Goal: Task Accomplishment & Management: Use online tool/utility

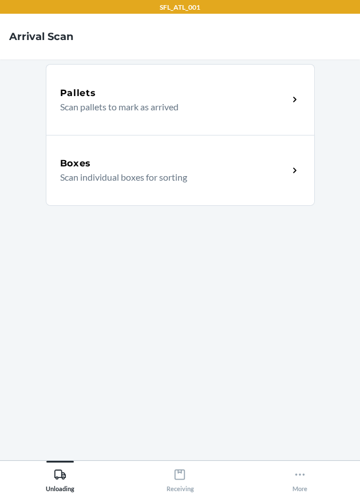
click at [217, 170] on p "Scan individual boxes for sorting" at bounding box center [169, 177] width 219 height 14
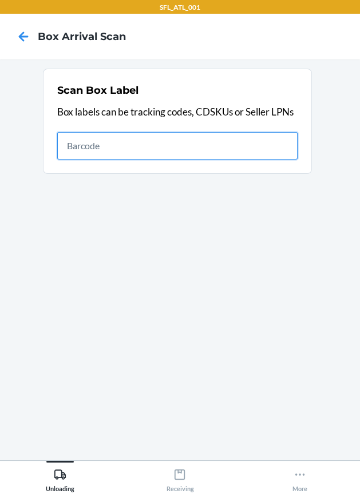
click at [240, 137] on input "text" at bounding box center [177, 145] width 240 height 27
drag, startPoint x: 249, startPoint y: 154, endPoint x: -1, endPoint y: 187, distance: 252.1
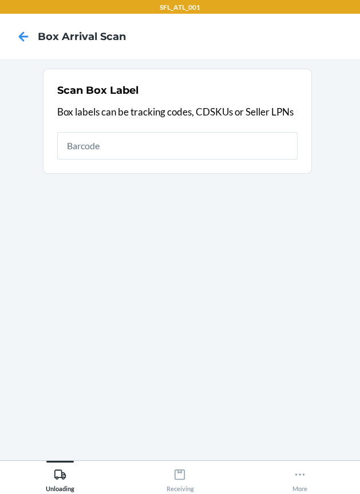
drag, startPoint x: -1, startPoint y: 187, endPoint x: 236, endPoint y: 304, distance: 264.3
click at [236, 304] on section "Scan Box Label Box labels can be tracking codes, CDSKUs or Seller LPNs" at bounding box center [180, 260] width 342 height 383
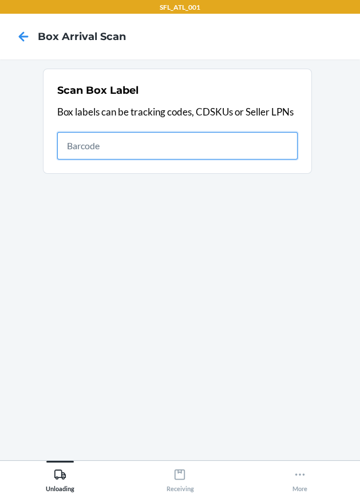
click at [269, 144] on input "text" at bounding box center [177, 145] width 240 height 27
type input "420302599434636106023305217683"
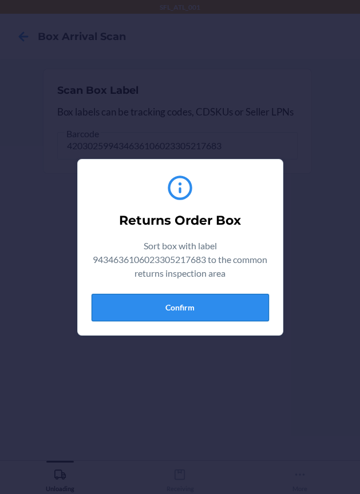
click at [221, 308] on button "Confirm" at bounding box center [180, 307] width 177 height 27
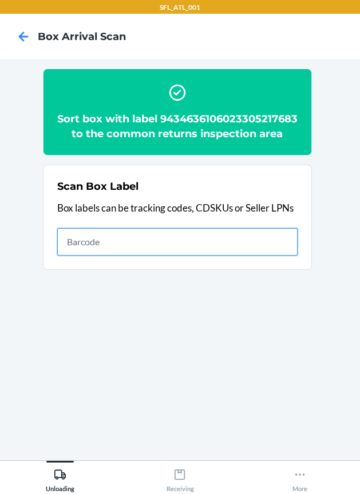
click at [119, 256] on input "text" at bounding box center [177, 241] width 240 height 27
type input "420302599434636106023305122802"
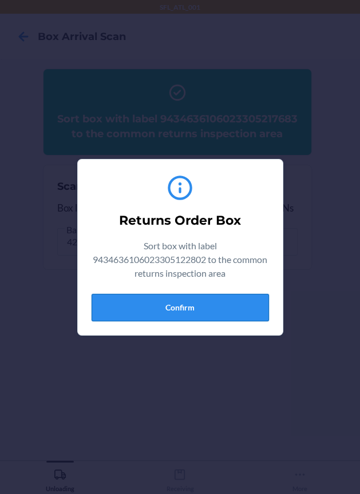
drag, startPoint x: 222, startPoint y: 324, endPoint x: 220, endPoint y: 309, distance: 15.1
click at [220, 318] on div "Returns Order Box Sort box with label 9434636106023305122802 to the common retu…" at bounding box center [180, 247] width 177 height 157
click at [220, 304] on button "Confirm" at bounding box center [180, 307] width 177 height 27
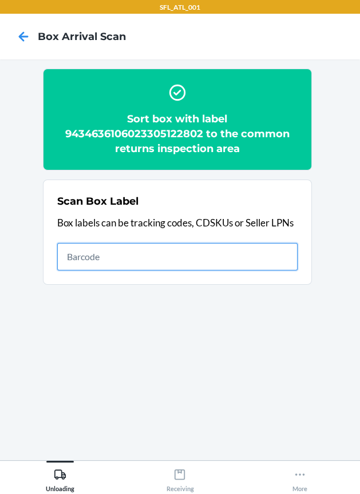
click at [229, 262] on input "text" at bounding box center [177, 256] width 240 height 27
type input "420302599434636106023303847387"
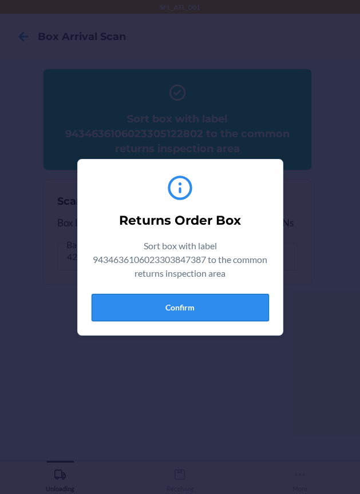
click at [231, 308] on button "Confirm" at bounding box center [180, 307] width 177 height 27
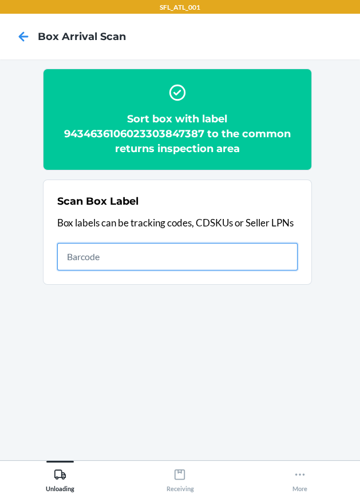
click at [250, 250] on input "text" at bounding box center [177, 256] width 240 height 27
type input "420302599434636106023304802187"
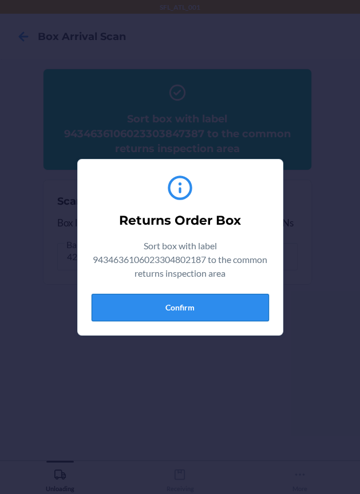
click at [189, 303] on button "Confirm" at bounding box center [180, 307] width 177 height 27
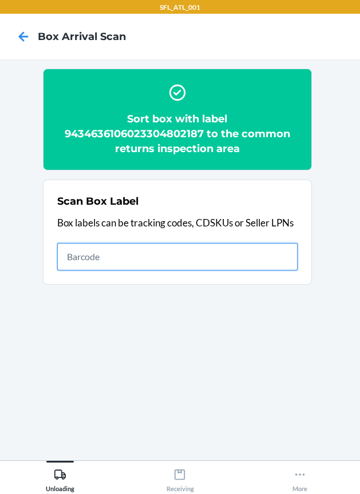
click at [260, 262] on input "text" at bounding box center [177, 256] width 240 height 27
type input "420302599434636106023305103085"
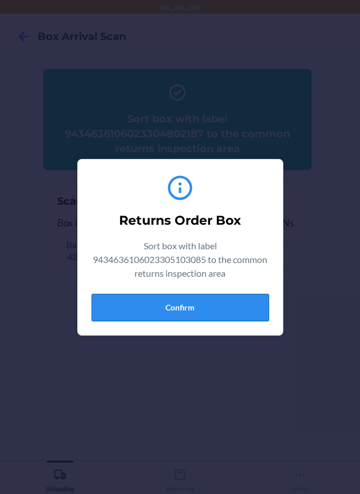
click at [251, 316] on button "Confirm" at bounding box center [180, 307] width 177 height 27
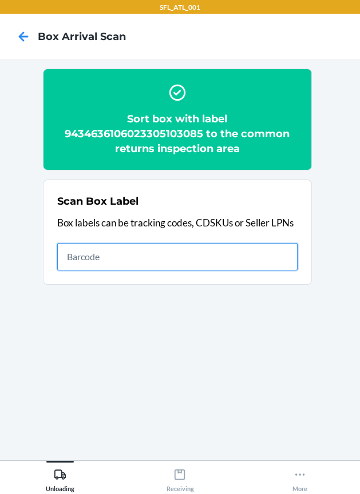
drag, startPoint x: 226, startPoint y: 260, endPoint x: 231, endPoint y: 273, distance: 13.6
click at [226, 260] on input "text" at bounding box center [177, 256] width 240 height 27
type input "420302599434636106023305204645"
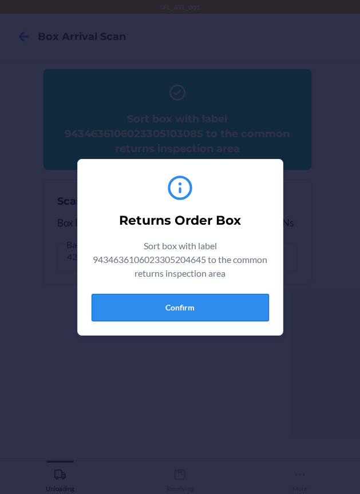
click at [252, 314] on button "Confirm" at bounding box center [180, 307] width 177 height 27
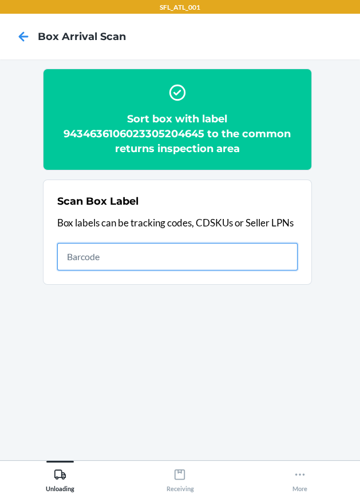
click at [265, 269] on input "text" at bounding box center [177, 256] width 240 height 27
type input "1ZX8R1710347705496"
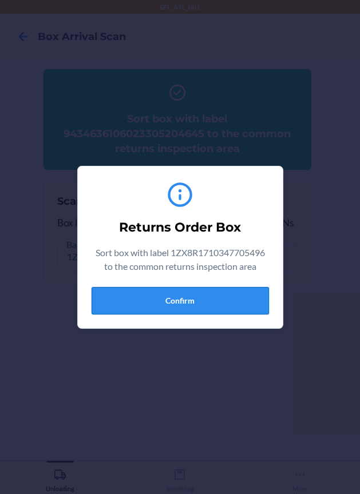
click at [261, 292] on button "Confirm" at bounding box center [180, 300] width 177 height 27
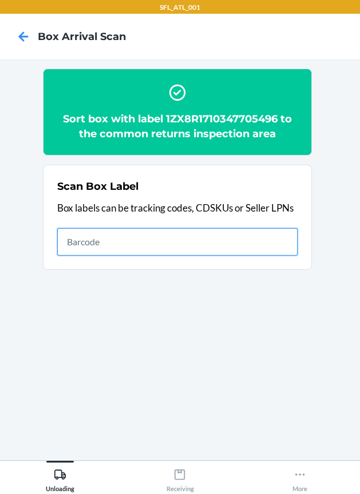
click at [195, 239] on input "text" at bounding box center [177, 241] width 240 height 27
type input "420302599434636106023303865350"
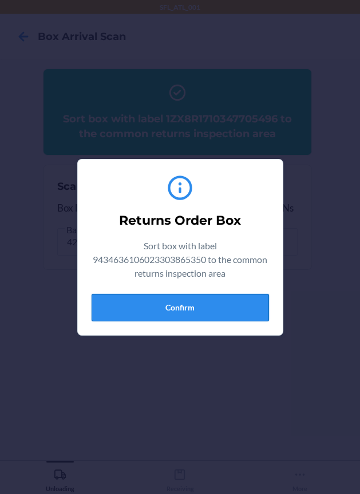
click at [215, 309] on button "Confirm" at bounding box center [180, 307] width 177 height 27
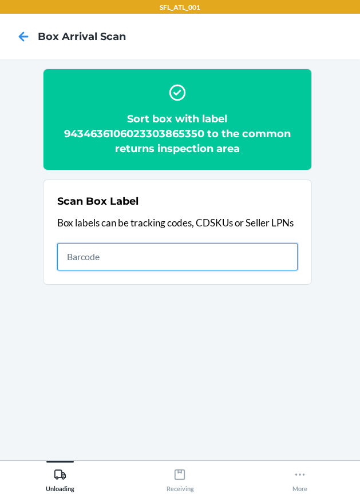
click at [247, 259] on input "text" at bounding box center [177, 256] width 240 height 27
type input "420302599434636106023304776754"
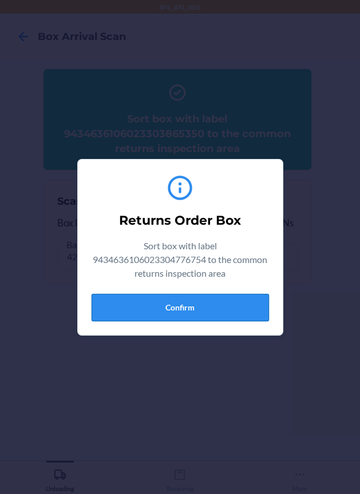
click at [201, 302] on button "Confirm" at bounding box center [180, 307] width 177 height 27
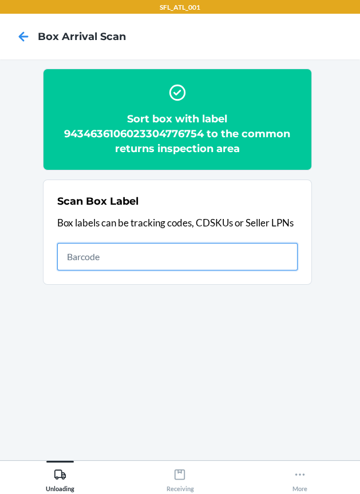
click at [250, 269] on input "text" at bounding box center [177, 256] width 240 height 27
type input "420302599434636106023303666223"
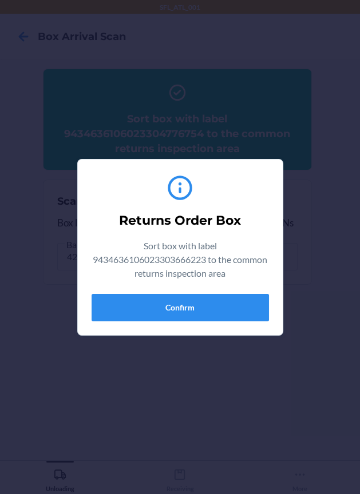
click at [257, 323] on div "Returns Order Box Sort box with label 9434636106023303666223 to the common retu…" at bounding box center [180, 247] width 177 height 157
click at [260, 318] on button "Confirm" at bounding box center [180, 307] width 177 height 27
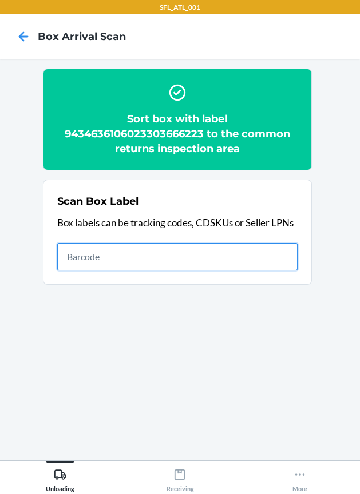
click at [285, 257] on input "text" at bounding box center [177, 256] width 240 height 27
type input "420302599434636106023305027909"
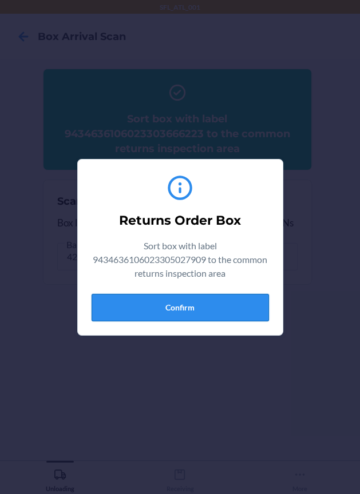
click at [236, 305] on button "Confirm" at bounding box center [180, 307] width 177 height 27
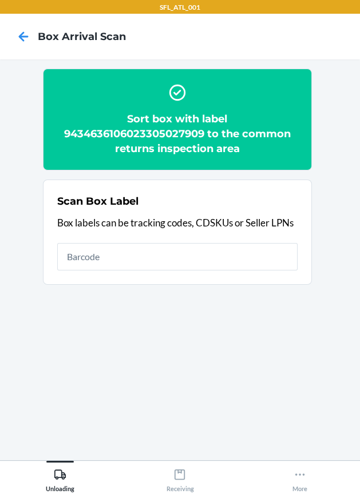
click at [140, 236] on div "Scan Box Label Box labels can be tracking codes, CDSKUs or Seller LPNs" at bounding box center [177, 233] width 240 height 84
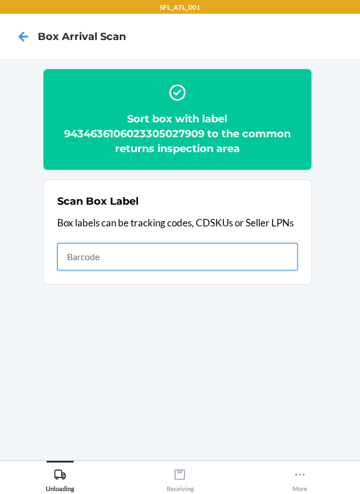
click at [145, 255] on input "text" at bounding box center [177, 256] width 240 height 27
type input "420302599261290355087682282881"
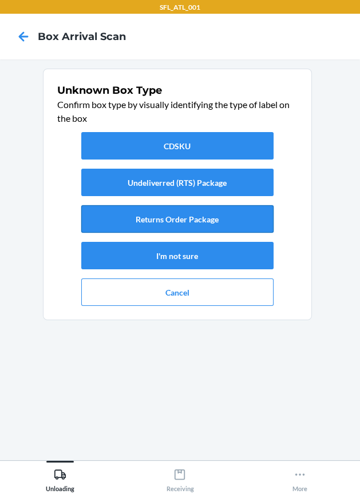
click at [180, 219] on button "Returns Order Package" at bounding box center [177, 218] width 192 height 27
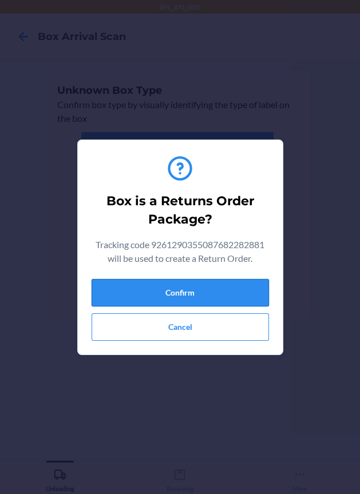
click at [212, 282] on div "Box is a Returns Order Package? Tracking code 9261290355087682282881 will be us…" at bounding box center [180, 247] width 177 height 196
click at [212, 283] on button "Confirm" at bounding box center [180, 292] width 177 height 27
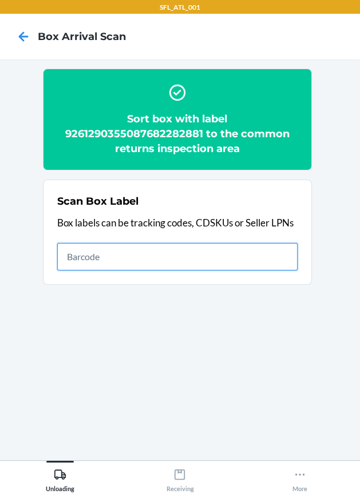
click at [249, 257] on input "text" at bounding box center [177, 256] width 240 height 27
type input "420302599434636106023304716941"
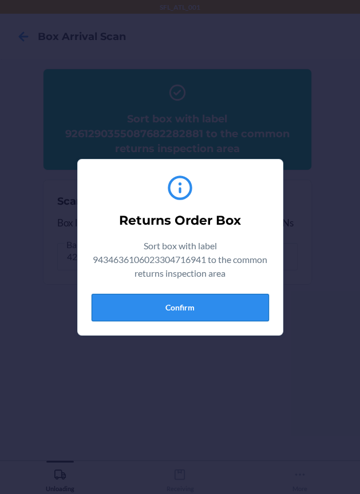
click at [230, 308] on button "Confirm" at bounding box center [180, 307] width 177 height 27
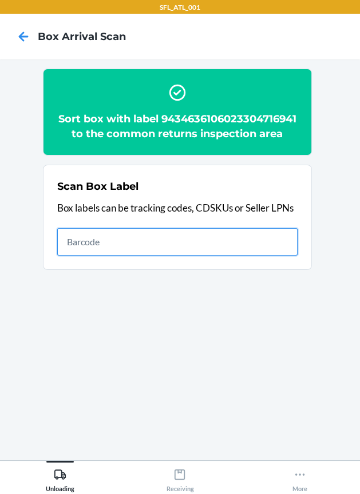
click at [261, 256] on input "text" at bounding box center [177, 241] width 240 height 27
type input "420302599434636106023304662590"
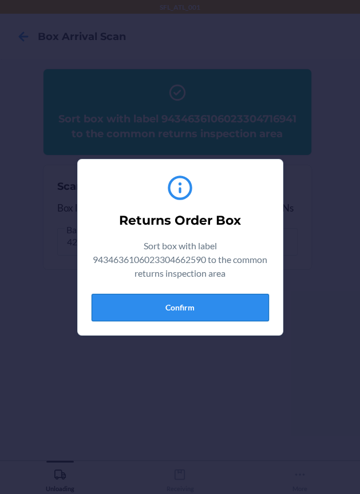
click at [236, 299] on button "Confirm" at bounding box center [180, 307] width 177 height 27
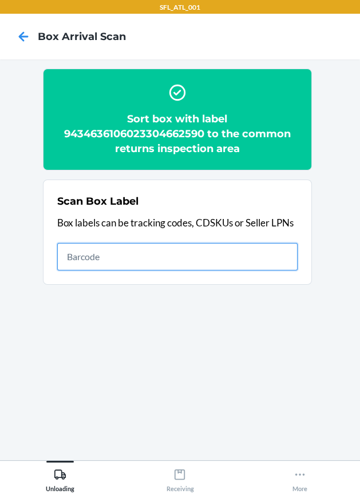
click at [257, 259] on input "text" at bounding box center [177, 256] width 240 height 27
type input "420302599434636106023304700223"
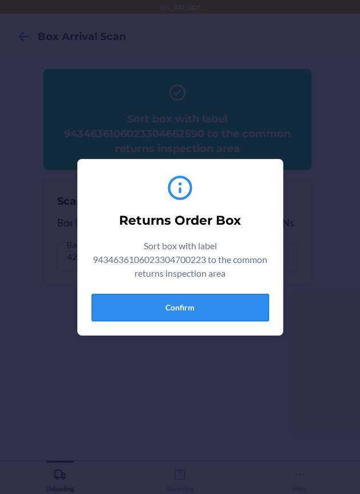
click at [169, 310] on button "Confirm" at bounding box center [180, 307] width 177 height 27
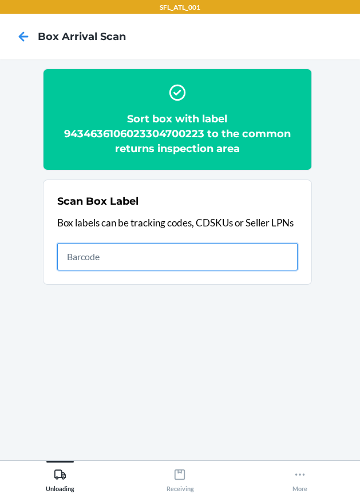
click at [253, 246] on input "text" at bounding box center [177, 256] width 240 height 27
type input "420302599434636106023304767264"
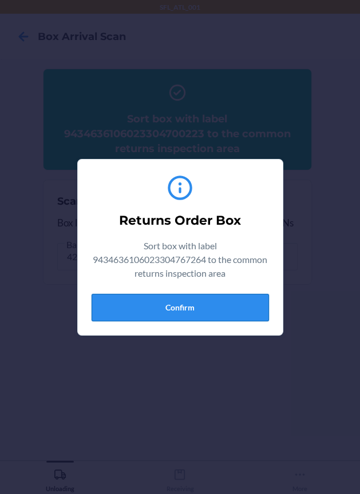
click at [218, 295] on button "Confirm" at bounding box center [180, 307] width 177 height 27
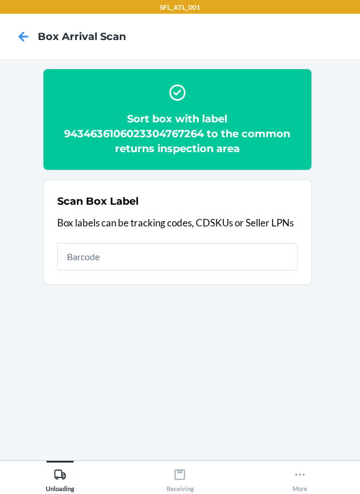
click at [309, 260] on section "Scan Box Label Box labels can be tracking codes, CDSKUs or Seller LPNs" at bounding box center [177, 232] width 269 height 105
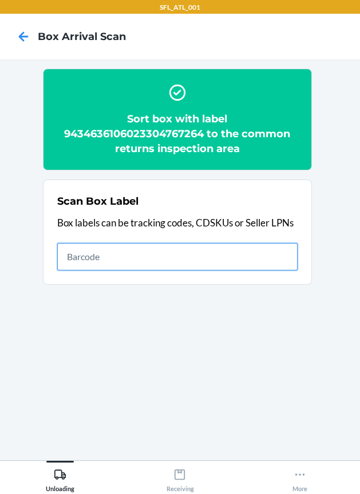
click at [290, 256] on input "text" at bounding box center [177, 256] width 240 height 27
type input "420302599434636106023302386078"
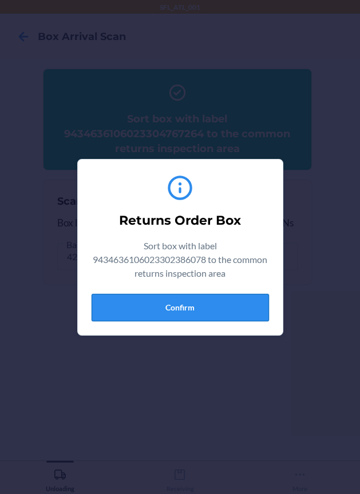
click at [218, 312] on button "Confirm" at bounding box center [180, 307] width 177 height 27
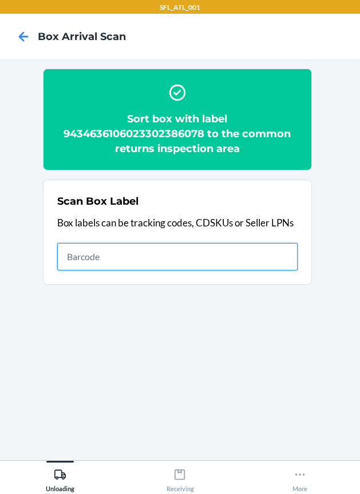
click at [212, 249] on input "text" at bounding box center [177, 256] width 240 height 27
type input "420302599434636106023304299611"
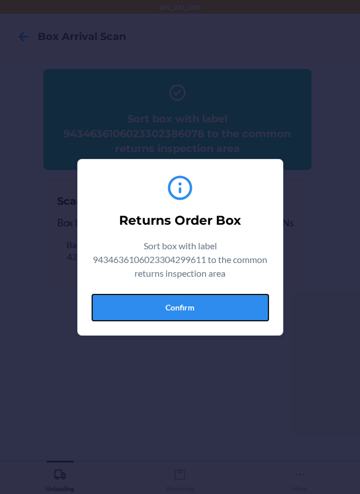
click at [217, 303] on button "Confirm" at bounding box center [180, 307] width 177 height 27
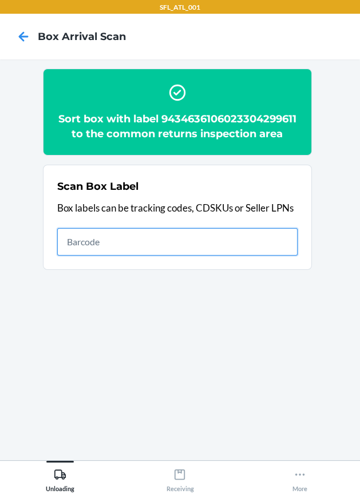
click at [277, 256] on input "text" at bounding box center [177, 241] width 240 height 27
type input "420302599434636106023305262034"
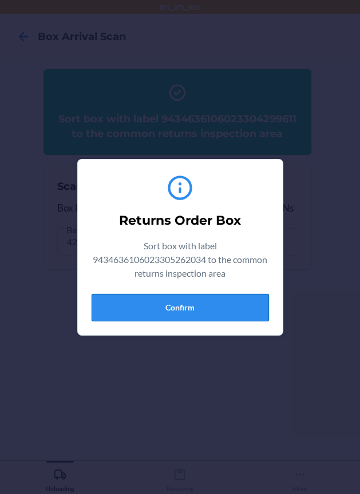
click at [225, 304] on button "Confirm" at bounding box center [180, 307] width 177 height 27
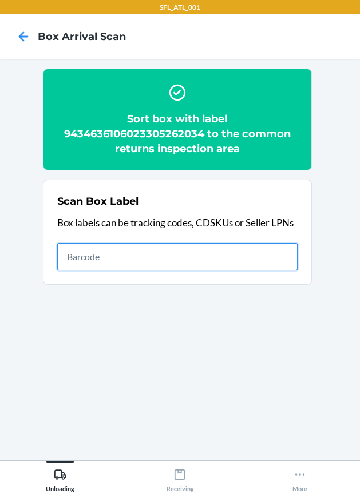
click at [216, 254] on input "text" at bounding box center [177, 256] width 240 height 27
type input "420302599434636106023304809964"
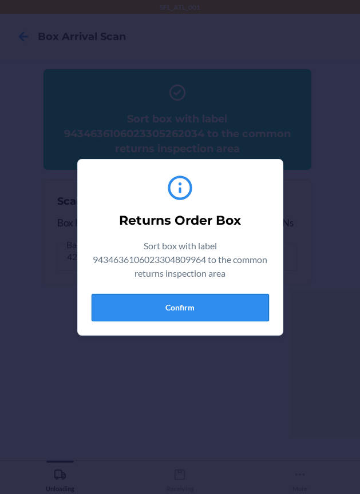
click at [155, 307] on button "Confirm" at bounding box center [180, 307] width 177 height 27
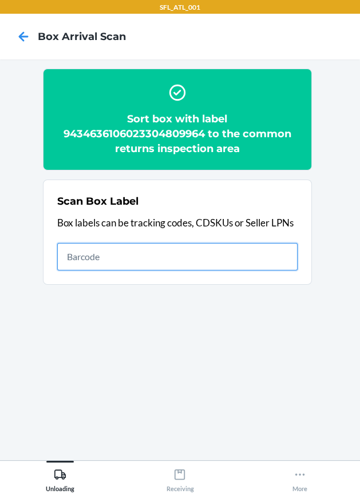
click at [259, 259] on input "text" at bounding box center [177, 256] width 240 height 27
type input "420302599434636106023303930782"
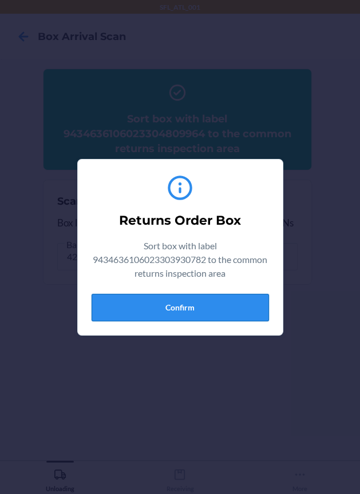
drag, startPoint x: 145, startPoint y: 291, endPoint x: 150, endPoint y: 309, distance: 18.6
click at [145, 294] on div "Returns Order Box Sort box with label 9434636106023303930782 to the common retu…" at bounding box center [180, 247] width 177 height 157
click at [150, 309] on button "Confirm" at bounding box center [180, 307] width 177 height 27
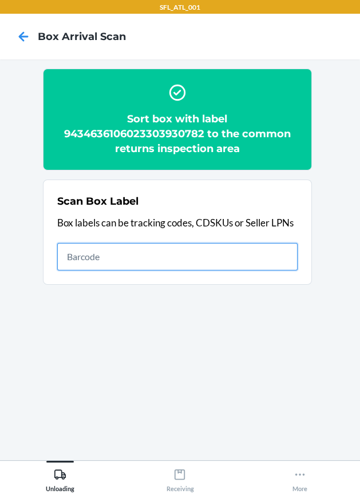
click at [270, 250] on input "text" at bounding box center [177, 256] width 240 height 27
type input "420302599434636106023305034396"
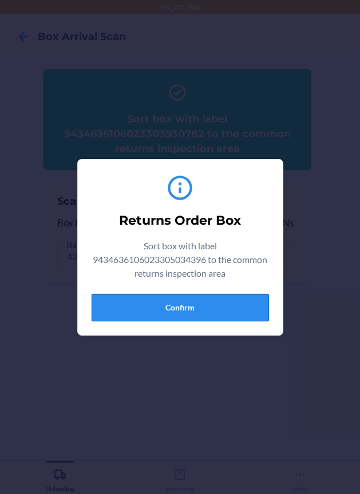
click at [214, 313] on button "Confirm" at bounding box center [180, 307] width 177 height 27
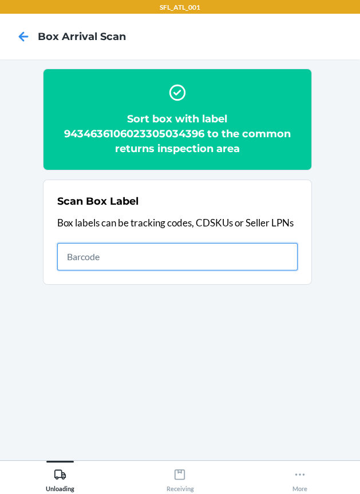
click at [193, 255] on input "text" at bounding box center [177, 256] width 240 height 27
type input "420302599434636106023304851772"
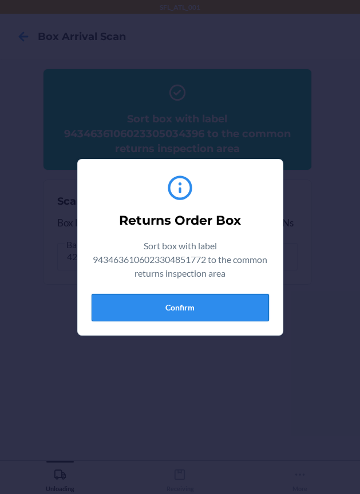
click at [161, 307] on button "Confirm" at bounding box center [180, 307] width 177 height 27
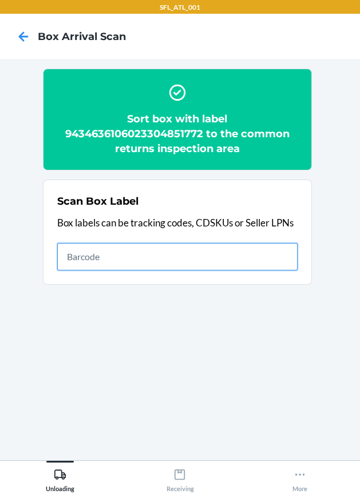
click at [247, 261] on input "text" at bounding box center [177, 256] width 240 height 27
type input "420302599434636106023304995827"
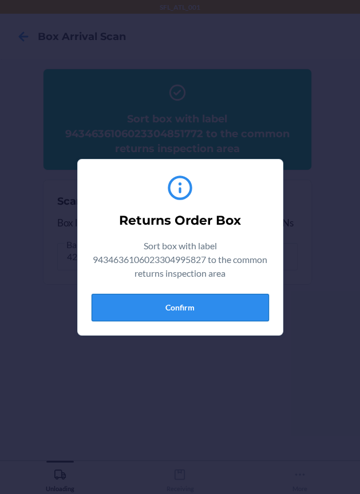
click at [211, 303] on button "Confirm" at bounding box center [180, 307] width 177 height 27
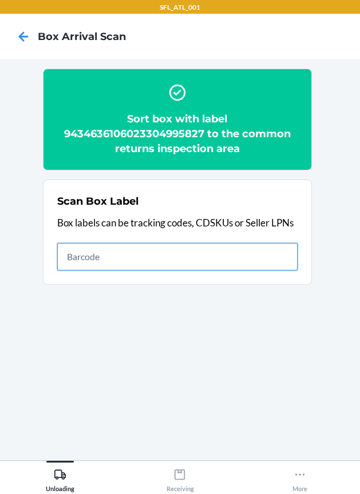
click at [272, 256] on input "text" at bounding box center [177, 256] width 240 height 27
type input "420302599434636106023305222847"
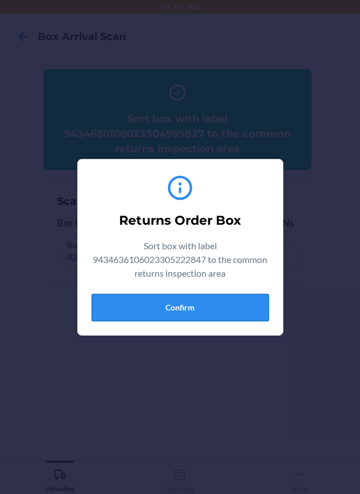
click at [239, 306] on button "Confirm" at bounding box center [180, 307] width 177 height 27
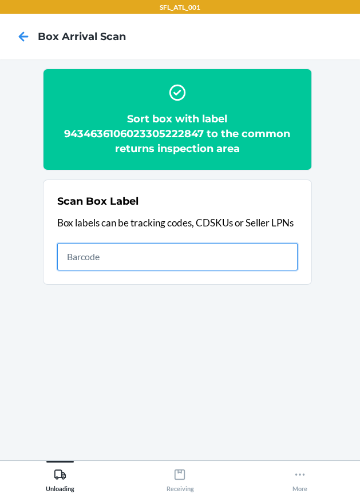
click at [144, 257] on input "text" at bounding box center [177, 256] width 240 height 27
type input "420302599434636106023304476913"
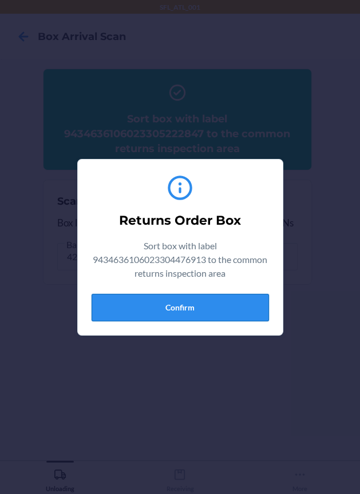
click at [173, 295] on button "Confirm" at bounding box center [180, 307] width 177 height 27
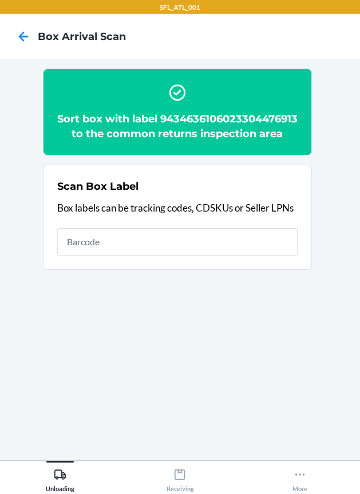
click at [241, 259] on div "Scan Box Label Box labels can be tracking codes, CDSKUs or Seller LPNs" at bounding box center [177, 218] width 240 height 84
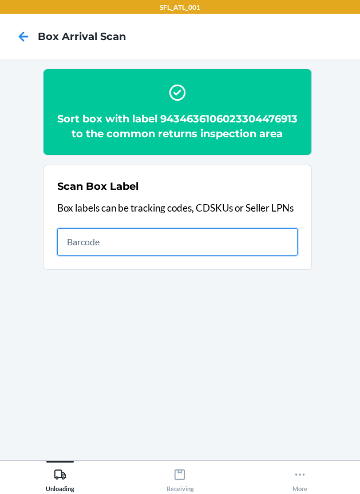
click at [241, 256] on input "text" at bounding box center [177, 241] width 240 height 27
type input "420302599434636106023304888396"
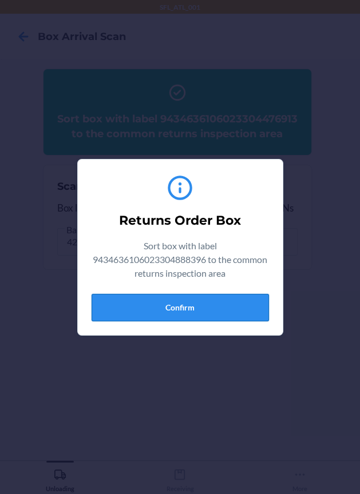
click at [211, 311] on button "Confirm" at bounding box center [180, 307] width 177 height 27
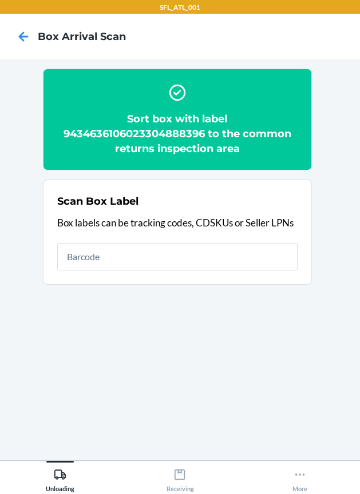
click at [205, 272] on div "Scan Box Label Box labels can be tracking codes, CDSKUs or Seller LPNs" at bounding box center [177, 233] width 240 height 84
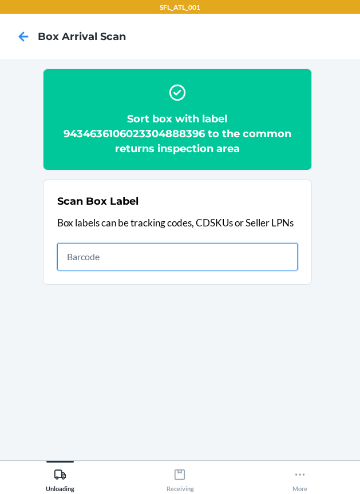
click at [205, 264] on input "text" at bounding box center [177, 256] width 240 height 27
type input "420302599434636106023304163011"
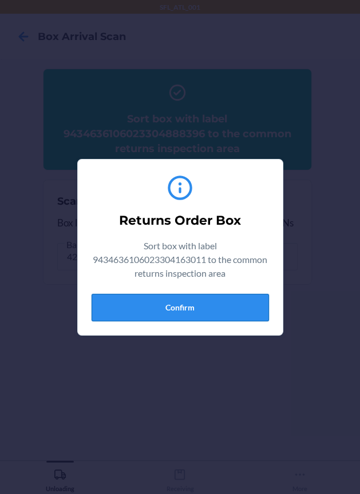
click at [214, 314] on button "Confirm" at bounding box center [180, 307] width 177 height 27
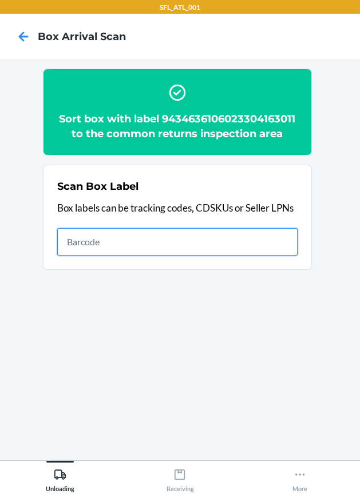
click at [186, 249] on input "text" at bounding box center [177, 241] width 240 height 27
type input "420302599434636106023304707192"
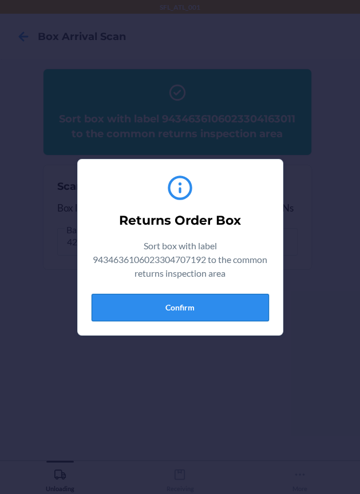
click at [181, 306] on button "Confirm" at bounding box center [180, 307] width 177 height 27
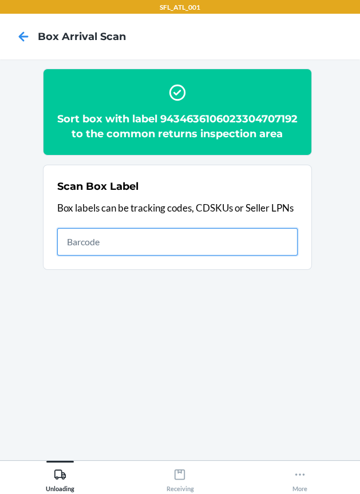
click at [253, 256] on input "text" at bounding box center [177, 241] width 240 height 27
type input "420302599434636106023304805256"
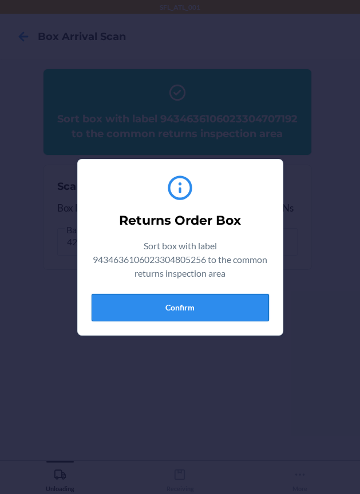
click at [200, 304] on button "Confirm" at bounding box center [180, 307] width 177 height 27
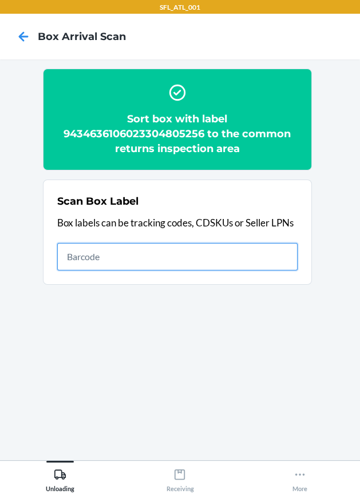
click at [275, 253] on input "text" at bounding box center [177, 256] width 240 height 27
type input "420302599434636106023302247607"
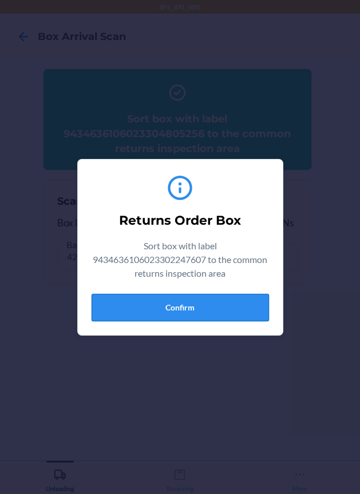
click at [225, 306] on button "Confirm" at bounding box center [180, 307] width 177 height 27
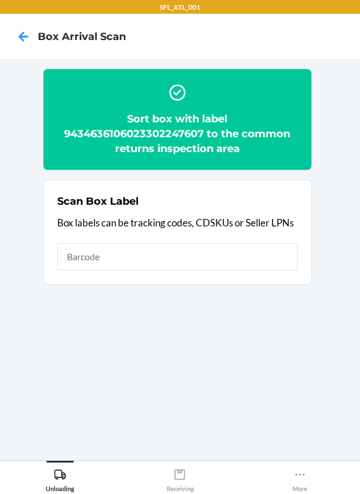
click at [198, 235] on div "Scan Box Label Box labels can be tracking codes, CDSKUs or Seller LPNs" at bounding box center [177, 233] width 240 height 84
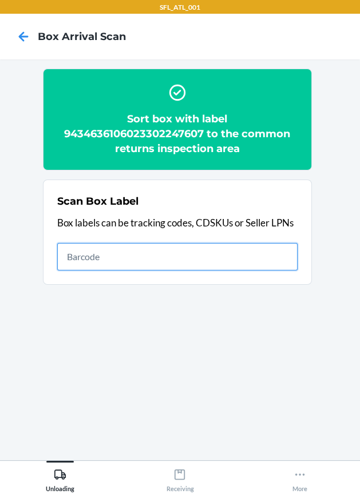
click at [195, 255] on input "text" at bounding box center [177, 256] width 240 height 27
type input "420302599434636106023305079601"
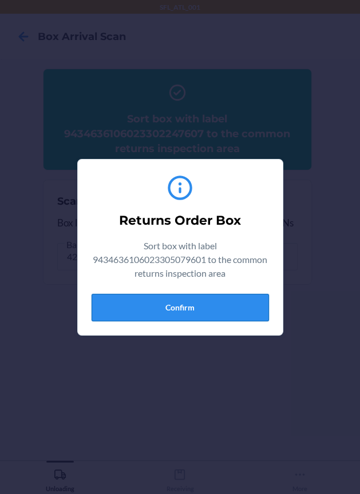
click at [197, 298] on button "Confirm" at bounding box center [180, 307] width 177 height 27
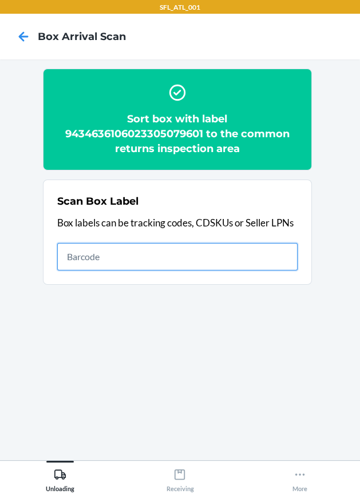
click at [281, 257] on input "text" at bounding box center [177, 256] width 240 height 27
type input "420302599434636106023304905888"
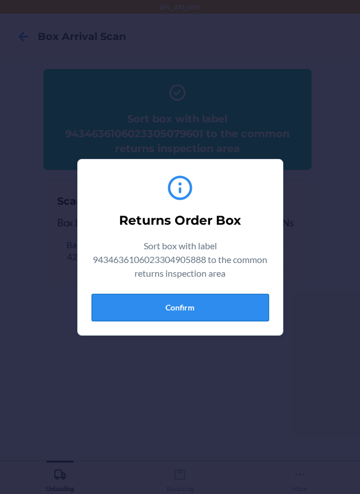
click at [210, 297] on button "Confirm" at bounding box center [180, 307] width 177 height 27
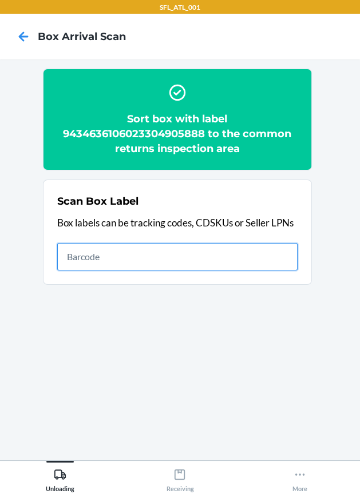
click at [195, 253] on input "text" at bounding box center [177, 256] width 240 height 27
type input "420302599434636106023304848680"
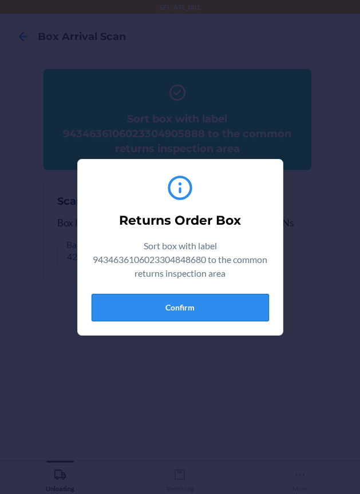
click at [168, 314] on button "Confirm" at bounding box center [180, 307] width 177 height 27
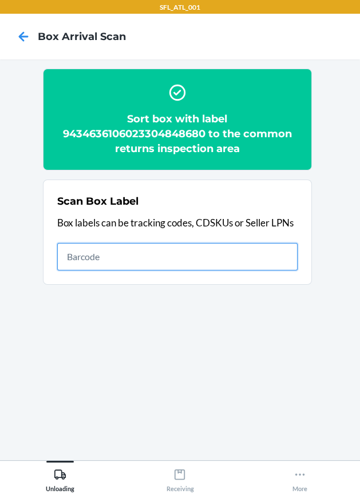
click at [136, 250] on input "text" at bounding box center [177, 256] width 240 height 27
type input "420302599434636106023305219632"
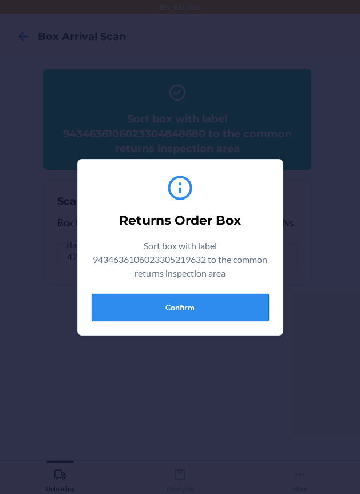
click at [140, 300] on button "Confirm" at bounding box center [180, 307] width 177 height 27
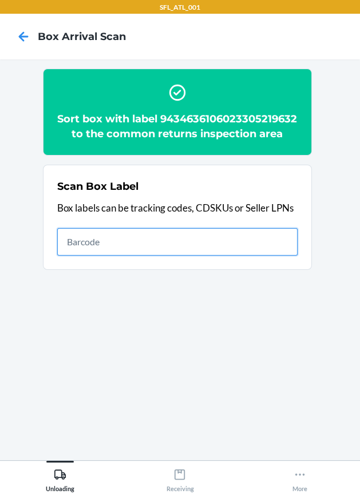
click at [158, 256] on input "text" at bounding box center [177, 241] width 240 height 27
type input "420302599434636106023304102669"
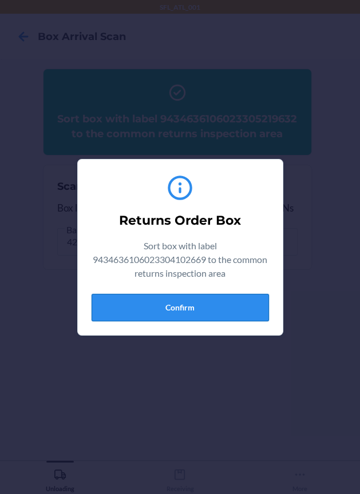
click at [192, 299] on button "Confirm" at bounding box center [180, 307] width 177 height 27
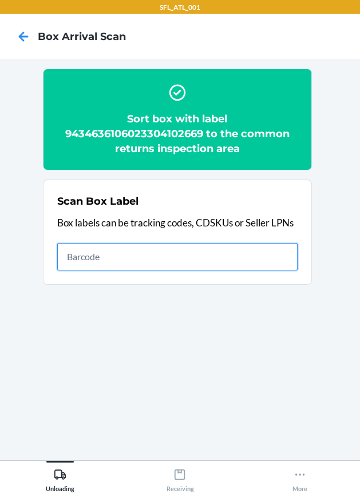
click at [189, 253] on input "text" at bounding box center [177, 256] width 240 height 27
type input "420302599434636106023304586292"
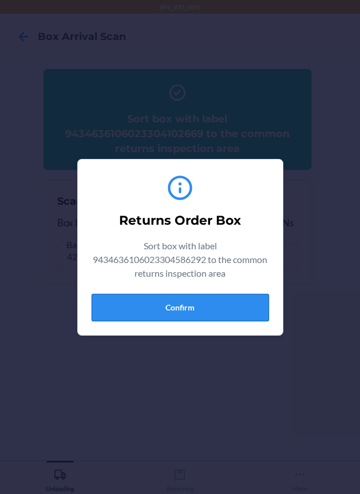
click at [182, 301] on button "Confirm" at bounding box center [180, 307] width 177 height 27
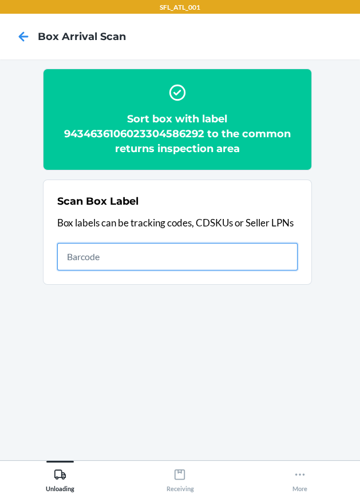
click at [255, 260] on input "text" at bounding box center [177, 256] width 240 height 27
type input "420302599434636106023304936226"
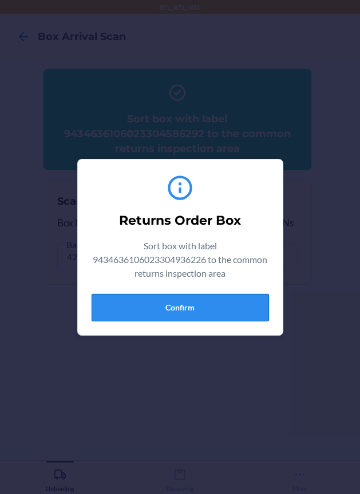
click at [227, 300] on button "Confirm" at bounding box center [180, 307] width 177 height 27
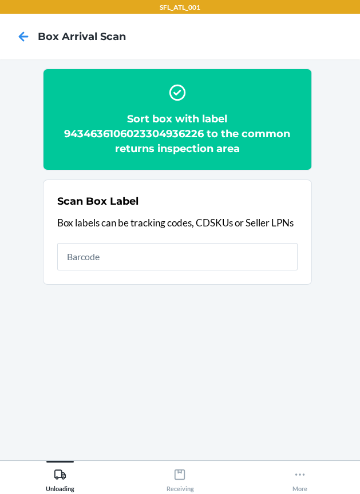
click at [224, 239] on div "Scan Box Label Box labels can be tracking codes, CDSKUs or Seller LPNs" at bounding box center [177, 233] width 240 height 84
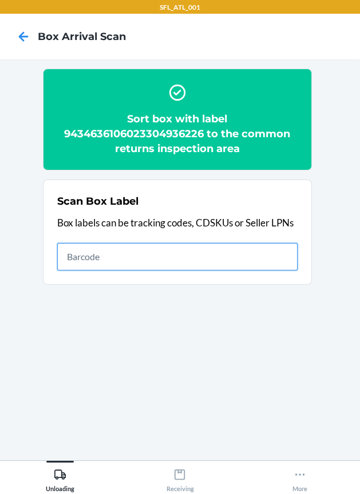
click at [224, 251] on input "text" at bounding box center [177, 256] width 240 height 27
type input "420302599434636106023305013667"
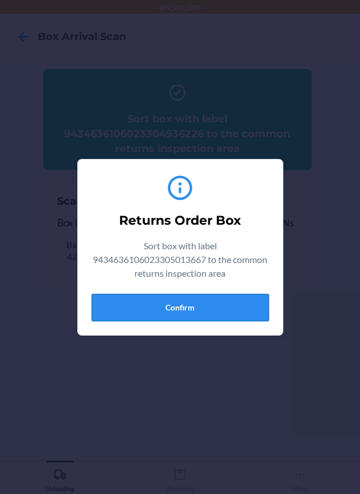
click at [184, 312] on button "Confirm" at bounding box center [180, 307] width 177 height 27
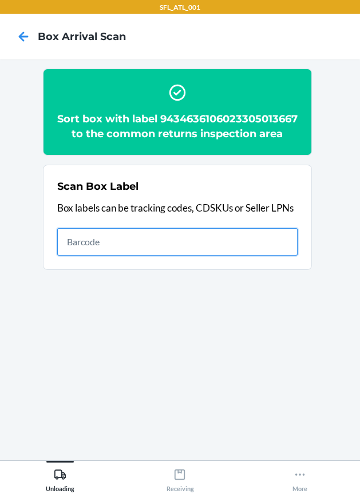
drag, startPoint x: 179, startPoint y: 268, endPoint x: 173, endPoint y: 266, distance: 6.2
click at [178, 256] on input "text" at bounding box center [177, 241] width 240 height 27
type input "420302599434636106023305003040"
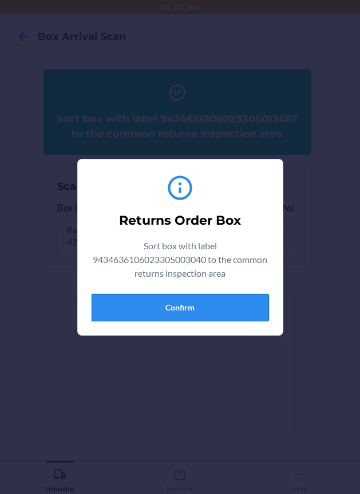
click at [175, 309] on button "Confirm" at bounding box center [180, 307] width 177 height 27
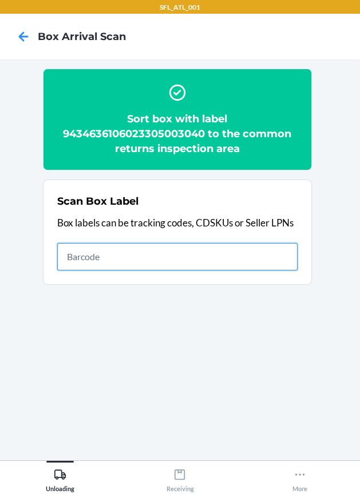
click at [201, 262] on input "text" at bounding box center [177, 256] width 240 height 27
type input "420302599434636106023304856487"
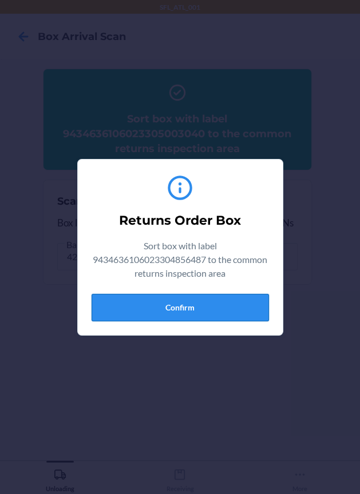
click at [180, 312] on button "Confirm" at bounding box center [180, 307] width 177 height 27
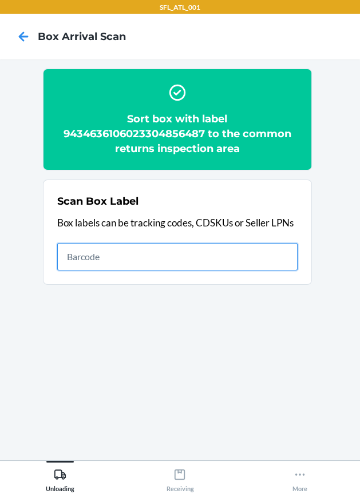
click at [150, 264] on input "text" at bounding box center [177, 256] width 240 height 27
type input "420302599434636106023305244429"
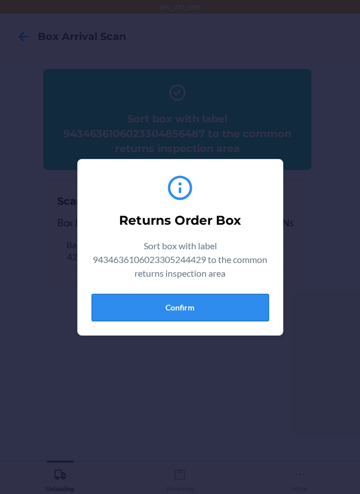
click at [184, 318] on button "Confirm" at bounding box center [180, 307] width 177 height 27
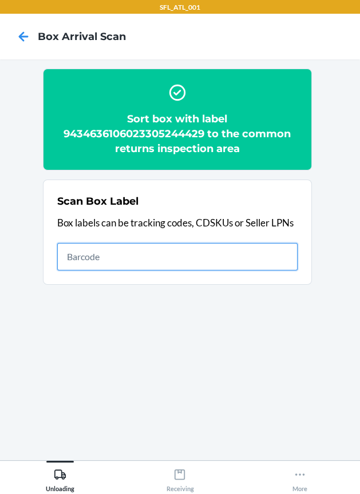
click at [274, 247] on input "text" at bounding box center [177, 256] width 240 height 27
type input "420302599434636106023303569593"
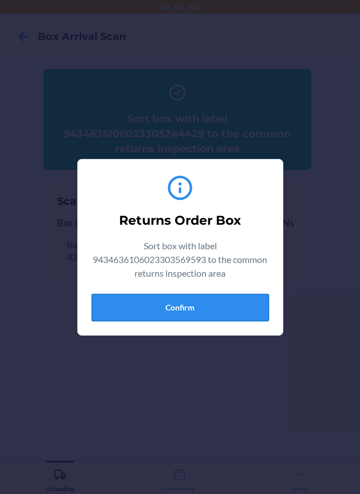
click at [228, 299] on button "Confirm" at bounding box center [180, 307] width 177 height 27
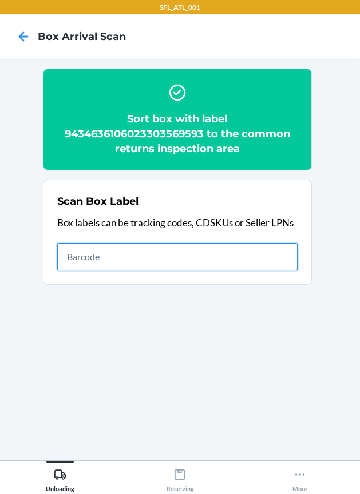
click at [287, 269] on input "text" at bounding box center [177, 256] width 240 height 27
type input "420302599434636106023304779892"
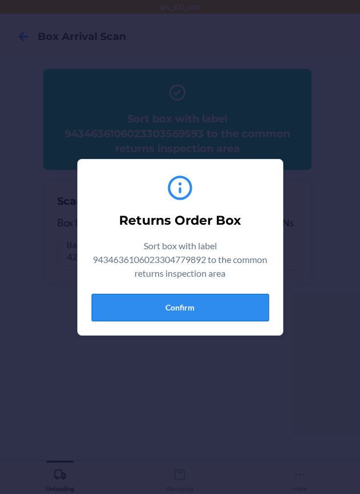
click at [176, 296] on button "Confirm" at bounding box center [180, 307] width 177 height 27
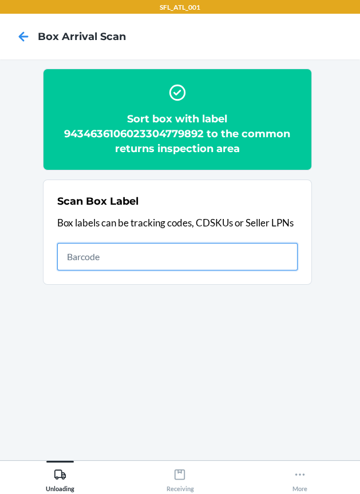
click at [231, 265] on input "text" at bounding box center [177, 256] width 240 height 27
type input "420302599434636106023304095220"
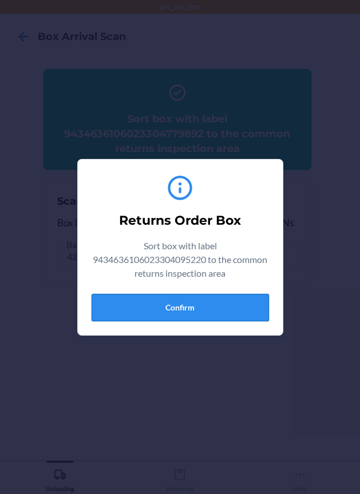
click at [182, 320] on button "Confirm" at bounding box center [180, 307] width 177 height 27
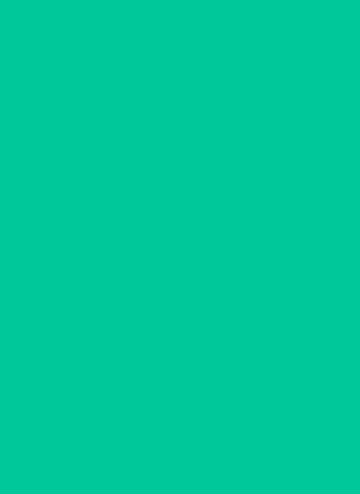
click at [192, 311] on section "Sort box with label 9434636106023304095220 to the common returns inspection are…" at bounding box center [180, 260] width 342 height 383
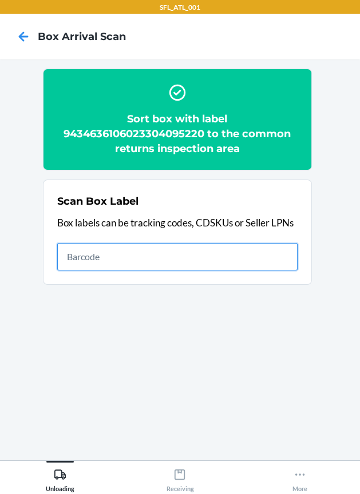
click at [286, 268] on input "text" at bounding box center [177, 256] width 240 height 27
type input "420302599434636106023303618543"
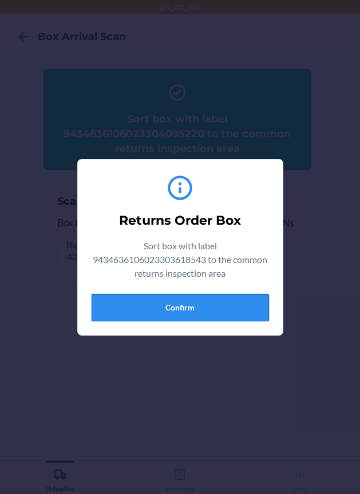
click at [212, 310] on button "Confirm" at bounding box center [180, 307] width 177 height 27
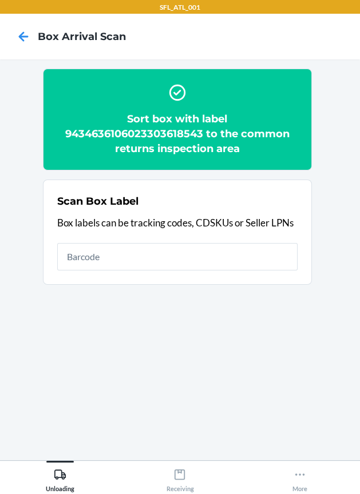
click at [183, 271] on div "Scan Box Label Box labels can be tracking codes, CDSKUs or Seller LPNs" at bounding box center [177, 233] width 240 height 84
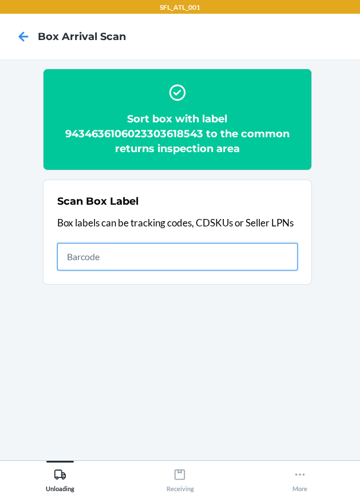
click at [250, 247] on input "text" at bounding box center [177, 256] width 240 height 27
type input "420302599434636106023304921444"
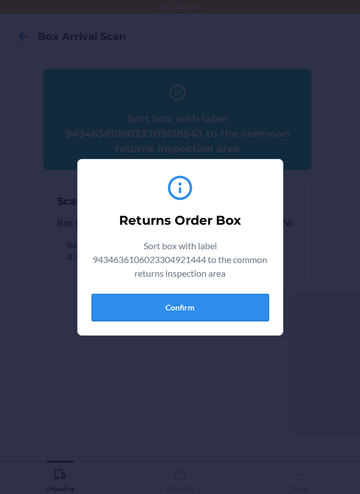
click at [193, 311] on button "Confirm" at bounding box center [180, 307] width 177 height 27
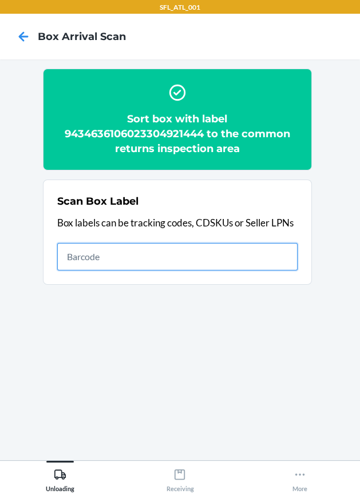
click at [175, 247] on input "text" at bounding box center [177, 256] width 240 height 27
type input "420302599434636106023304997814"
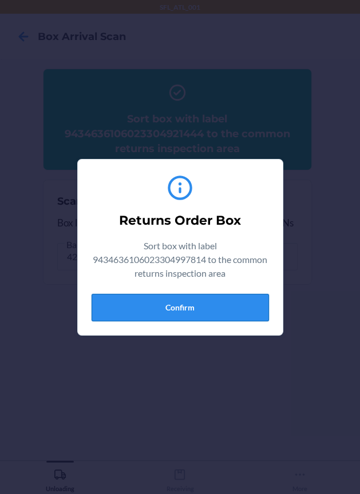
click at [196, 313] on button "Confirm" at bounding box center [180, 307] width 177 height 27
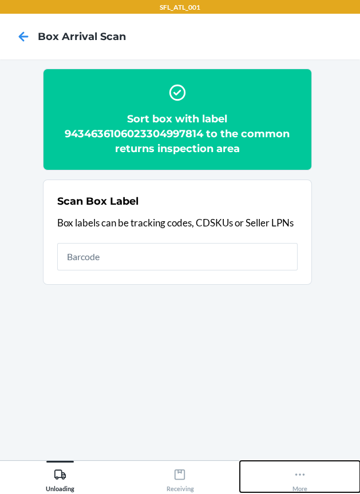
click at [294, 473] on icon at bounding box center [300, 475] width 13 height 13
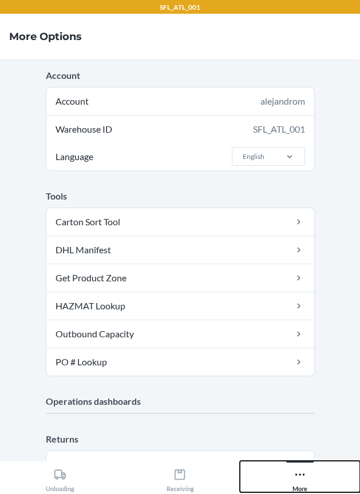
scroll to position [250, 0]
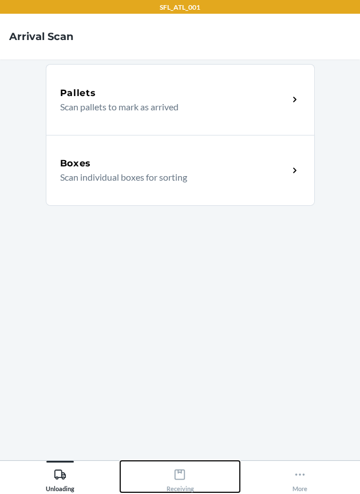
click at [177, 477] on icon at bounding box center [179, 475] width 13 height 13
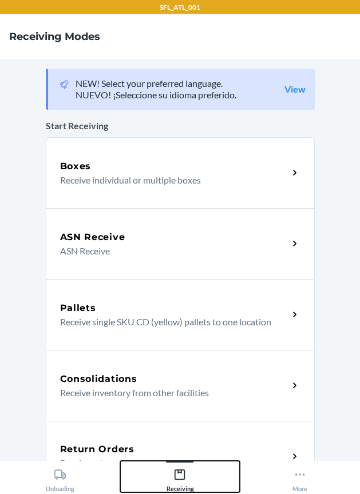
scroll to position [232, 0]
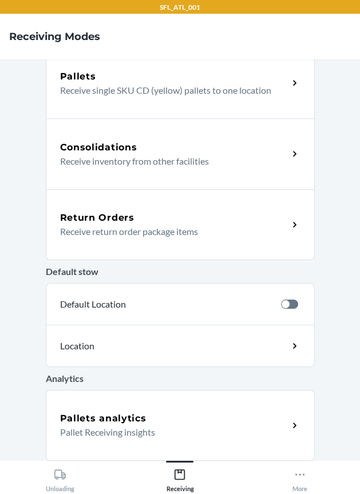
click at [158, 211] on div "Return Orders" at bounding box center [174, 218] width 228 height 14
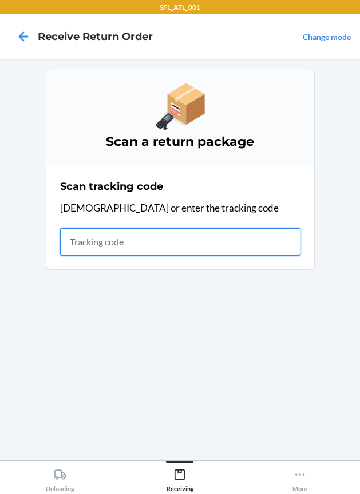
click at [86, 241] on input "text" at bounding box center [180, 241] width 240 height 27
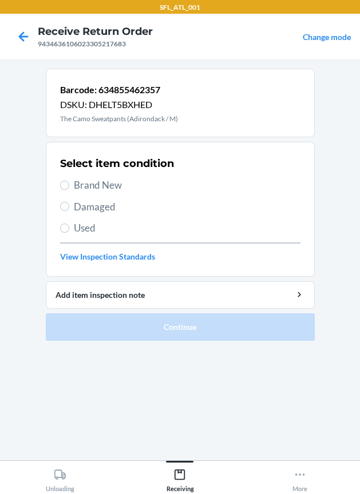
click at [117, 191] on span "Brand New" at bounding box center [187, 185] width 227 height 15
click at [69, 190] on input "Brand New" at bounding box center [64, 185] width 9 height 9
radio input "true"
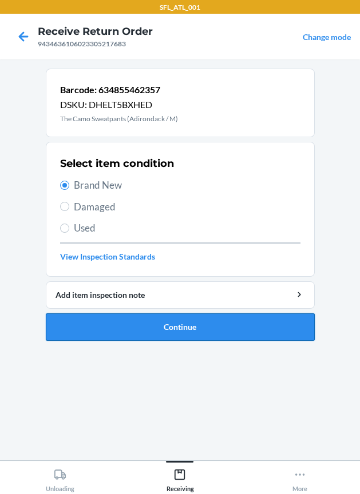
click at [162, 330] on button "Continue" at bounding box center [180, 327] width 269 height 27
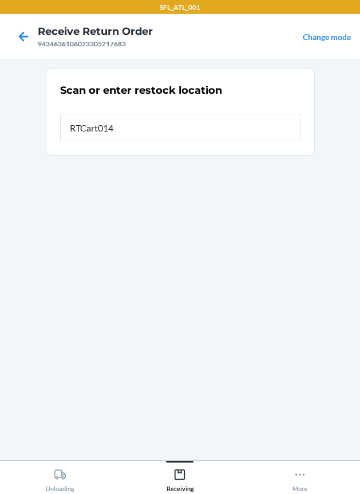
type input "RTCart014"
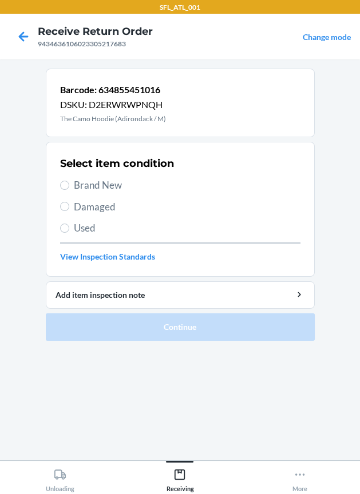
click at [240, 188] on span "Brand New" at bounding box center [187, 185] width 227 height 15
click at [69, 188] on input "Brand New" at bounding box center [64, 185] width 9 height 9
radio input "true"
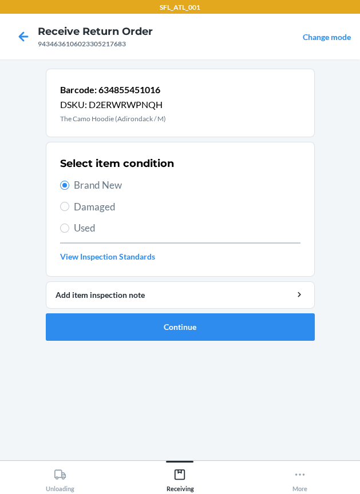
click at [213, 342] on ol "Barcode: 634855451016 DSKU: D2ERWRWPNQH The Camo Hoodie (Adirondack / M) Select…" at bounding box center [180, 209] width 269 height 281
click at [215, 338] on button "Continue" at bounding box center [180, 327] width 269 height 27
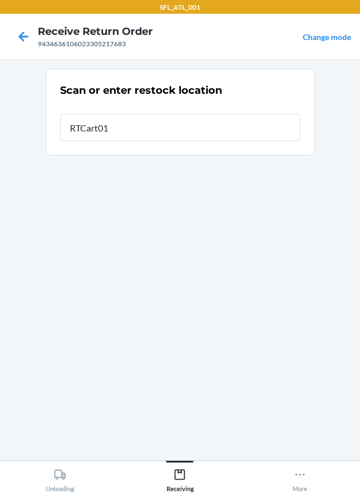
type input "RTCart014"
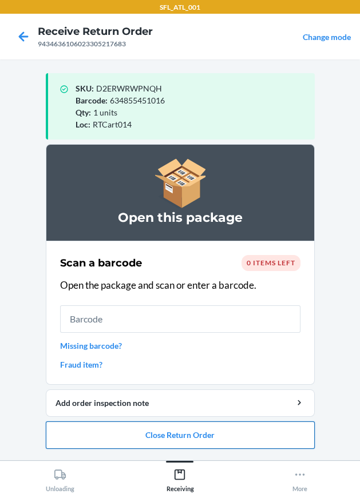
click at [197, 435] on button "Close Return Order" at bounding box center [180, 435] width 269 height 27
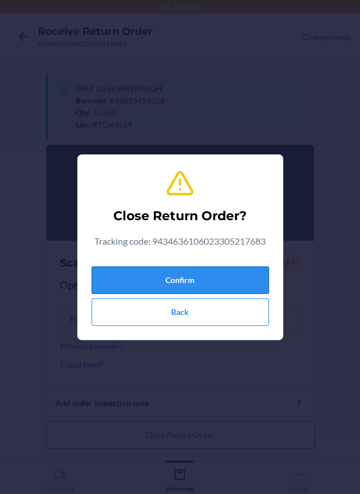
click at [220, 273] on button "Confirm" at bounding box center [180, 280] width 177 height 27
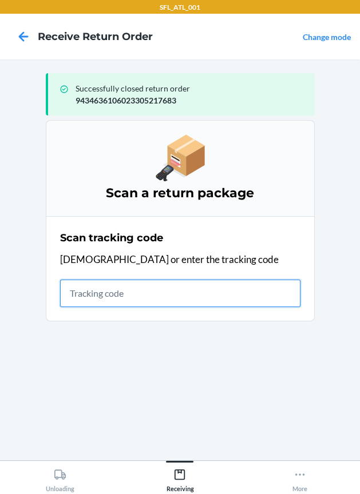
click at [142, 304] on input "text" at bounding box center [180, 293] width 240 height 27
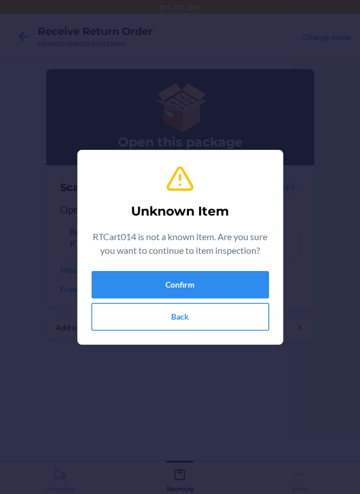
click at [146, 317] on button "Back" at bounding box center [180, 316] width 177 height 27
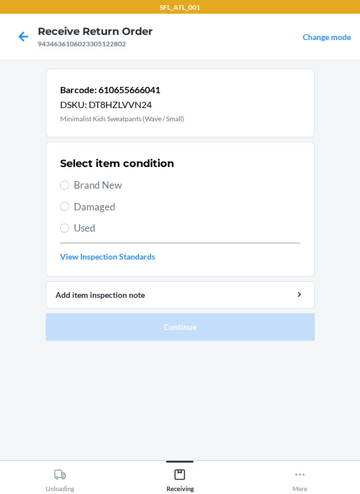
click at [126, 188] on span "Brand New" at bounding box center [187, 185] width 227 height 15
click at [69, 188] on input "Brand New" at bounding box center [64, 185] width 9 height 9
radio input "true"
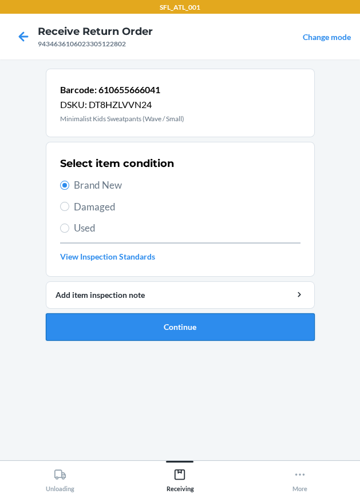
click at [153, 323] on button "Continue" at bounding box center [180, 327] width 269 height 27
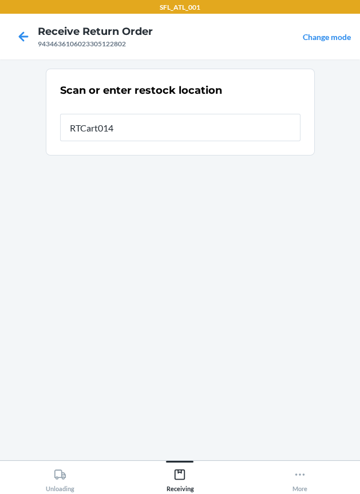
type input "RTCart014"
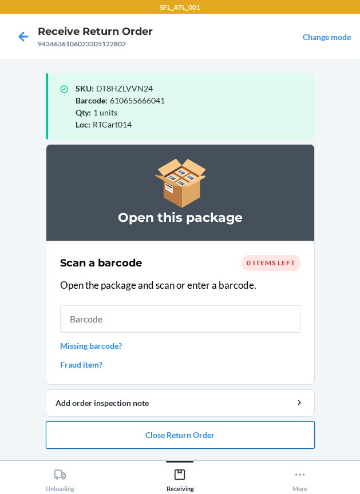
click at [214, 431] on button "Close Return Order" at bounding box center [180, 435] width 269 height 27
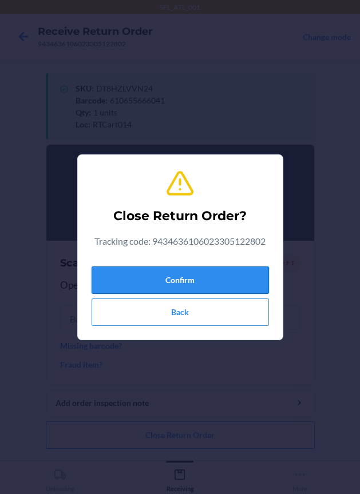
click at [184, 283] on button "Confirm" at bounding box center [180, 280] width 177 height 27
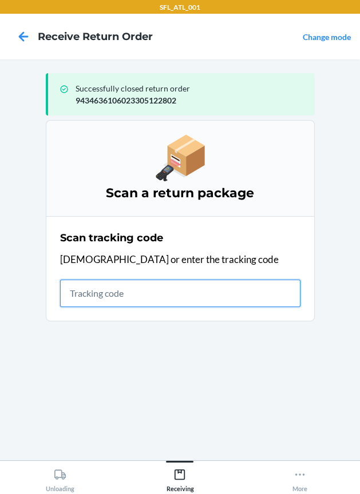
click at [104, 299] on input "text" at bounding box center [180, 293] width 240 height 27
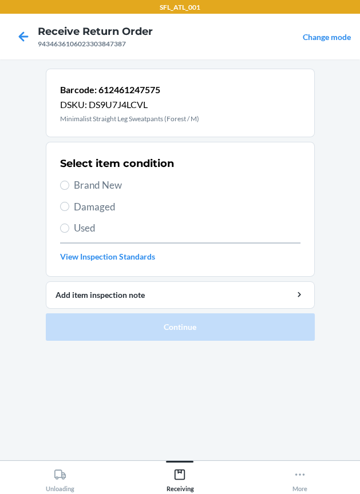
click at [105, 175] on div "Select item condition Brand New Damaged Used View Inspection Standards" at bounding box center [180, 209] width 240 height 113
click at [105, 183] on span "Brand New" at bounding box center [187, 185] width 227 height 15
click at [69, 183] on input "Brand New" at bounding box center [64, 185] width 9 height 9
radio input "true"
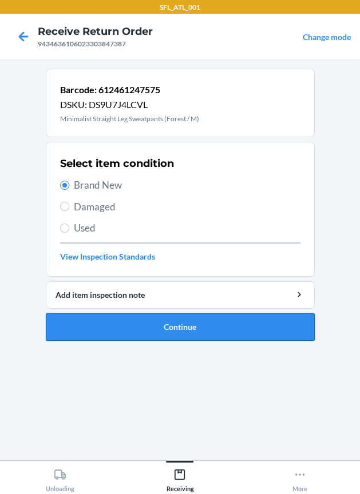
click at [180, 328] on button "Continue" at bounding box center [180, 327] width 269 height 27
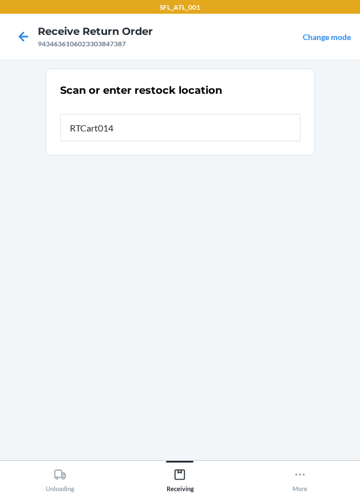
type input "RTCart014"
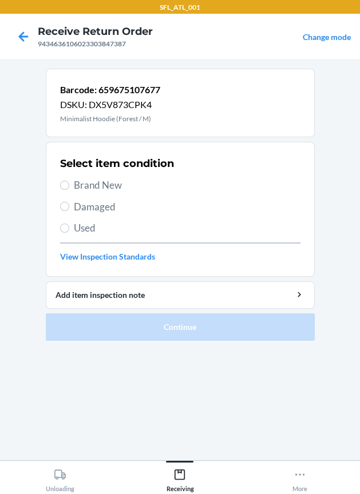
click at [112, 185] on span "Brand New" at bounding box center [187, 185] width 227 height 15
click at [69, 185] on input "Brand New" at bounding box center [64, 185] width 9 height 9
radio input "true"
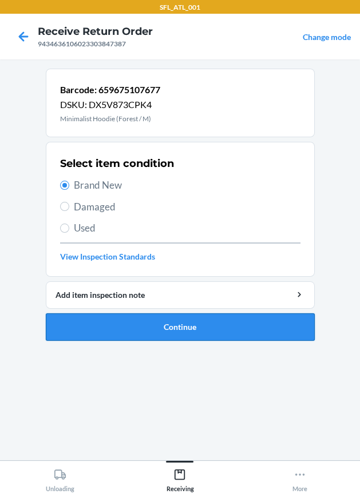
click at [164, 332] on button "Continue" at bounding box center [180, 327] width 269 height 27
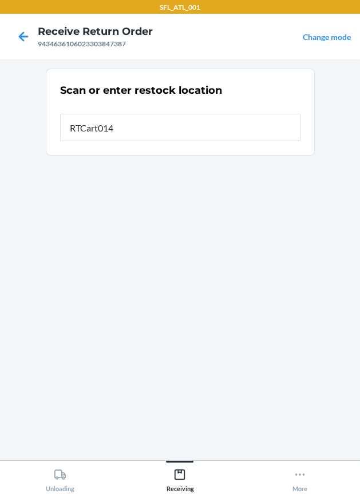
type input "RTCart014"
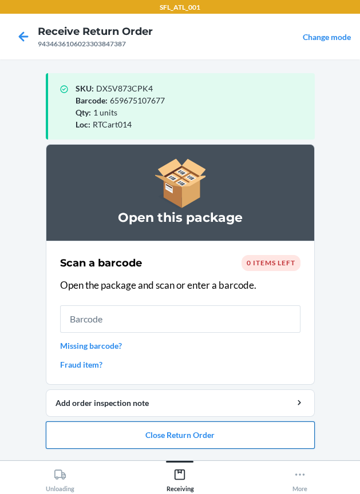
click at [179, 437] on button "Close Return Order" at bounding box center [180, 435] width 269 height 27
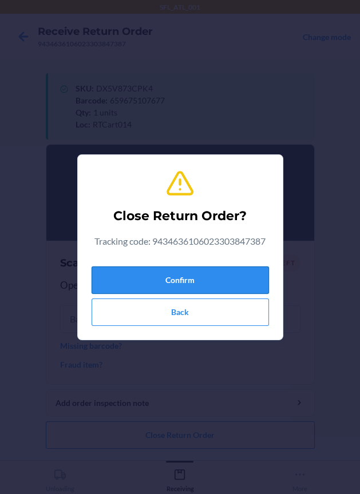
click at [181, 269] on button "Confirm" at bounding box center [180, 280] width 177 height 27
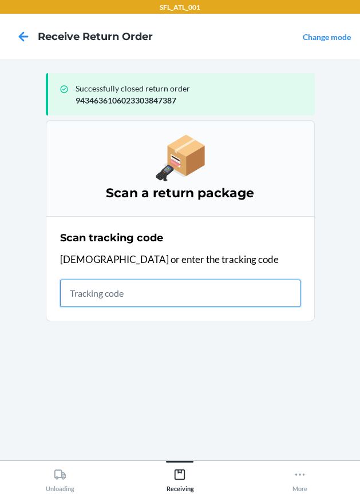
click at [165, 280] on input "text" at bounding box center [180, 293] width 240 height 27
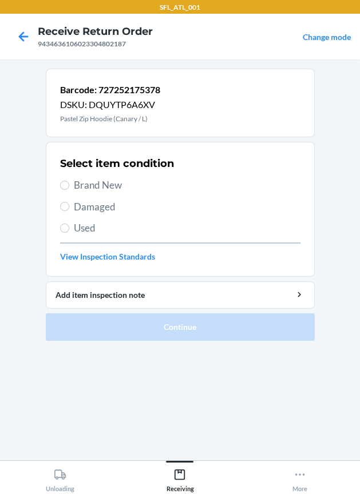
click at [112, 179] on span "Brand New" at bounding box center [187, 185] width 227 height 15
click at [69, 181] on input "Brand New" at bounding box center [64, 185] width 9 height 9
radio input "true"
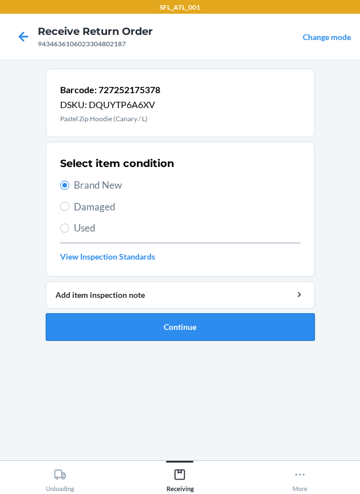
click at [153, 314] on button "Continue" at bounding box center [180, 327] width 269 height 27
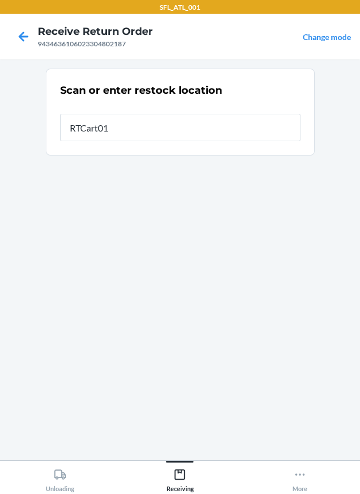
type input "RTCart014"
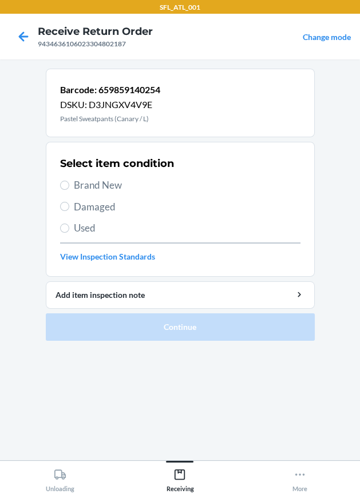
click at [106, 198] on div "Select item condition Brand New Damaged Used View Inspection Standards" at bounding box center [180, 209] width 240 height 113
click at [102, 189] on span "Brand New" at bounding box center [187, 185] width 227 height 15
click at [69, 189] on input "Brand New" at bounding box center [64, 185] width 9 height 9
radio input "true"
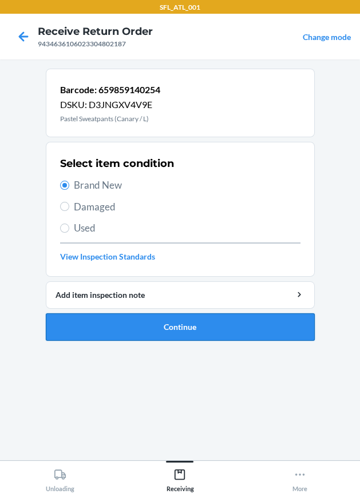
click at [173, 328] on button "Continue" at bounding box center [180, 327] width 269 height 27
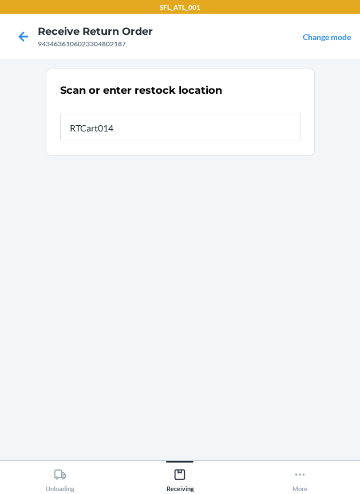
type input "RTCart014"
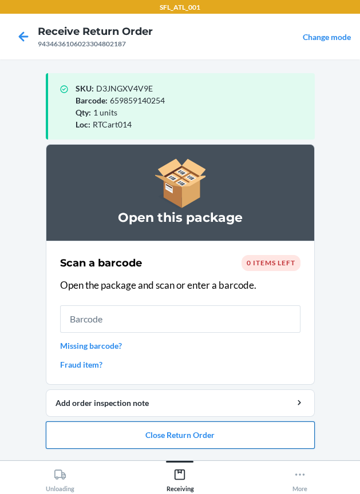
click at [217, 445] on button "Close Return Order" at bounding box center [180, 435] width 269 height 27
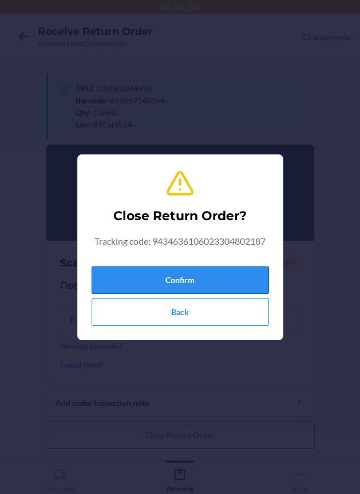
click at [159, 282] on button "Confirm" at bounding box center [180, 280] width 177 height 27
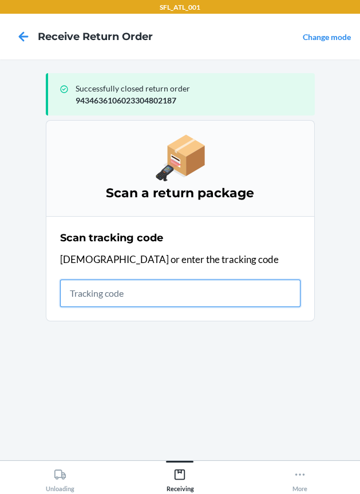
click at [107, 286] on input "text" at bounding box center [180, 293] width 240 height 27
type input "42030259"
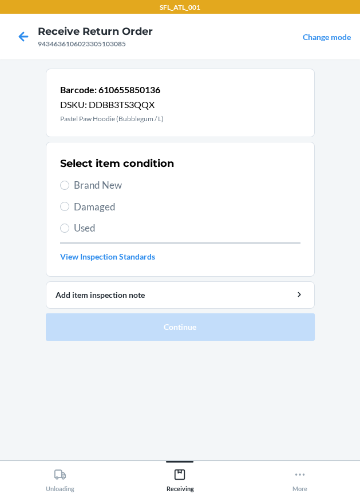
click at [97, 184] on span "Brand New" at bounding box center [187, 185] width 227 height 15
click at [69, 184] on input "Brand New" at bounding box center [64, 185] width 9 height 9
radio input "true"
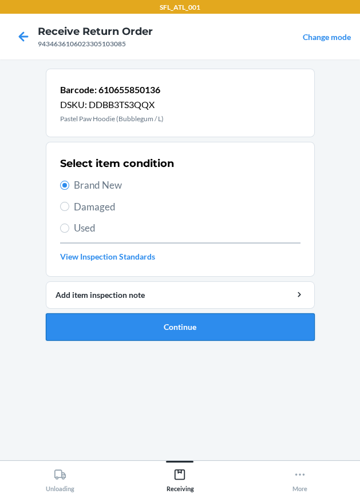
click at [137, 319] on button "Continue" at bounding box center [180, 327] width 269 height 27
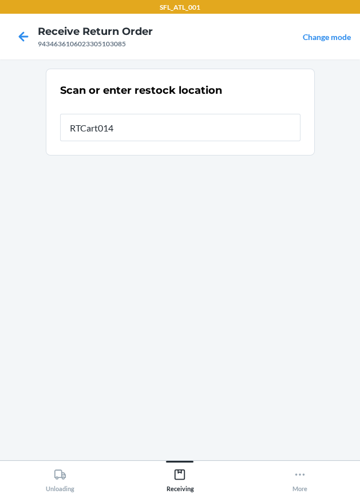
type input "RTCart014"
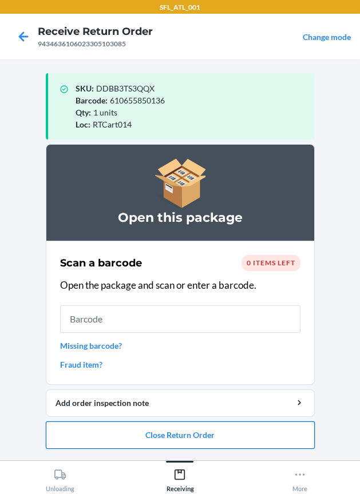
click at [193, 444] on button "Close Return Order" at bounding box center [180, 435] width 269 height 27
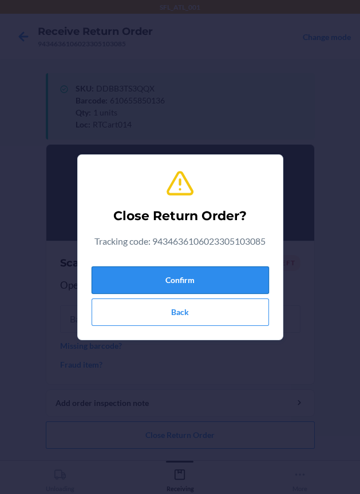
click at [172, 279] on button "Confirm" at bounding box center [180, 280] width 177 height 27
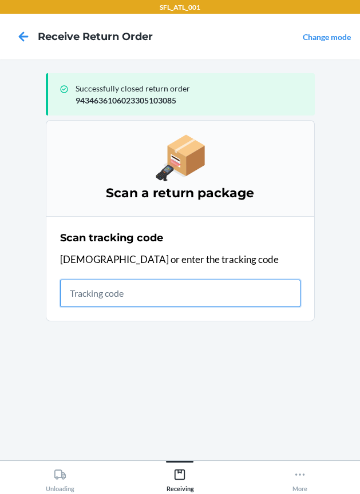
drag, startPoint x: 107, startPoint y: 298, endPoint x: 86, endPoint y: 285, distance: 24.1
click at [107, 297] on input "text" at bounding box center [180, 293] width 240 height 27
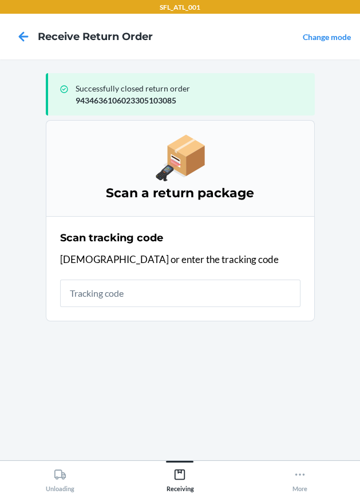
click at [192, 311] on section "Scan tracking code Scan or enter the tracking code" at bounding box center [180, 268] width 269 height 105
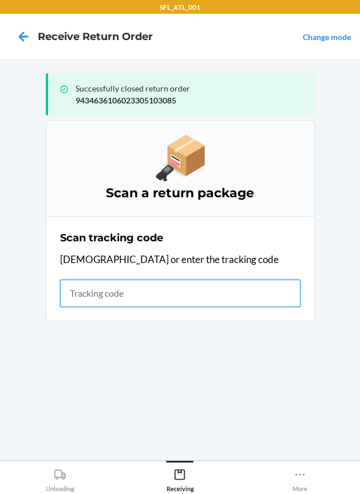
click at [189, 299] on input "text" at bounding box center [180, 293] width 240 height 27
type input "420302599434636106023305204"
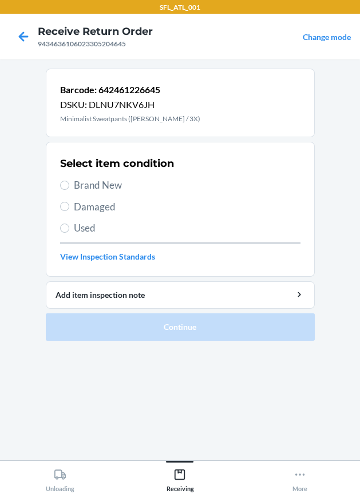
click at [114, 184] on span "Brand New" at bounding box center [187, 185] width 227 height 15
click at [69, 184] on input "Brand New" at bounding box center [64, 185] width 9 height 9
radio input "true"
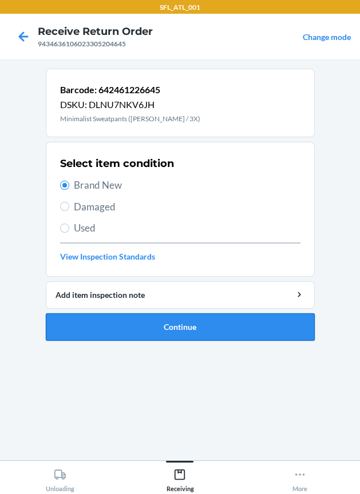
click at [164, 331] on button "Continue" at bounding box center [180, 327] width 269 height 27
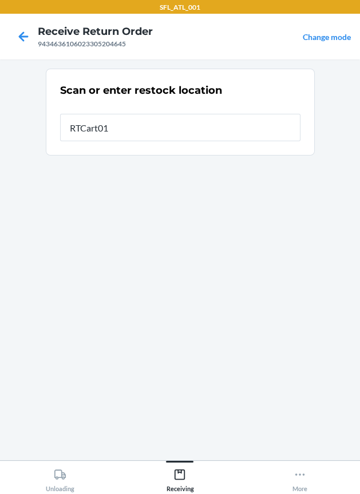
type input "RTCart014"
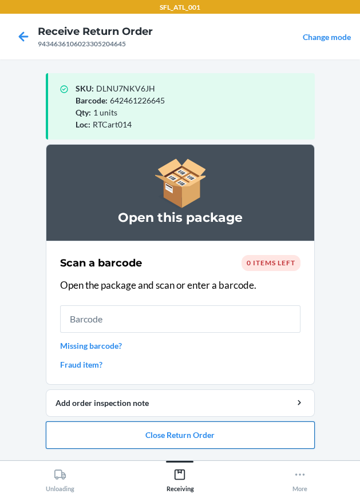
click at [144, 446] on button "Close Return Order" at bounding box center [180, 435] width 269 height 27
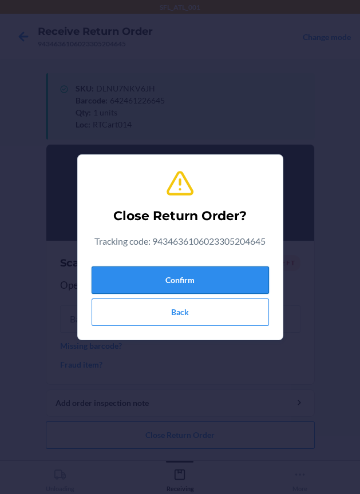
click at [220, 283] on button "Confirm" at bounding box center [180, 280] width 177 height 27
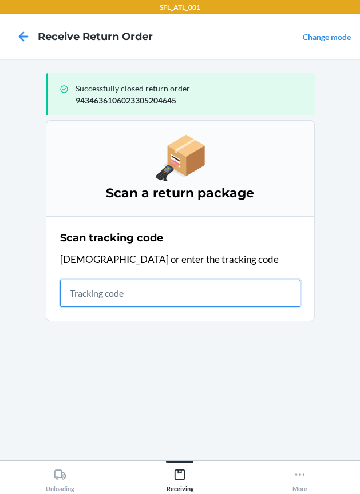
click at [106, 292] on input "text" at bounding box center [180, 293] width 240 height 27
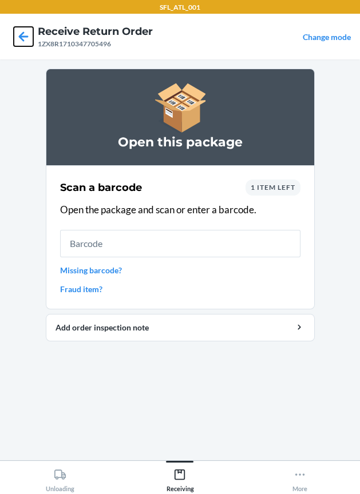
click at [27, 38] on icon at bounding box center [23, 36] width 19 height 19
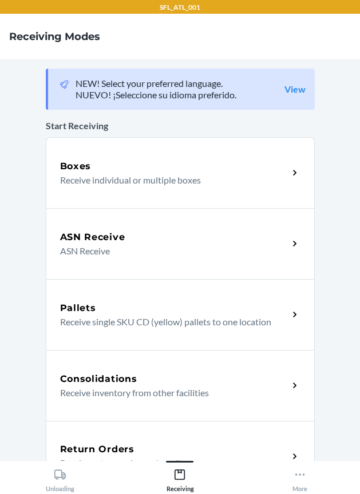
click at [170, 438] on div "Return Orders Receive return order package items" at bounding box center [180, 456] width 269 height 71
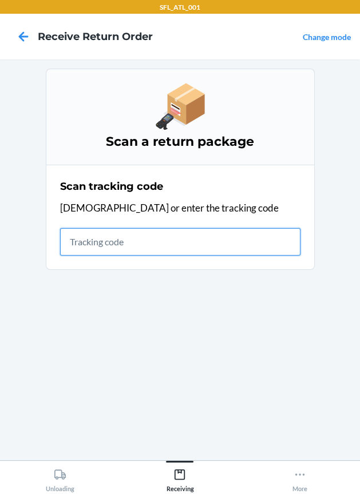
click at [73, 236] on input "text" at bounding box center [180, 241] width 240 height 27
type input "4203025994346361060"
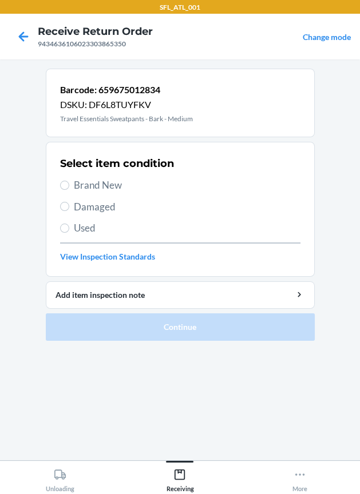
click at [100, 190] on span "Brand New" at bounding box center [187, 185] width 227 height 15
click at [69, 190] on input "Brand New" at bounding box center [64, 185] width 9 height 9
radio input "true"
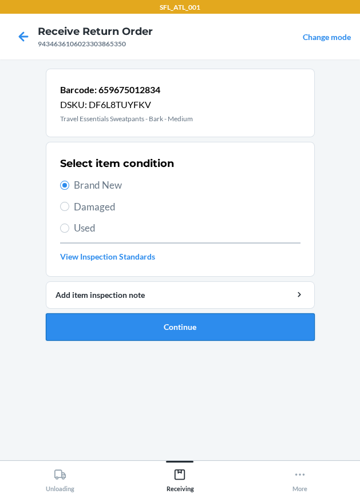
click at [154, 322] on button "Continue" at bounding box center [180, 327] width 269 height 27
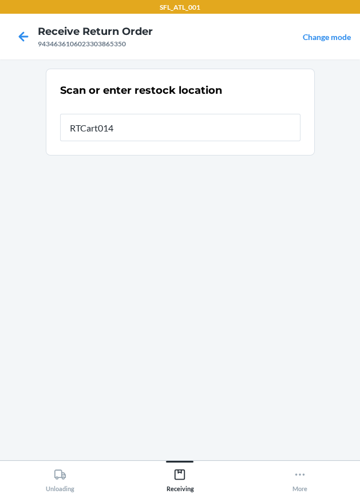
type input "RTCart014"
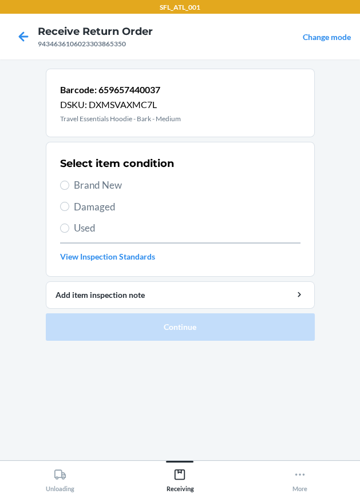
click at [94, 179] on span "Brand New" at bounding box center [187, 185] width 227 height 15
click at [69, 181] on input "Brand New" at bounding box center [64, 185] width 9 height 9
radio input "true"
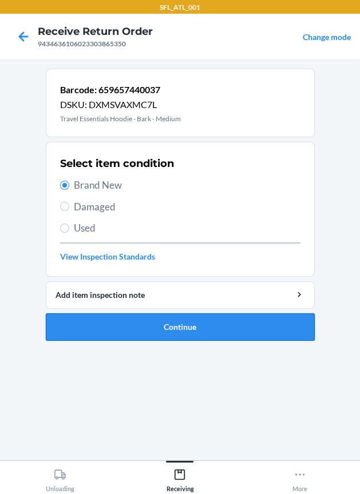
click at [110, 320] on button "Continue" at bounding box center [180, 327] width 269 height 27
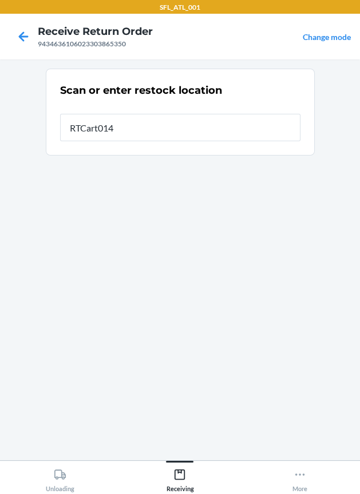
type input "RTCart014"
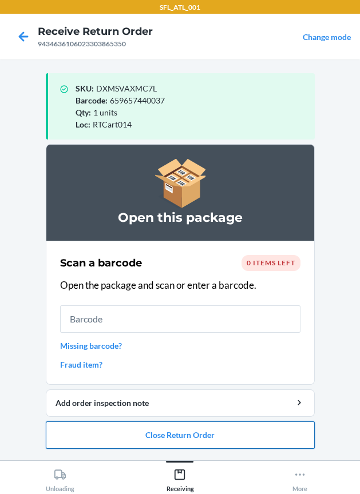
click at [179, 441] on button "Close Return Order" at bounding box center [180, 435] width 269 height 27
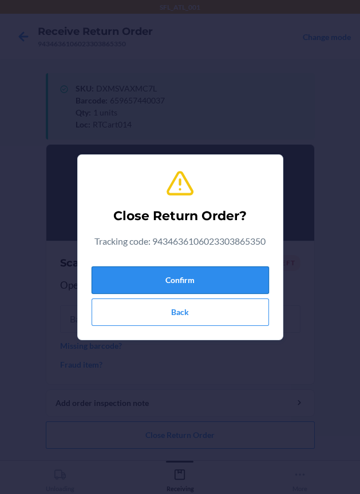
click at [216, 283] on button "Confirm" at bounding box center [180, 280] width 177 height 27
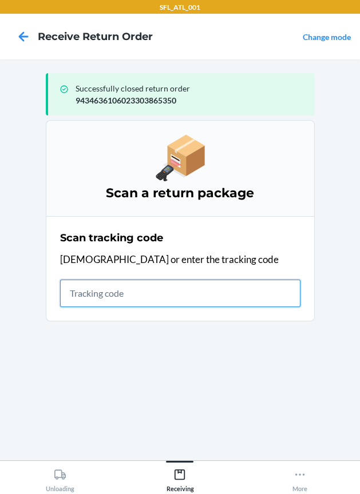
click at [187, 280] on input "text" at bounding box center [180, 293] width 240 height 27
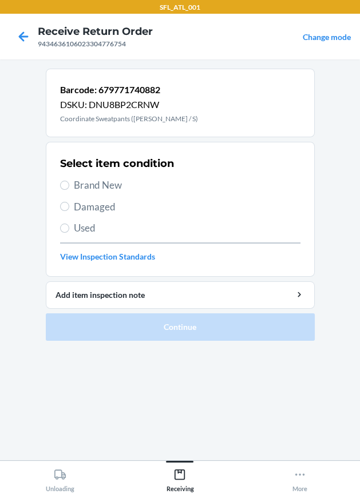
click at [94, 181] on span "Brand New" at bounding box center [187, 185] width 227 height 15
click at [69, 181] on input "Brand New" at bounding box center [64, 185] width 9 height 9
radio input "true"
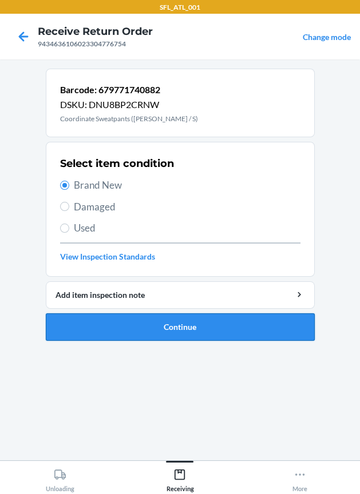
click at [143, 326] on button "Continue" at bounding box center [180, 327] width 269 height 27
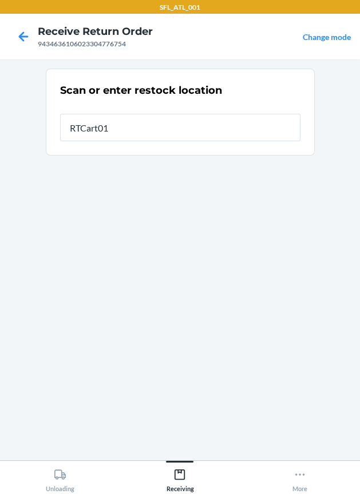
type input "RTCart014"
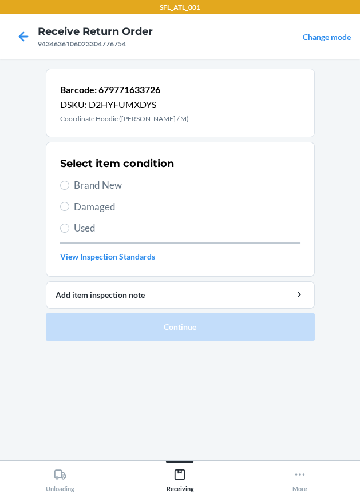
click at [111, 181] on span "Brand New" at bounding box center [187, 185] width 227 height 15
click at [69, 181] on input "Brand New" at bounding box center [64, 185] width 9 height 9
radio input "true"
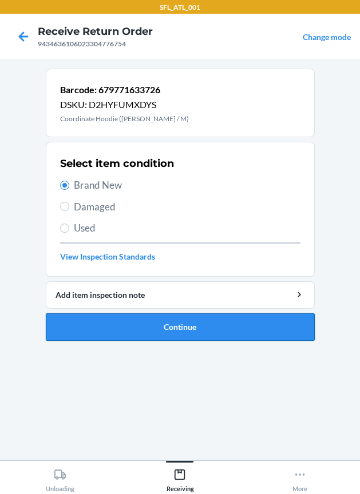
click at [146, 324] on button "Continue" at bounding box center [180, 327] width 269 height 27
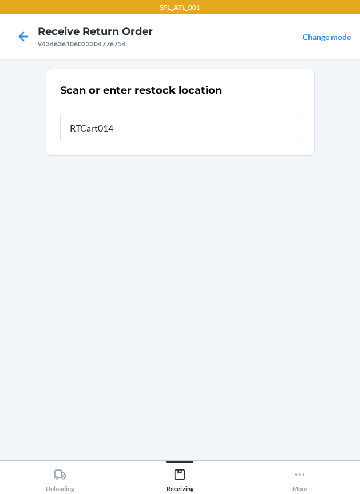
type input "RTCart014"
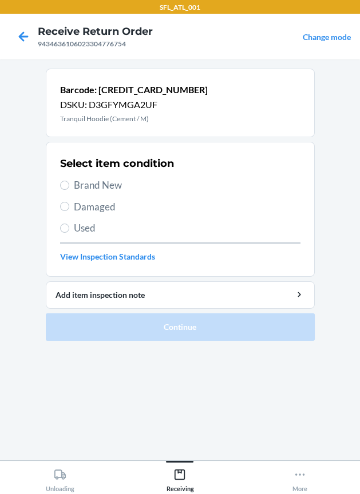
click at [117, 177] on div "Select item condition Brand New Damaged Used View Inspection Standards" at bounding box center [180, 209] width 240 height 113
click at [119, 189] on span "Brand New" at bounding box center [187, 185] width 227 height 15
click at [69, 189] on input "Brand New" at bounding box center [64, 185] width 9 height 9
radio input "true"
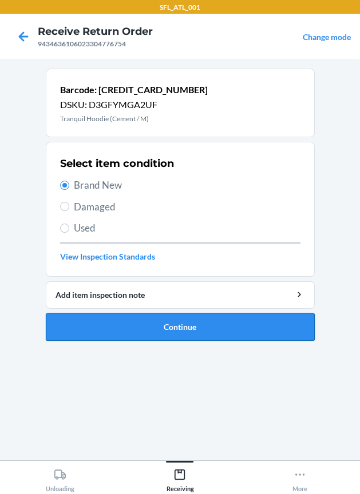
click at [135, 332] on button "Continue" at bounding box center [180, 327] width 269 height 27
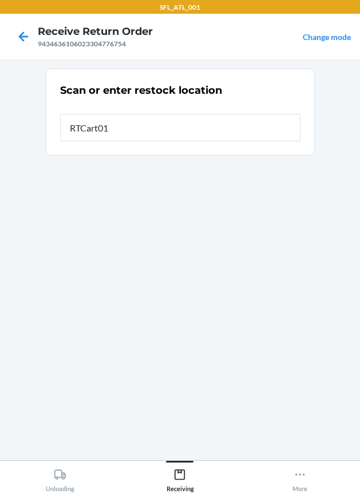
type input "RTCart014"
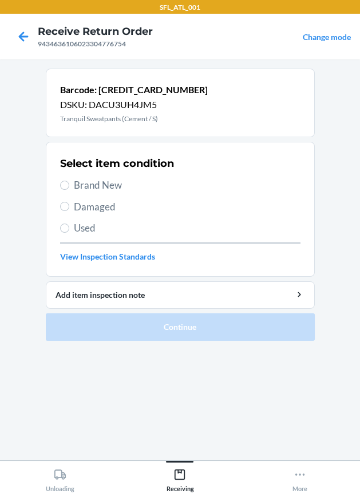
click at [109, 166] on h2 "Select item condition" at bounding box center [117, 163] width 114 height 15
click at [106, 179] on span "Brand New" at bounding box center [187, 185] width 227 height 15
click at [69, 181] on input "Brand New" at bounding box center [64, 185] width 9 height 9
radio input "true"
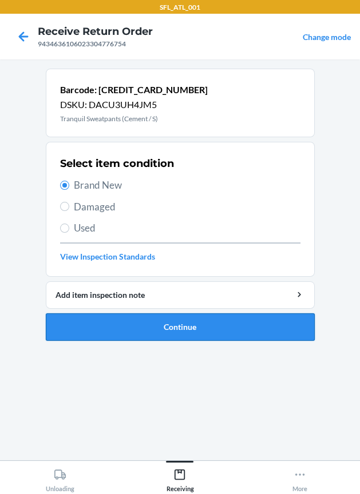
click at [129, 322] on button "Continue" at bounding box center [180, 327] width 269 height 27
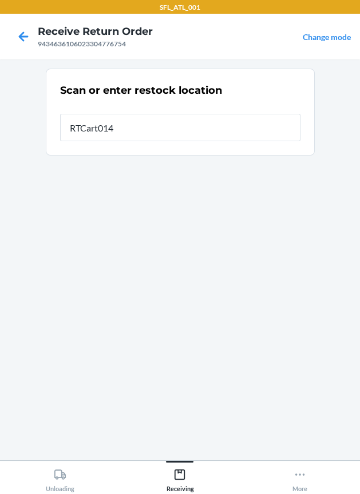
type input "RTCart014"
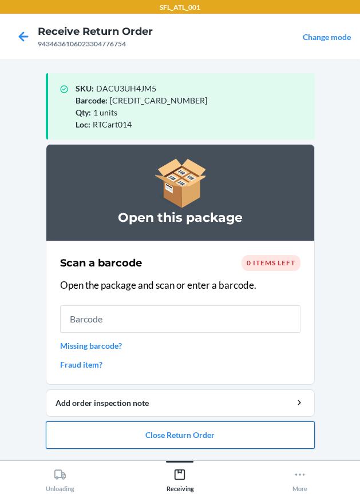
click at [195, 424] on button "Close Return Order" at bounding box center [180, 435] width 269 height 27
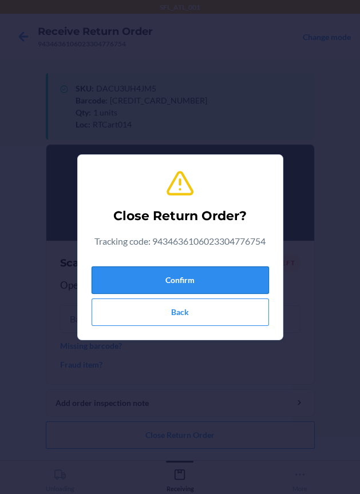
click at [197, 287] on button "Confirm" at bounding box center [180, 280] width 177 height 27
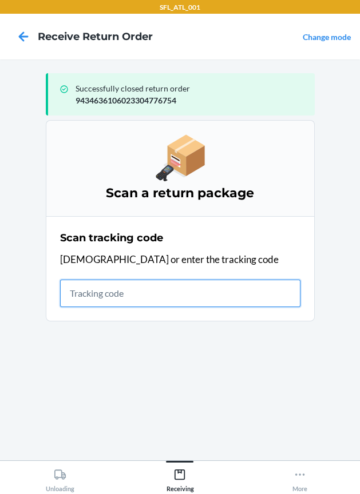
click at [94, 290] on input "text" at bounding box center [180, 293] width 240 height 27
type input "420302599434636106023303666"
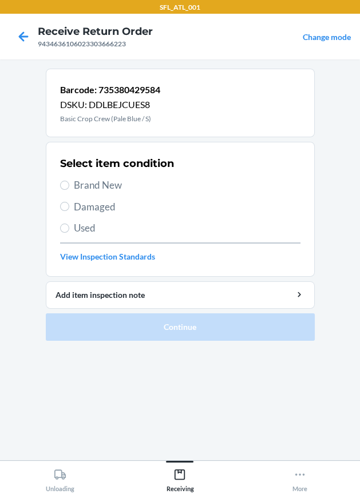
click at [108, 187] on span "Brand New" at bounding box center [187, 185] width 227 height 15
click at [69, 187] on input "Brand New" at bounding box center [64, 185] width 9 height 9
radio input "true"
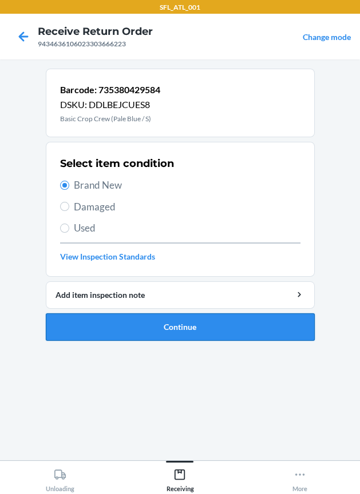
click at [150, 318] on button "Continue" at bounding box center [180, 327] width 269 height 27
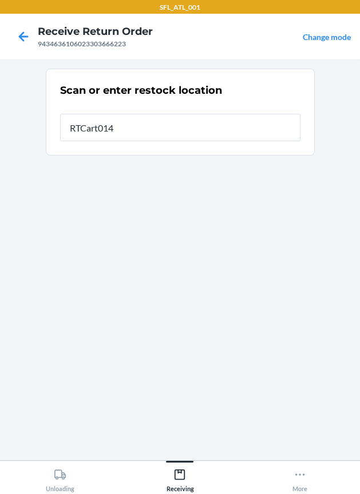
type input "RTCart014"
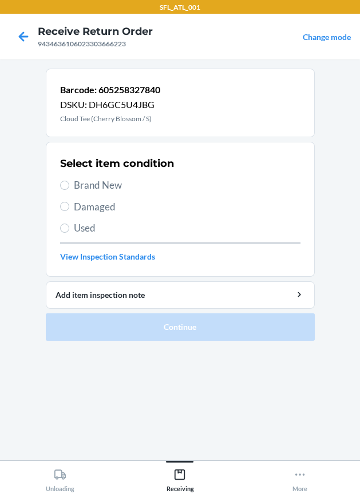
click at [121, 177] on div "Select item condition Brand New Damaged Used View Inspection Standards" at bounding box center [180, 209] width 240 height 113
click at [117, 185] on span "Brand New" at bounding box center [187, 185] width 227 height 15
click at [69, 185] on input "Brand New" at bounding box center [64, 185] width 9 height 9
radio input "true"
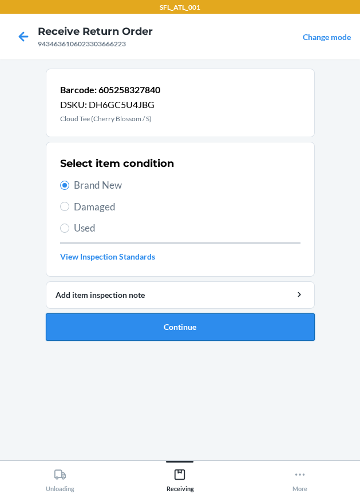
click at [170, 334] on button "Continue" at bounding box center [180, 327] width 269 height 27
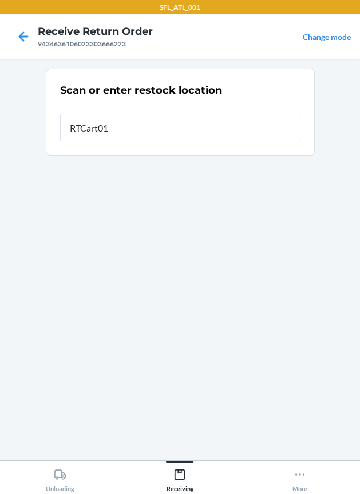
type input "RTCart014"
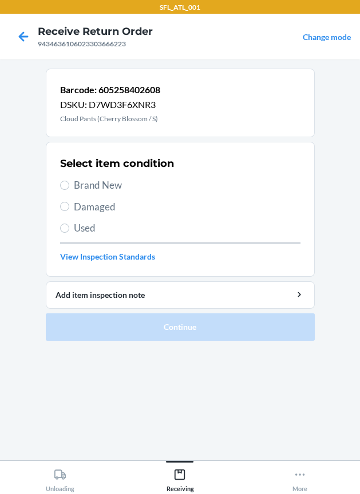
click at [92, 181] on span "Brand New" at bounding box center [187, 185] width 227 height 15
click at [69, 181] on input "Brand New" at bounding box center [64, 185] width 9 height 9
radio input "true"
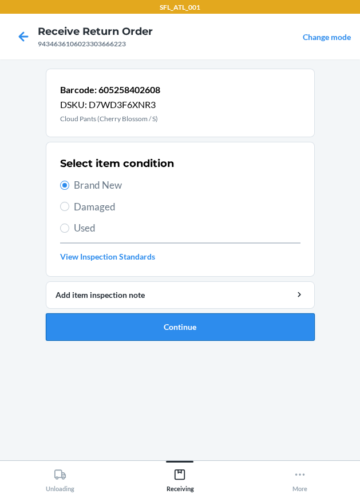
click at [129, 323] on button "Continue" at bounding box center [180, 327] width 269 height 27
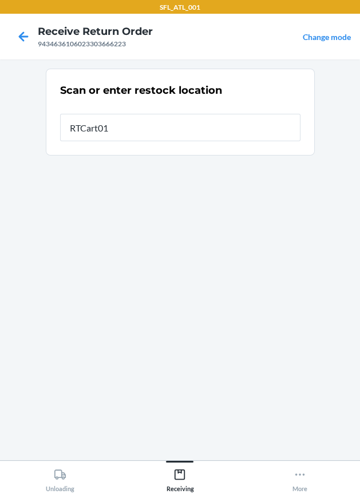
type input "RTCart014"
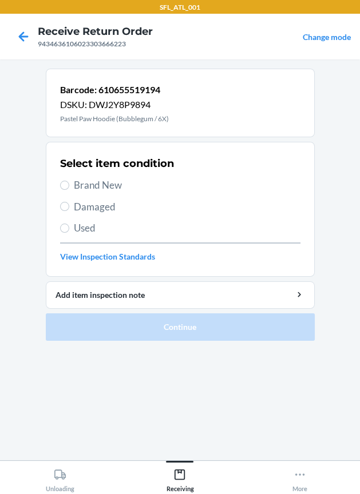
click at [78, 185] on span "Brand New" at bounding box center [187, 185] width 227 height 15
click at [69, 185] on input "Brand New" at bounding box center [64, 185] width 9 height 9
radio input "true"
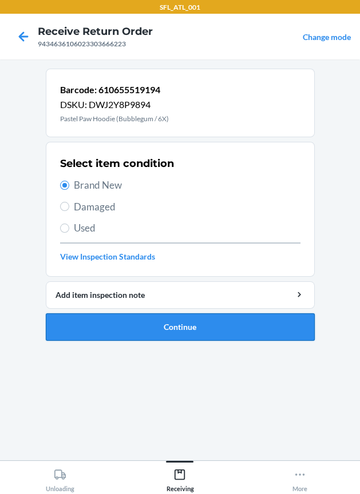
click at [161, 324] on button "Continue" at bounding box center [180, 327] width 269 height 27
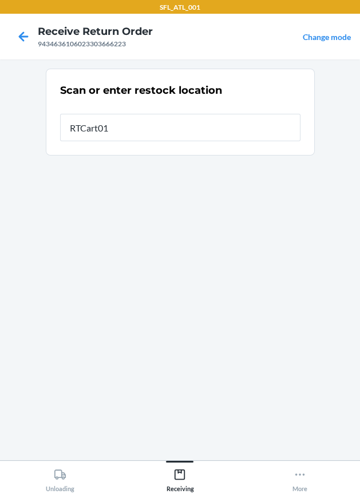
type input "RTCart014"
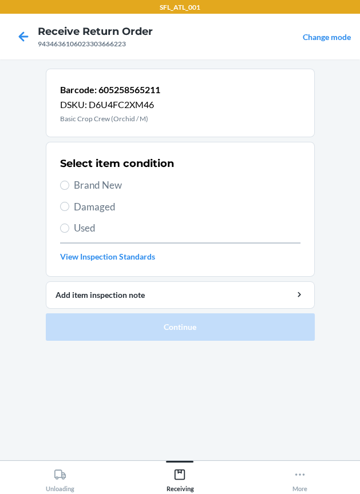
click at [104, 179] on span "Brand New" at bounding box center [187, 185] width 227 height 15
click at [69, 181] on input "Brand New" at bounding box center [64, 185] width 9 height 9
radio input "true"
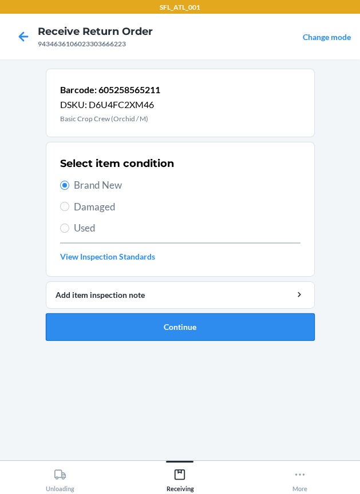
click at [177, 330] on button "Continue" at bounding box center [180, 327] width 269 height 27
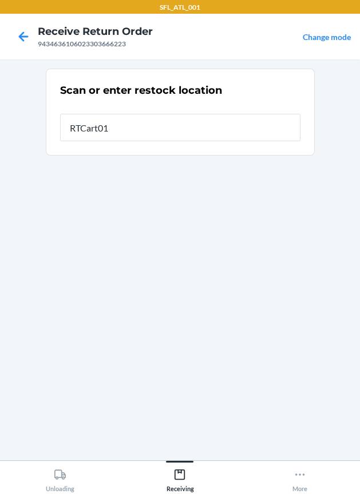
type input "RTCart014"
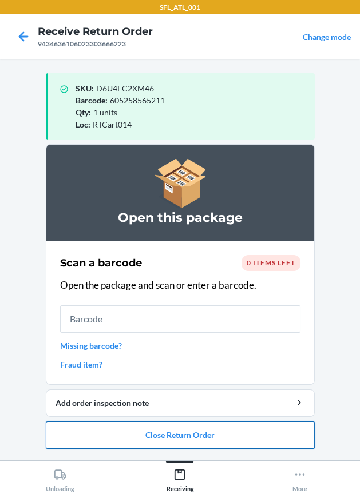
click at [247, 432] on button "Close Return Order" at bounding box center [180, 435] width 269 height 27
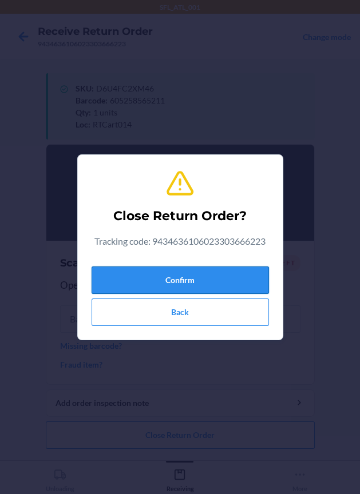
click at [157, 272] on button "Confirm" at bounding box center [180, 280] width 177 height 27
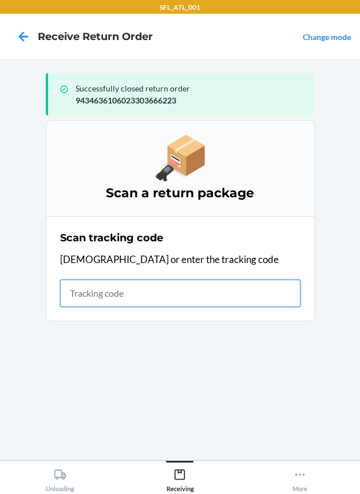
click at [159, 294] on input "text" at bounding box center [180, 293] width 240 height 27
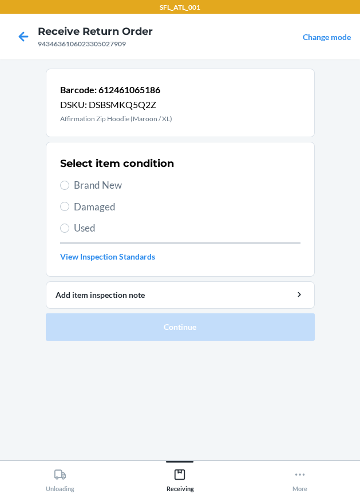
click at [116, 185] on span "Brand New" at bounding box center [187, 185] width 227 height 15
click at [69, 185] on input "Brand New" at bounding box center [64, 185] width 9 height 9
radio input "true"
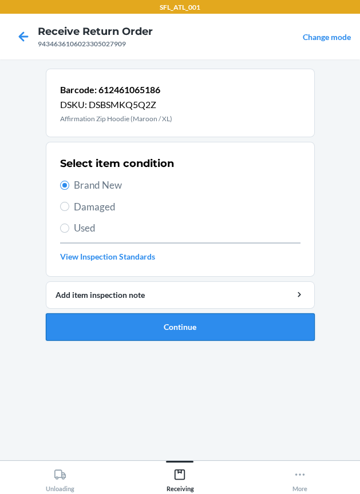
click at [212, 321] on button "Continue" at bounding box center [180, 327] width 269 height 27
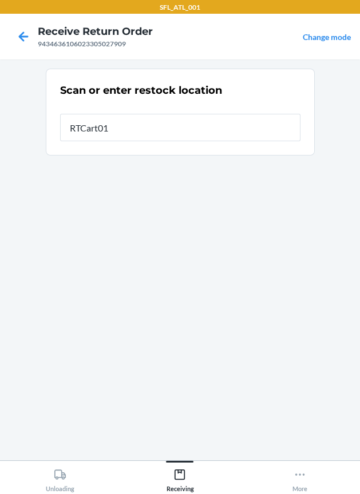
type input "RTCart014"
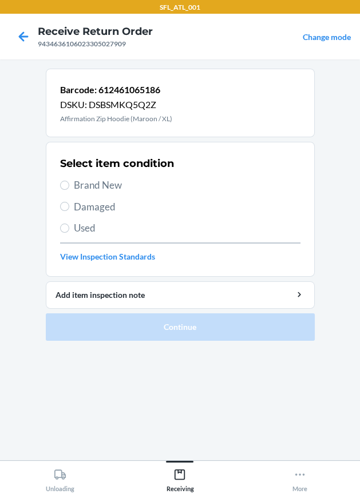
click at [91, 185] on span "Brand New" at bounding box center [187, 185] width 227 height 15
click at [69, 185] on input "Brand New" at bounding box center [64, 185] width 9 height 9
radio input "true"
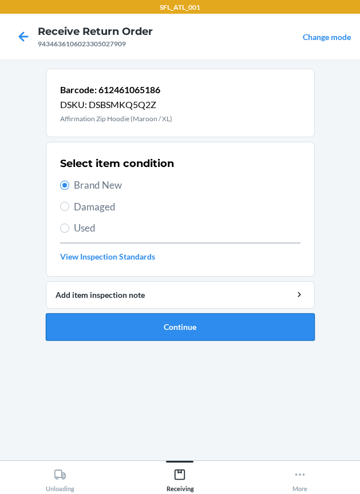
click at [128, 323] on button "Continue" at bounding box center [180, 327] width 269 height 27
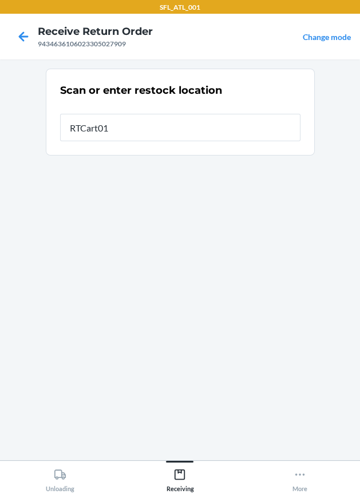
type input "RTCart014"
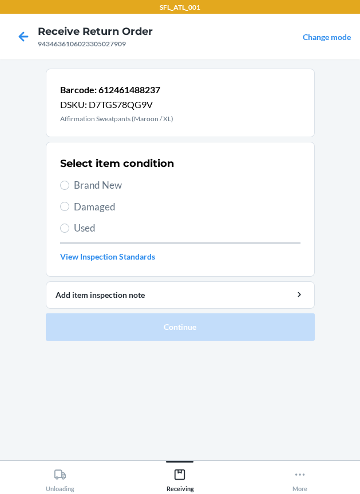
click at [114, 194] on div "Select item condition Brand New Damaged Used View Inspection Standards" at bounding box center [180, 209] width 240 height 113
click at [110, 191] on span "Brand New" at bounding box center [187, 185] width 227 height 15
click at [69, 190] on input "Brand New" at bounding box center [64, 185] width 9 height 9
radio input "true"
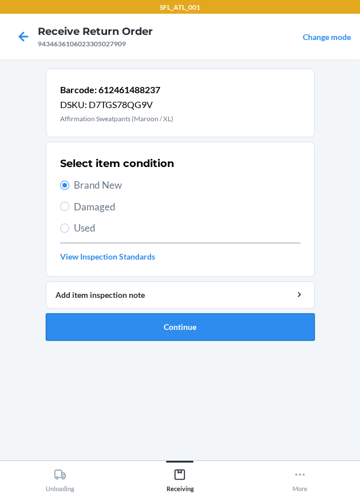
click at [172, 333] on button "Continue" at bounding box center [180, 327] width 269 height 27
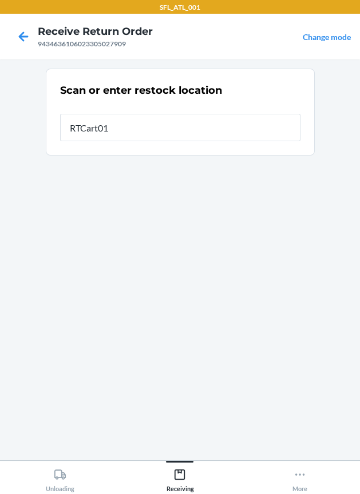
type input "RTCart014"
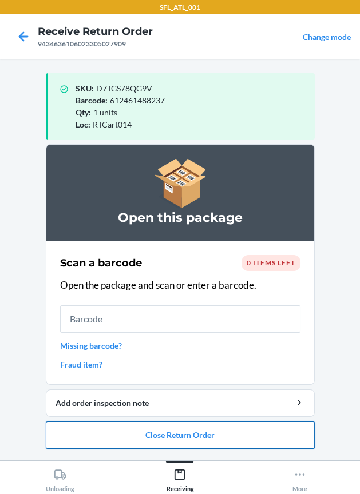
click at [116, 433] on button "Close Return Order" at bounding box center [180, 435] width 269 height 27
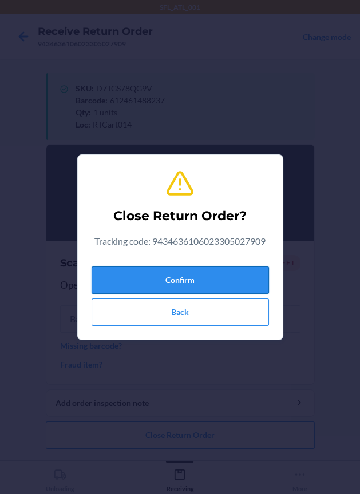
click at [136, 277] on button "Confirm" at bounding box center [180, 280] width 177 height 27
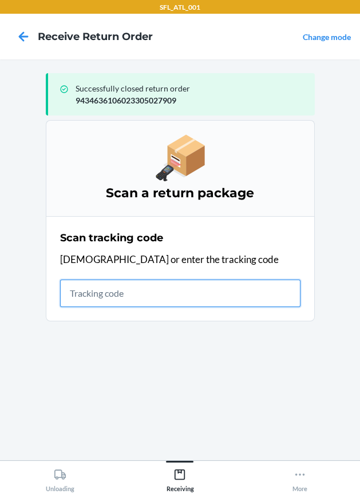
click at [158, 294] on input "text" at bounding box center [180, 293] width 240 height 27
click at [91, 299] on input "text" at bounding box center [180, 293] width 240 height 27
click at [118, 284] on input "text" at bounding box center [180, 293] width 240 height 27
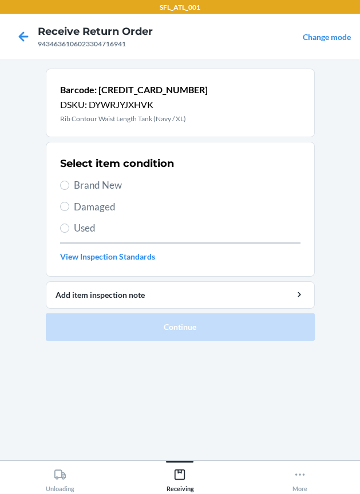
click at [97, 179] on span "Brand New" at bounding box center [187, 185] width 227 height 15
click at [69, 181] on input "Brand New" at bounding box center [64, 185] width 9 height 9
radio input "true"
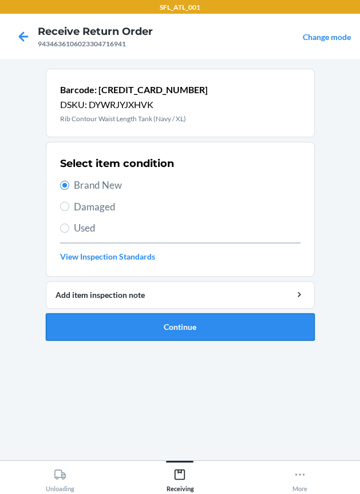
click at [149, 334] on button "Continue" at bounding box center [180, 327] width 269 height 27
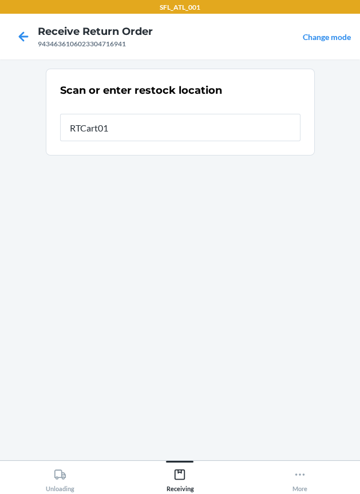
type input "RTCart014"
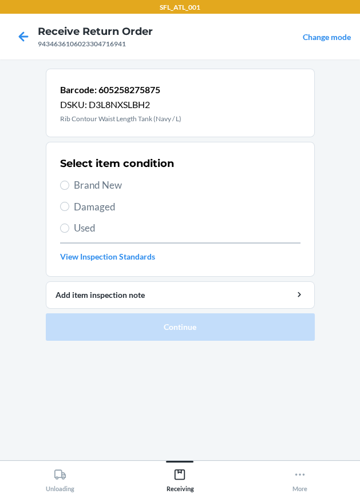
click at [100, 191] on span "Brand New" at bounding box center [187, 185] width 227 height 15
click at [69, 190] on input "Brand New" at bounding box center [64, 185] width 9 height 9
radio input "true"
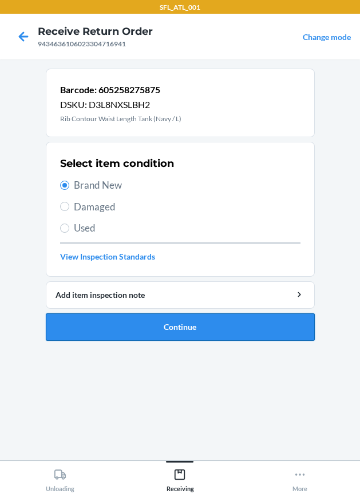
click at [130, 323] on button "Continue" at bounding box center [180, 327] width 269 height 27
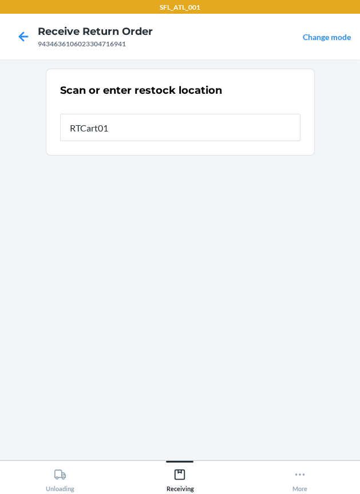
type input "RTCart014"
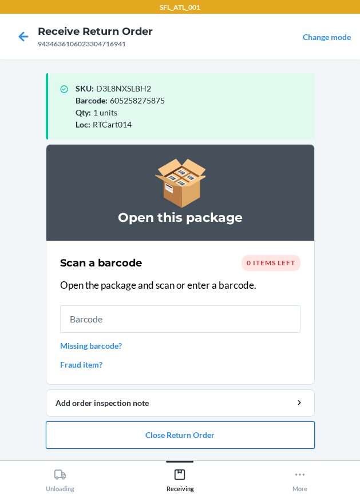
click at [144, 431] on button "Close Return Order" at bounding box center [180, 435] width 269 height 27
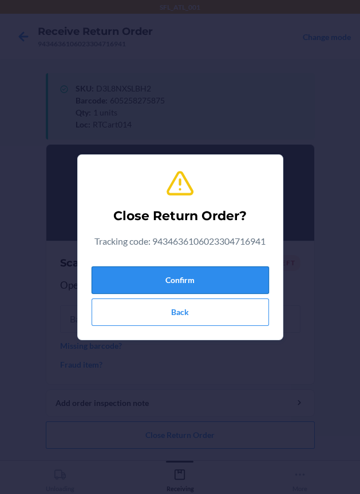
click at [150, 278] on button "Confirm" at bounding box center [180, 280] width 177 height 27
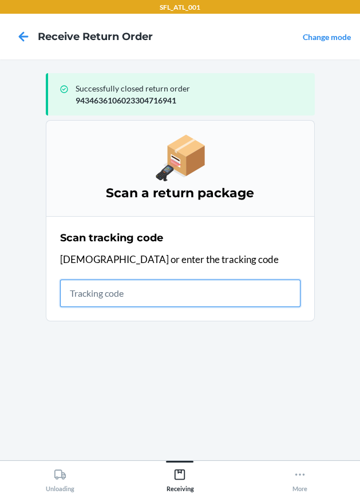
click at [143, 288] on input "text" at bounding box center [180, 293] width 240 height 27
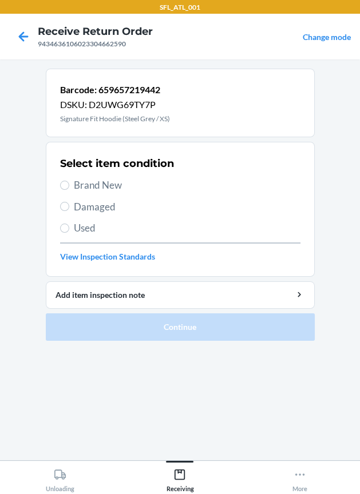
click at [108, 189] on span "Brand New" at bounding box center [187, 185] width 227 height 15
click at [69, 189] on input "Brand New" at bounding box center [64, 185] width 9 height 9
radio input "true"
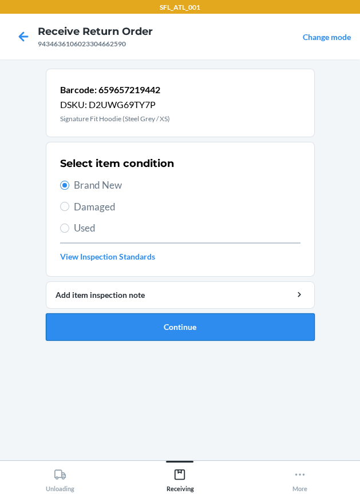
click at [104, 332] on button "Continue" at bounding box center [180, 327] width 269 height 27
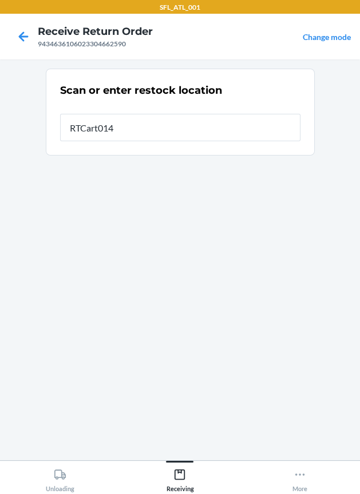
type input "RTCart014"
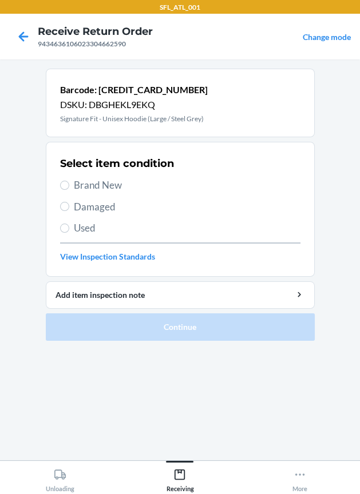
drag, startPoint x: 133, startPoint y: 187, endPoint x: 128, endPoint y: 205, distance: 19.4
click at [131, 187] on span "Brand New" at bounding box center [187, 185] width 227 height 15
click at [69, 187] on input "Brand New" at bounding box center [64, 185] width 9 height 9
radio input "true"
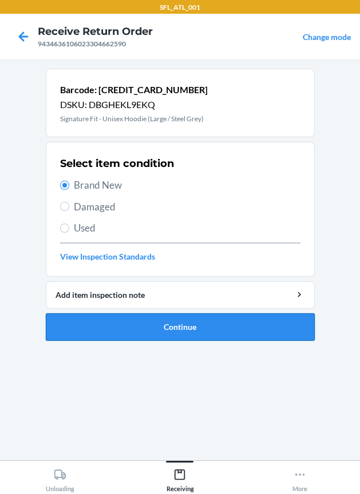
click at [139, 323] on button "Continue" at bounding box center [180, 327] width 269 height 27
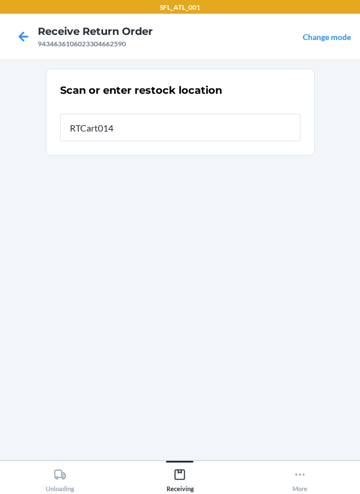
type input "RTCart014"
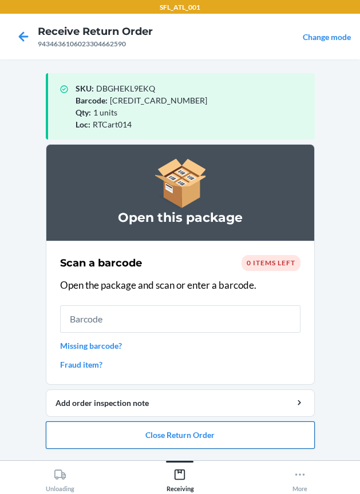
click at [145, 440] on button "Close Return Order" at bounding box center [180, 435] width 269 height 27
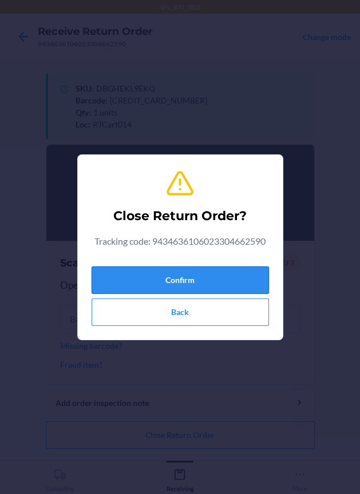
click at [148, 284] on button "Confirm" at bounding box center [180, 280] width 177 height 27
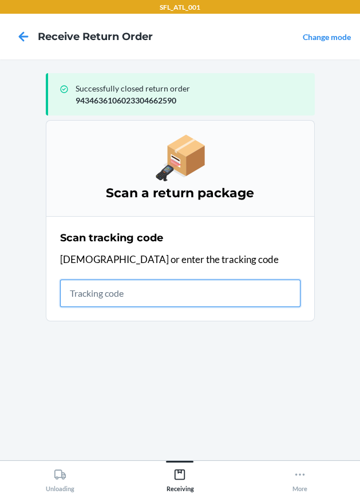
click at [180, 306] on input "text" at bounding box center [180, 293] width 240 height 27
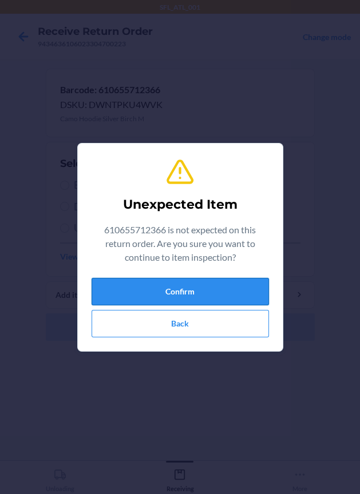
click at [223, 288] on button "Confirm" at bounding box center [180, 291] width 177 height 27
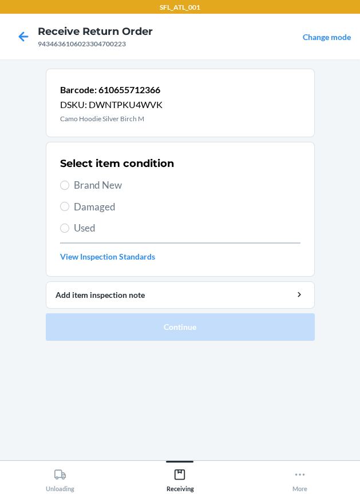
click at [123, 180] on span "Brand New" at bounding box center [187, 185] width 227 height 15
click at [69, 181] on input "Brand New" at bounding box center [64, 185] width 9 height 9
radio input "true"
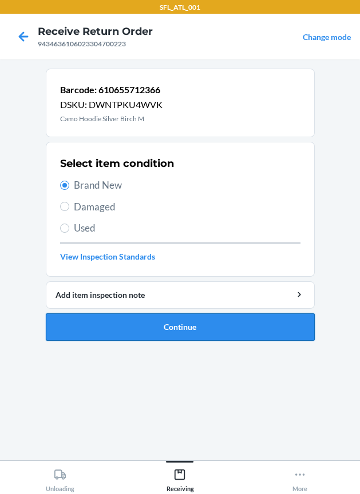
click at [184, 323] on button "Continue" at bounding box center [180, 327] width 269 height 27
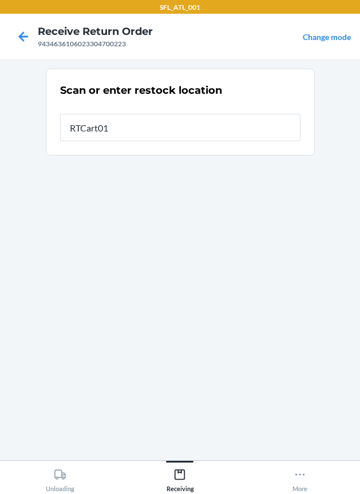
type input "RTCart014"
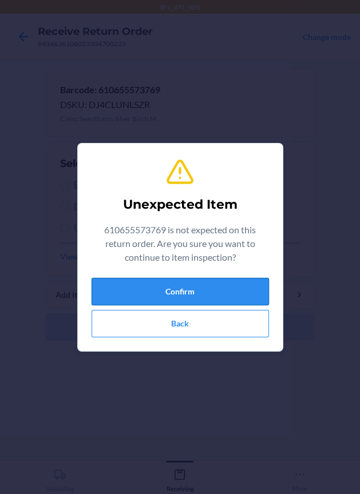
click at [185, 298] on button "Confirm" at bounding box center [180, 291] width 177 height 27
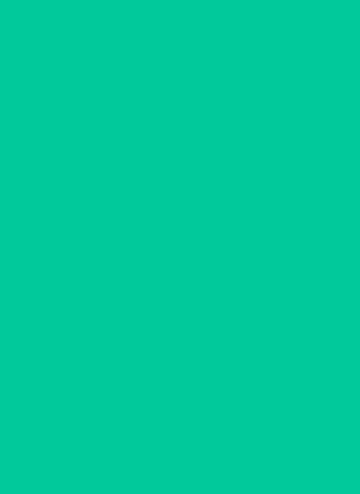
click at [100, 169] on h2 "Select item condition" at bounding box center [117, 163] width 114 height 15
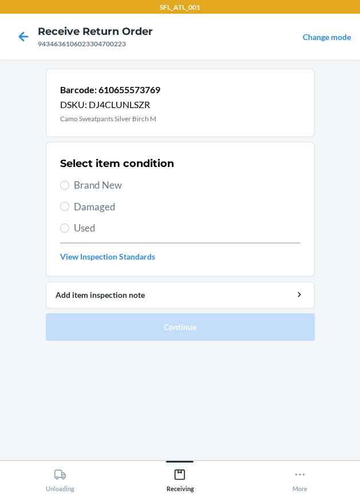
click at [121, 191] on span "Brand New" at bounding box center [187, 185] width 227 height 15
click at [69, 190] on input "Brand New" at bounding box center [64, 185] width 9 height 9
radio input "true"
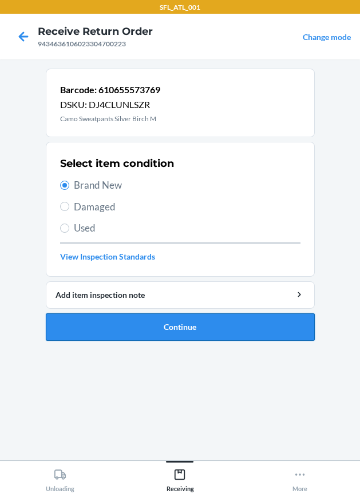
click at [212, 335] on button "Continue" at bounding box center [180, 327] width 269 height 27
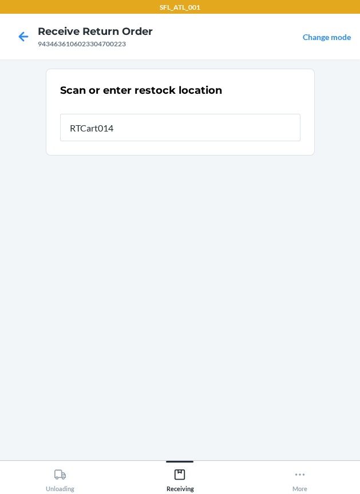
type input "RTCart014"
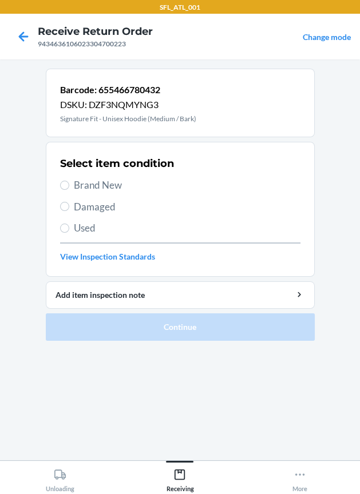
click at [103, 179] on span "Brand New" at bounding box center [187, 185] width 227 height 15
click at [69, 181] on input "Brand New" at bounding box center [64, 185] width 9 height 9
radio input "true"
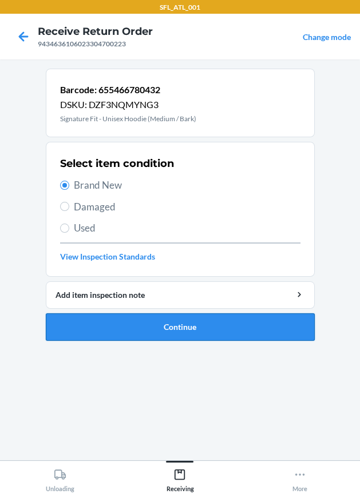
click at [131, 319] on button "Continue" at bounding box center [180, 327] width 269 height 27
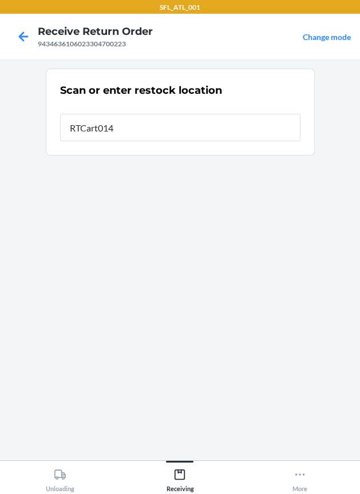
type input "RTCart014"
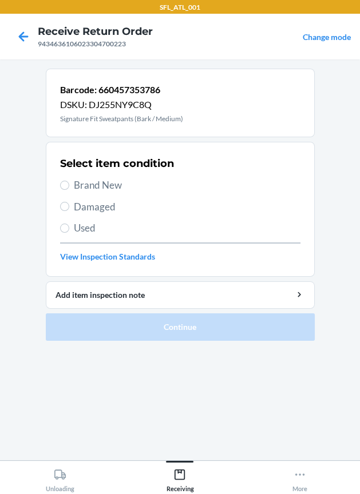
click at [117, 185] on span "Brand New" at bounding box center [187, 185] width 227 height 15
click at [69, 185] on input "Brand New" at bounding box center [64, 185] width 9 height 9
radio input "true"
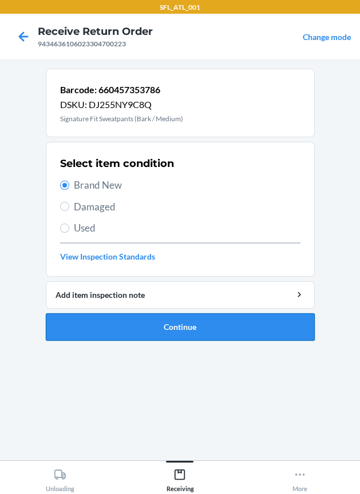
click at [165, 331] on button "Continue" at bounding box center [180, 327] width 269 height 27
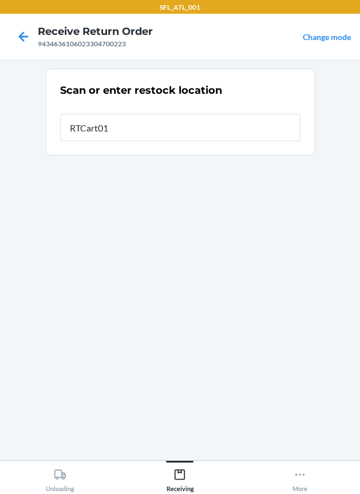
type input "RTCart014"
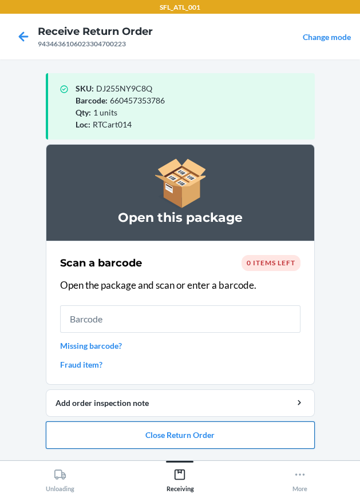
click at [160, 435] on button "Close Return Order" at bounding box center [180, 435] width 269 height 27
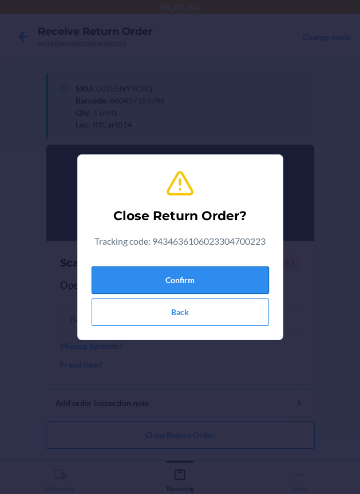
click at [133, 267] on button "Confirm" at bounding box center [180, 280] width 177 height 27
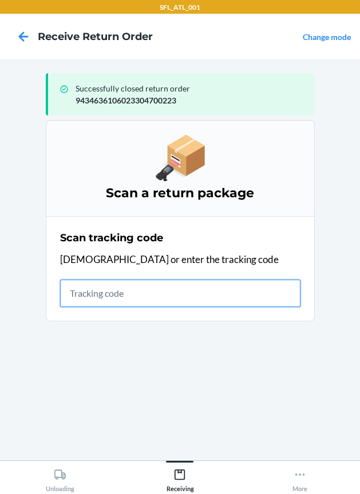
click at [85, 300] on input "text" at bounding box center [180, 293] width 240 height 27
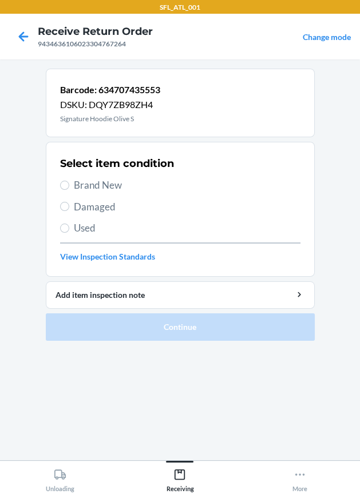
drag, startPoint x: 98, startPoint y: 183, endPoint x: 113, endPoint y: 222, distance: 42.4
click at [98, 182] on span "Brand New" at bounding box center [187, 185] width 227 height 15
click at [69, 182] on input "Brand New" at bounding box center [64, 185] width 9 height 9
radio input "true"
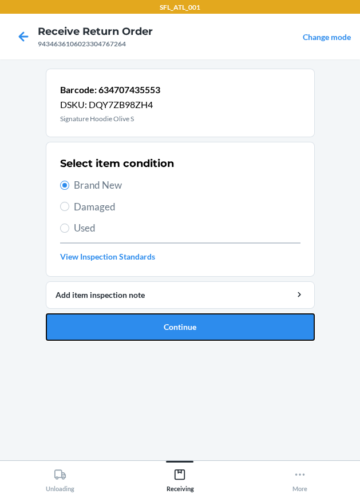
click at [146, 314] on button "Continue" at bounding box center [180, 327] width 269 height 27
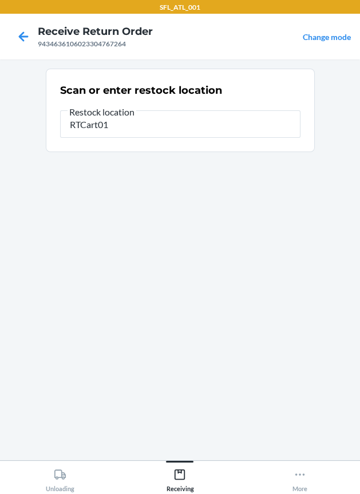
type input "RTCart014"
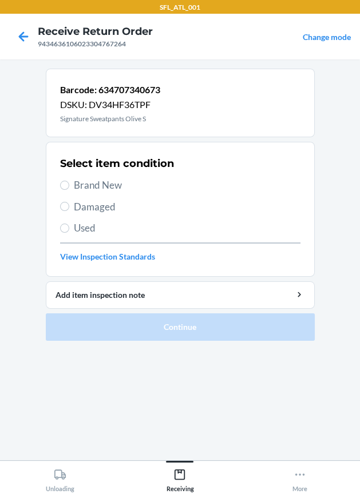
click at [80, 189] on span "Brand New" at bounding box center [187, 185] width 227 height 15
click at [69, 189] on input "Brand New" at bounding box center [64, 185] width 9 height 9
radio input "true"
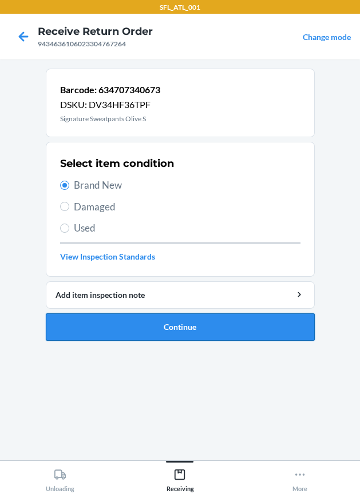
click at [158, 329] on button "Continue" at bounding box center [180, 327] width 269 height 27
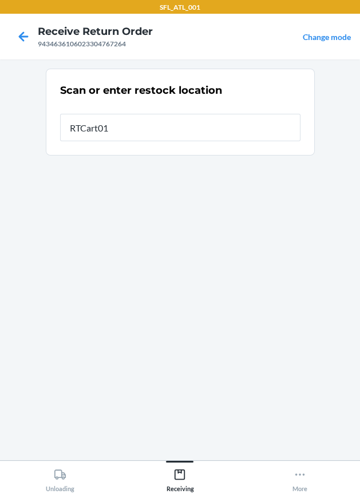
type input "RTCart014"
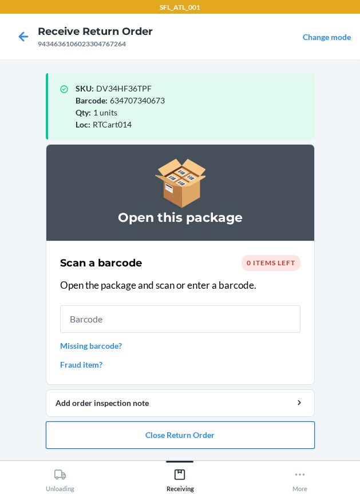
click at [176, 445] on button "Close Return Order" at bounding box center [180, 435] width 269 height 27
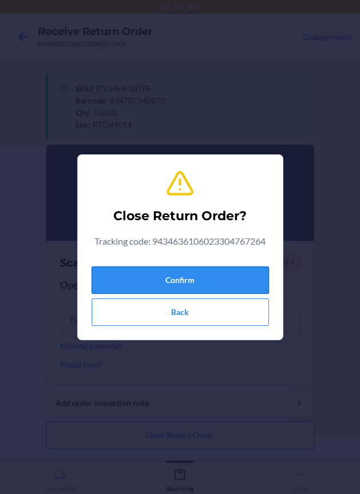
click at [176, 268] on button "Confirm" at bounding box center [180, 280] width 177 height 27
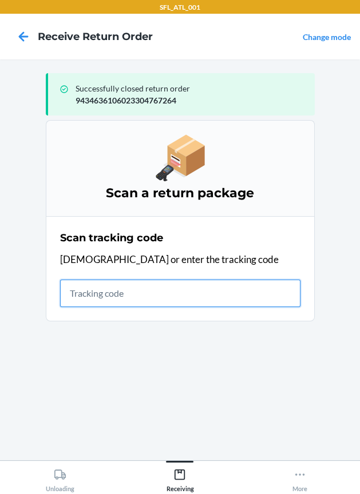
click at [108, 303] on input "text" at bounding box center [180, 293] width 240 height 27
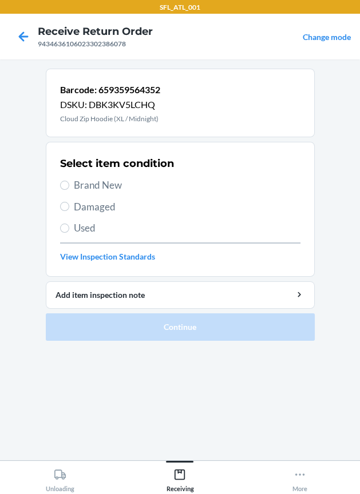
click at [90, 181] on span "Brand New" at bounding box center [187, 185] width 227 height 15
click at [69, 181] on input "Brand New" at bounding box center [64, 185] width 9 height 9
radio input "true"
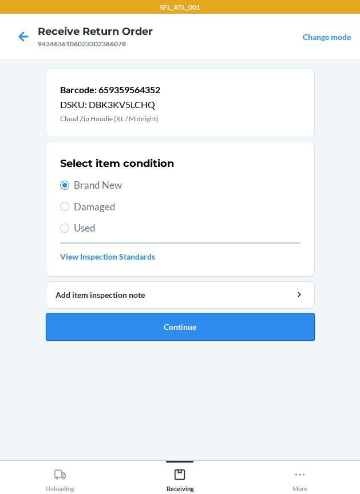
click at [134, 324] on button "Continue" at bounding box center [180, 327] width 269 height 27
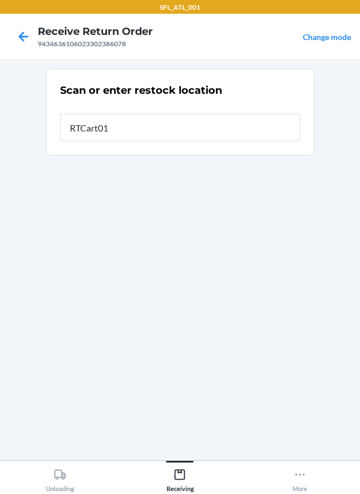
type input "RTCart014"
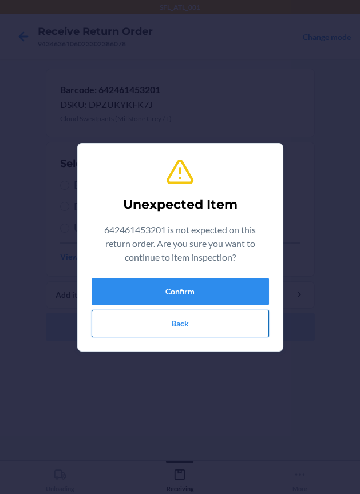
click at [175, 315] on button "Back" at bounding box center [180, 323] width 177 height 27
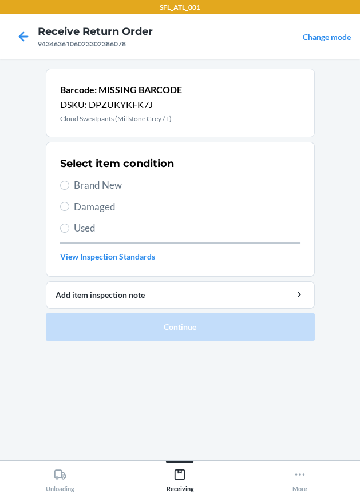
click at [110, 413] on section "Barcode: MISSING BARCODE DSKU: DPZUKYKFK7J Cloud Sweatpants (Millstone Grey / L…" at bounding box center [180, 260] width 269 height 383
click at [21, 33] on icon at bounding box center [23, 36] width 19 height 19
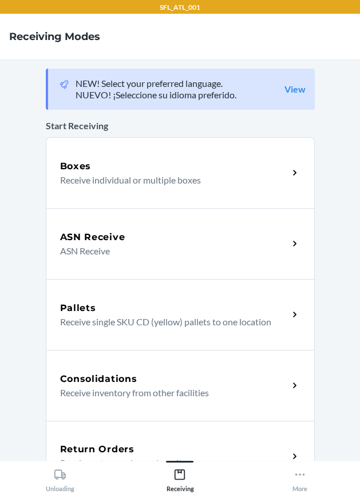
scroll to position [142, 0]
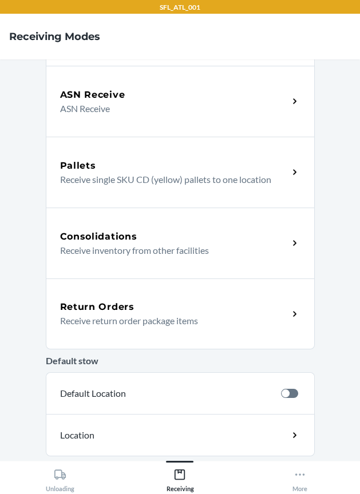
click at [171, 306] on div "Return Orders" at bounding box center [174, 307] width 228 height 14
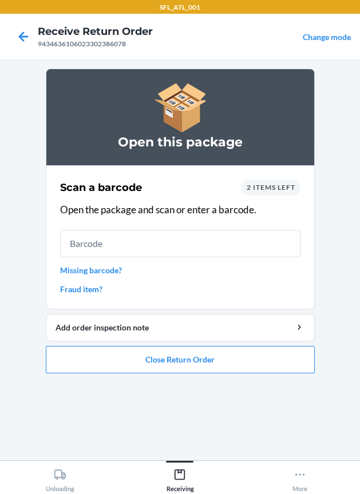
click at [87, 286] on link "Fraud item?" at bounding box center [180, 289] width 240 height 12
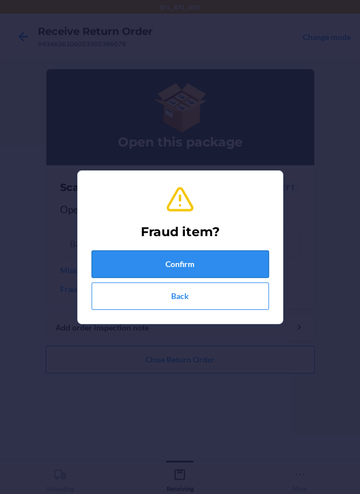
click at [149, 255] on button "Confirm" at bounding box center [180, 264] width 177 height 27
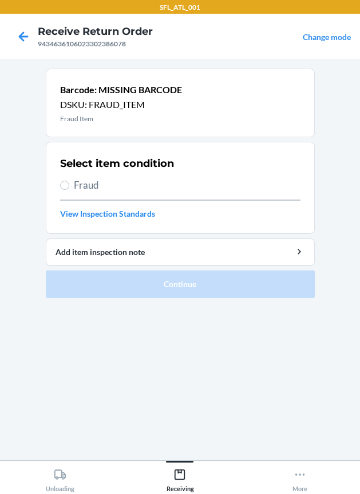
click at [89, 185] on span "Fraud" at bounding box center [187, 185] width 227 height 15
click at [69, 185] on input "Fraud" at bounding box center [64, 185] width 9 height 9
radio input "true"
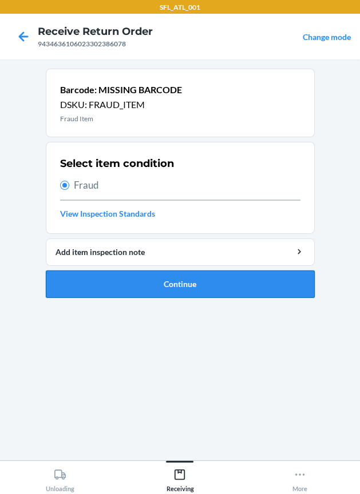
click at [142, 277] on button "Continue" at bounding box center [180, 284] width 269 height 27
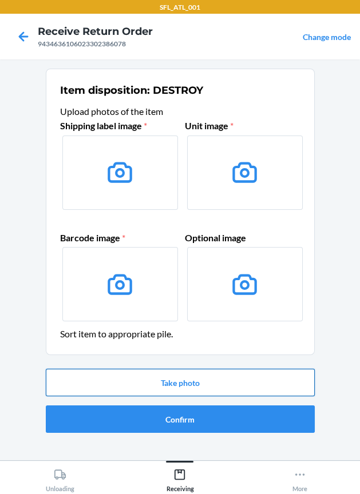
click at [129, 377] on button "Take photo" at bounding box center [180, 382] width 269 height 27
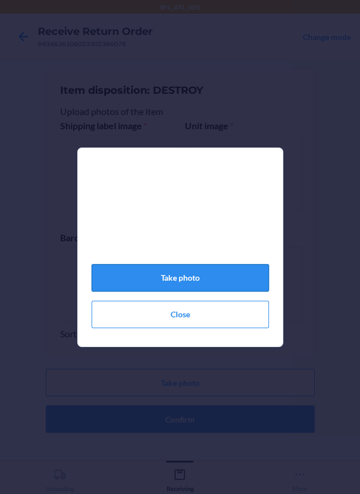
click at [192, 278] on button "Take photo" at bounding box center [180, 277] width 177 height 27
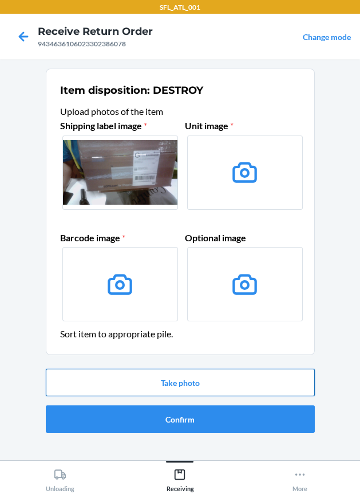
click at [220, 385] on button "Take photo" at bounding box center [180, 382] width 269 height 27
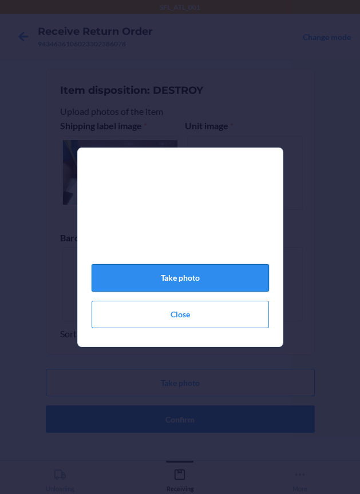
click at [224, 273] on button "Take photo" at bounding box center [180, 277] width 177 height 27
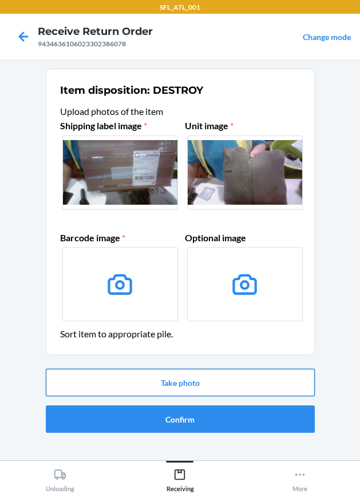
click at [252, 393] on button "Take photo" at bounding box center [180, 382] width 269 height 27
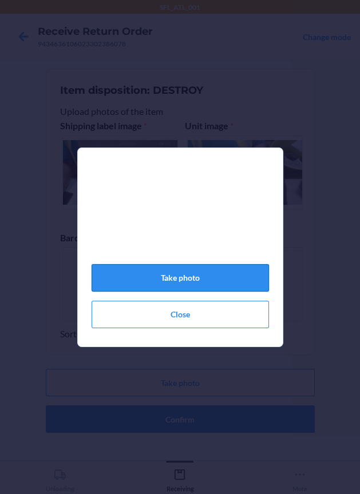
click at [234, 284] on button "Take photo" at bounding box center [180, 277] width 177 height 27
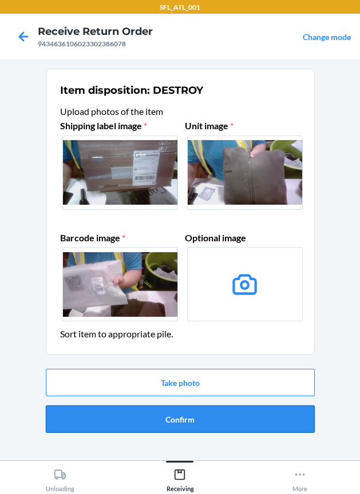
drag, startPoint x: 234, startPoint y: 284, endPoint x: 136, endPoint y: 422, distance: 169.4
click at [136, 422] on button "Confirm" at bounding box center [180, 419] width 269 height 27
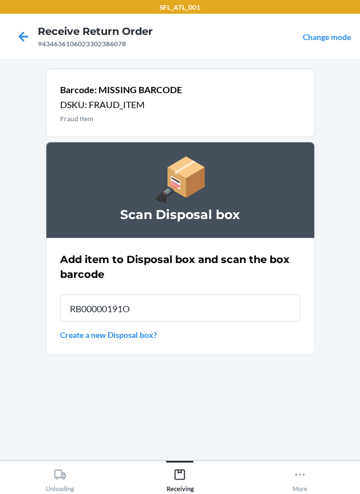
type input "RB00000191O"
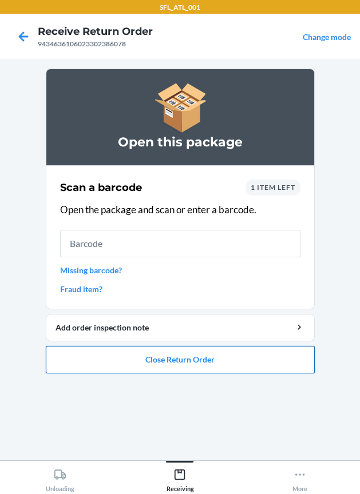
click at [178, 350] on button "Close Return Order" at bounding box center [180, 359] width 269 height 27
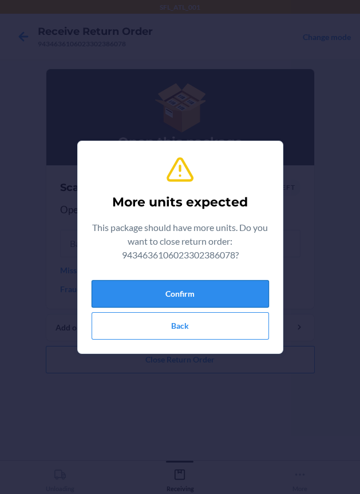
click at [192, 296] on button "Confirm" at bounding box center [180, 293] width 177 height 27
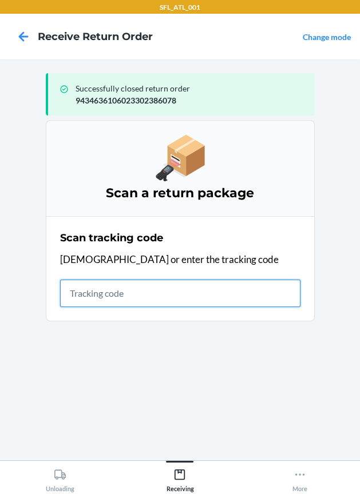
click at [112, 283] on input "text" at bounding box center [180, 293] width 240 height 27
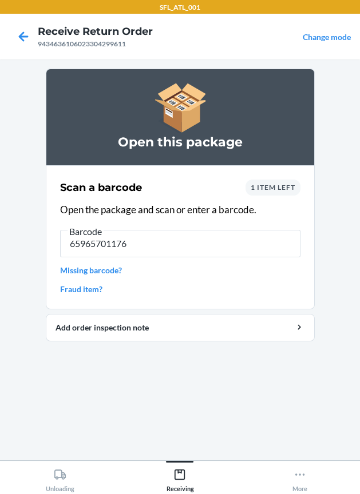
type input "659657011763"
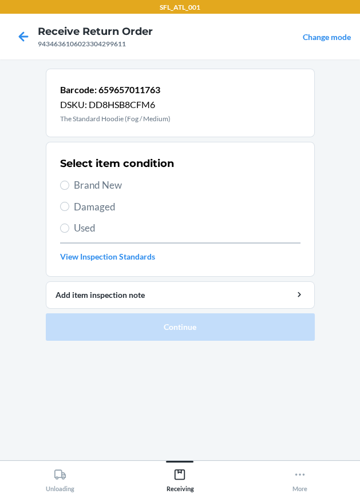
click at [119, 178] on span "Brand New" at bounding box center [187, 185] width 227 height 15
click at [69, 181] on input "Brand New" at bounding box center [64, 185] width 9 height 9
radio input "true"
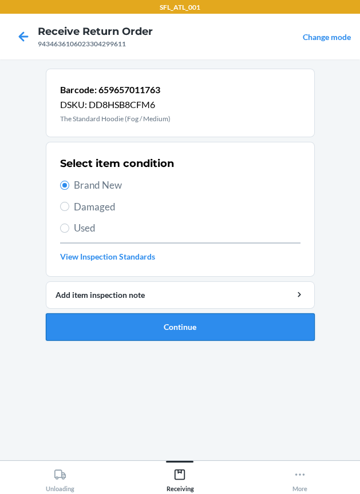
click at [129, 320] on button "Continue" at bounding box center [180, 327] width 269 height 27
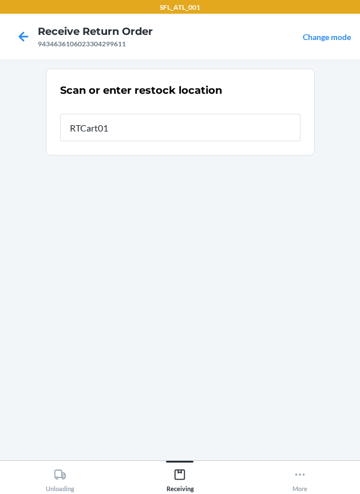
type input "RTCart014"
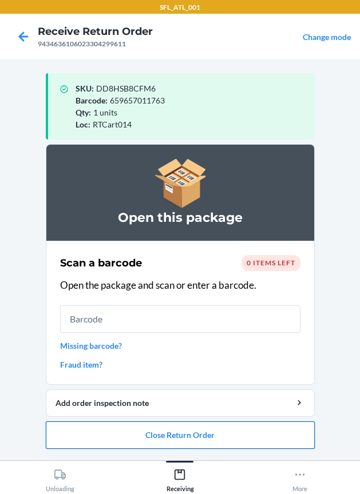
click at [136, 437] on button "Close Return Order" at bounding box center [180, 435] width 269 height 27
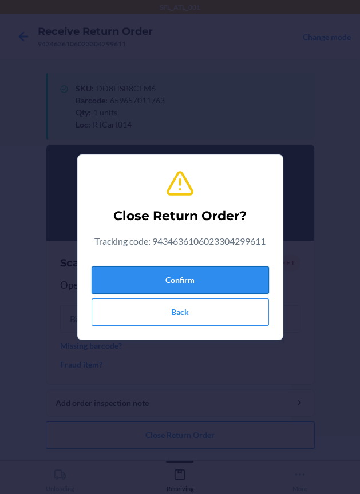
click at [150, 284] on button "Confirm" at bounding box center [180, 280] width 177 height 27
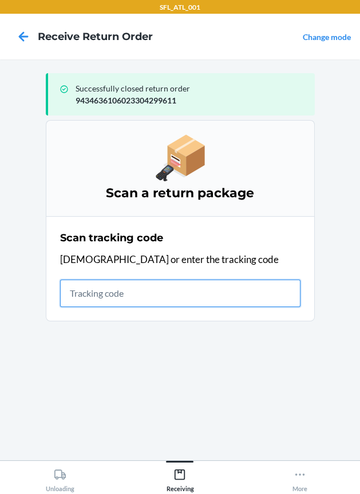
click at [142, 282] on input "text" at bounding box center [180, 293] width 240 height 27
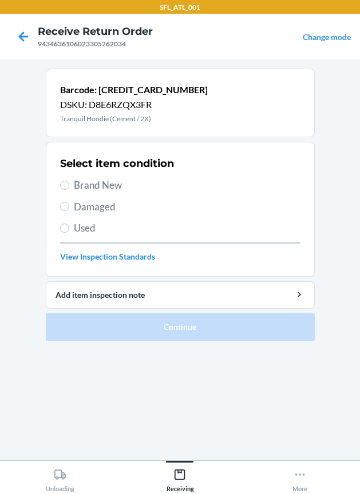
click at [98, 176] on div "Select item condition Brand New Damaged Used View Inspection Standards" at bounding box center [180, 209] width 240 height 113
click at [101, 190] on span "Brand New" at bounding box center [187, 185] width 227 height 15
click at [69, 190] on input "Brand New" at bounding box center [64, 185] width 9 height 9
radio input "true"
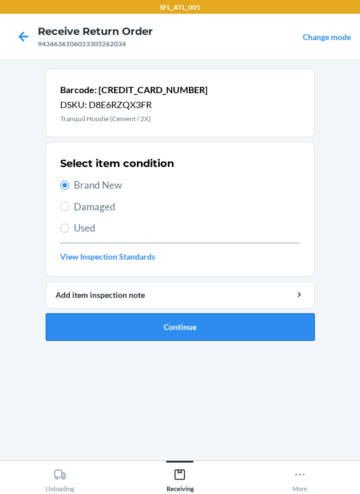
click at [135, 320] on button "Continue" at bounding box center [180, 327] width 269 height 27
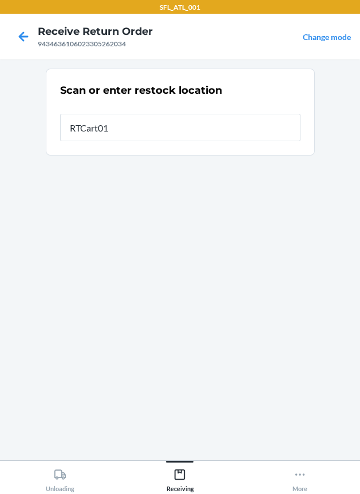
type input "RTCart014"
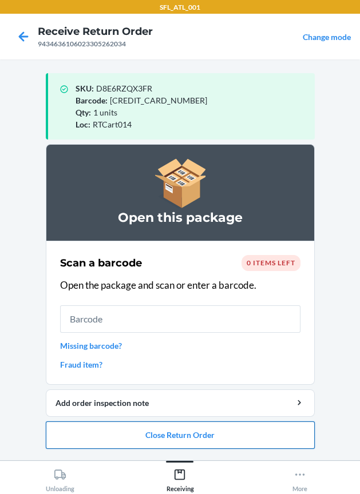
click at [125, 422] on button "Close Return Order" at bounding box center [180, 435] width 269 height 27
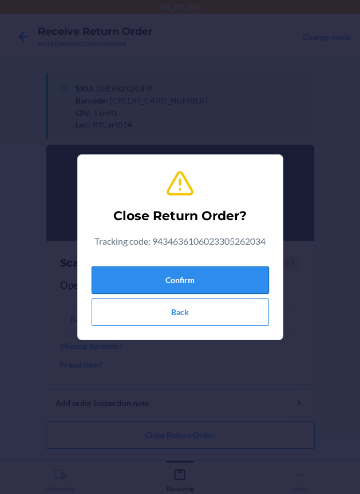
click at [150, 291] on button "Confirm" at bounding box center [180, 280] width 177 height 27
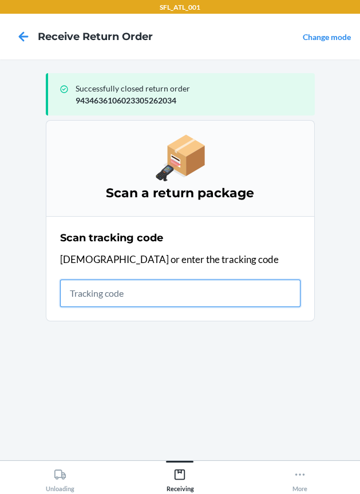
click at [157, 303] on input "text" at bounding box center [180, 293] width 240 height 27
type input "4203025994346361060233048099"
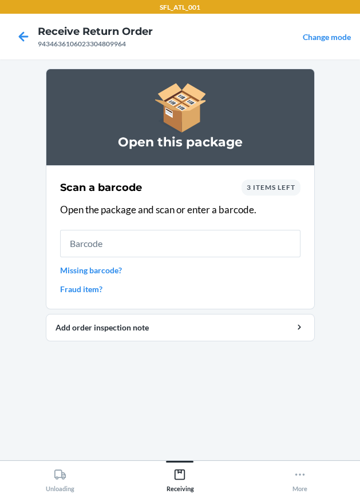
click at [75, 269] on link "Missing barcode?" at bounding box center [180, 270] width 240 height 12
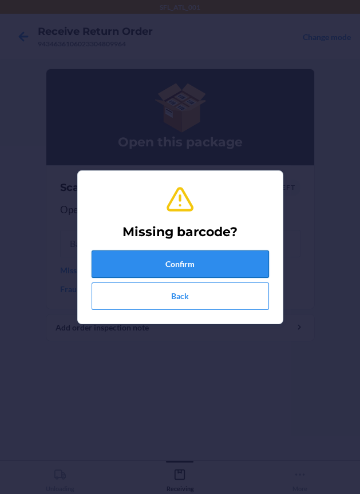
click at [175, 270] on button "Confirm" at bounding box center [180, 264] width 177 height 27
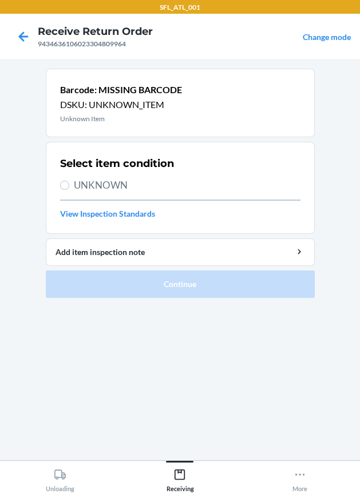
click at [123, 191] on span "UNKNOWN" at bounding box center [187, 185] width 227 height 15
click at [69, 190] on input "UNKNOWN" at bounding box center [64, 185] width 9 height 9
radio input "true"
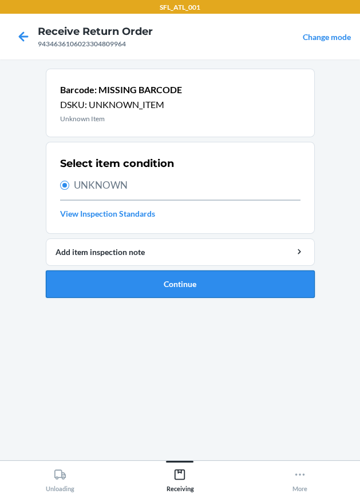
click at [149, 280] on button "Continue" at bounding box center [180, 284] width 269 height 27
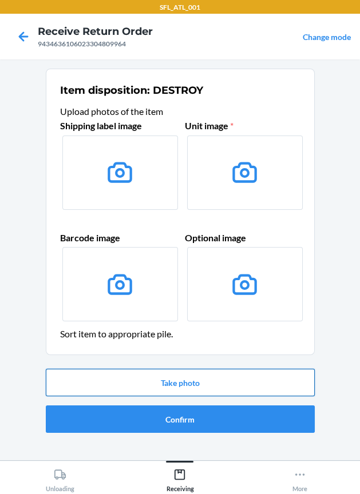
drag, startPoint x: 185, startPoint y: 366, endPoint x: 183, endPoint y: 387, distance: 21.2
click at [185, 366] on div "Take photo Confirm" at bounding box center [180, 400] width 269 height 73
click at [183, 388] on button "Take photo" at bounding box center [180, 382] width 269 height 27
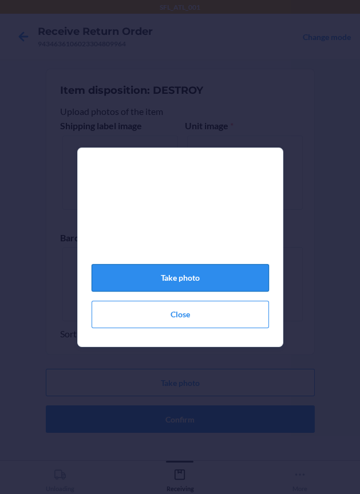
click at [206, 291] on button "Take photo" at bounding box center [180, 277] width 177 height 27
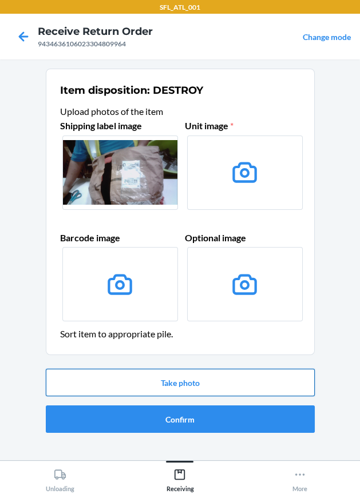
click at [224, 381] on button "Take photo" at bounding box center [180, 382] width 269 height 27
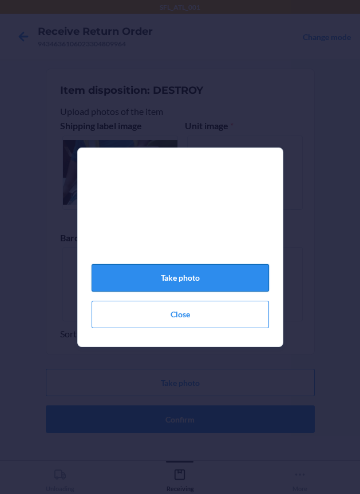
click at [213, 288] on button "Take photo" at bounding box center [180, 277] width 177 height 27
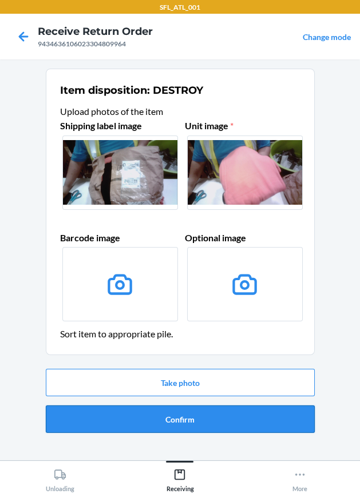
click at [193, 418] on button "Confirm" at bounding box center [180, 419] width 269 height 27
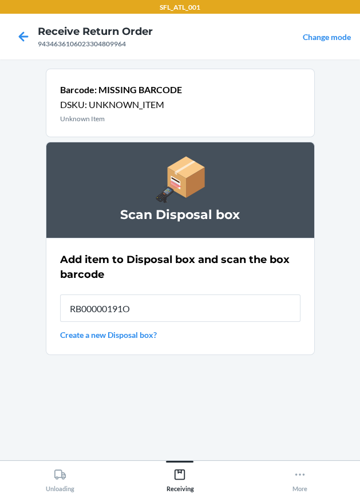
type input "RB00000191O"
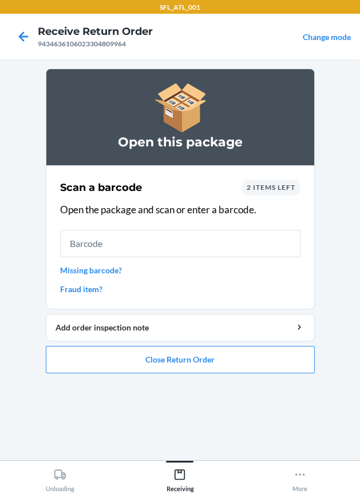
click at [106, 269] on link "Missing barcode?" at bounding box center [180, 270] width 240 height 12
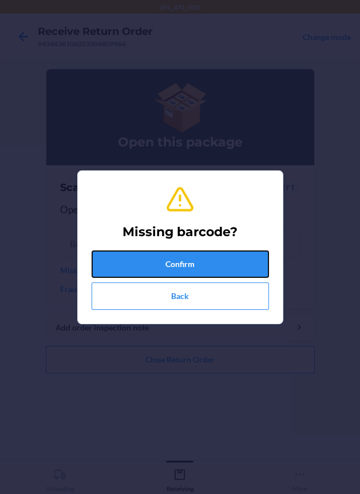
click at [142, 249] on div "Missing barcode? Confirm Back" at bounding box center [180, 247] width 177 height 134
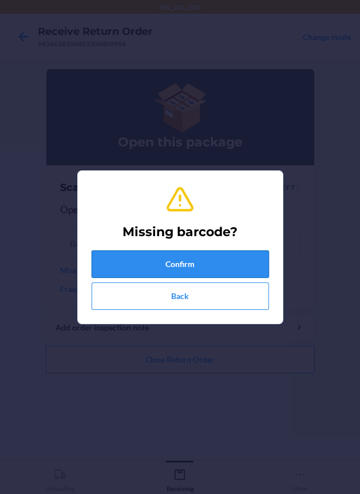
click at [142, 262] on button "Confirm" at bounding box center [180, 264] width 177 height 27
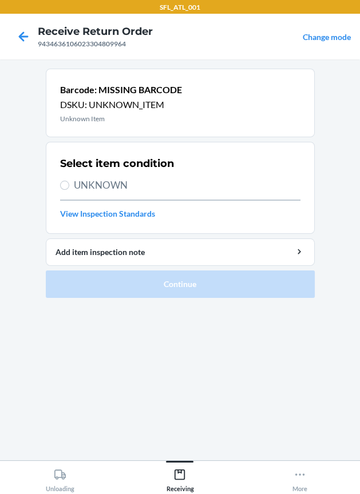
click at [107, 191] on span "UNKNOWN" at bounding box center [187, 185] width 227 height 15
click at [69, 190] on input "UNKNOWN" at bounding box center [64, 185] width 9 height 9
radio input "true"
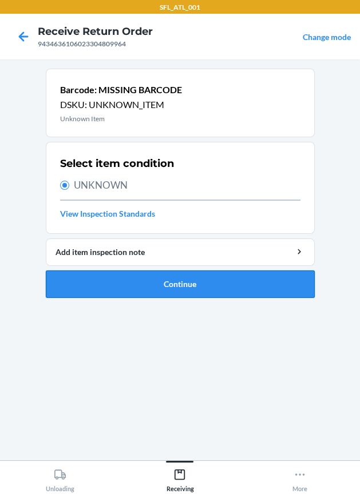
click at [150, 287] on button "Continue" at bounding box center [180, 284] width 269 height 27
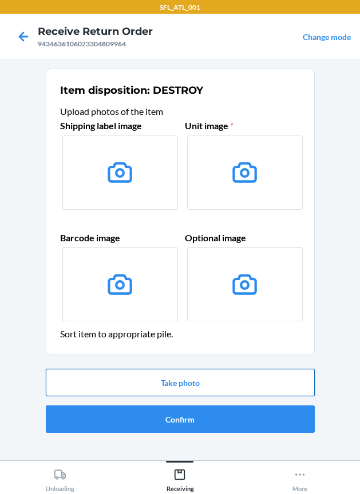
click at [144, 389] on button "Take photo" at bounding box center [180, 382] width 269 height 27
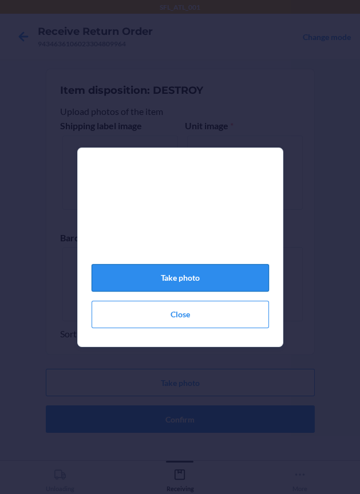
click at [175, 287] on button "Take photo" at bounding box center [180, 277] width 177 height 27
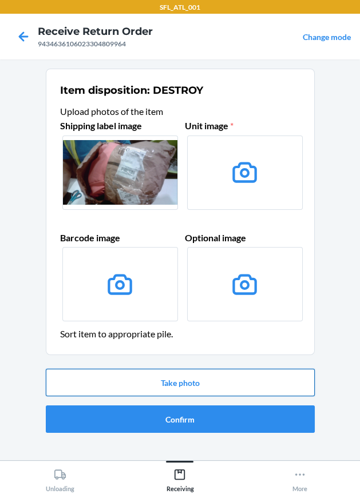
click at [195, 383] on button "Take photo" at bounding box center [180, 382] width 269 height 27
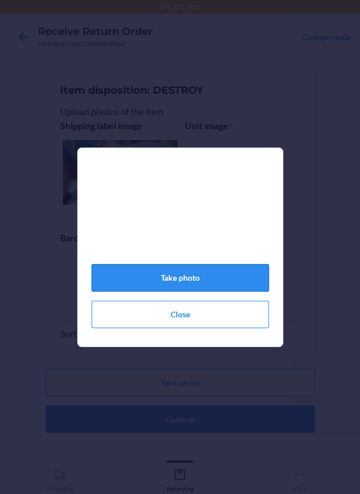
click at [195, 283] on button "Take photo" at bounding box center [180, 277] width 177 height 27
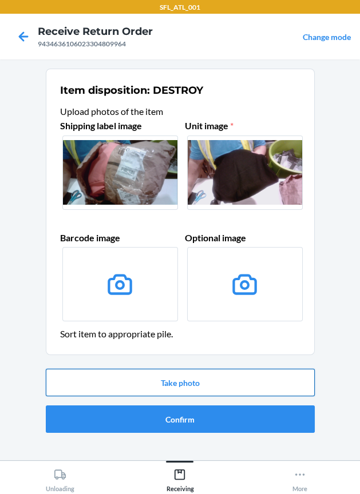
click at [211, 384] on button "Take photo" at bounding box center [180, 382] width 269 height 27
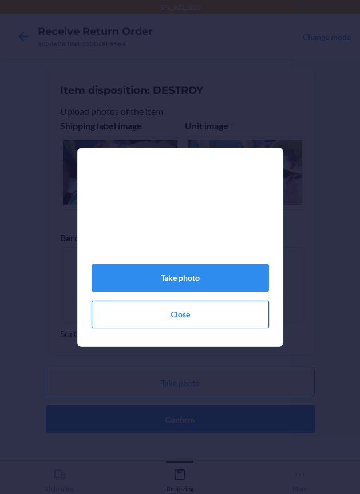
click at [206, 328] on button "Close" at bounding box center [180, 314] width 177 height 27
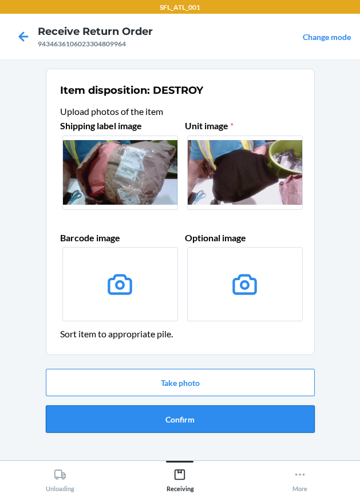
click at [214, 426] on button "Confirm" at bounding box center [180, 419] width 269 height 27
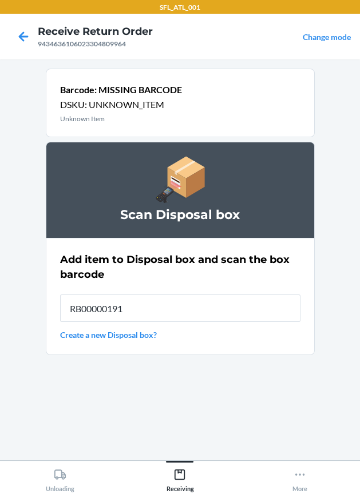
type input "RB00000191O"
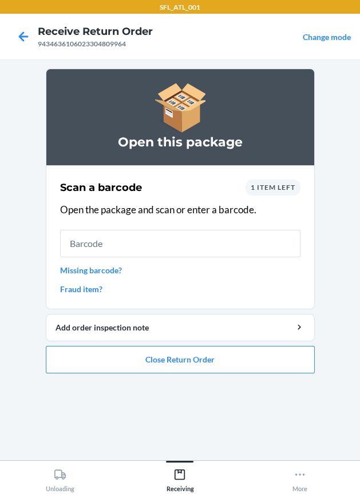
click at [110, 268] on link "Missing barcode?" at bounding box center [180, 270] width 240 height 12
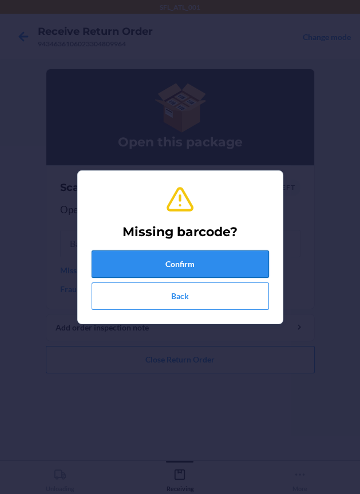
click at [145, 269] on button "Confirm" at bounding box center [180, 264] width 177 height 27
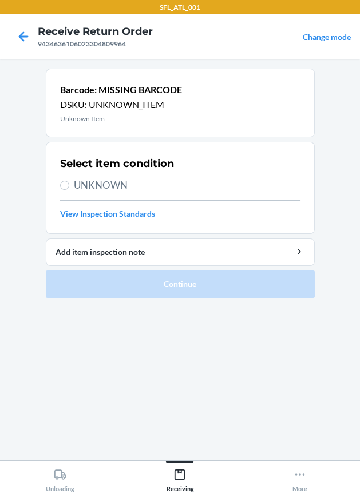
click at [105, 180] on span "UNKNOWN" at bounding box center [187, 185] width 227 height 15
click at [69, 181] on input "UNKNOWN" at bounding box center [64, 185] width 9 height 9
radio input "true"
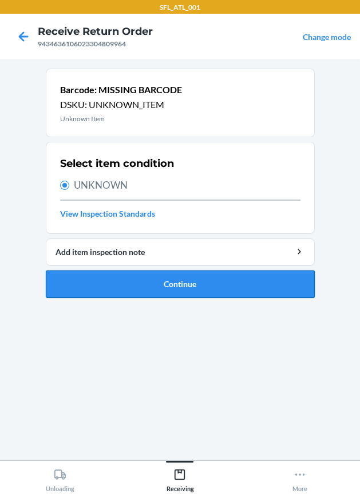
click at [127, 279] on button "Continue" at bounding box center [180, 284] width 269 height 27
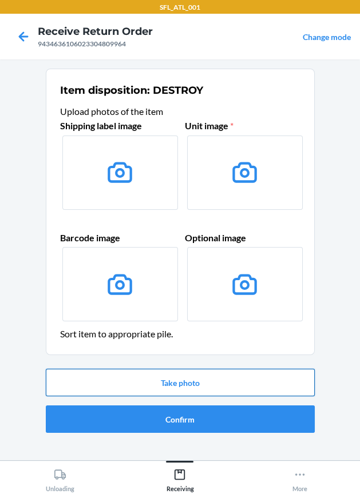
click at [195, 383] on button "Take photo" at bounding box center [180, 382] width 269 height 27
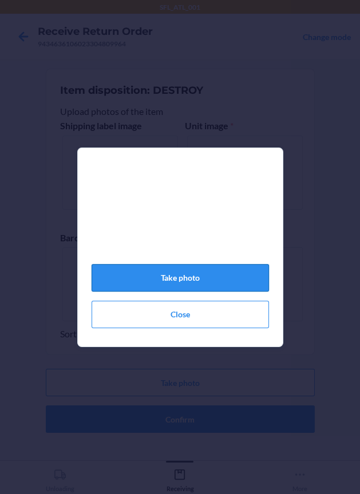
click at [182, 284] on button "Take photo" at bounding box center [180, 277] width 177 height 27
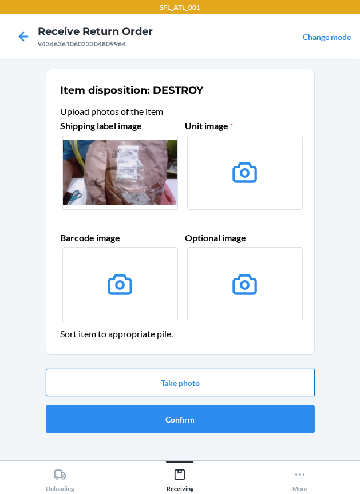
click at [246, 373] on button "Take photo" at bounding box center [180, 382] width 269 height 27
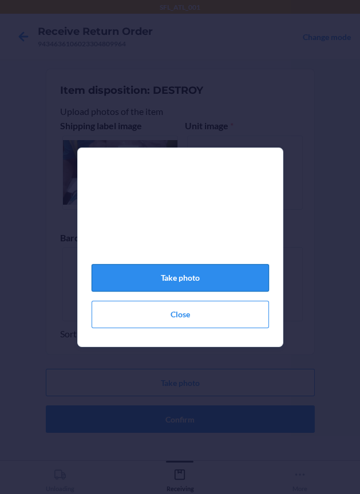
click at [217, 288] on button "Take photo" at bounding box center [180, 277] width 177 height 27
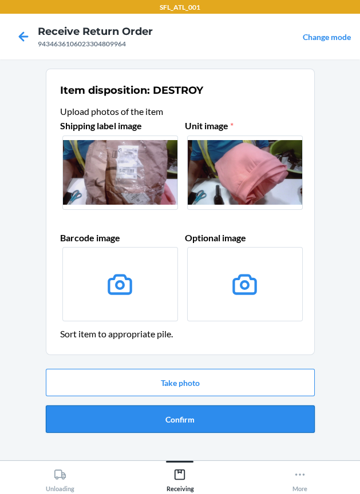
click at [215, 421] on button "Confirm" at bounding box center [180, 419] width 269 height 27
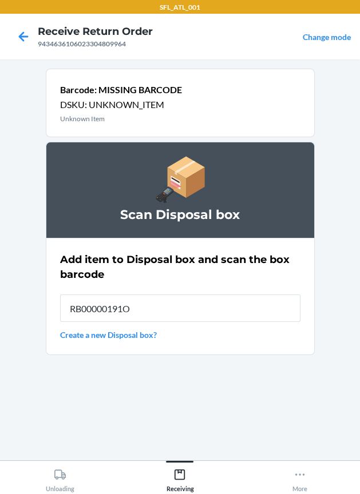
type input "RB00000191O"
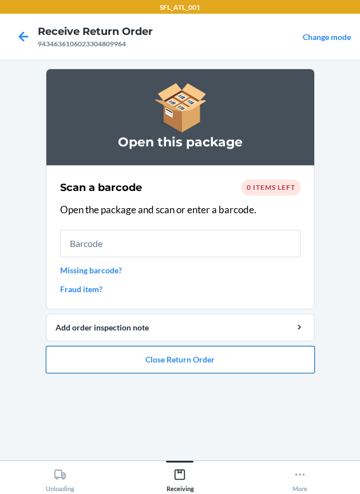
click at [213, 356] on button "Close Return Order" at bounding box center [180, 359] width 269 height 27
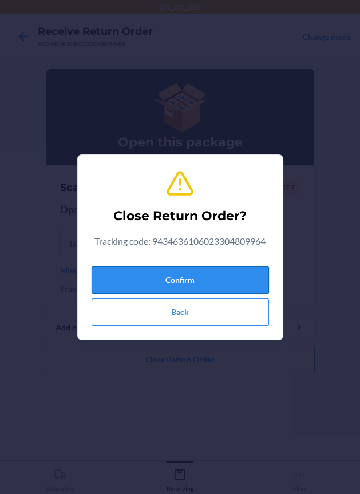
click at [195, 284] on button "Confirm" at bounding box center [180, 280] width 177 height 27
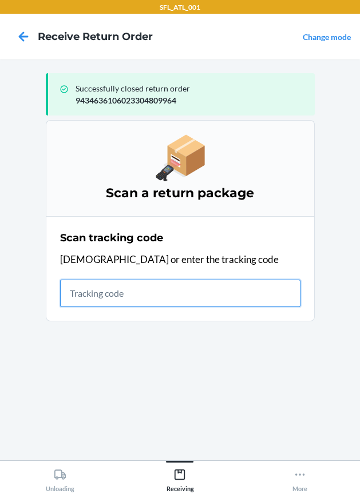
drag, startPoint x: 90, startPoint y: 301, endPoint x: 82, endPoint y: 312, distance: 13.2
click at [90, 301] on input "text" at bounding box center [180, 293] width 240 height 27
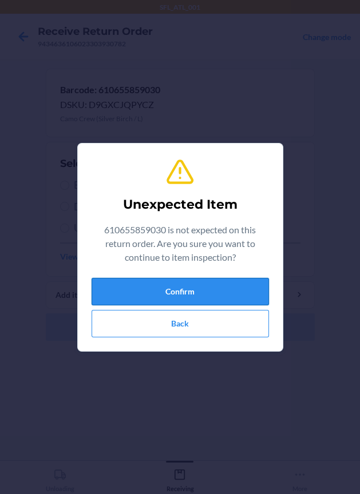
click at [114, 297] on button "Confirm" at bounding box center [180, 291] width 177 height 27
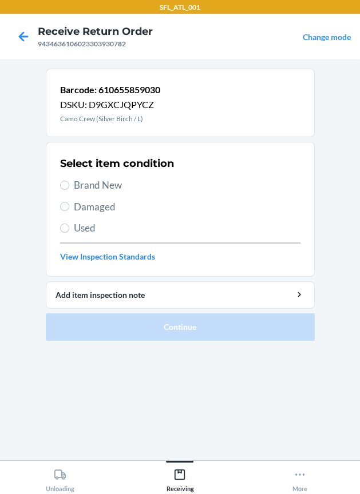
click at [102, 178] on span "Brand New" at bounding box center [187, 185] width 227 height 15
click at [69, 181] on input "Brand New" at bounding box center [64, 185] width 9 height 9
click at [97, 188] on span "Brand New" at bounding box center [187, 185] width 227 height 15
click at [69, 188] on input "Brand New" at bounding box center [64, 185] width 9 height 9
radio input "true"
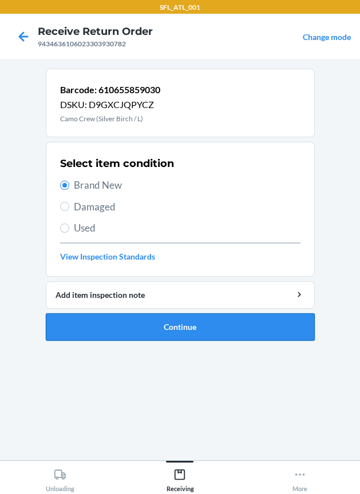
click at [113, 317] on button "Continue" at bounding box center [180, 327] width 269 height 27
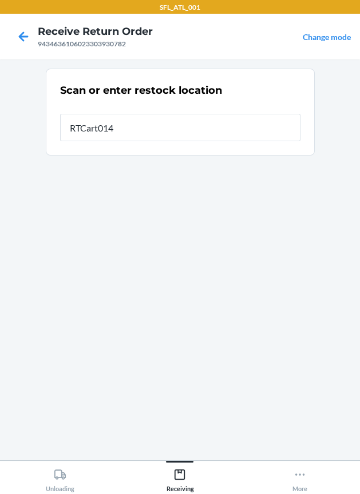
type input "RTCart014"
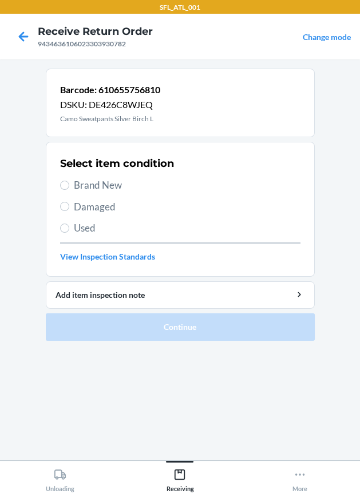
click at [93, 184] on span "Brand New" at bounding box center [187, 185] width 227 height 15
click at [69, 184] on input "Brand New" at bounding box center [64, 185] width 9 height 9
radio input "true"
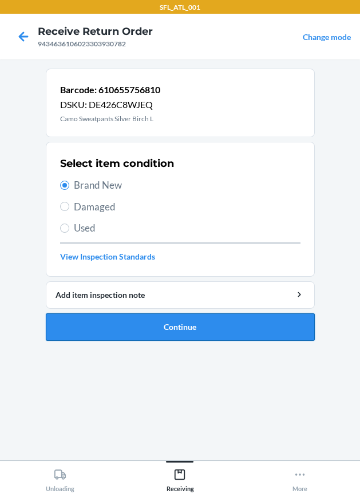
click at [152, 327] on button "Continue" at bounding box center [180, 327] width 269 height 27
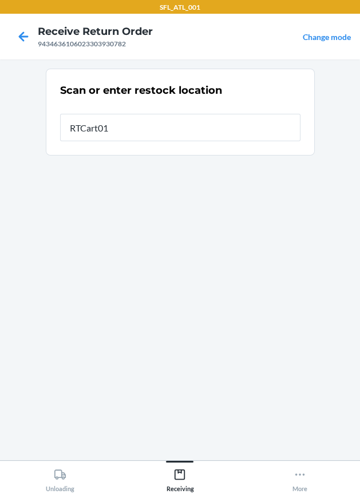
type input "RTCart014"
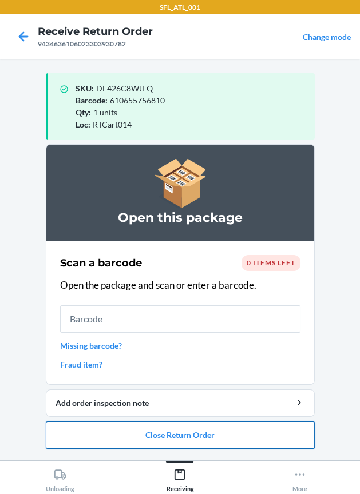
click at [136, 438] on button "Close Return Order" at bounding box center [180, 435] width 269 height 27
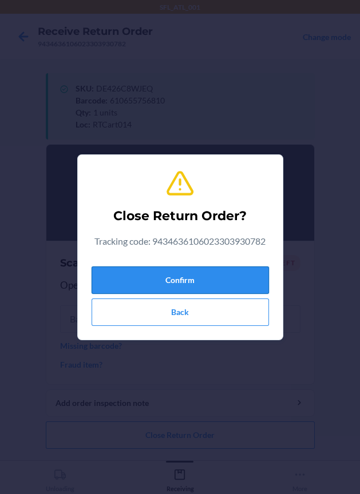
click at [176, 285] on button "Confirm" at bounding box center [180, 280] width 177 height 27
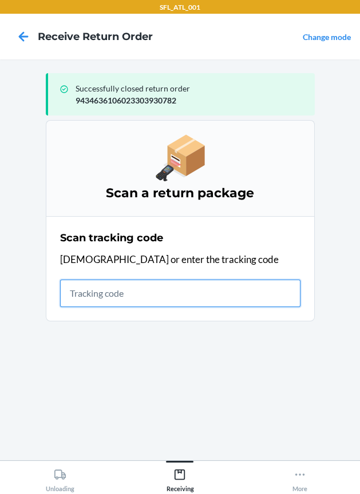
click at [97, 296] on input "text" at bounding box center [180, 293] width 240 height 27
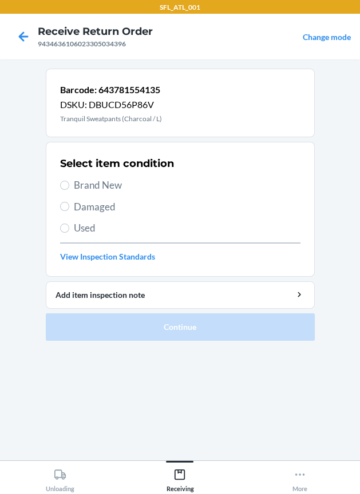
click at [84, 191] on span "Brand New" at bounding box center [187, 185] width 227 height 15
click at [69, 190] on input "Brand New" at bounding box center [64, 185] width 9 height 9
radio input "true"
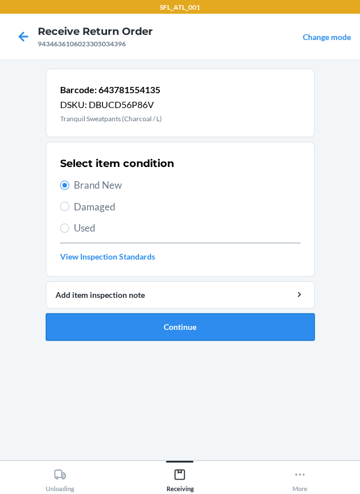
click at [146, 339] on button "Continue" at bounding box center [180, 327] width 269 height 27
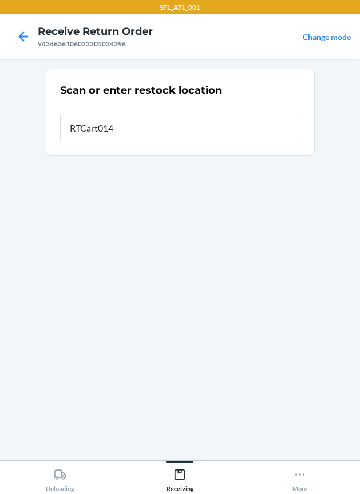
type input "RTCart014"
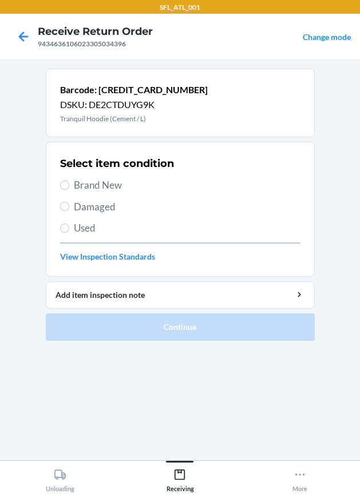
click at [102, 183] on span "Brand New" at bounding box center [187, 185] width 227 height 15
click at [69, 183] on input "Brand New" at bounding box center [64, 185] width 9 height 9
radio input "true"
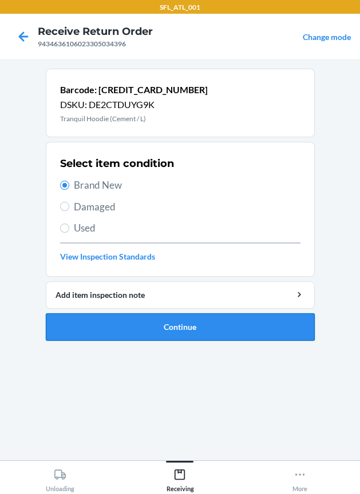
click at [126, 320] on button "Continue" at bounding box center [180, 327] width 269 height 27
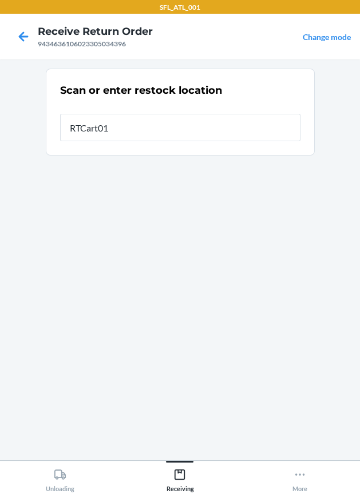
type input "RTCart014"
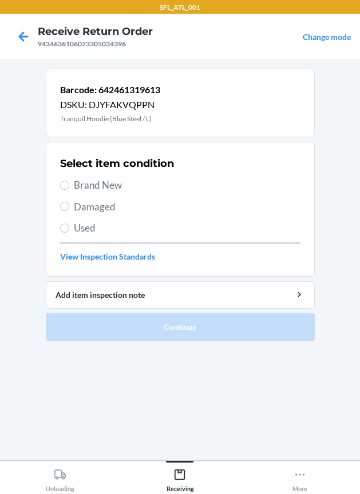
click at [105, 185] on span "Brand New" at bounding box center [187, 185] width 227 height 15
click at [69, 185] on input "Brand New" at bounding box center [64, 185] width 9 height 9
radio input "true"
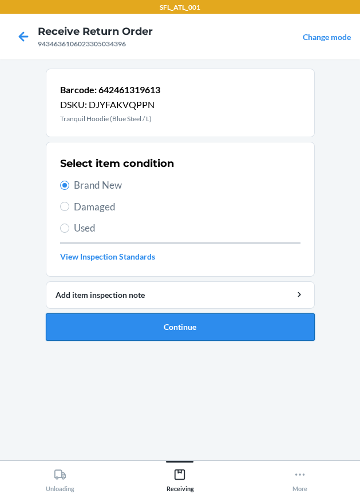
click at [127, 325] on button "Continue" at bounding box center [180, 327] width 269 height 27
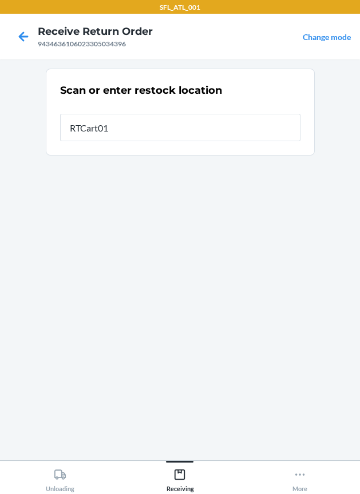
type input "RTCart014"
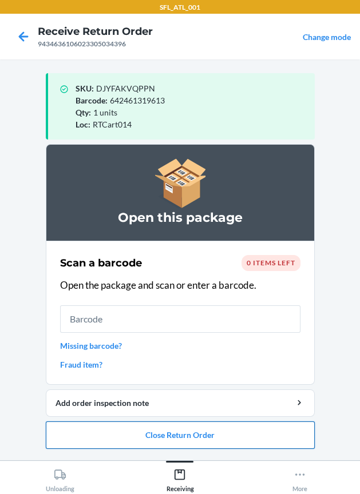
click at [236, 422] on button "Close Return Order" at bounding box center [180, 435] width 269 height 27
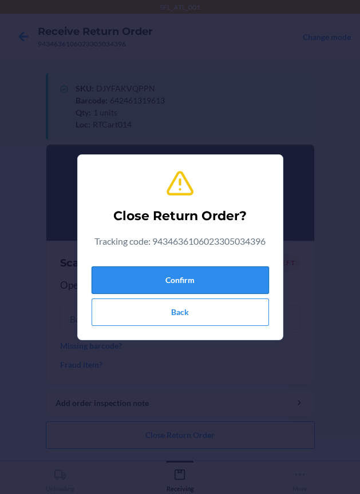
click at [204, 275] on button "Confirm" at bounding box center [180, 280] width 177 height 27
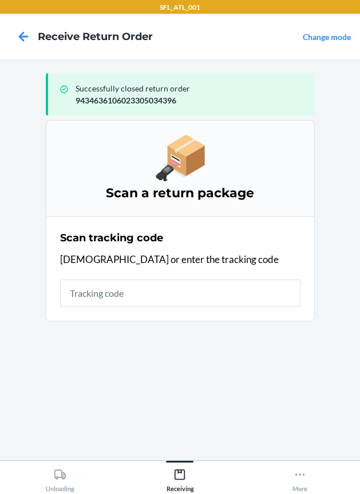
click at [165, 310] on section "Scan tracking code Scan or enter the tracking code" at bounding box center [180, 268] width 269 height 105
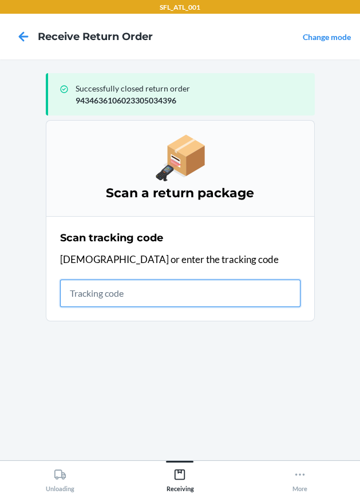
click at [159, 298] on input "text" at bounding box center [180, 293] width 240 height 27
type input "4203025994346361060233048"
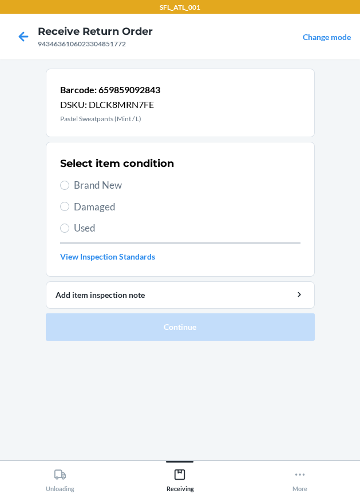
click at [73, 175] on div "Select item condition Brand New Damaged Used View Inspection Standards" at bounding box center [180, 209] width 240 height 113
click at [74, 185] on span "Brand New" at bounding box center [187, 185] width 227 height 15
click at [69, 185] on input "Brand New" at bounding box center [64, 185] width 9 height 9
radio input "true"
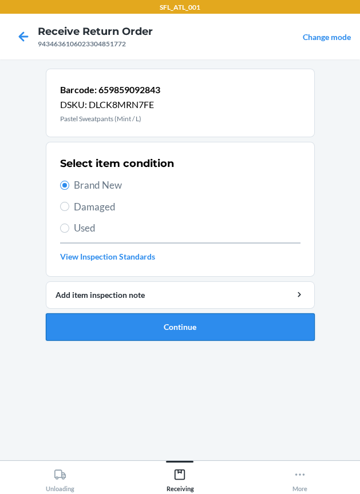
click at [190, 324] on button "Continue" at bounding box center [180, 327] width 269 height 27
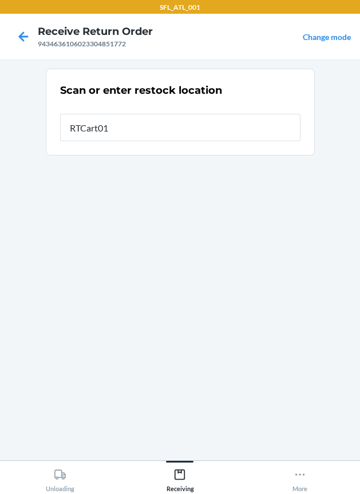
type input "RTCart014"
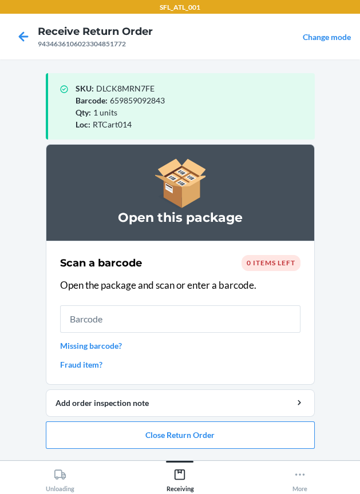
click at [93, 453] on ol "Open this package Scan a barcode 0 items left Open the package and scan or ente…" at bounding box center [180, 301] width 269 height 314
click at [100, 441] on button "Close Return Order" at bounding box center [180, 435] width 269 height 27
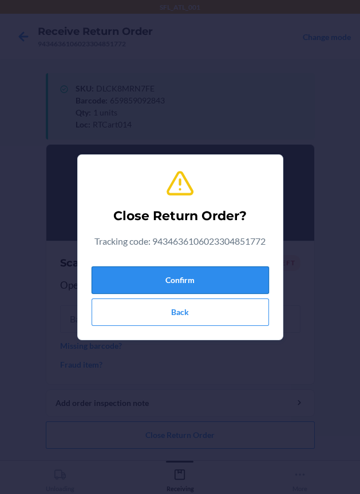
click at [125, 291] on button "Confirm" at bounding box center [180, 280] width 177 height 27
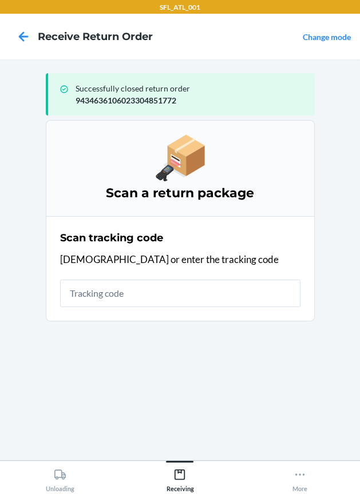
click at [109, 307] on div "Scan tracking code Scan or enter the tracking code" at bounding box center [180, 269] width 240 height 84
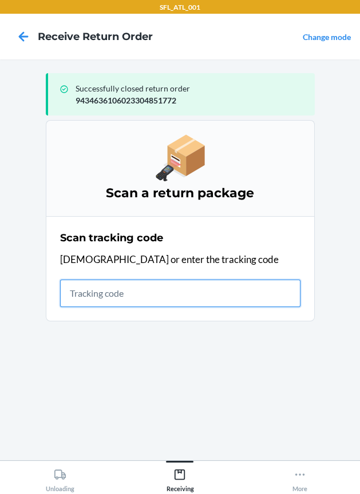
click at [109, 297] on input "text" at bounding box center [180, 293] width 240 height 27
type input "4203025994346361060233049"
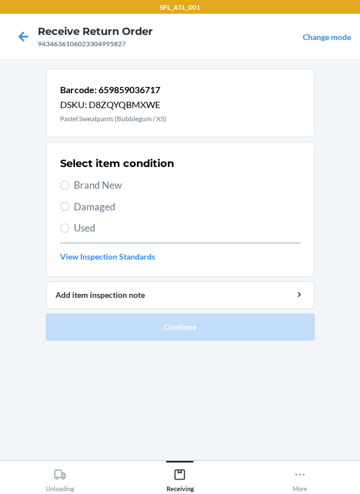
click at [81, 187] on span "Brand New" at bounding box center [187, 185] width 227 height 15
click at [69, 187] on input "Brand New" at bounding box center [64, 185] width 9 height 9
radio input "true"
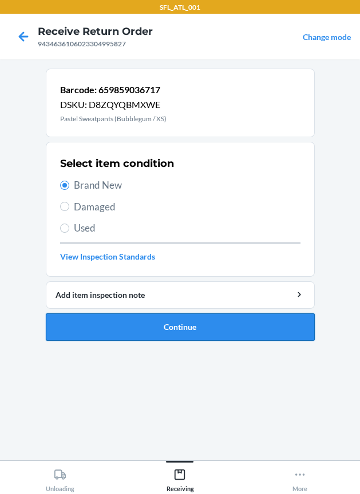
click at [257, 335] on button "Continue" at bounding box center [180, 327] width 269 height 27
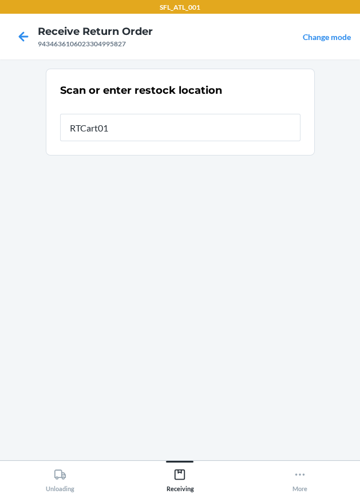
type input "RTCart014"
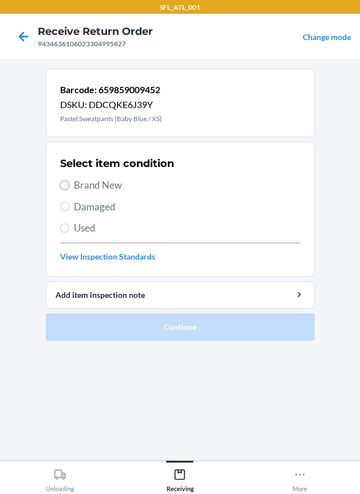
click at [66, 185] on input "Brand New" at bounding box center [64, 185] width 9 height 9
radio input "true"
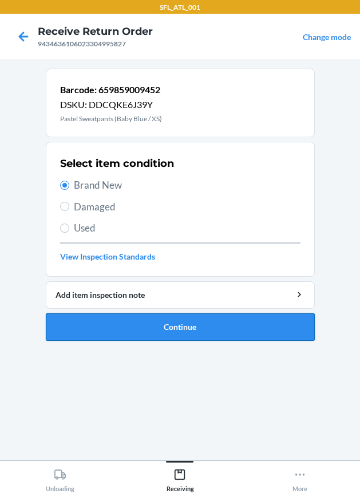
click at [121, 323] on button "Continue" at bounding box center [180, 327] width 269 height 27
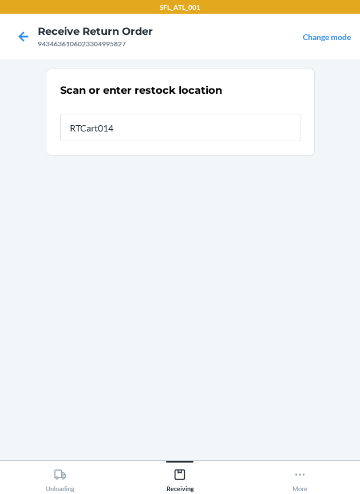
type input "RTCart014"
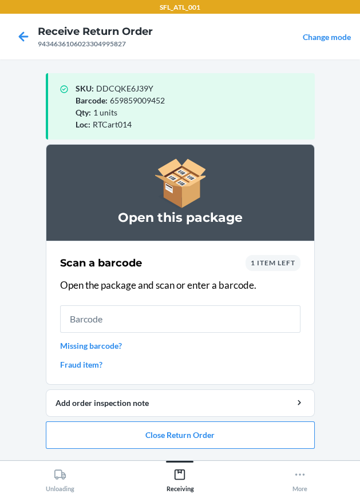
click at [84, 369] on link "Fraud item?" at bounding box center [180, 365] width 240 height 12
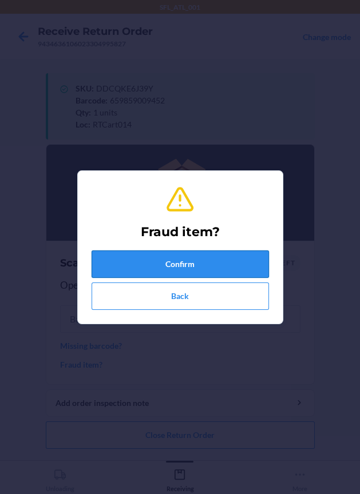
click at [133, 259] on button "Confirm" at bounding box center [180, 264] width 177 height 27
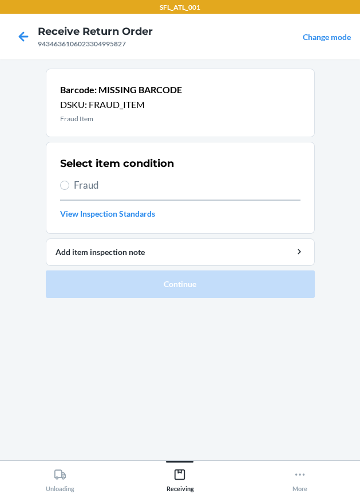
click at [71, 184] on label "Fraud" at bounding box center [180, 185] width 240 height 15
click at [69, 184] on input "Fraud" at bounding box center [64, 185] width 9 height 9
radio input "true"
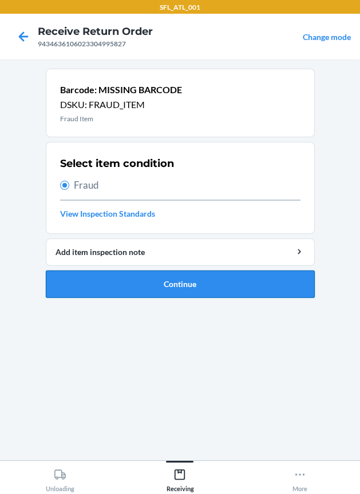
click at [148, 291] on button "Continue" at bounding box center [180, 284] width 269 height 27
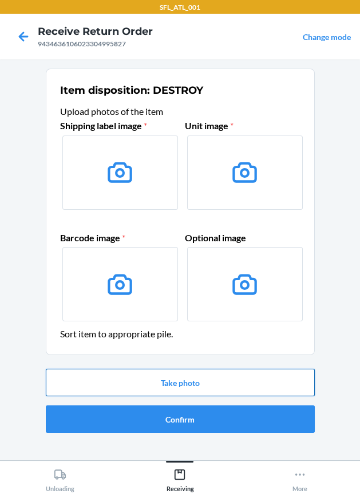
click at [220, 388] on button "Take photo" at bounding box center [180, 382] width 269 height 27
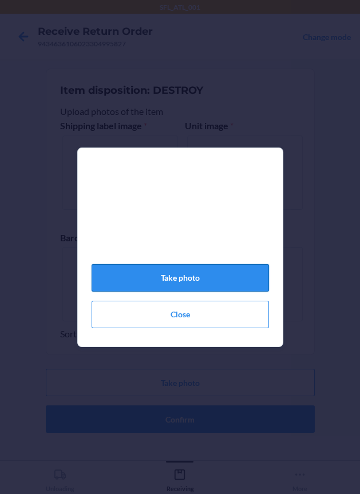
click at [188, 290] on button "Take photo" at bounding box center [180, 277] width 177 height 27
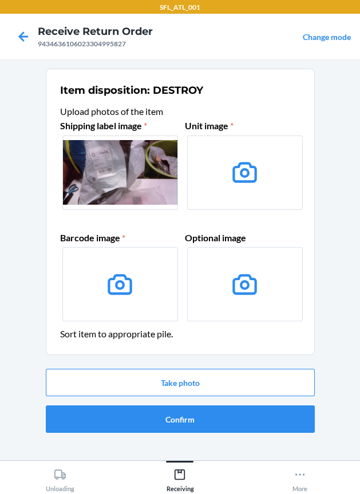
click at [226, 365] on div "Take photo Confirm" at bounding box center [180, 400] width 269 height 73
click at [226, 367] on div "Take photo Confirm" at bounding box center [180, 400] width 269 height 73
click at [226, 382] on button "Take photo" at bounding box center [180, 382] width 269 height 27
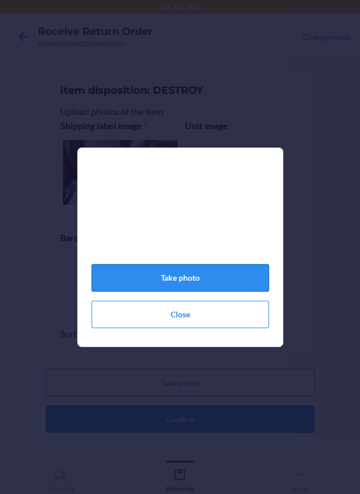
click at [205, 282] on button "Take photo" at bounding box center [180, 277] width 177 height 27
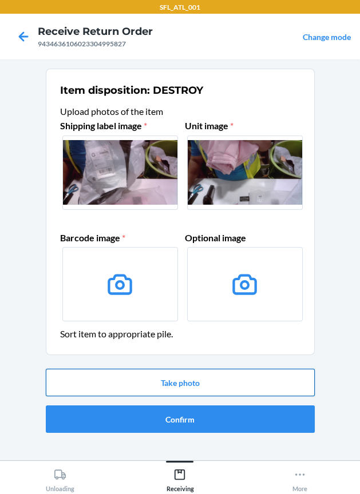
click at [209, 391] on button "Take photo" at bounding box center [180, 382] width 269 height 27
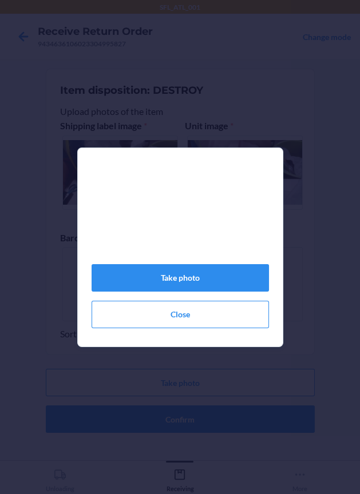
click at [193, 300] on div "Take photo Close" at bounding box center [180, 252] width 177 height 162
click at [208, 281] on button "Take photo" at bounding box center [180, 277] width 177 height 27
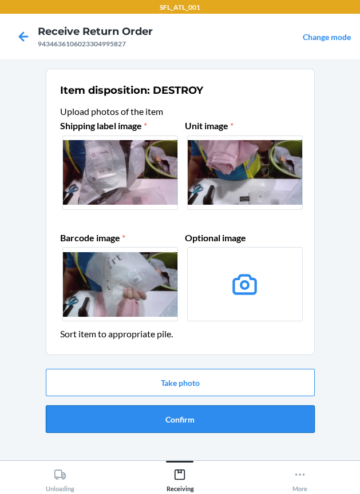
click at [194, 416] on button "Confirm" at bounding box center [180, 419] width 269 height 27
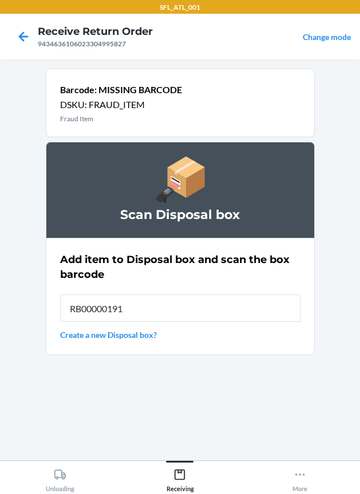
type input "RB00000191O"
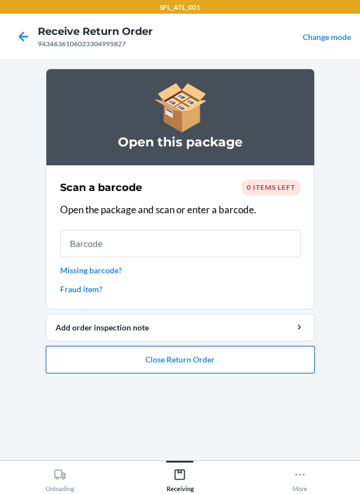
click at [202, 362] on button "Close Return Order" at bounding box center [180, 359] width 269 height 27
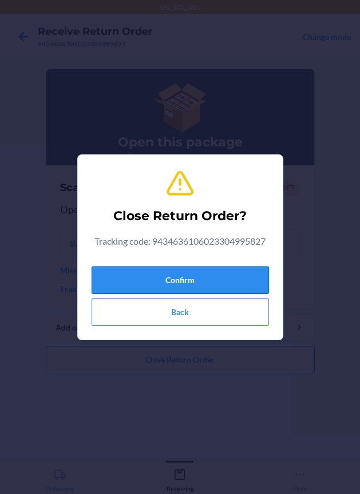
click at [191, 267] on button "Confirm" at bounding box center [180, 280] width 177 height 27
click at [189, 281] on button "Confirm" at bounding box center [180, 280] width 177 height 27
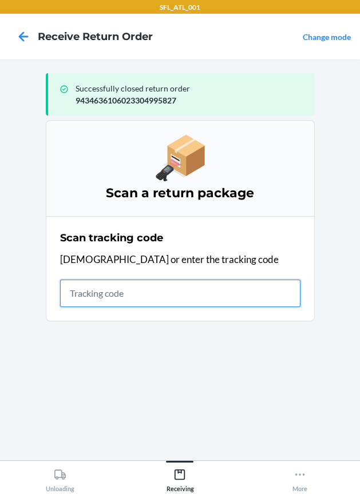
click at [168, 297] on input "text" at bounding box center [180, 293] width 240 height 27
type input "4203025994346361060233052"
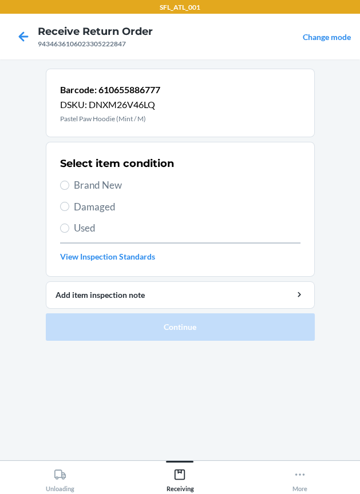
click at [110, 196] on div "Select item condition Brand New Damaged Used View Inspection Standards" at bounding box center [180, 209] width 240 height 113
click at [105, 189] on span "Brand New" at bounding box center [187, 185] width 227 height 15
click at [69, 189] on input "Brand New" at bounding box center [64, 185] width 9 height 9
radio input "true"
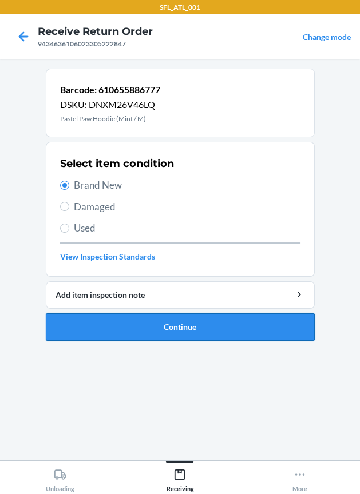
click at [140, 315] on button "Continue" at bounding box center [180, 327] width 269 height 27
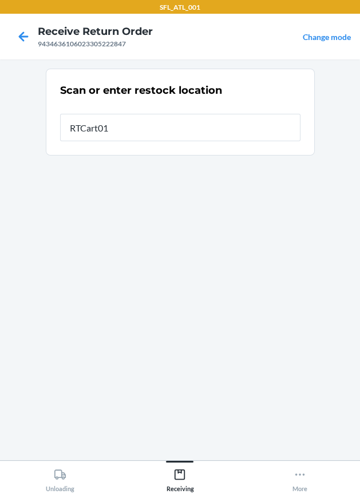
type input "RTCart014"
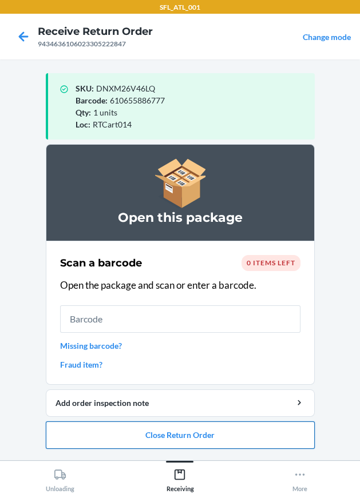
click at [156, 441] on button "Close Return Order" at bounding box center [180, 435] width 269 height 27
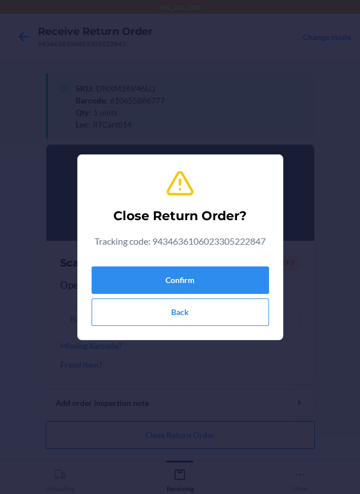
click at [178, 262] on div "Confirm Back" at bounding box center [180, 294] width 177 height 64
click at [179, 277] on button "Confirm" at bounding box center [180, 280] width 177 height 27
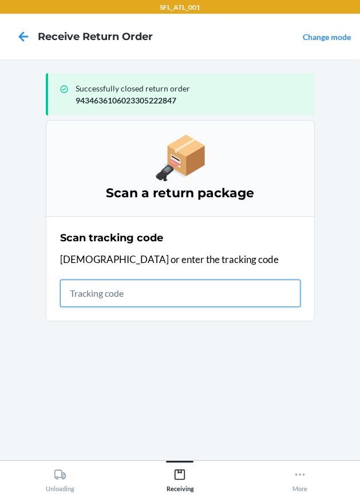
click at [168, 298] on input "text" at bounding box center [180, 293] width 240 height 27
type input "42030259"
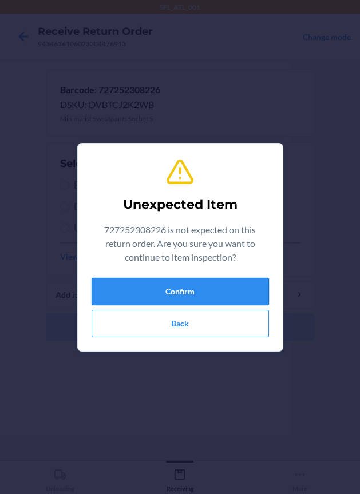
click at [152, 287] on button "Confirm" at bounding box center [180, 291] width 177 height 27
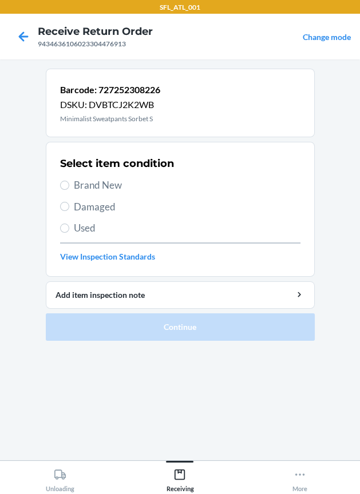
click at [109, 183] on span "Brand New" at bounding box center [187, 185] width 227 height 15
click at [69, 183] on input "Brand New" at bounding box center [64, 185] width 9 height 9
radio input "true"
click at [106, 177] on div "Select item condition Brand New Damaged Used View Inspection Standards" at bounding box center [180, 209] width 240 height 113
click at [105, 182] on span "Brand New" at bounding box center [187, 185] width 227 height 15
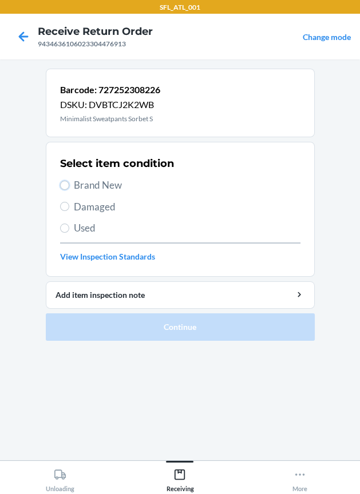
click at [69, 182] on input "Brand New" at bounding box center [64, 185] width 9 height 9
radio input "true"
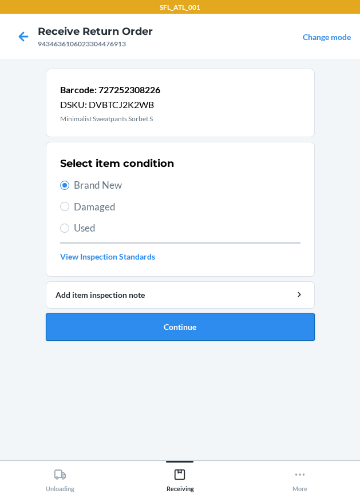
click at [126, 318] on button "Continue" at bounding box center [180, 327] width 269 height 27
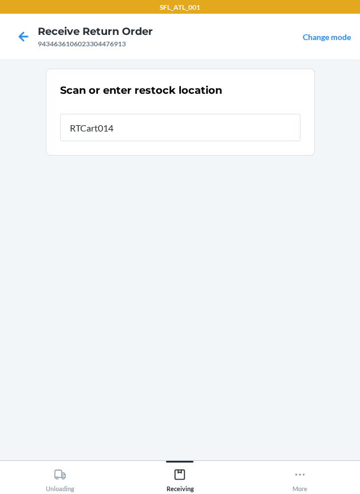
type input "RTCart014"
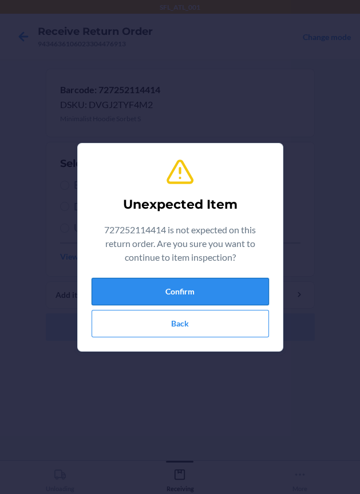
click at [150, 282] on button "Confirm" at bounding box center [180, 291] width 177 height 27
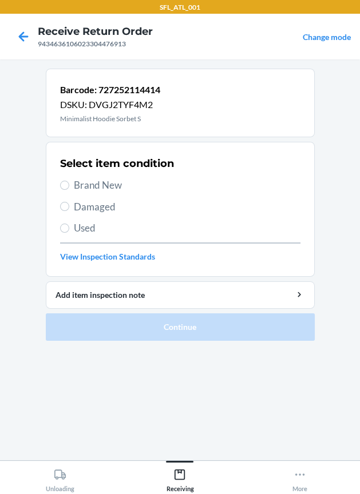
click at [116, 188] on span "Brand New" at bounding box center [187, 185] width 227 height 15
click at [69, 188] on input "Brand New" at bounding box center [64, 185] width 9 height 9
radio input "true"
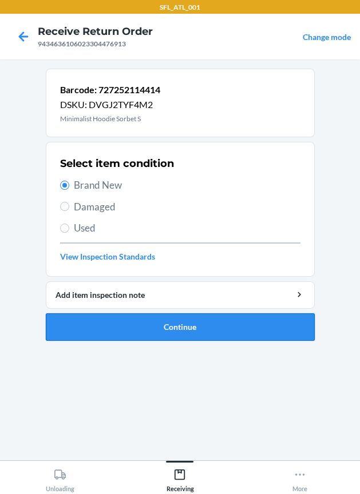
click at [135, 319] on button "Continue" at bounding box center [180, 327] width 269 height 27
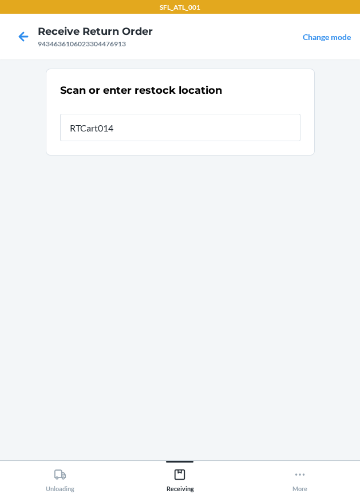
type input "RTCart014"
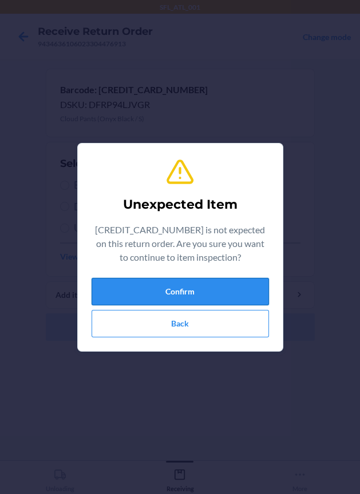
click at [136, 284] on button "Confirm" at bounding box center [180, 291] width 177 height 27
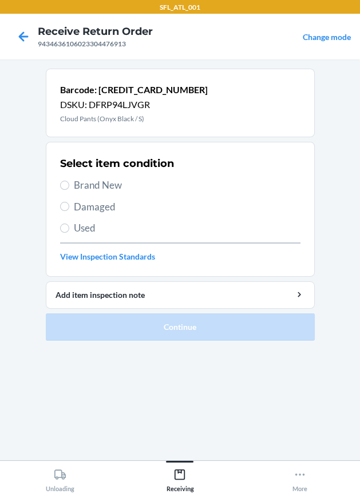
click at [113, 189] on span "Brand New" at bounding box center [187, 185] width 227 height 15
click at [69, 189] on input "Brand New" at bounding box center [64, 185] width 9 height 9
radio input "true"
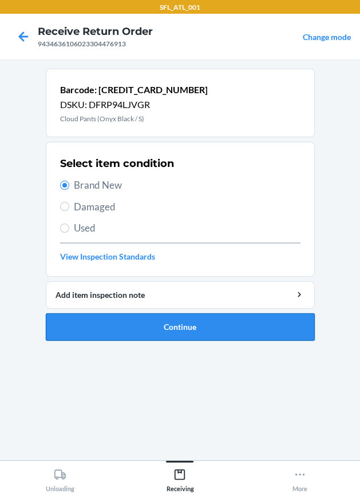
click at [159, 327] on button "Continue" at bounding box center [180, 327] width 269 height 27
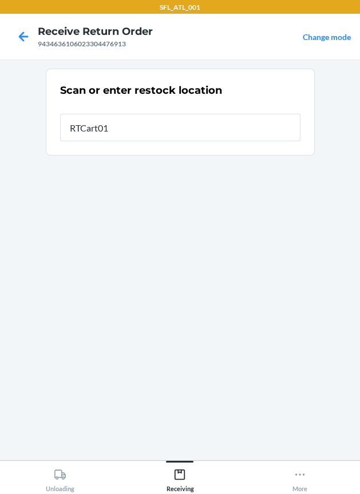
type input "RTCart014"
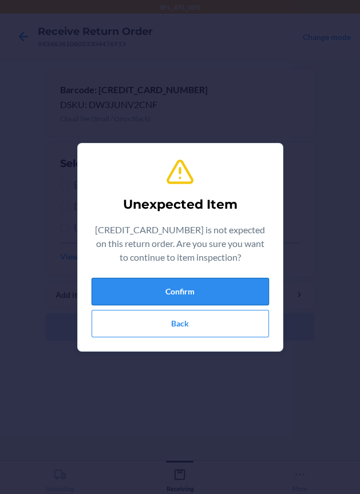
click at [149, 288] on button "Confirm" at bounding box center [180, 291] width 177 height 27
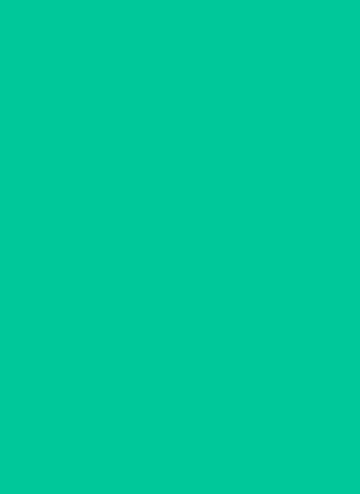
click at [122, 187] on span "Brand New" at bounding box center [187, 185] width 227 height 15
click at [69, 187] on input "Brand New" at bounding box center [64, 185] width 9 height 9
radio input "true"
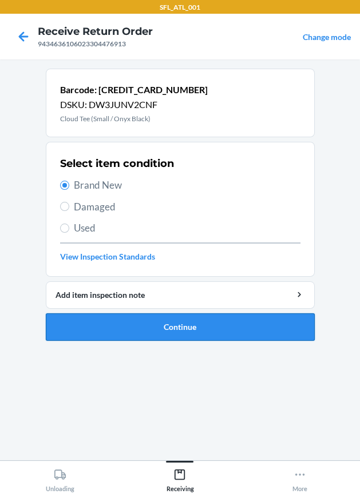
click at [147, 318] on button "Continue" at bounding box center [180, 327] width 269 height 27
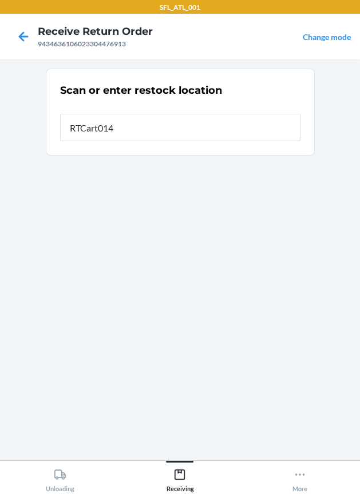
type input "RTCart014"
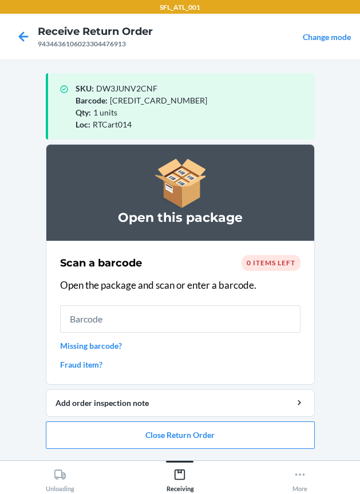
click at [161, 420] on li "Open this package Scan a barcode 0 items left Open the package and scan or ente…" at bounding box center [180, 296] width 269 height 305
click at [162, 429] on button "Close Return Order" at bounding box center [180, 435] width 269 height 27
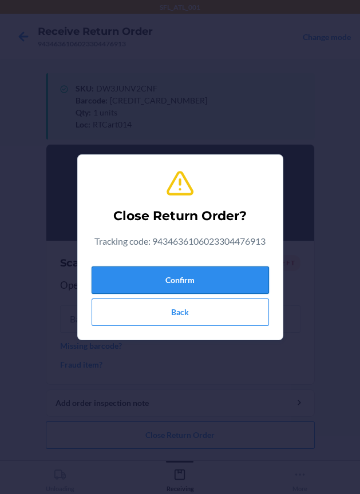
click at [166, 276] on button "Confirm" at bounding box center [180, 280] width 177 height 27
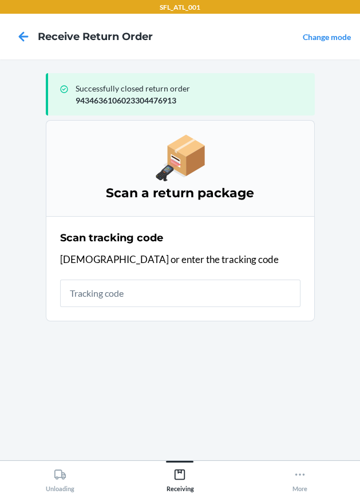
click at [103, 275] on div "Scan tracking code Scan or enter the tracking code" at bounding box center [180, 269] width 240 height 84
click at [116, 315] on section "Scan tracking code Scan or enter the tracking code" at bounding box center [180, 268] width 269 height 105
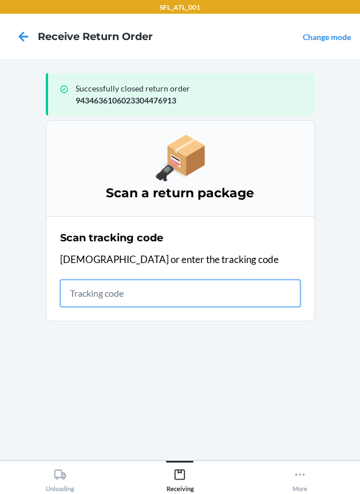
click at [116, 295] on input "text" at bounding box center [180, 293] width 240 height 27
type input "42030259"
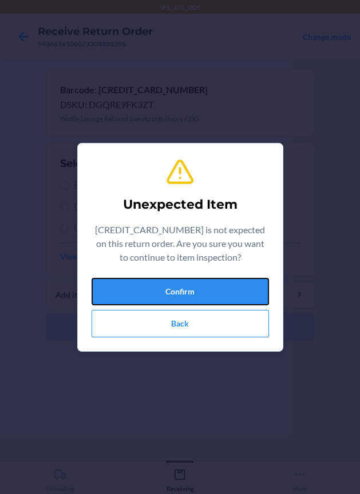
click at [116, 295] on button "Confirm" at bounding box center [180, 291] width 177 height 27
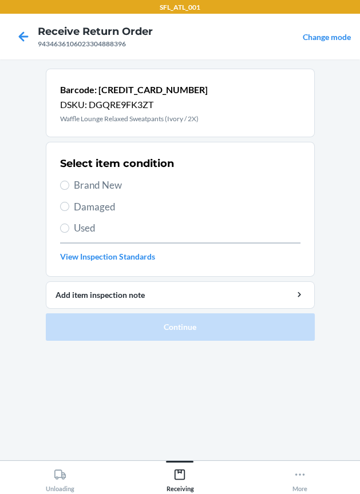
click at [130, 184] on span "Brand New" at bounding box center [187, 185] width 227 height 15
click at [69, 184] on input "Brand New" at bounding box center [64, 185] width 9 height 9
radio input "true"
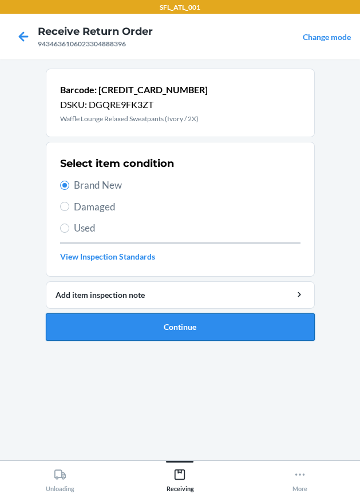
click at [118, 316] on button "Continue" at bounding box center [180, 327] width 269 height 27
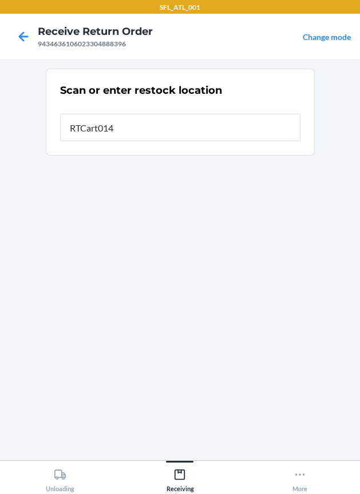
type input "RTCart014"
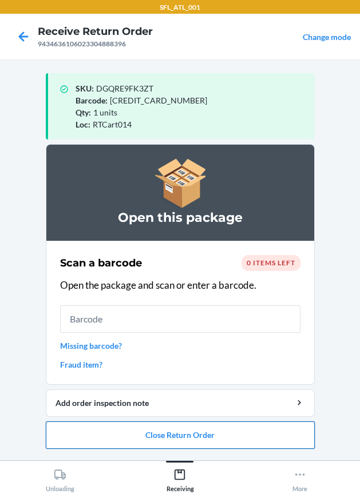
click at [250, 448] on button "Close Return Order" at bounding box center [180, 435] width 269 height 27
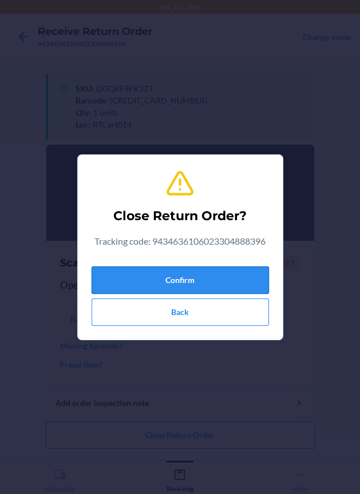
click at [236, 291] on button "Confirm" at bounding box center [180, 280] width 177 height 27
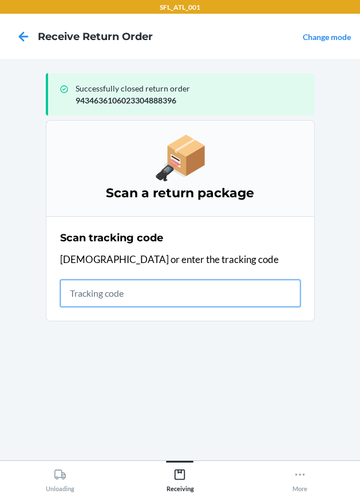
click at [130, 291] on input "text" at bounding box center [180, 293] width 240 height 27
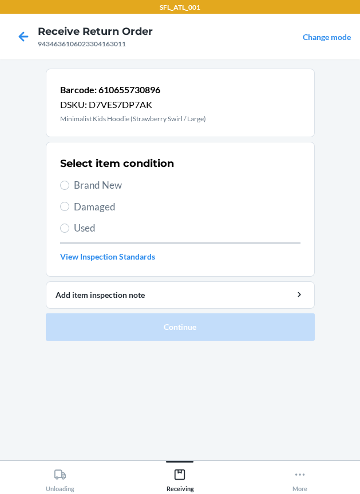
click at [94, 185] on span "Brand New" at bounding box center [187, 185] width 227 height 15
click at [69, 185] on input "Brand New" at bounding box center [64, 185] width 9 height 9
radio input "true"
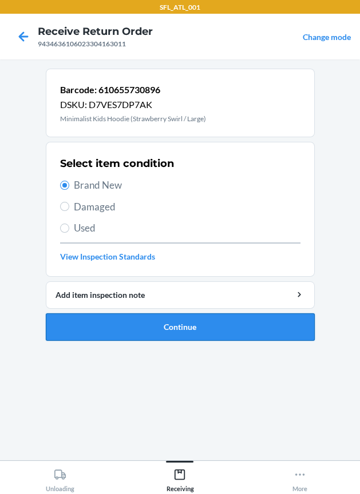
click at [141, 338] on button "Continue" at bounding box center [180, 327] width 269 height 27
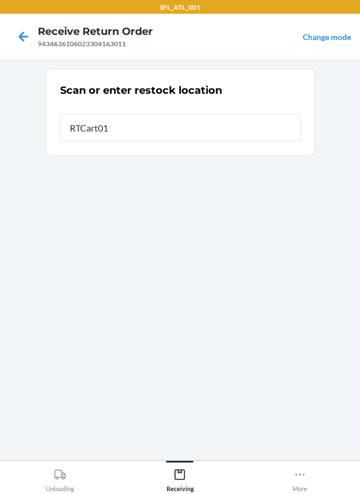
type input "RTCart014"
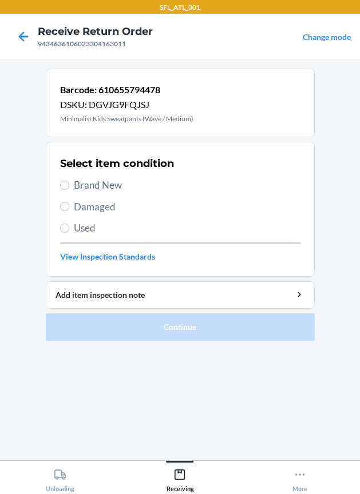
click at [94, 188] on span "Brand New" at bounding box center [187, 185] width 227 height 15
click at [69, 188] on input "Brand New" at bounding box center [64, 185] width 9 height 9
radio input "true"
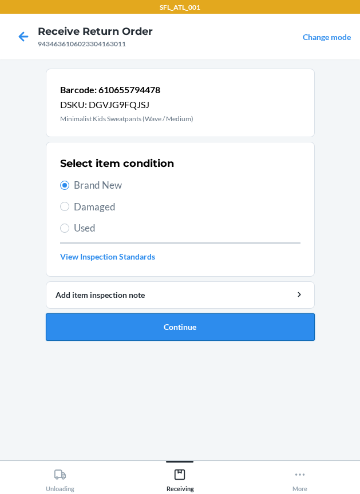
click at [120, 324] on button "Continue" at bounding box center [180, 327] width 269 height 27
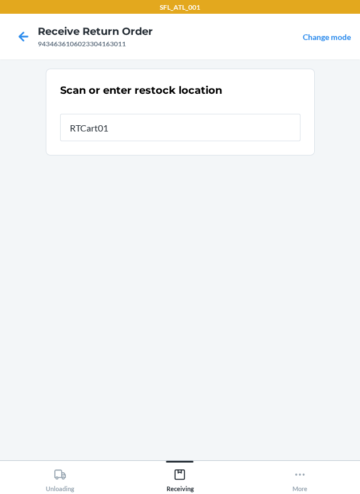
type input "RTCart014"
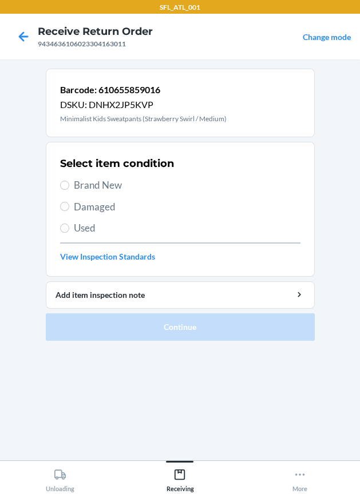
click at [87, 185] on span "Brand New" at bounding box center [187, 185] width 227 height 15
click at [69, 185] on input "Brand New" at bounding box center [64, 185] width 9 height 9
radio input "true"
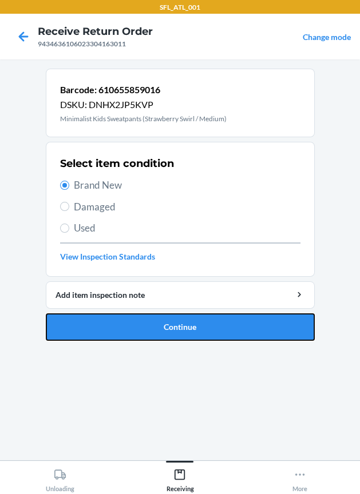
click at [183, 322] on button "Continue" at bounding box center [180, 327] width 269 height 27
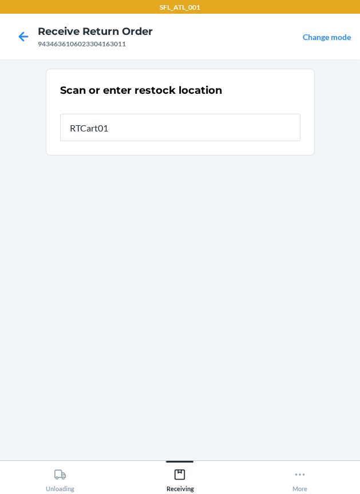
type input "RTCart014"
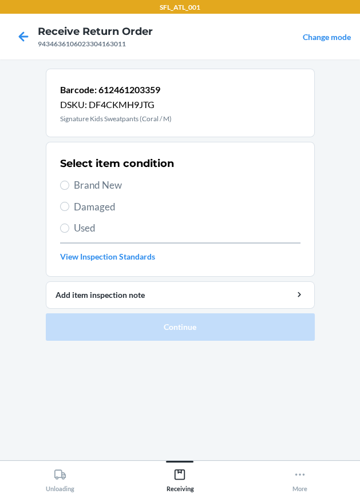
click at [99, 169] on h2 "Select item condition" at bounding box center [117, 163] width 114 height 15
click at [92, 180] on span "Brand New" at bounding box center [187, 185] width 227 height 15
click at [69, 181] on input "Brand New" at bounding box center [64, 185] width 9 height 9
radio input "true"
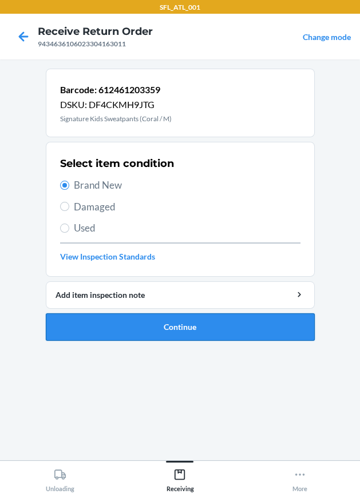
click at [150, 326] on button "Continue" at bounding box center [180, 327] width 269 height 27
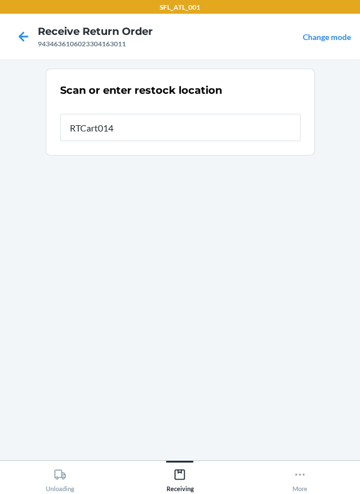
type input "RTCart014"
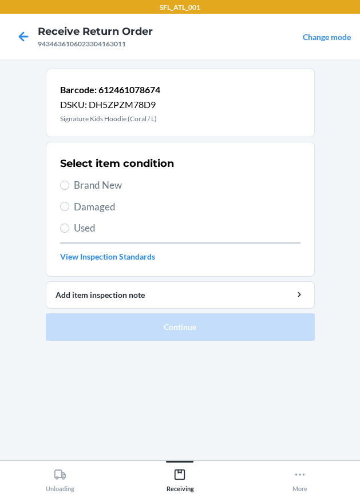
click at [126, 191] on span "Brand New" at bounding box center [187, 185] width 227 height 15
click at [69, 190] on input "Brand New" at bounding box center [64, 185] width 9 height 9
radio input "true"
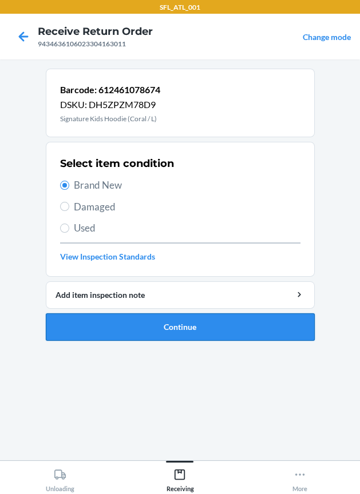
click at [205, 334] on button "Continue" at bounding box center [180, 327] width 269 height 27
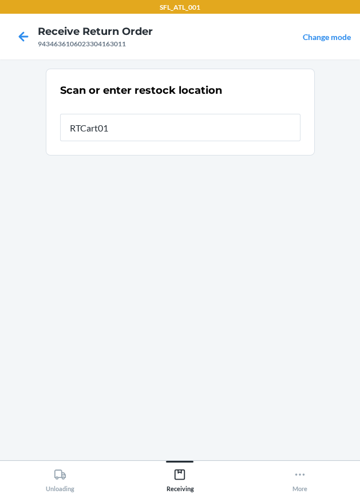
type input "RTCart014"
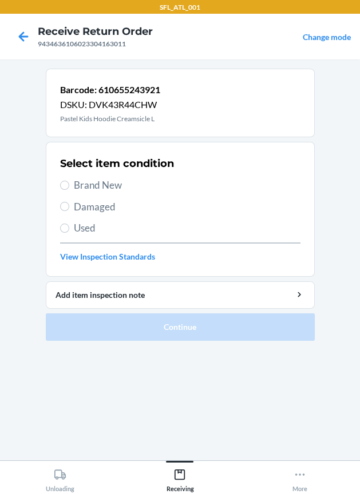
click at [95, 188] on span "Brand New" at bounding box center [187, 185] width 227 height 15
click at [69, 188] on input "Brand New" at bounding box center [64, 185] width 9 height 9
radio input "true"
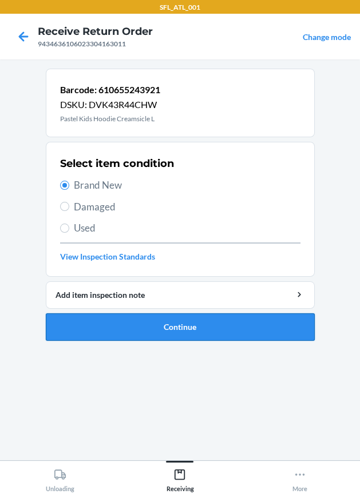
click at [117, 315] on button "Continue" at bounding box center [180, 327] width 269 height 27
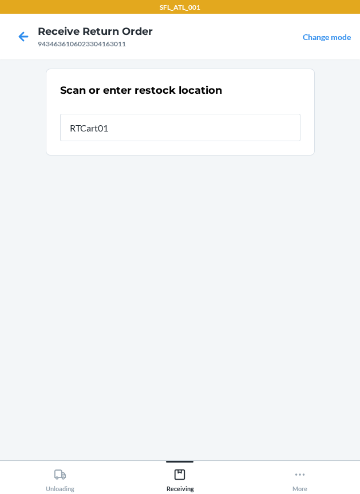
type input "RTCart014"
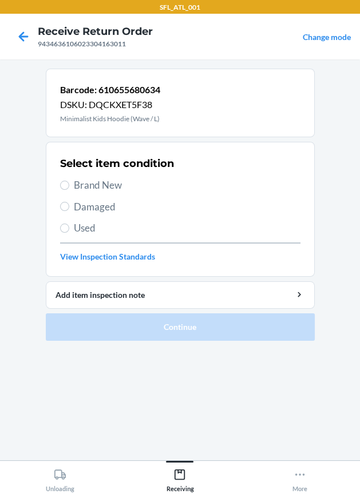
click at [104, 184] on span "Brand New" at bounding box center [187, 185] width 227 height 15
click at [69, 184] on input "Brand New" at bounding box center [64, 185] width 9 height 9
radio input "true"
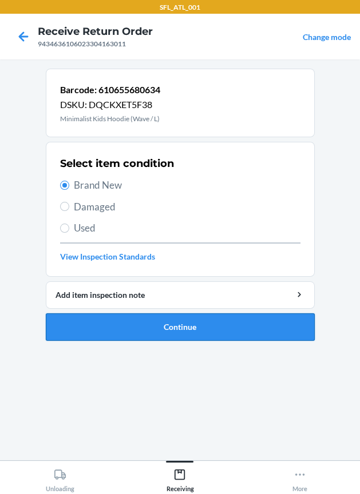
click at [125, 326] on button "Continue" at bounding box center [180, 327] width 269 height 27
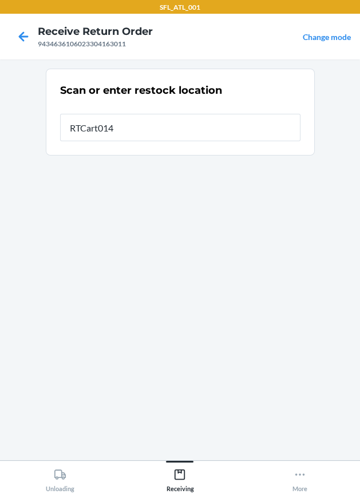
type input "RTCart014"
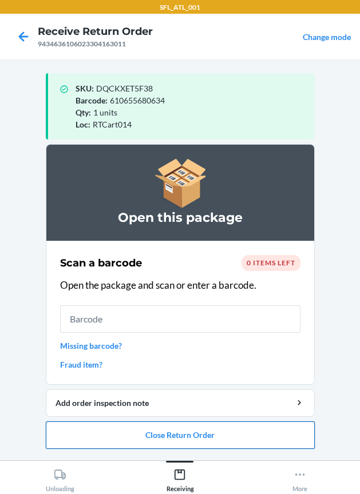
click at [137, 427] on button "Close Return Order" at bounding box center [180, 435] width 269 height 27
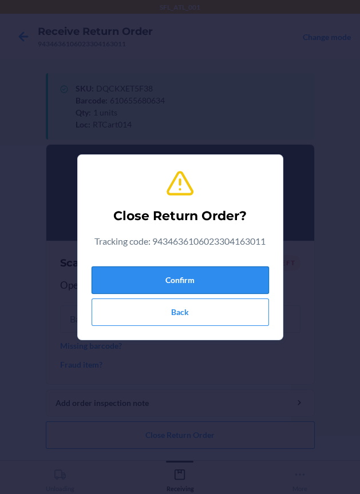
click at [177, 280] on button "Confirm" at bounding box center [180, 280] width 177 height 27
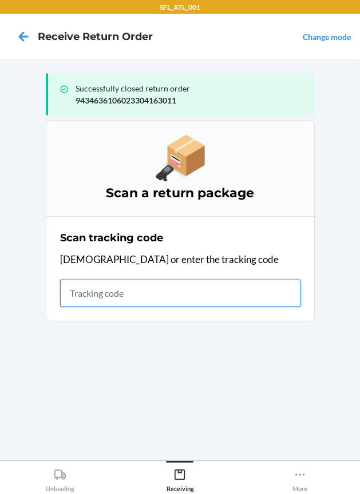
click at [164, 298] on input "text" at bounding box center [180, 293] width 240 height 27
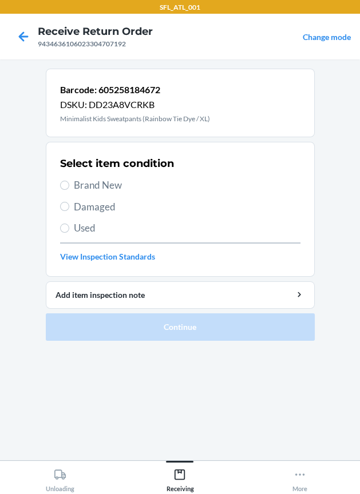
click at [107, 182] on span "Brand New" at bounding box center [187, 185] width 227 height 15
click at [69, 182] on input "Brand New" at bounding box center [64, 185] width 9 height 9
radio input "true"
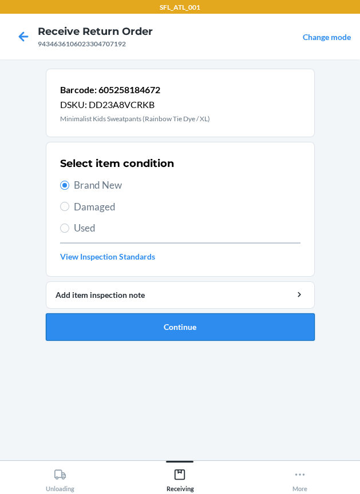
click at [179, 318] on button "Continue" at bounding box center [180, 327] width 269 height 27
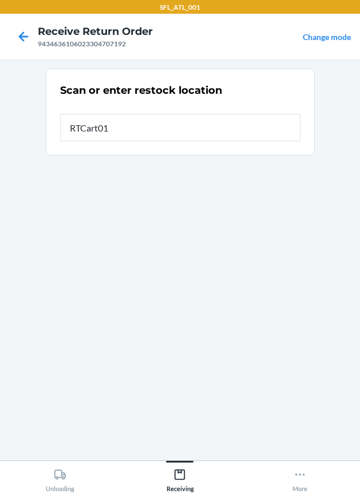
type input "RTCart014"
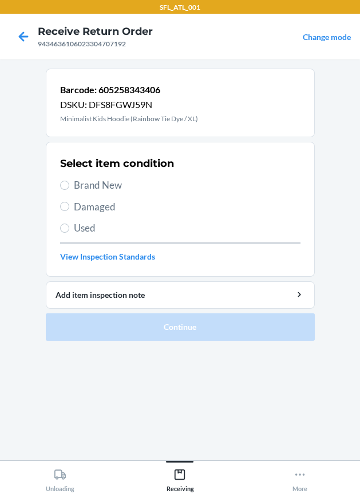
click at [112, 185] on span "Brand New" at bounding box center [187, 185] width 227 height 15
click at [69, 185] on input "Brand New" at bounding box center [64, 185] width 9 height 9
radio input "true"
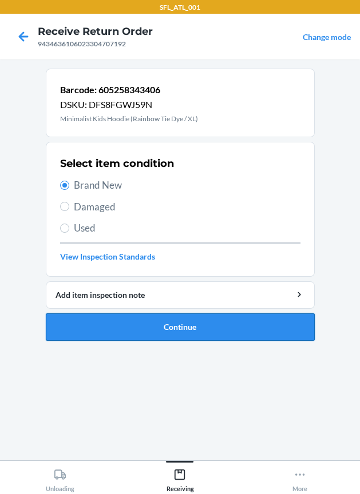
click at [127, 319] on button "Continue" at bounding box center [180, 327] width 269 height 27
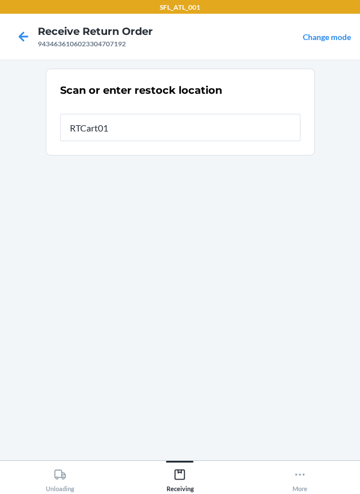
type input "RTCart014"
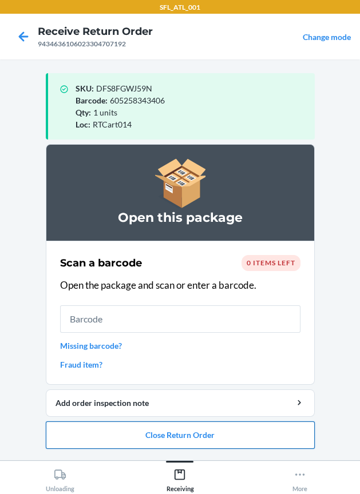
click at [181, 428] on button "Close Return Order" at bounding box center [180, 435] width 269 height 27
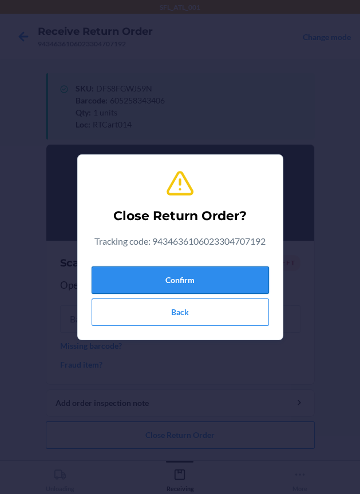
click at [189, 281] on button "Confirm" at bounding box center [180, 280] width 177 height 27
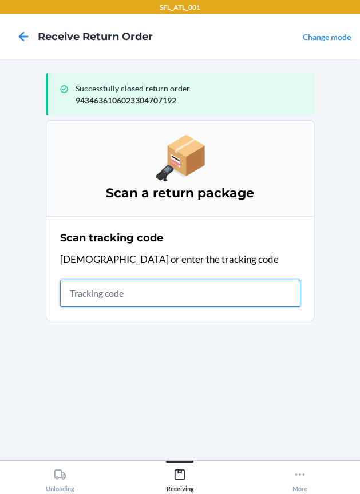
click at [135, 299] on input "text" at bounding box center [180, 293] width 240 height 27
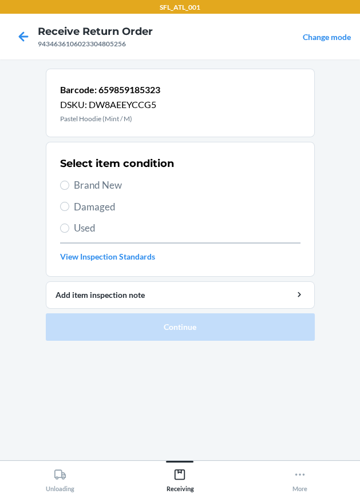
drag, startPoint x: 102, startPoint y: 189, endPoint x: 124, endPoint y: 246, distance: 60.9
click at [102, 188] on span "Brand New" at bounding box center [187, 185] width 227 height 15
click at [69, 188] on input "Brand New" at bounding box center [64, 185] width 9 height 9
radio input "true"
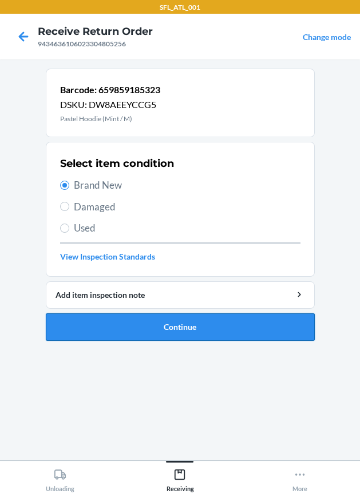
click at [150, 339] on button "Continue" at bounding box center [180, 327] width 269 height 27
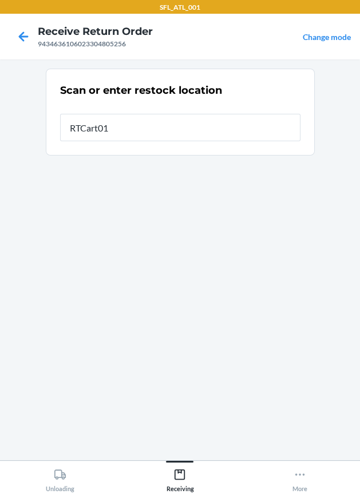
type input "RTCart014"
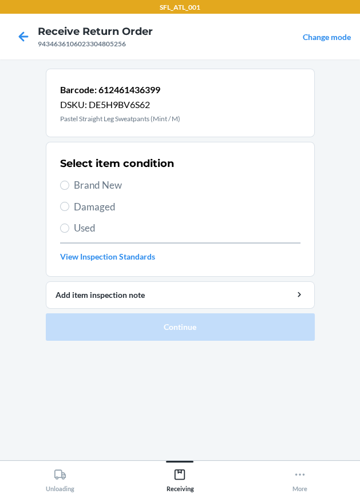
click at [104, 189] on span "Brand New" at bounding box center [187, 185] width 227 height 15
click at [69, 189] on input "Brand New" at bounding box center [64, 185] width 9 height 9
radio input "true"
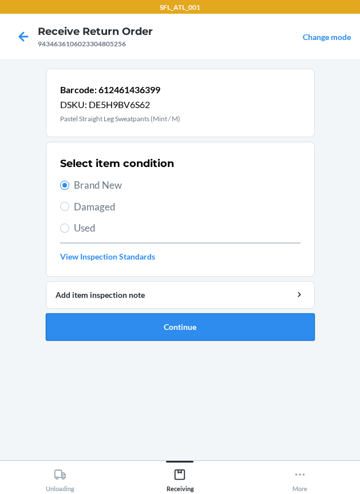
click at [139, 330] on button "Continue" at bounding box center [180, 327] width 269 height 27
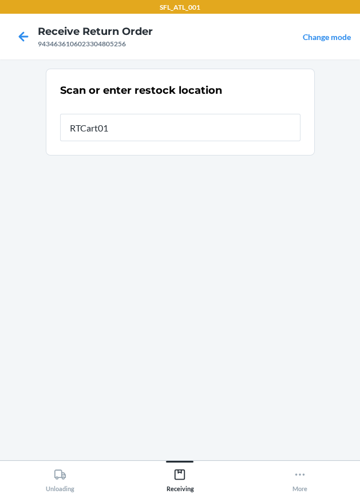
type input "RTCart014"
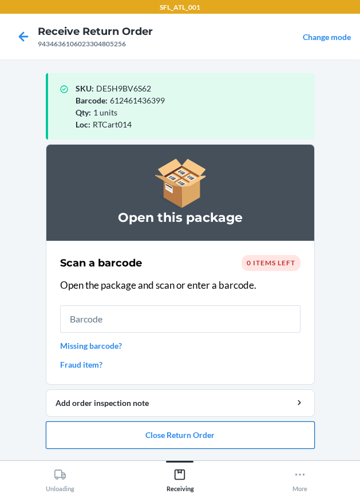
click at [136, 439] on button "Close Return Order" at bounding box center [180, 435] width 269 height 27
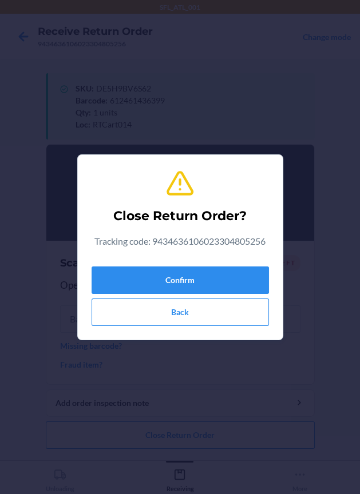
click at [178, 264] on div "Confirm Back" at bounding box center [180, 294] width 177 height 64
click at [176, 273] on button "Confirm" at bounding box center [180, 280] width 177 height 27
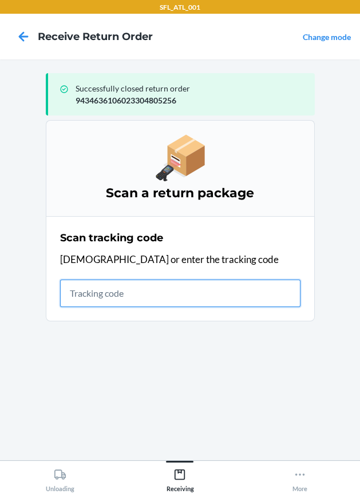
click at [120, 280] on input "text" at bounding box center [180, 293] width 240 height 27
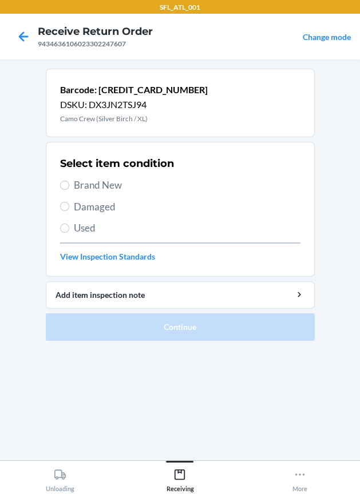
click at [98, 176] on div "Select item condition Brand New Damaged Used View Inspection Standards" at bounding box center [180, 209] width 240 height 113
click at [96, 185] on span "Brand New" at bounding box center [187, 185] width 227 height 15
click at [69, 185] on input "Brand New" at bounding box center [64, 185] width 9 height 9
radio input "true"
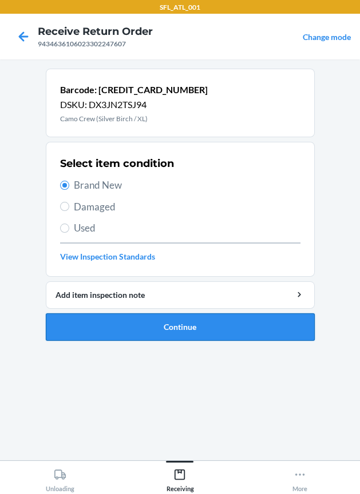
click at [82, 336] on button "Continue" at bounding box center [180, 327] width 269 height 27
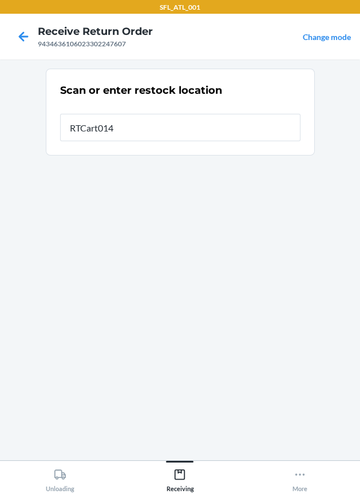
type input "RTCart014"
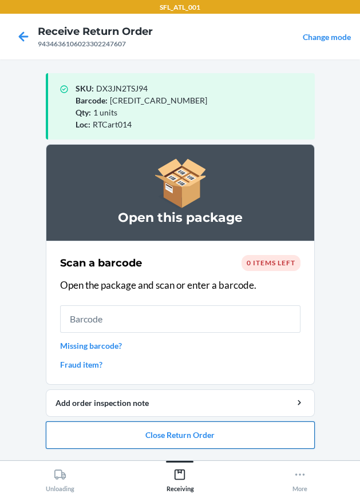
click at [94, 426] on button "Close Return Order" at bounding box center [180, 435] width 269 height 27
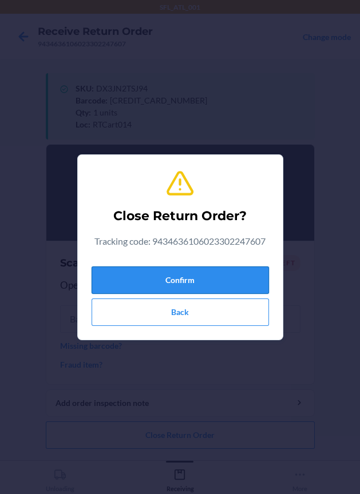
click at [165, 277] on button "Confirm" at bounding box center [180, 280] width 177 height 27
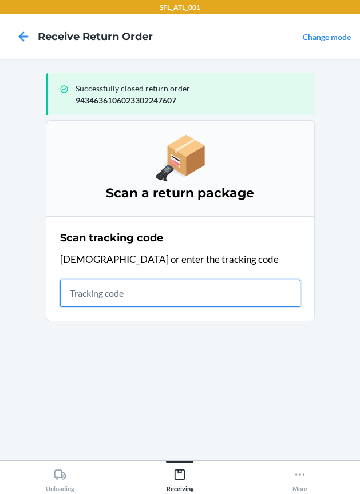
click at [183, 289] on input "text" at bounding box center [180, 293] width 240 height 27
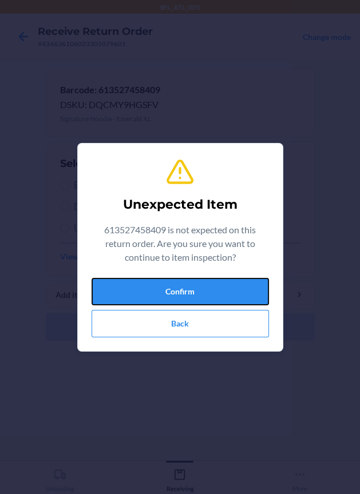
click at [183, 289] on button "Confirm" at bounding box center [180, 291] width 177 height 27
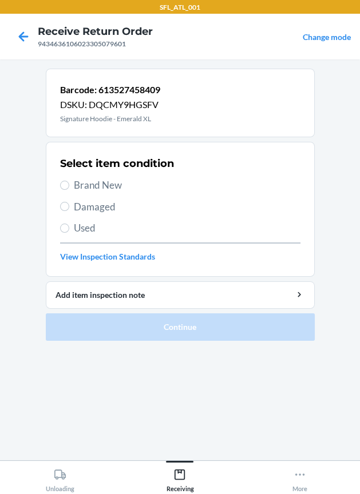
click at [116, 188] on span "Brand New" at bounding box center [187, 185] width 227 height 15
click at [69, 188] on input "Brand New" at bounding box center [64, 185] width 9 height 9
click at [87, 174] on div "Select item condition Brand New Damaged Used View Inspection Standards" at bounding box center [180, 209] width 240 height 113
click at [86, 185] on span "Brand New" at bounding box center [187, 185] width 227 height 15
click at [69, 185] on input "Brand New" at bounding box center [64, 185] width 9 height 9
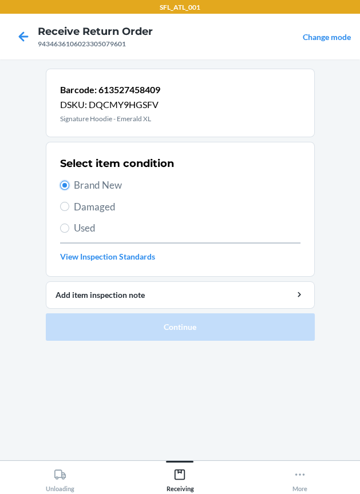
radio input "true"
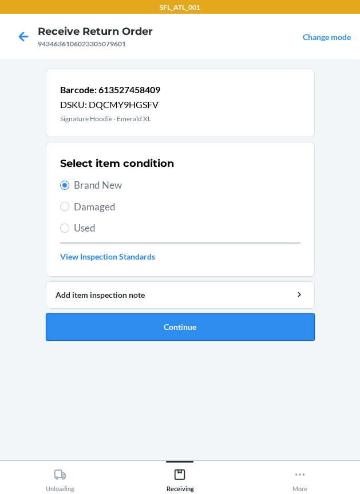
click at [150, 328] on button "Continue" at bounding box center [180, 327] width 269 height 27
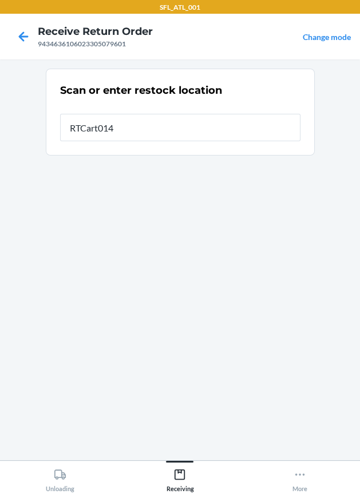
type input "RTCart014"
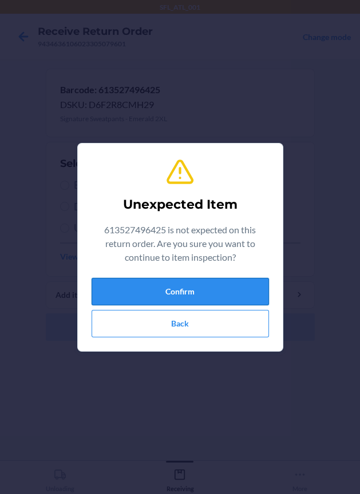
click at [146, 296] on button "Confirm" at bounding box center [180, 291] width 177 height 27
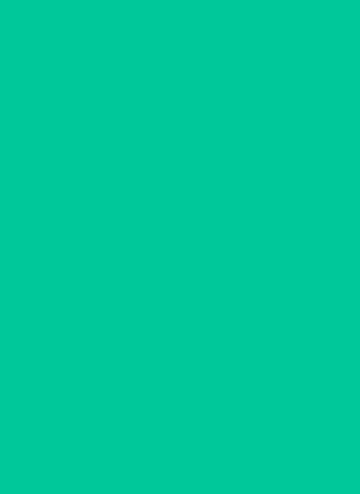
click at [91, 190] on span "Brand New" at bounding box center [187, 185] width 227 height 15
click at [69, 190] on input "Brand New" at bounding box center [64, 185] width 9 height 9
radio input "true"
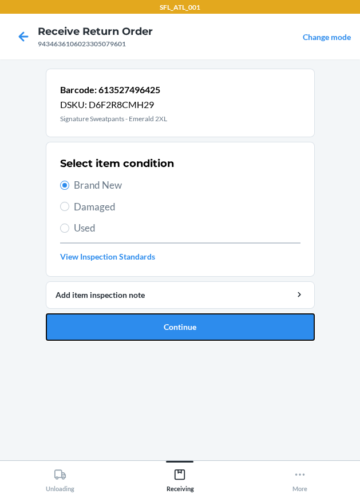
click at [193, 336] on button "Continue" at bounding box center [180, 327] width 269 height 27
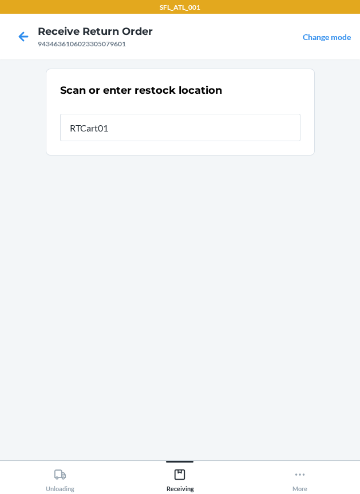
type input "RTCart014"
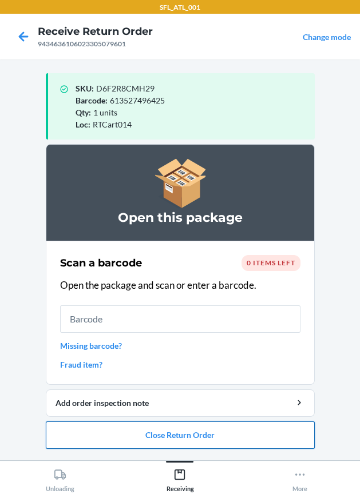
click at [212, 438] on button "Close Return Order" at bounding box center [180, 435] width 269 height 27
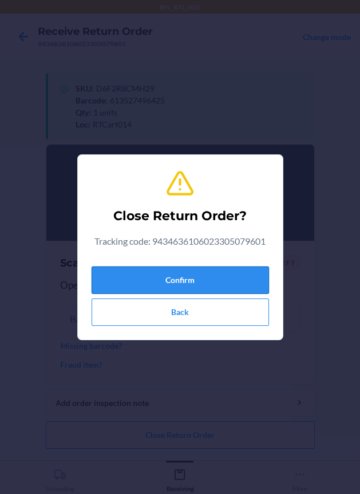
click at [189, 279] on button "Confirm" at bounding box center [180, 280] width 177 height 27
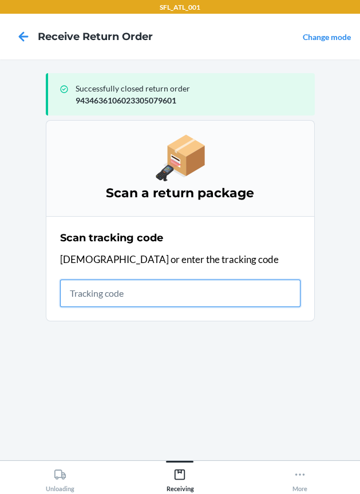
click at [171, 303] on input "text" at bounding box center [180, 293] width 240 height 27
type input "42030259943463610602330490588"
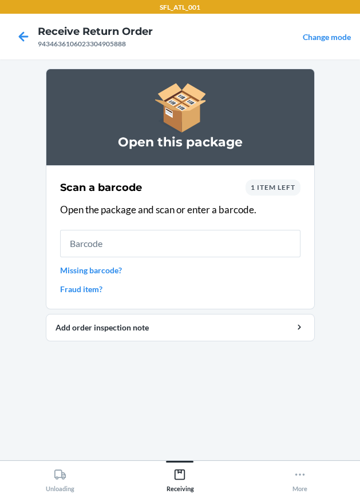
click at [121, 269] on link "Missing barcode?" at bounding box center [180, 270] width 240 height 12
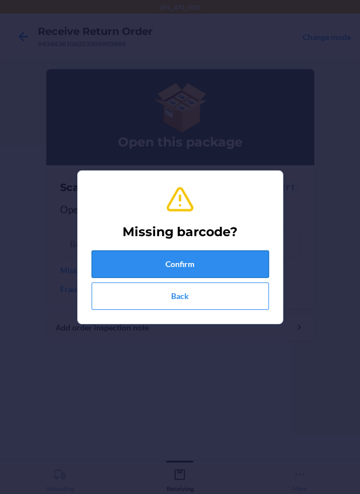
click at [124, 268] on button "Confirm" at bounding box center [180, 264] width 177 height 27
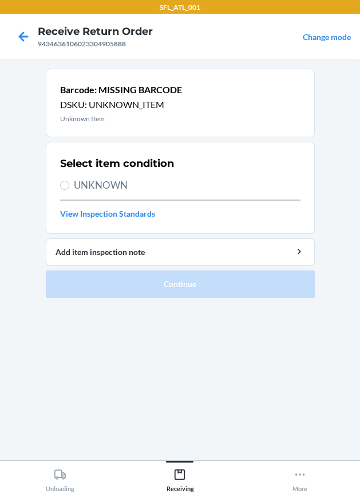
click at [85, 180] on span "UNKNOWN" at bounding box center [187, 185] width 227 height 15
click at [69, 181] on input "UNKNOWN" at bounding box center [64, 185] width 9 height 9
radio input "true"
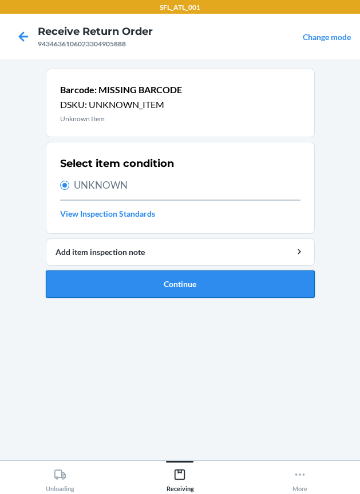
click at [141, 287] on button "Continue" at bounding box center [180, 284] width 269 height 27
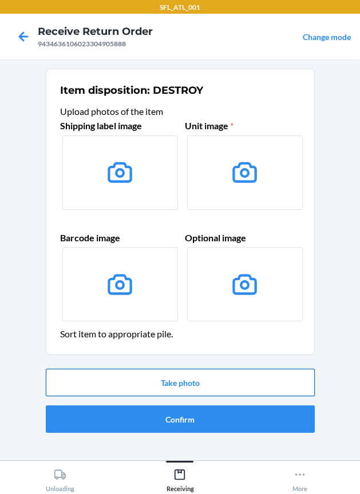
click at [180, 372] on button "Take photo" at bounding box center [180, 382] width 269 height 27
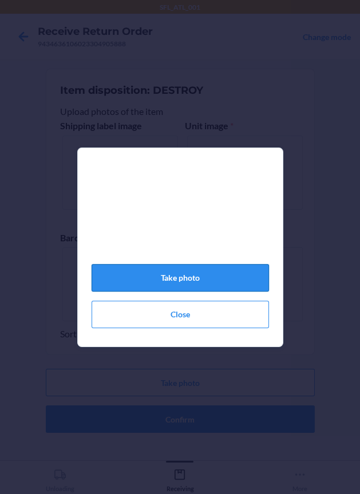
click at [181, 282] on button "Take photo" at bounding box center [180, 277] width 177 height 27
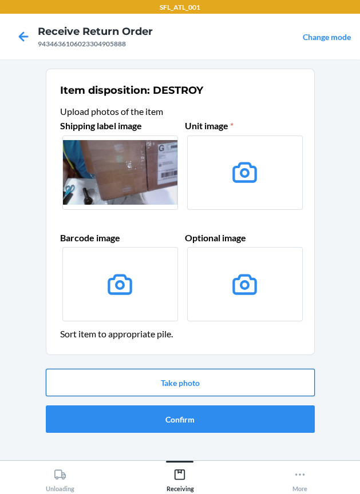
click at [280, 388] on button "Take photo" at bounding box center [180, 382] width 269 height 27
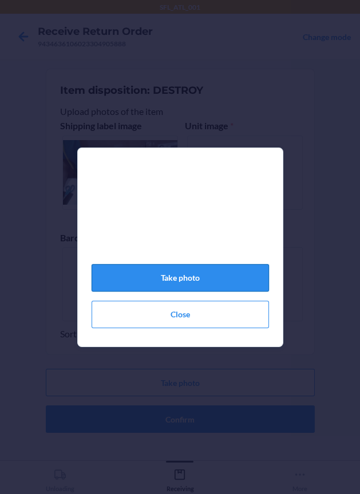
click at [227, 283] on button "Take photo" at bounding box center [180, 277] width 177 height 27
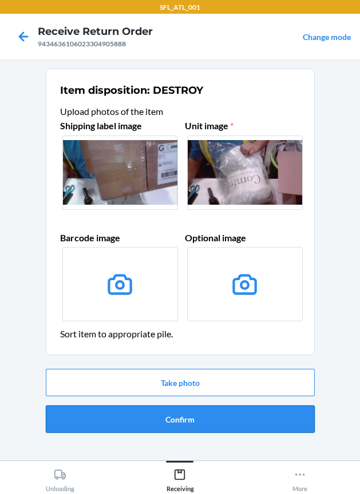
click at [208, 417] on button "Confirm" at bounding box center [180, 419] width 269 height 27
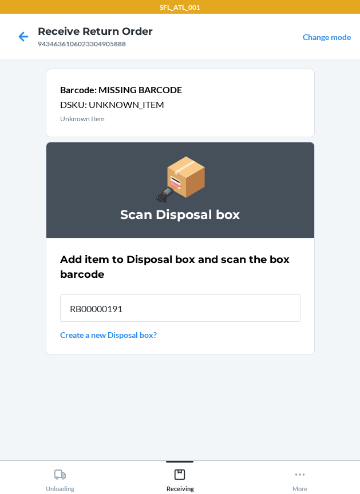
type input "RB00000191O"
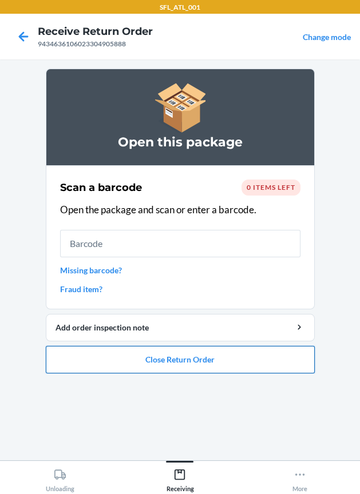
click at [246, 352] on button "Close Return Order" at bounding box center [180, 359] width 269 height 27
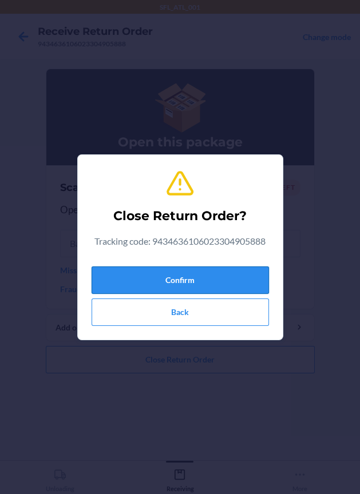
click at [199, 275] on button "Confirm" at bounding box center [180, 280] width 177 height 27
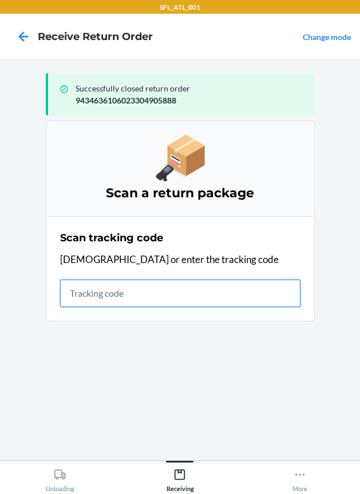
click at [119, 297] on input "text" at bounding box center [180, 293] width 240 height 27
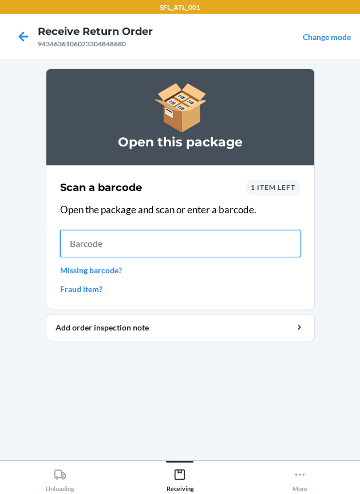
click at [270, 251] on input "text" at bounding box center [180, 243] width 240 height 27
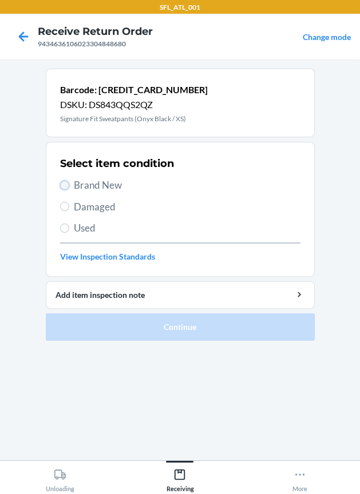
click at [67, 181] on input "Brand New" at bounding box center [64, 185] width 9 height 9
radio input "true"
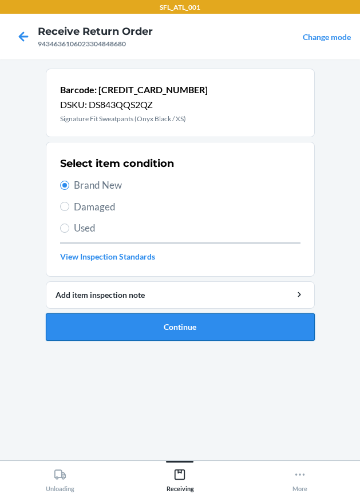
click at [213, 333] on button "Continue" at bounding box center [180, 327] width 269 height 27
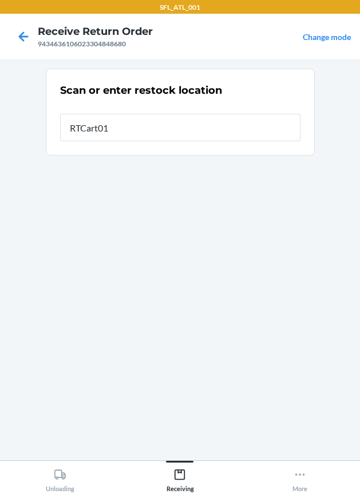
type input "RTCart014"
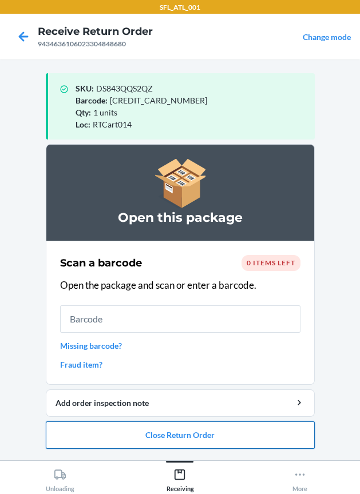
click at [232, 428] on button "Close Return Order" at bounding box center [180, 435] width 269 height 27
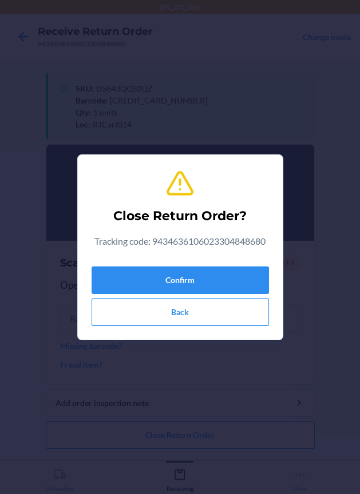
click at [165, 264] on div "Confirm Back" at bounding box center [180, 294] width 177 height 64
click at [154, 279] on button "Confirm" at bounding box center [180, 280] width 177 height 27
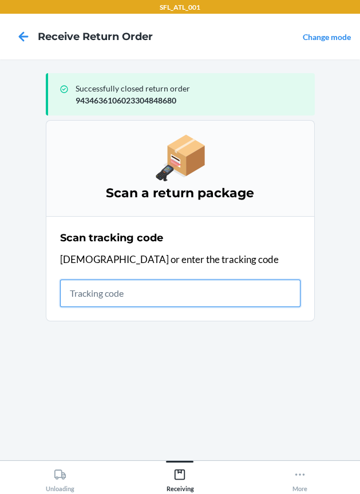
click at [227, 295] on input "text" at bounding box center [180, 293] width 240 height 27
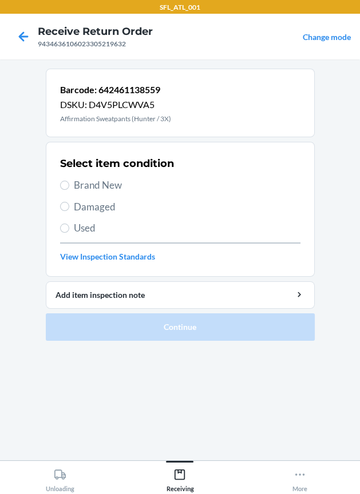
click at [107, 177] on div "Select item condition Brand New Damaged Used View Inspection Standards" at bounding box center [180, 209] width 240 height 113
click at [108, 188] on span "Brand New" at bounding box center [187, 185] width 227 height 15
click at [69, 188] on input "Brand New" at bounding box center [64, 185] width 9 height 9
radio input "true"
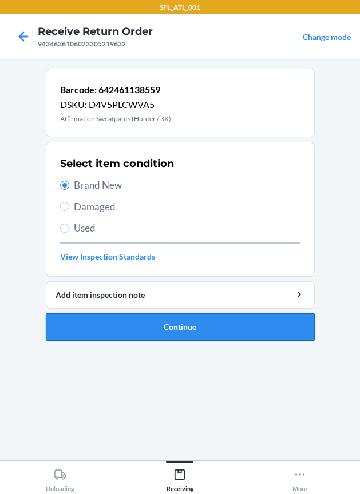
click at [170, 325] on button "Continue" at bounding box center [180, 327] width 269 height 27
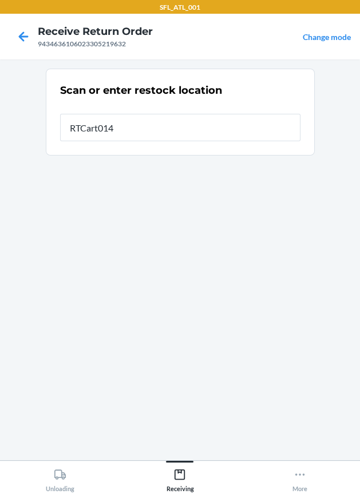
type input "RTCart014"
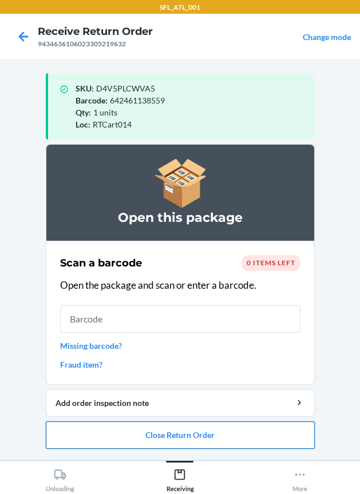
click at [173, 442] on button "Close Return Order" at bounding box center [180, 435] width 269 height 27
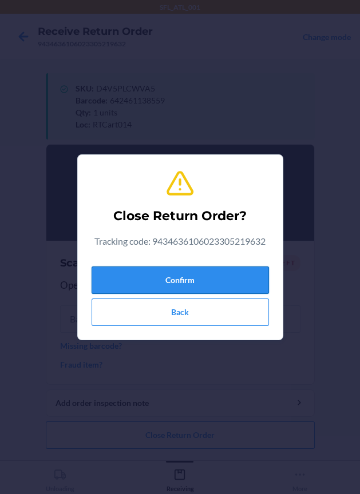
click at [171, 294] on button "Confirm" at bounding box center [180, 280] width 177 height 27
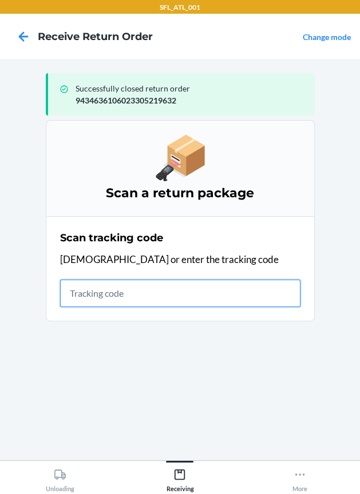
click at [130, 298] on input "text" at bounding box center [180, 293] width 240 height 27
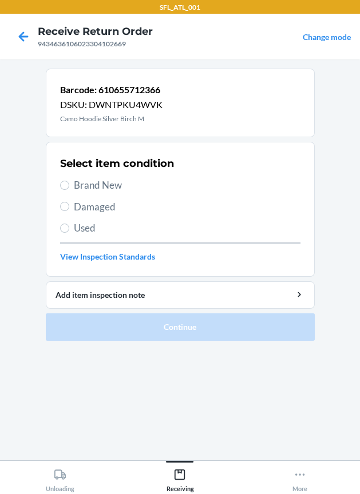
click at [114, 184] on span "Brand New" at bounding box center [187, 185] width 227 height 15
click at [69, 184] on input "Brand New" at bounding box center [64, 185] width 9 height 9
radio input "true"
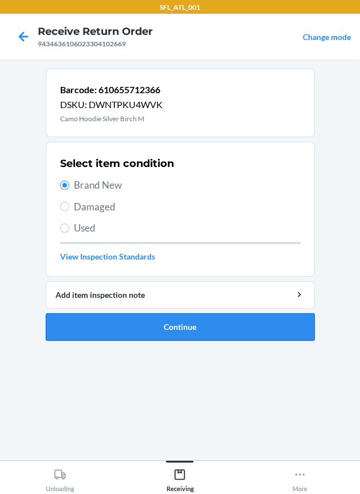
click at [186, 315] on button "Continue" at bounding box center [180, 327] width 269 height 27
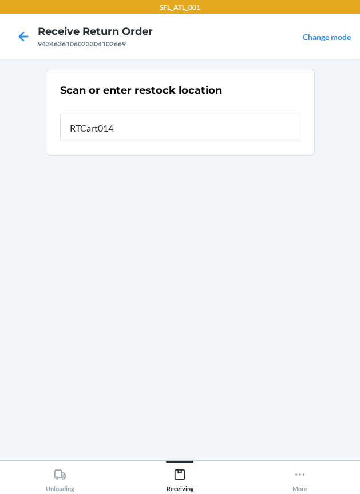
type input "RTCart014"
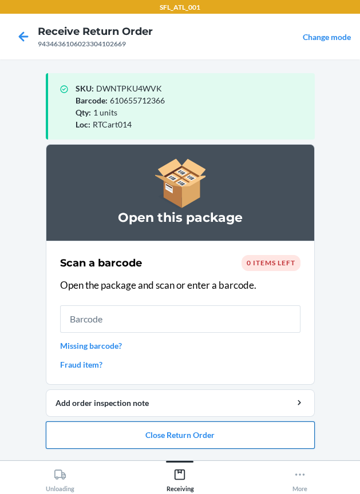
click at [208, 441] on button "Close Return Order" at bounding box center [180, 435] width 269 height 27
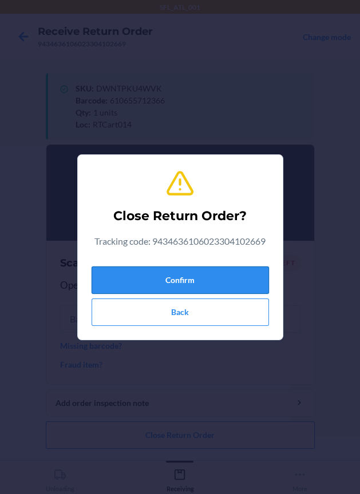
click at [201, 275] on button "Confirm" at bounding box center [180, 280] width 177 height 27
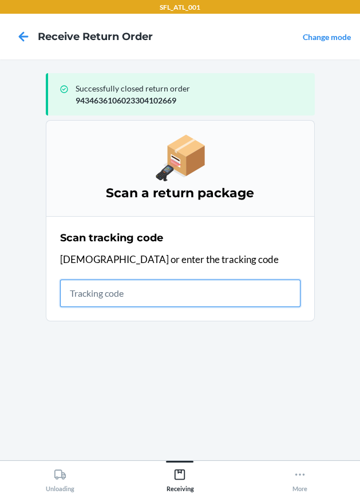
click at [90, 306] on input "text" at bounding box center [180, 293] width 240 height 27
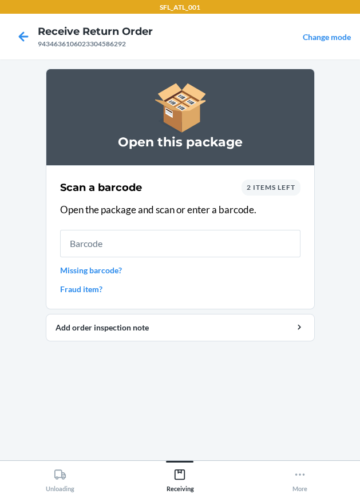
click at [101, 275] on link "Missing barcode?" at bounding box center [180, 270] width 240 height 12
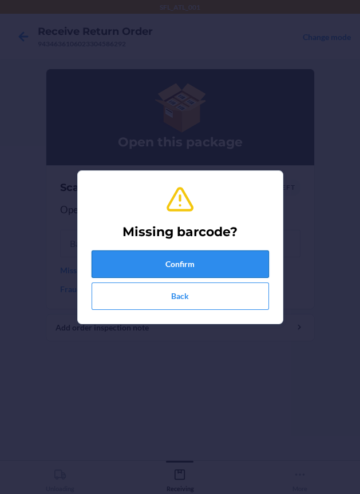
click at [129, 264] on button "Confirm" at bounding box center [180, 264] width 177 height 27
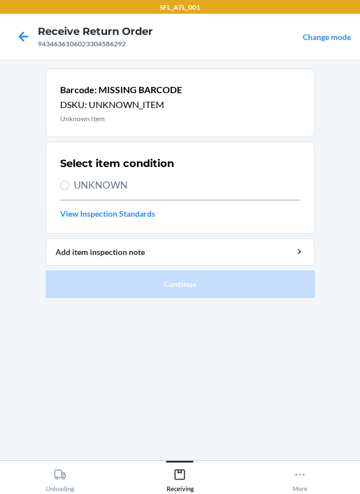
click at [97, 190] on span "UNKNOWN" at bounding box center [187, 185] width 227 height 15
click at [69, 190] on input "UNKNOWN" at bounding box center [64, 185] width 9 height 9
radio input "true"
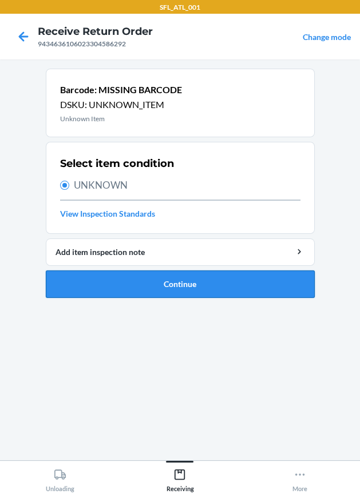
click at [185, 288] on button "Continue" at bounding box center [180, 284] width 269 height 27
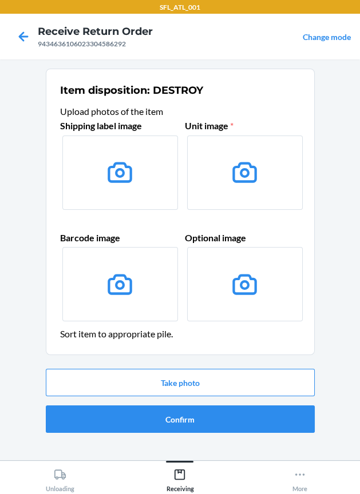
click at [204, 363] on li "Item disposition: DESTROY Upload photos of the item Shipping label image Unit i…" at bounding box center [180, 253] width 269 height 369
click at [204, 372] on button "Take photo" at bounding box center [180, 382] width 269 height 27
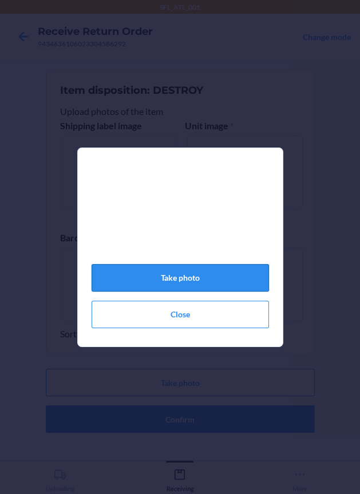
click at [219, 290] on button "Take photo" at bounding box center [180, 277] width 177 height 27
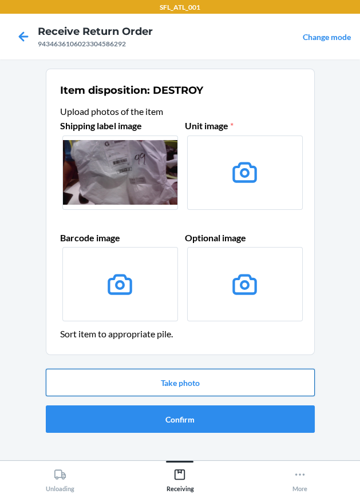
click at [195, 374] on button "Take photo" at bounding box center [180, 382] width 269 height 27
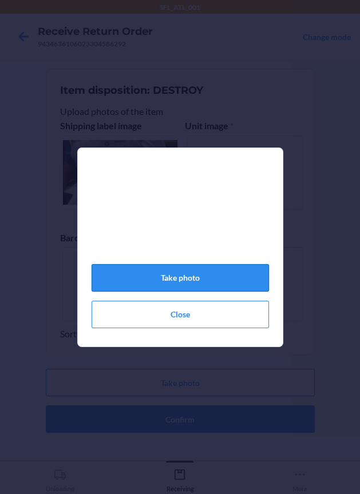
click at [183, 292] on button "Take photo" at bounding box center [180, 277] width 177 height 27
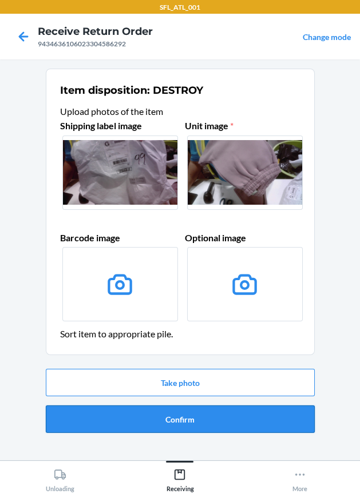
click at [201, 421] on button "Confirm" at bounding box center [180, 419] width 269 height 27
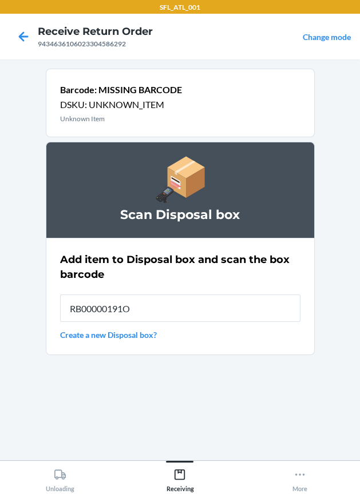
type input "RB00000191O"
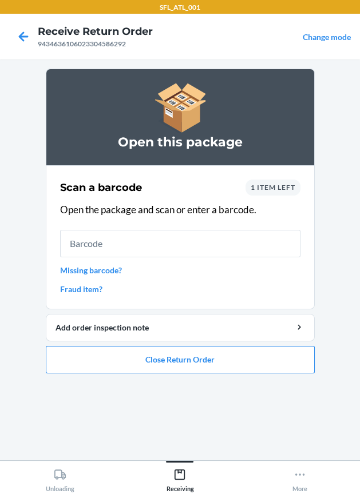
click at [110, 272] on link "Missing barcode?" at bounding box center [180, 270] width 240 height 12
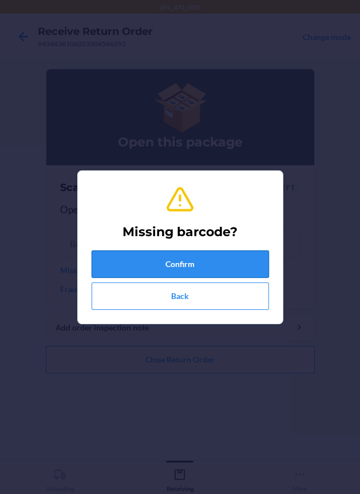
click at [154, 276] on button "Confirm" at bounding box center [180, 264] width 177 height 27
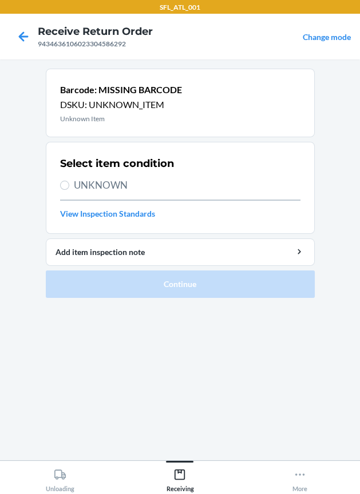
click at [119, 185] on span "UNKNOWN" at bounding box center [187, 185] width 227 height 15
click at [69, 185] on input "UNKNOWN" at bounding box center [64, 185] width 9 height 9
radio input "true"
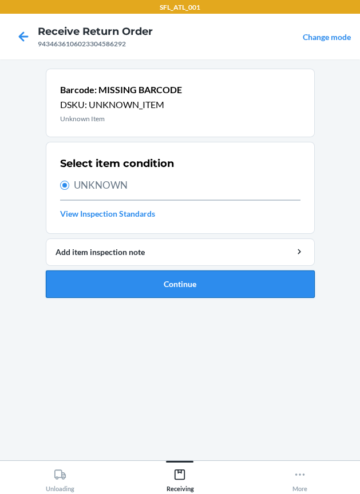
click at [149, 289] on button "Continue" at bounding box center [180, 284] width 269 height 27
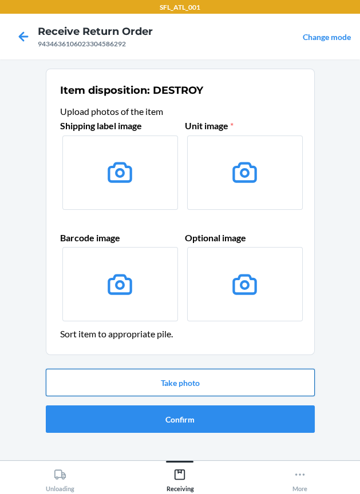
click at [170, 374] on button "Take photo" at bounding box center [180, 382] width 269 height 27
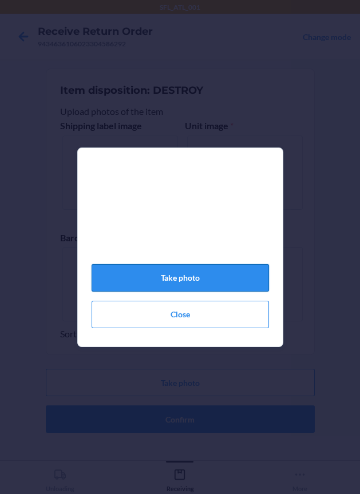
click at [177, 292] on button "Take photo" at bounding box center [180, 277] width 177 height 27
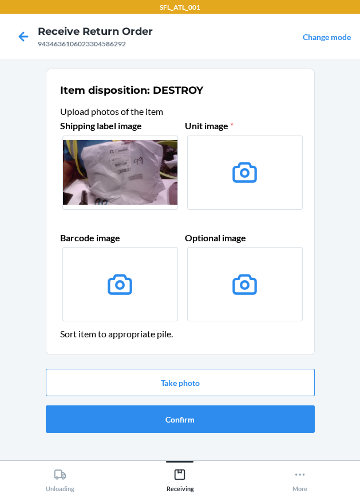
drag, startPoint x: 177, startPoint y: 292, endPoint x: 221, endPoint y: 362, distance: 82.5
click at [221, 362] on li "Item disposition: DESTROY Upload photos of the item Shipping label image Unit i…" at bounding box center [180, 253] width 269 height 369
click at [218, 380] on button "Take photo" at bounding box center [180, 382] width 269 height 27
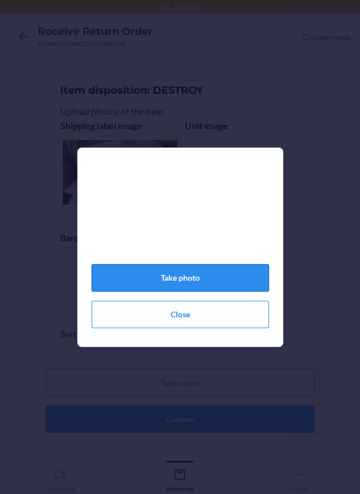
click at [195, 288] on button "Take photo" at bounding box center [180, 277] width 177 height 27
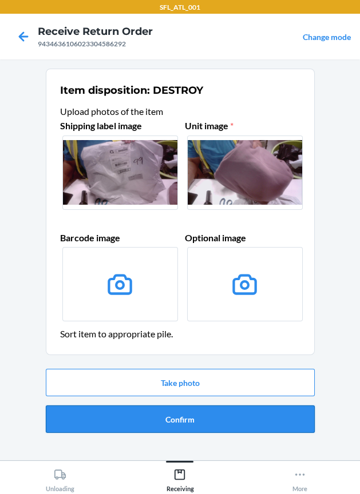
click at [201, 419] on button "Confirm" at bounding box center [180, 419] width 269 height 27
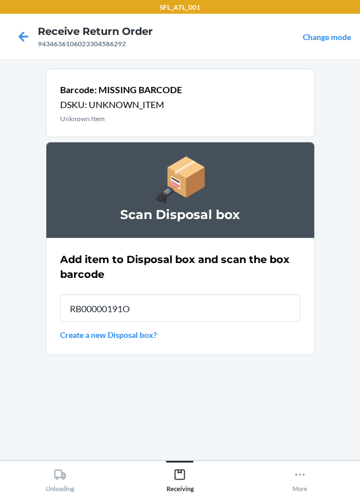
type input "RB00000191O"
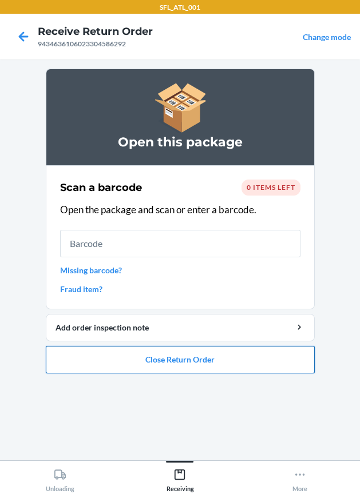
click at [187, 362] on button "Close Return Order" at bounding box center [180, 359] width 269 height 27
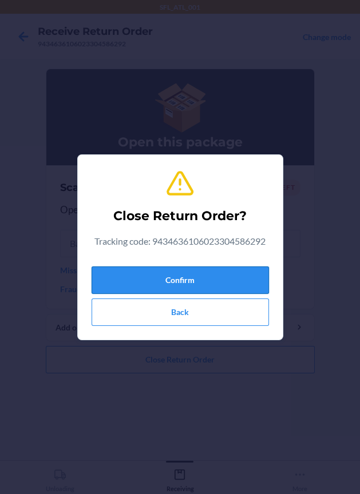
click at [165, 292] on button "Confirm" at bounding box center [180, 280] width 177 height 27
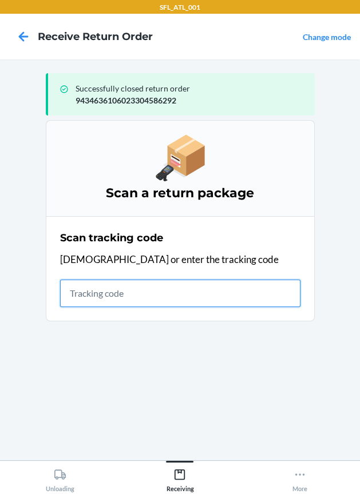
click at [105, 295] on input "text" at bounding box center [180, 293] width 240 height 27
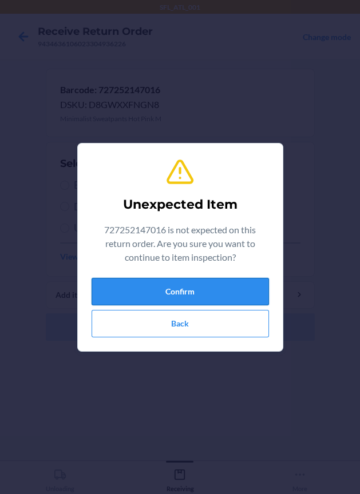
click at [208, 290] on button "Confirm" at bounding box center [180, 291] width 177 height 27
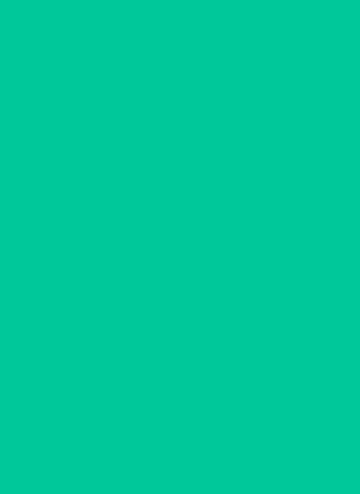
click at [97, 181] on span "Brand New" at bounding box center [187, 185] width 227 height 15
click at [69, 181] on input "Brand New" at bounding box center [64, 185] width 9 height 9
radio input "true"
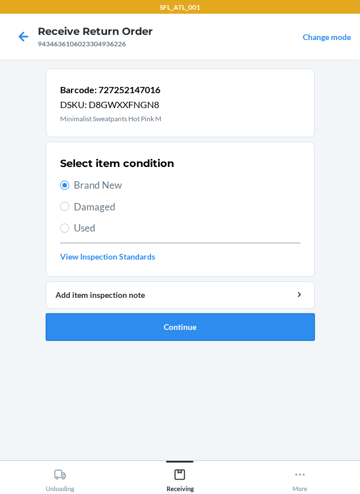
click at [212, 333] on button "Continue" at bounding box center [180, 327] width 269 height 27
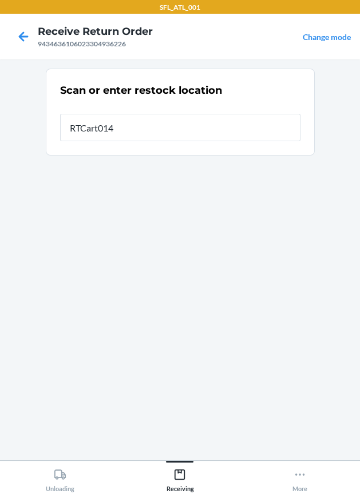
type input "RTCart014"
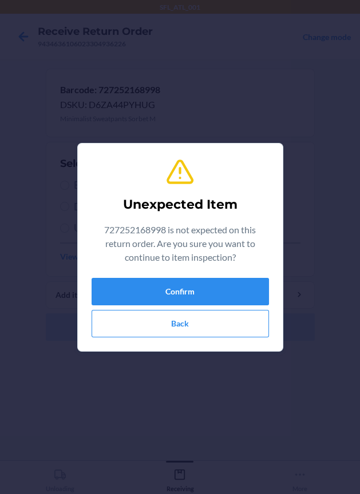
click at [211, 274] on div "Unexpected Item 727252168998 is not expected on this return order. Are you sure…" at bounding box center [180, 247] width 177 height 189
click at [201, 278] on button "Confirm" at bounding box center [180, 291] width 177 height 27
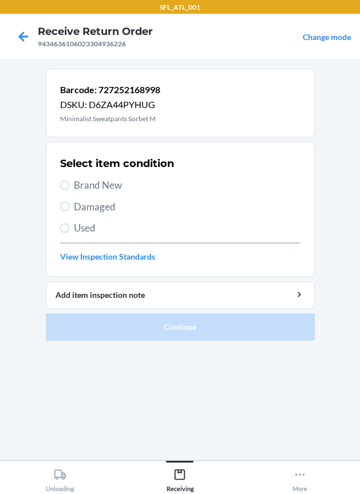
click at [85, 175] on div "Select item condition Brand New Damaged Used View Inspection Standards" at bounding box center [180, 209] width 240 height 113
click at [85, 180] on span "Brand New" at bounding box center [187, 185] width 227 height 15
click at [69, 181] on input "Brand New" at bounding box center [64, 185] width 9 height 9
radio input "true"
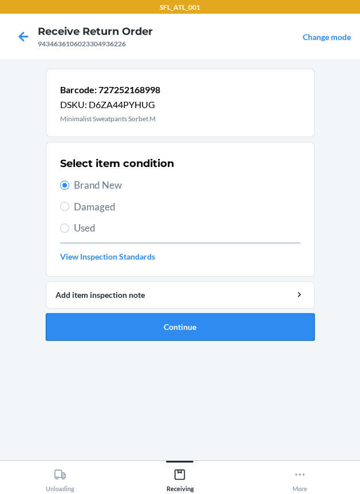
click at [222, 323] on button "Continue" at bounding box center [180, 327] width 269 height 27
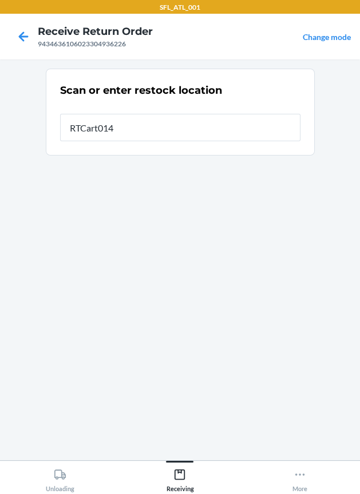
type input "RTCart014"
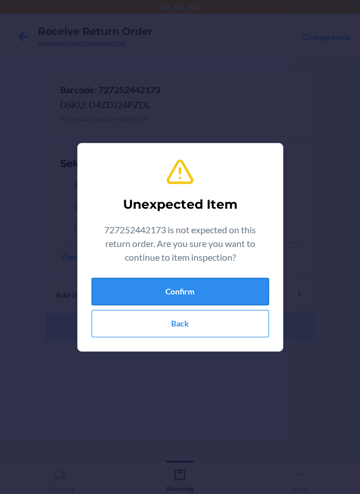
click at [217, 291] on button "Confirm" at bounding box center [180, 291] width 177 height 27
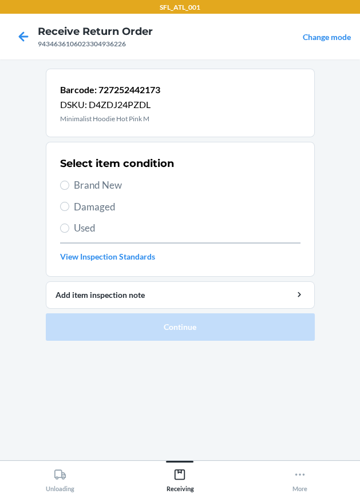
click at [108, 193] on div "Select item condition Brand New Damaged Used View Inspection Standards" at bounding box center [180, 209] width 240 height 113
click at [108, 173] on div "Select item condition Brand New Damaged Used View Inspection Standards" at bounding box center [180, 209] width 240 height 113
click at [104, 183] on span "Brand New" at bounding box center [187, 185] width 227 height 15
click at [69, 183] on input "Brand New" at bounding box center [64, 185] width 9 height 9
radio input "true"
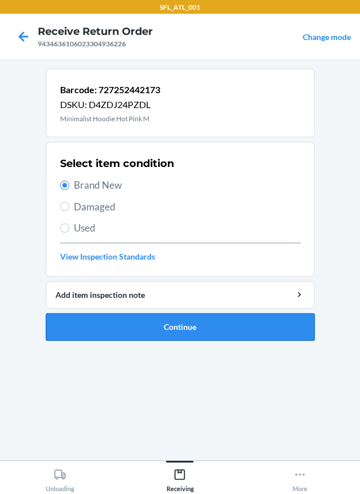
click at [128, 317] on button "Continue" at bounding box center [180, 327] width 269 height 27
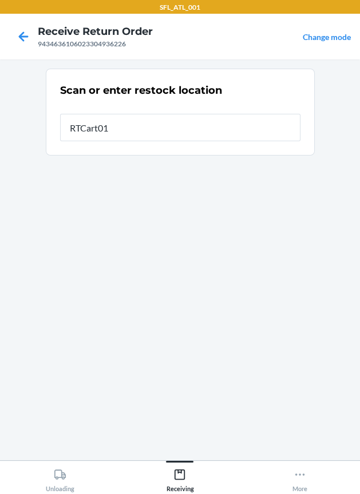
type input "RTCart014"
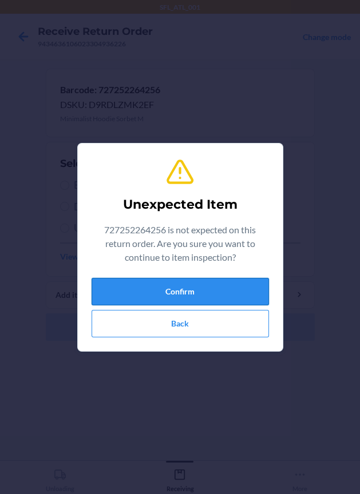
click at [131, 299] on button "Confirm" at bounding box center [180, 291] width 177 height 27
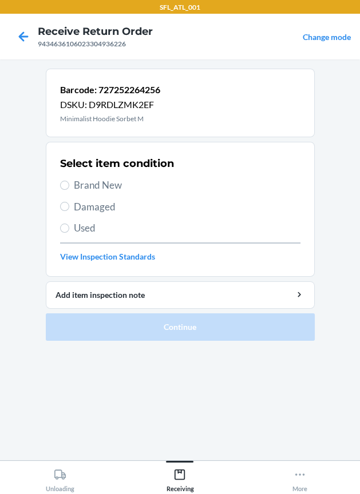
click at [100, 189] on span "Brand New" at bounding box center [187, 185] width 227 height 15
click at [69, 189] on input "Brand New" at bounding box center [64, 185] width 9 height 9
radio input "true"
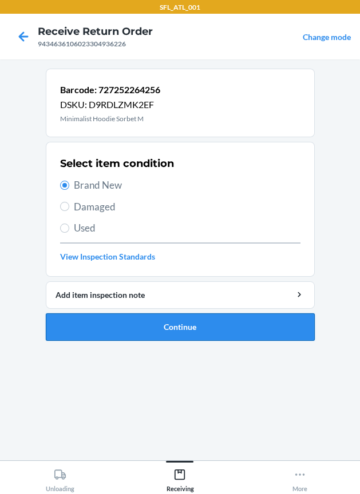
click at [114, 338] on button "Continue" at bounding box center [180, 327] width 269 height 27
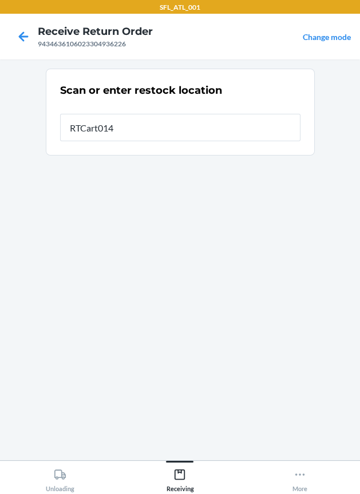
type input "RTCart014"
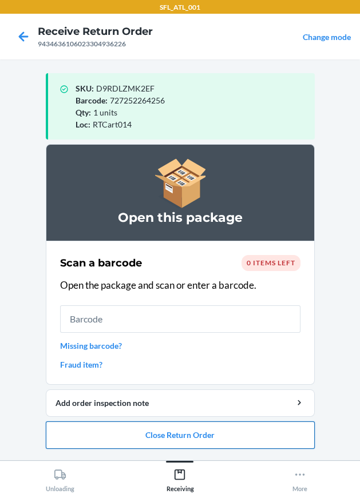
click at [158, 442] on button "Close Return Order" at bounding box center [180, 435] width 269 height 27
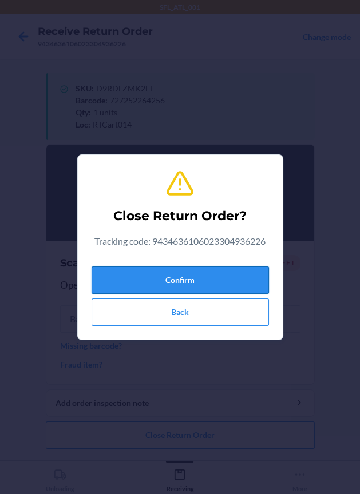
click at [162, 292] on button "Confirm" at bounding box center [180, 280] width 177 height 27
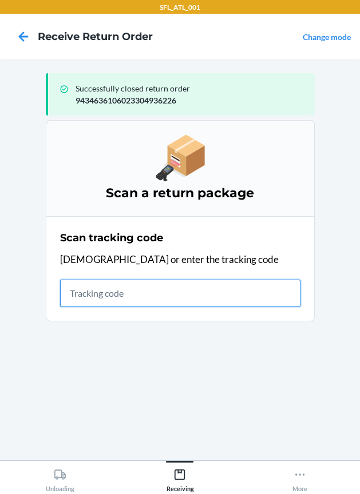
click at [130, 299] on input "text" at bounding box center [180, 293] width 240 height 27
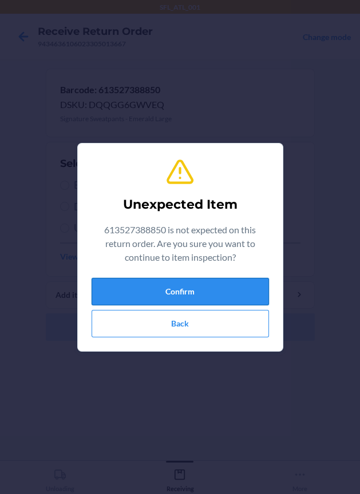
click at [129, 304] on button "Confirm" at bounding box center [180, 291] width 177 height 27
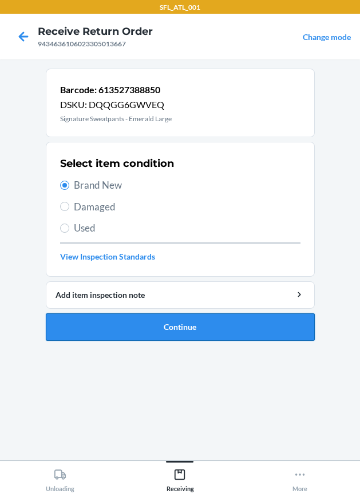
click at [126, 324] on button "Continue" at bounding box center [180, 327] width 269 height 27
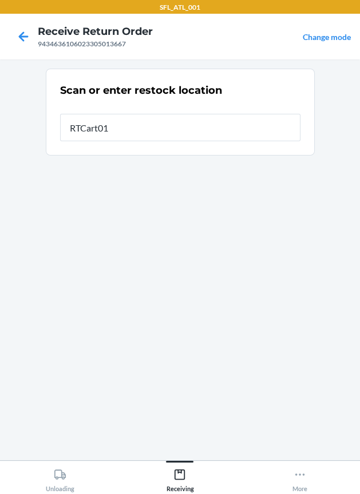
type input "RTCart014"
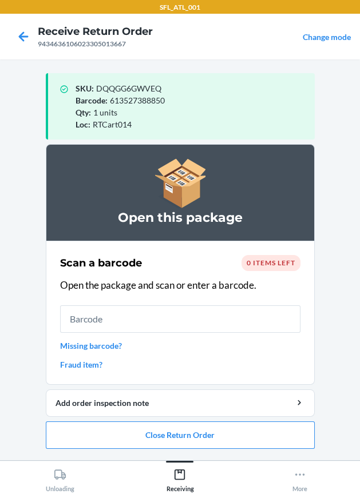
click at [256, 419] on li "Open this package Scan a barcode 0 items left Open the package and scan or ente…" at bounding box center [180, 296] width 269 height 305
click at [260, 433] on button "Close Return Order" at bounding box center [180, 435] width 269 height 27
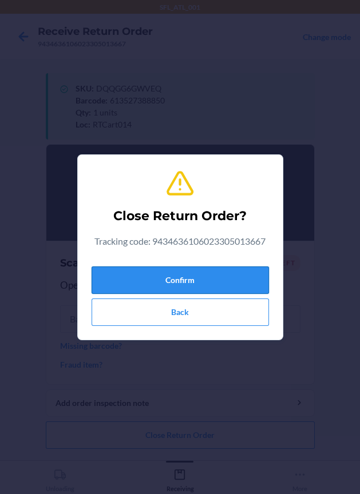
click at [239, 280] on button "Confirm" at bounding box center [180, 280] width 177 height 27
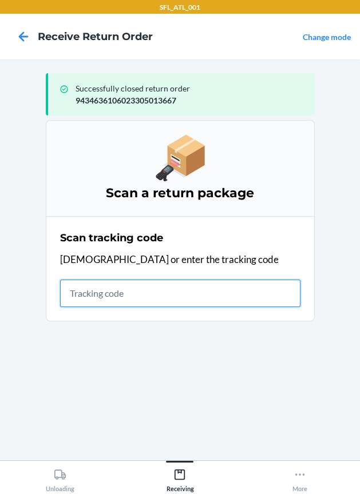
drag, startPoint x: 161, startPoint y: 303, endPoint x: 153, endPoint y: 303, distance: 7.4
click at [161, 303] on input "text" at bounding box center [180, 293] width 240 height 27
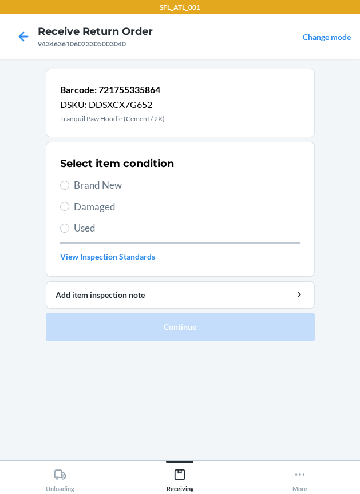
click at [116, 183] on span "Brand New" at bounding box center [187, 185] width 227 height 15
click at [69, 183] on input "Brand New" at bounding box center [64, 185] width 9 height 9
radio input "true"
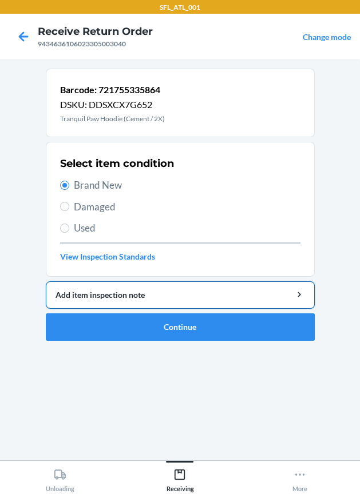
click at [160, 307] on button "Add item inspection note" at bounding box center [180, 294] width 269 height 27
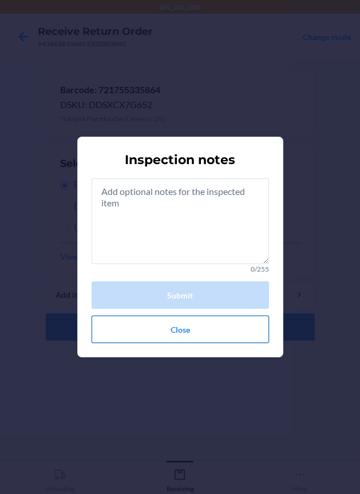
click at [168, 338] on button "Close" at bounding box center [180, 329] width 177 height 27
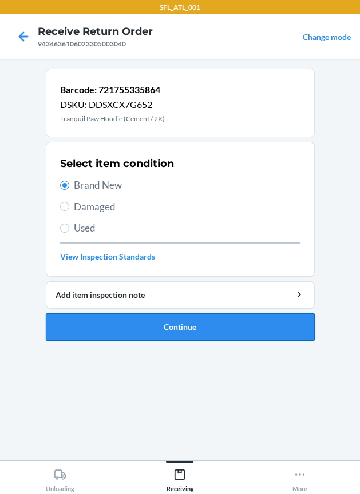
click at [172, 334] on button "Continue" at bounding box center [180, 327] width 269 height 27
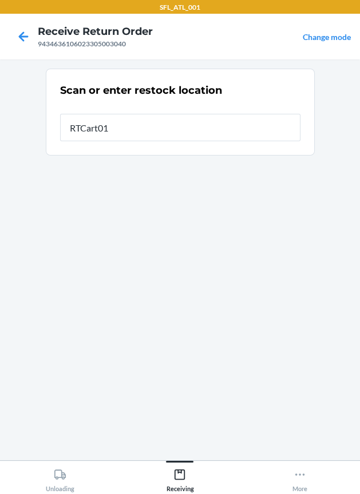
type input "RTCart014"
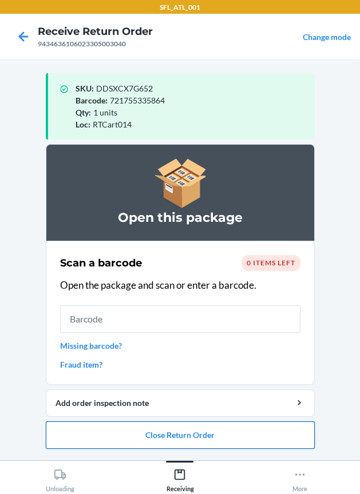
click at [213, 429] on button "Close Return Order" at bounding box center [180, 435] width 269 height 27
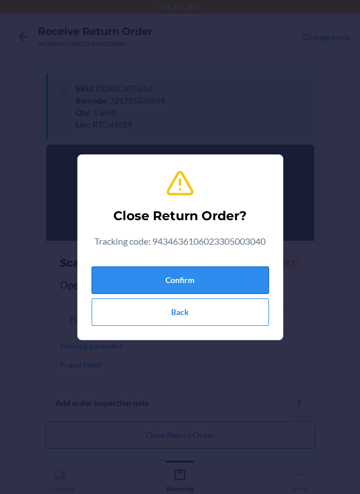
click at [228, 289] on button "Confirm" at bounding box center [180, 280] width 177 height 27
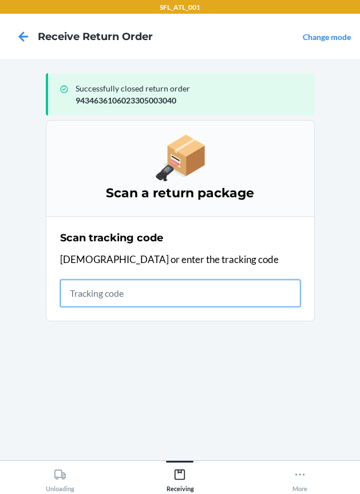
click at [166, 303] on input "text" at bounding box center [180, 293] width 240 height 27
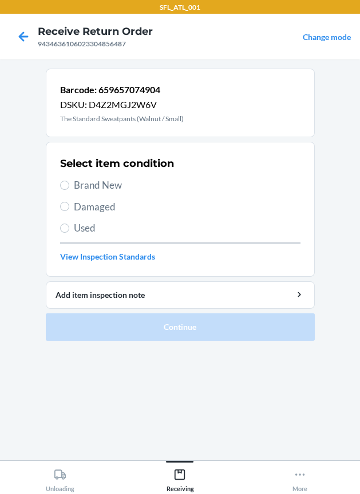
click at [78, 180] on span "Brand New" at bounding box center [187, 185] width 227 height 15
click at [69, 181] on input "Brand New" at bounding box center [64, 185] width 9 height 9
radio input "true"
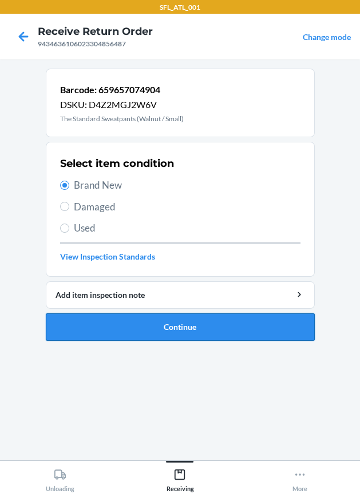
click at [180, 327] on button "Continue" at bounding box center [180, 327] width 269 height 27
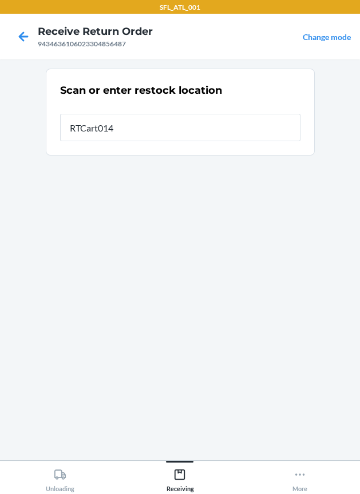
type input "RTCart014"
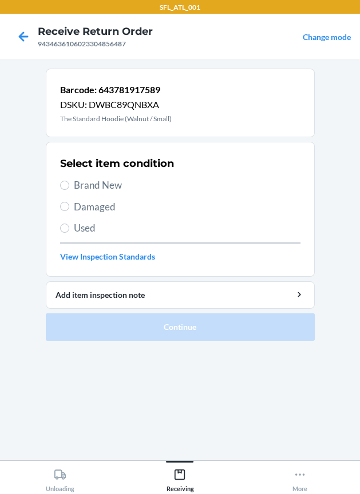
click at [124, 188] on span "Brand New" at bounding box center [187, 185] width 227 height 15
click at [69, 188] on input "Brand New" at bounding box center [64, 185] width 9 height 9
radio input "true"
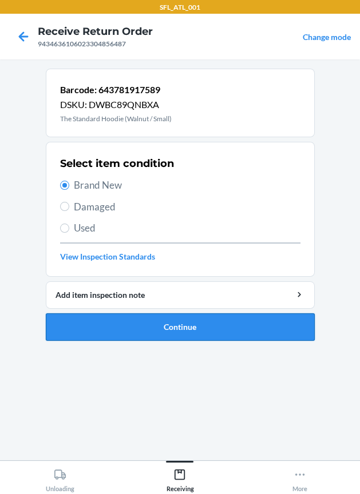
click at [164, 320] on button "Continue" at bounding box center [180, 327] width 269 height 27
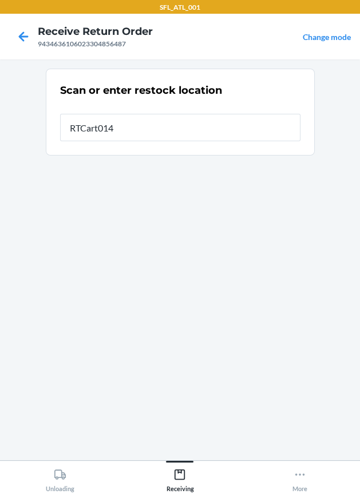
type input "RTCart014"
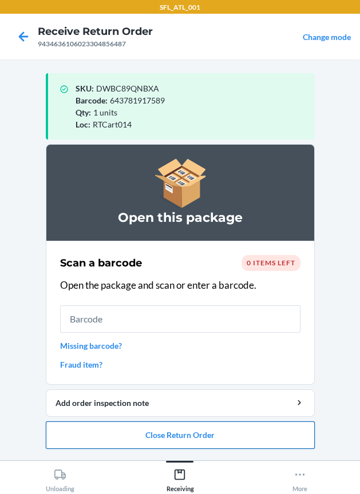
click at [239, 437] on button "Close Return Order" at bounding box center [180, 435] width 269 height 27
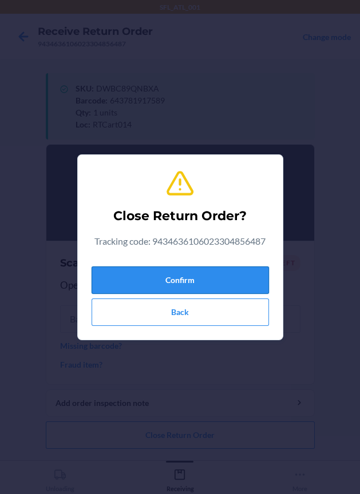
click at [236, 281] on button "Confirm" at bounding box center [180, 280] width 177 height 27
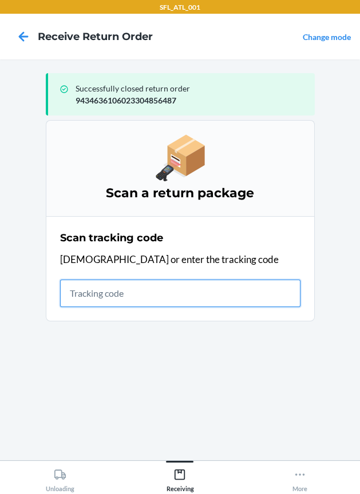
click at [98, 287] on input "text" at bounding box center [180, 293] width 240 height 27
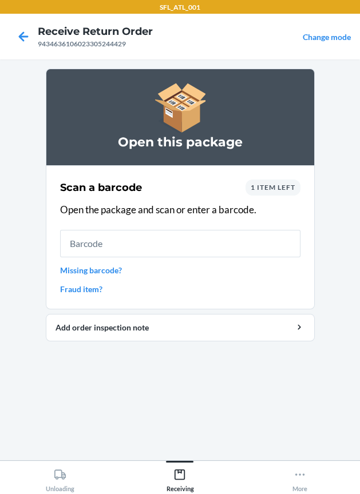
click at [105, 268] on link "Missing barcode?" at bounding box center [180, 270] width 240 height 12
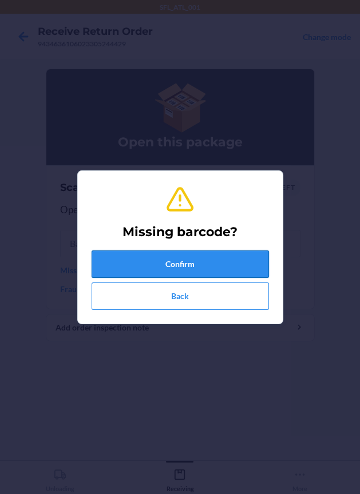
click at [169, 265] on button "Confirm" at bounding box center [180, 264] width 177 height 27
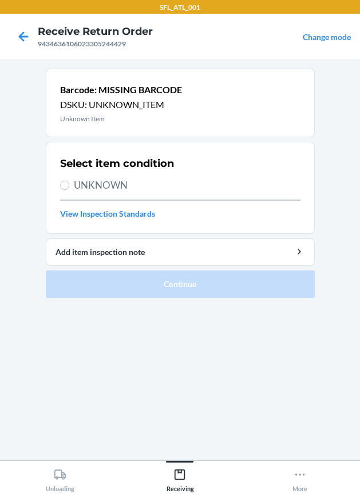
click at [170, 197] on div "Select item condition UNKNOWN View Inspection Standards" at bounding box center [180, 188] width 240 height 70
click at [145, 180] on span "UNKNOWN" at bounding box center [187, 185] width 227 height 15
click at [69, 181] on input "UNKNOWN" at bounding box center [64, 185] width 9 height 9
radio input "true"
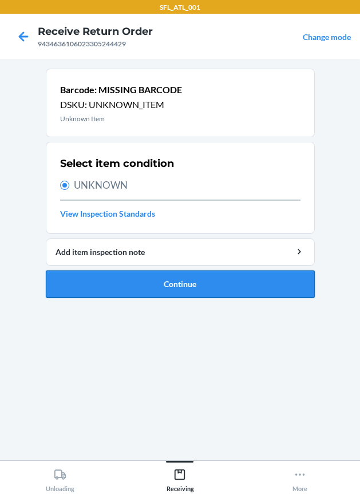
click at [149, 283] on button "Continue" at bounding box center [180, 284] width 269 height 27
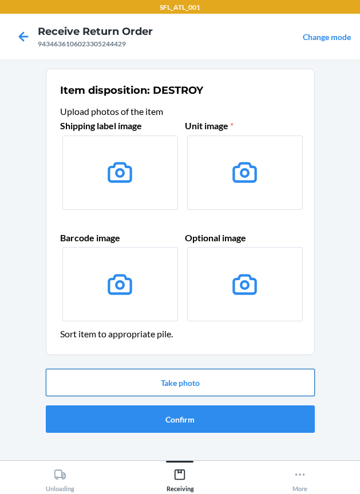
click at [105, 396] on button "Take photo" at bounding box center [180, 382] width 269 height 27
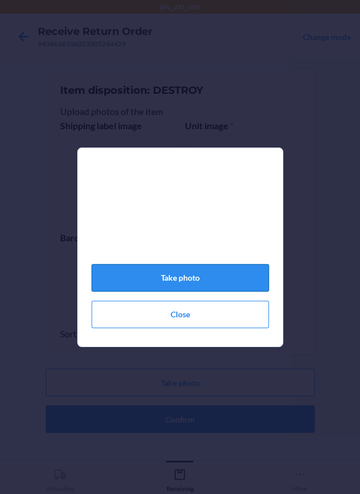
click at [201, 284] on button "Take photo" at bounding box center [180, 277] width 177 height 27
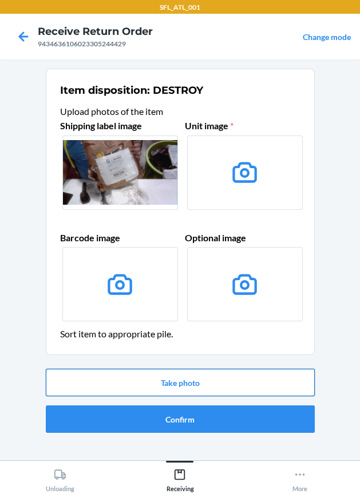
click at [207, 378] on button "Take photo" at bounding box center [180, 382] width 269 height 27
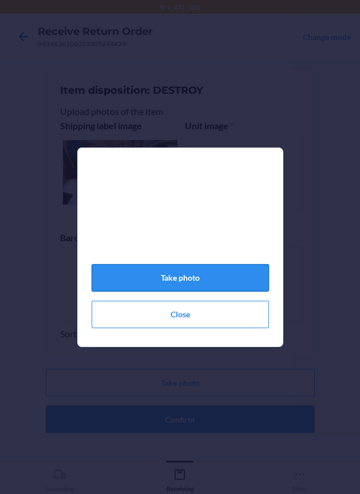
click at [209, 275] on button "Take photo" at bounding box center [180, 277] width 177 height 27
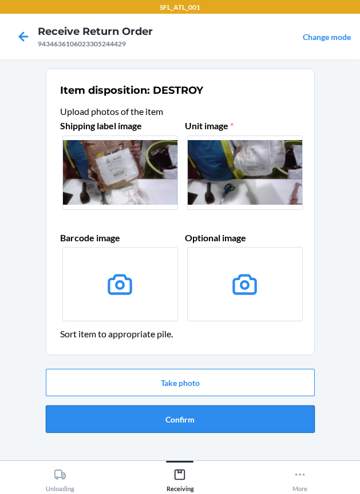
click at [219, 415] on button "Confirm" at bounding box center [180, 419] width 269 height 27
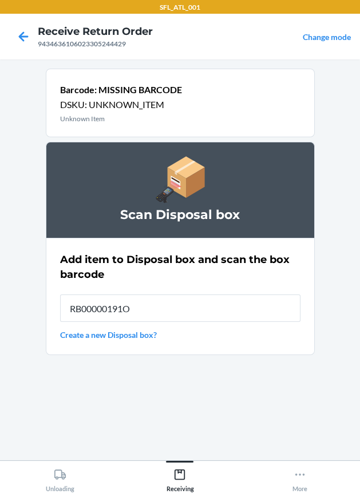
type input "RB00000191O"
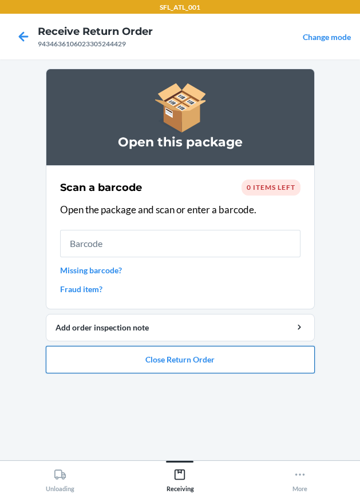
click at [218, 349] on button "Close Return Order" at bounding box center [180, 359] width 269 height 27
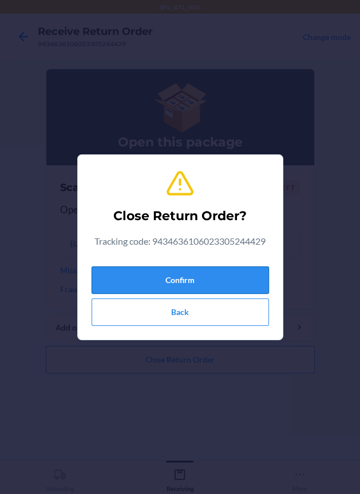
click at [193, 272] on button "Confirm" at bounding box center [180, 280] width 177 height 27
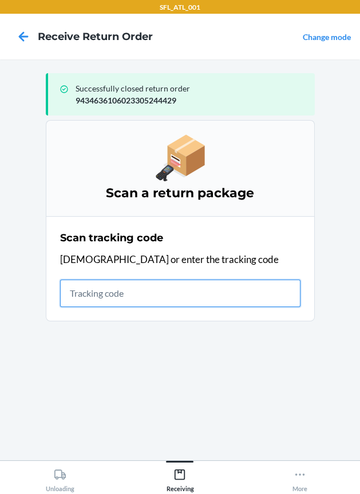
click at [130, 306] on input "text" at bounding box center [180, 293] width 240 height 27
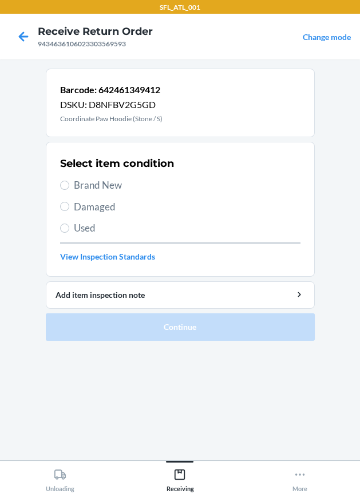
click at [101, 179] on span "Brand New" at bounding box center [187, 185] width 227 height 15
click at [69, 181] on input "Brand New" at bounding box center [64, 185] width 9 height 9
radio input "true"
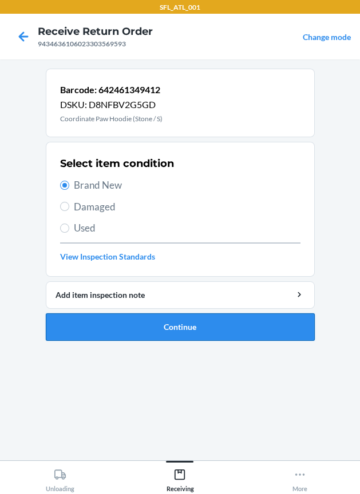
click at [183, 319] on button "Continue" at bounding box center [180, 327] width 269 height 27
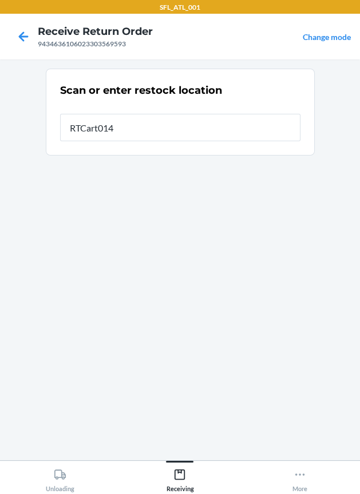
type input "RTCart014"
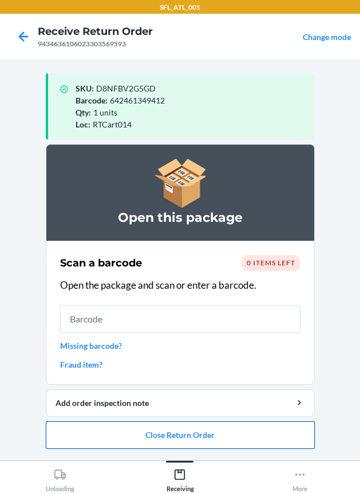
click at [168, 433] on button "Close Return Order" at bounding box center [180, 435] width 269 height 27
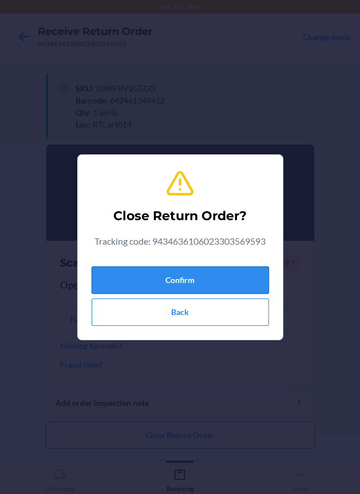
click at [179, 287] on button "Confirm" at bounding box center [180, 280] width 177 height 27
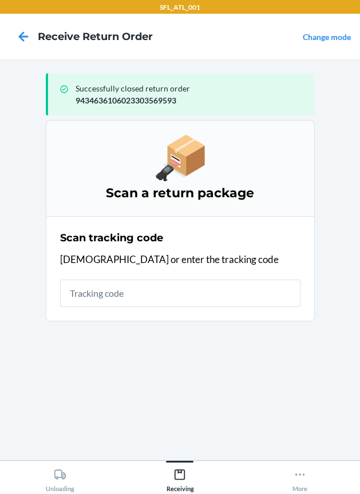
click at [57, 285] on section "Scan tracking code Scan or enter the tracking code" at bounding box center [180, 268] width 269 height 105
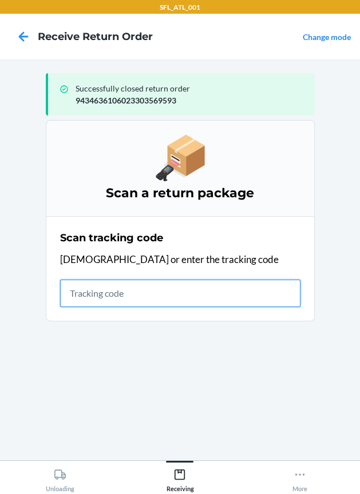
click at [62, 289] on input "text" at bounding box center [180, 293] width 240 height 27
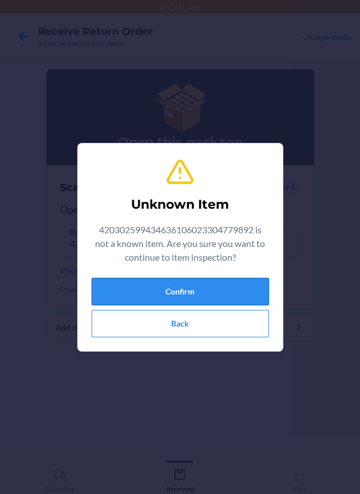
click at [126, 282] on button "Confirm" at bounding box center [180, 291] width 177 height 27
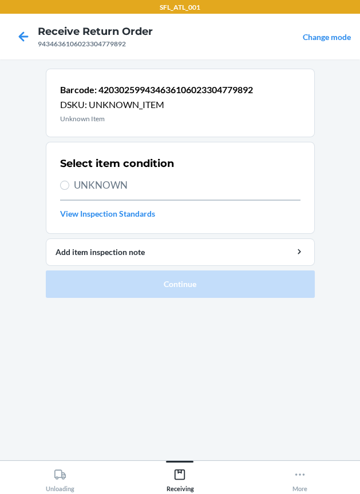
click at [110, 187] on span "UNKNOWN" at bounding box center [187, 185] width 227 height 15
click at [69, 187] on input "UNKNOWN" at bounding box center [64, 185] width 9 height 9
radio input "true"
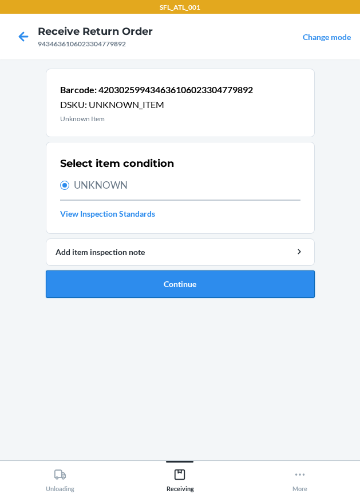
click at [154, 280] on button "Continue" at bounding box center [180, 284] width 269 height 27
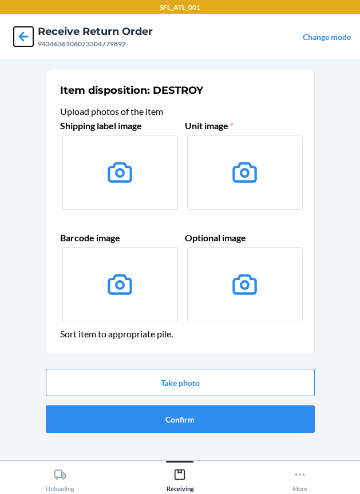
click at [20, 38] on icon at bounding box center [24, 36] width 10 height 10
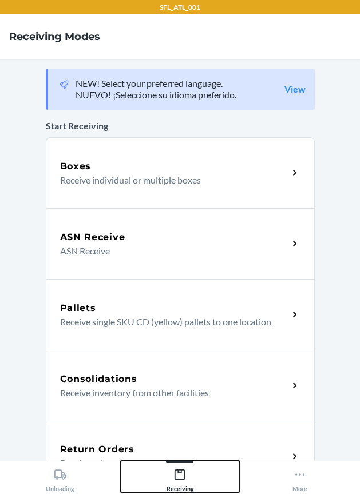
click at [165, 463] on button "Receiving" at bounding box center [180, 476] width 120 height 31
click at [168, 448] on div "Return Orders" at bounding box center [174, 450] width 228 height 14
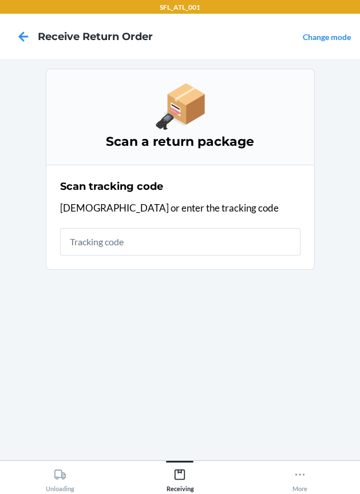
click at [152, 265] on section "Scan tracking code Scan or enter the tracking code" at bounding box center [180, 217] width 269 height 105
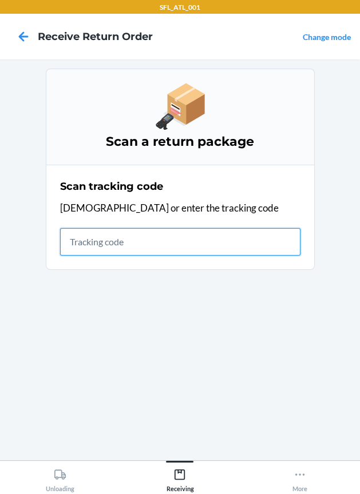
click at [148, 247] on input "text" at bounding box center [180, 241] width 240 height 27
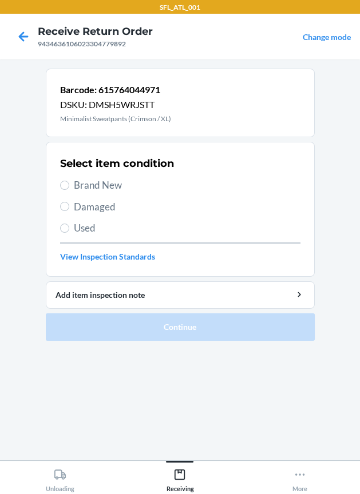
click at [114, 185] on span "Brand New" at bounding box center [187, 185] width 227 height 15
click at [69, 185] on input "Brand New" at bounding box center [64, 185] width 9 height 9
radio input "true"
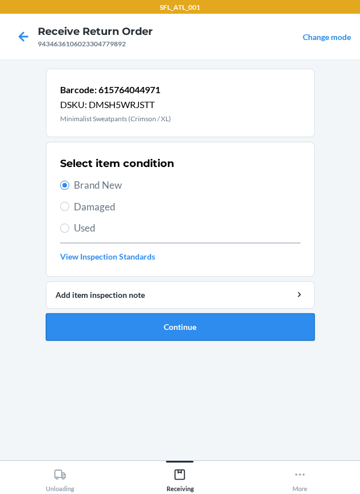
click at [138, 322] on button "Continue" at bounding box center [180, 327] width 269 height 27
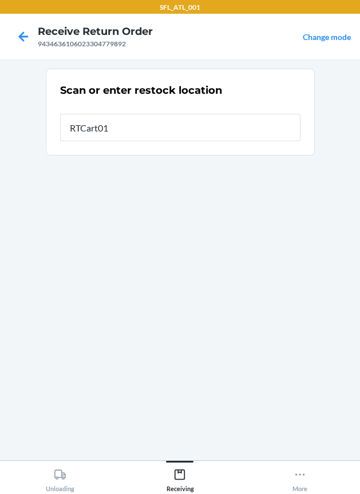
type input "RTCart014"
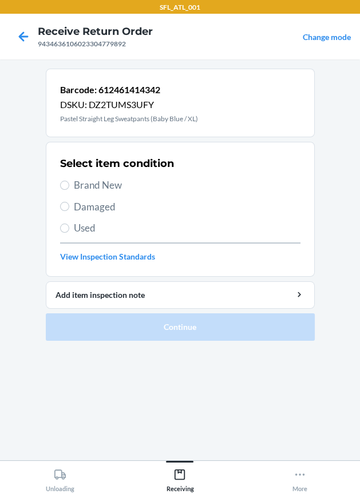
click at [112, 180] on span "Brand New" at bounding box center [187, 185] width 227 height 15
click at [69, 181] on input "Brand New" at bounding box center [64, 185] width 9 height 9
radio input "true"
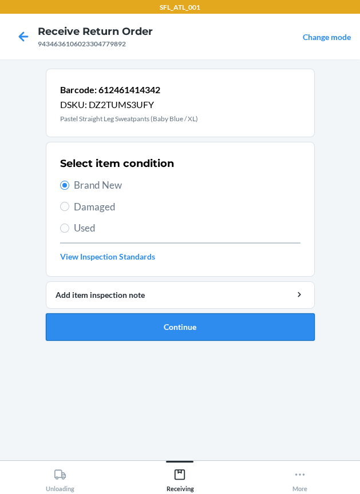
click at [148, 326] on button "Continue" at bounding box center [180, 327] width 269 height 27
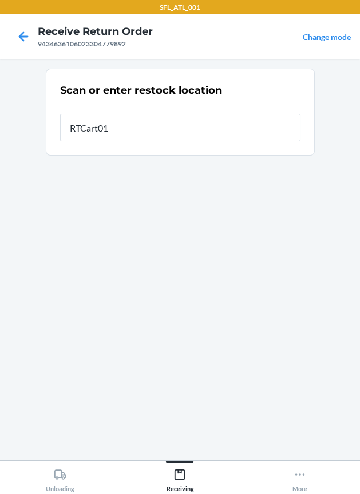
type input "RTCart014"
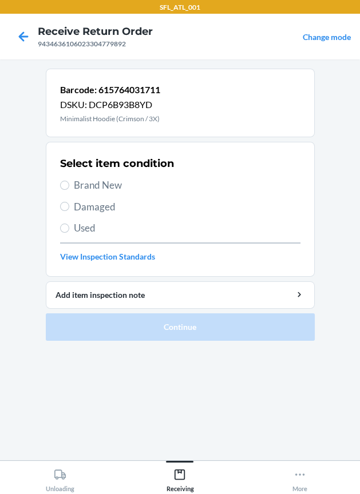
click at [119, 181] on span "Brand New" at bounding box center [187, 185] width 227 height 15
click at [69, 181] on input "Brand New" at bounding box center [64, 185] width 9 height 9
radio input "true"
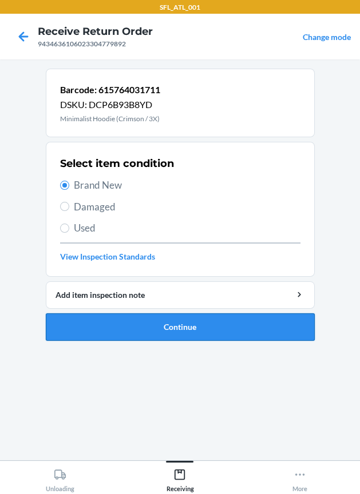
click at [190, 331] on button "Continue" at bounding box center [180, 327] width 269 height 27
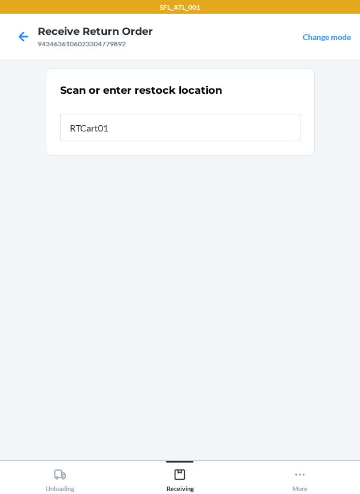
type input "RTCart014"
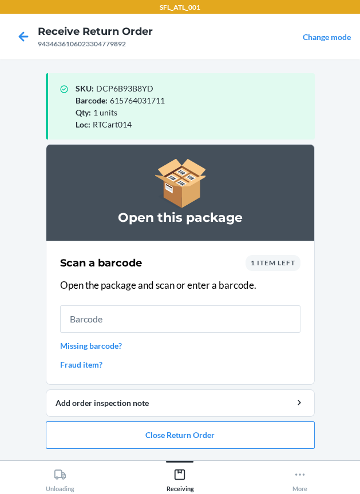
click at [89, 362] on link "Fraud item?" at bounding box center [180, 365] width 240 height 12
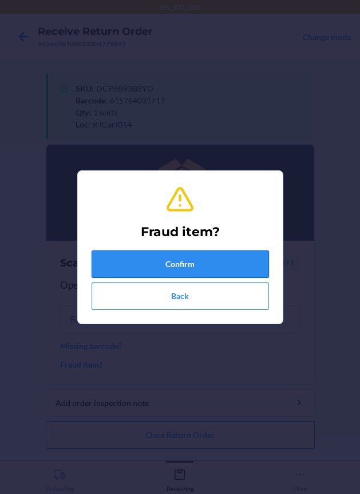
click at [184, 259] on button "Confirm" at bounding box center [180, 264] width 177 height 27
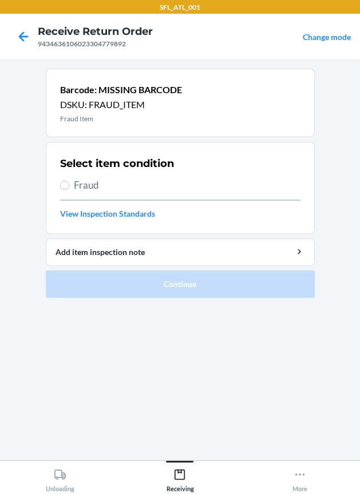
click at [98, 185] on span "Fraud" at bounding box center [187, 185] width 227 height 15
click at [69, 185] on input "Fraud" at bounding box center [64, 185] width 9 height 9
radio input "true"
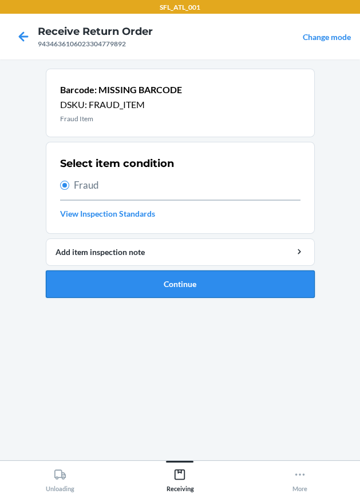
click at [119, 276] on button "Continue" at bounding box center [180, 284] width 269 height 27
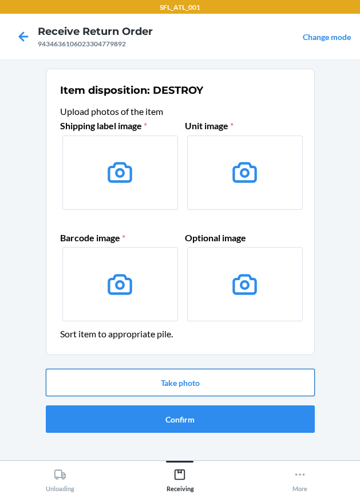
click at [185, 378] on button "Take photo" at bounding box center [180, 382] width 269 height 27
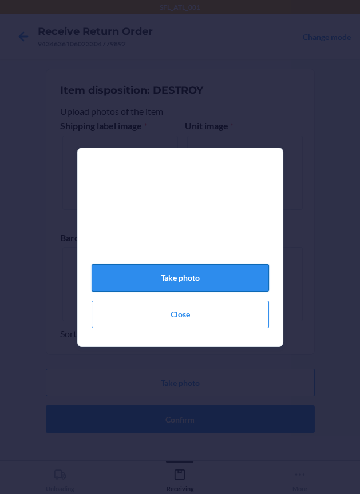
click at [204, 278] on button "Take photo" at bounding box center [180, 277] width 177 height 27
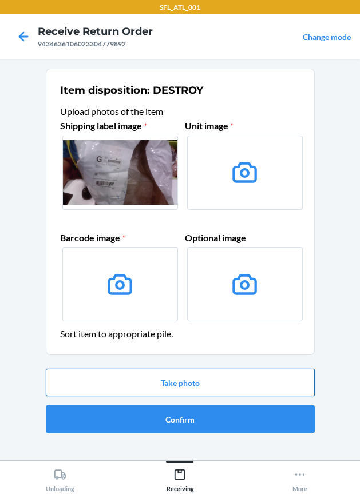
click at [186, 382] on button "Take photo" at bounding box center [180, 382] width 269 height 27
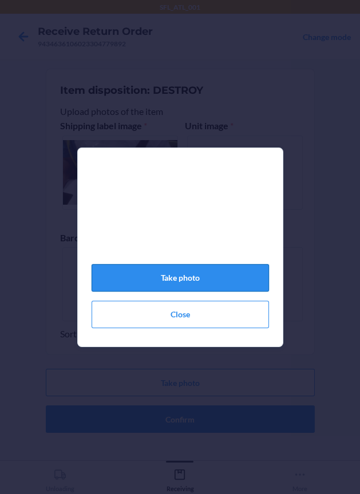
click at [195, 288] on button "Take photo" at bounding box center [180, 277] width 177 height 27
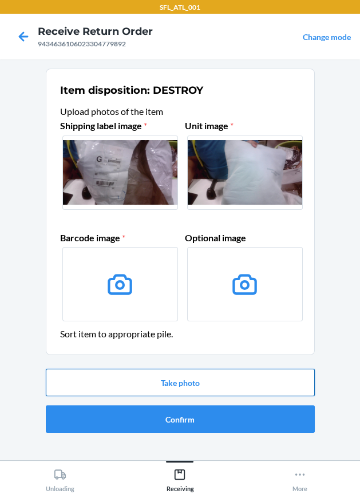
click at [162, 395] on button "Take photo" at bounding box center [180, 382] width 269 height 27
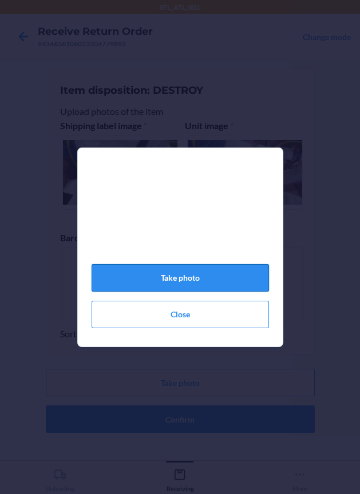
click at [218, 284] on button "Take photo" at bounding box center [180, 277] width 177 height 27
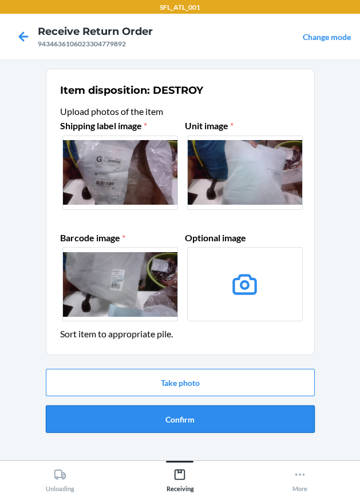
click at [187, 414] on button "Confirm" at bounding box center [180, 419] width 269 height 27
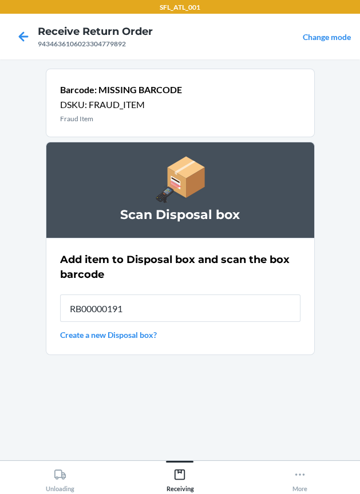
type input "RB00000191O"
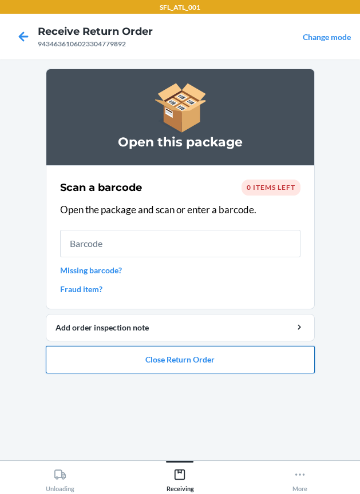
click at [178, 351] on button "Close Return Order" at bounding box center [180, 359] width 269 height 27
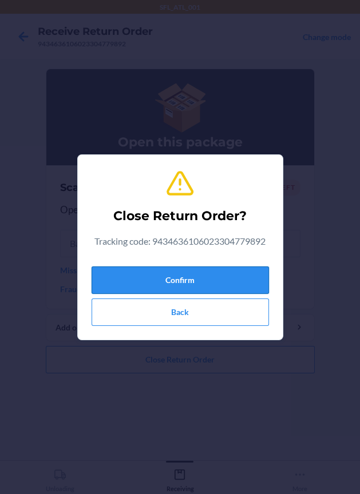
click at [175, 270] on button "Confirm" at bounding box center [180, 280] width 177 height 27
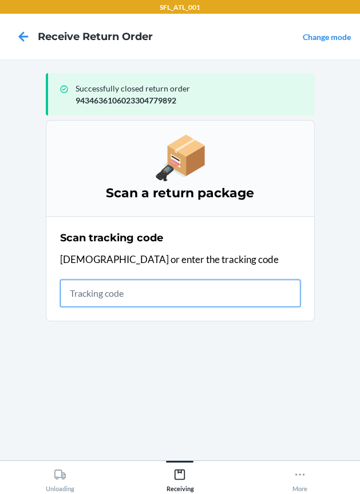
click at [144, 300] on input "text" at bounding box center [180, 293] width 240 height 27
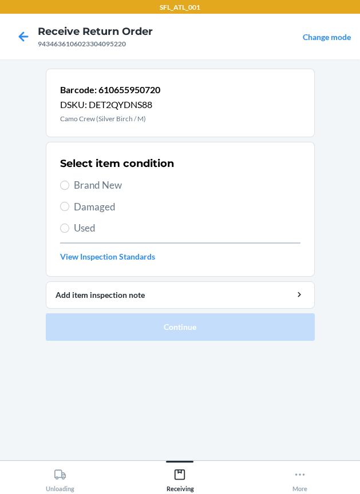
click at [100, 191] on span "Brand New" at bounding box center [187, 185] width 227 height 15
click at [69, 190] on input "Brand New" at bounding box center [64, 185] width 9 height 9
radio input "true"
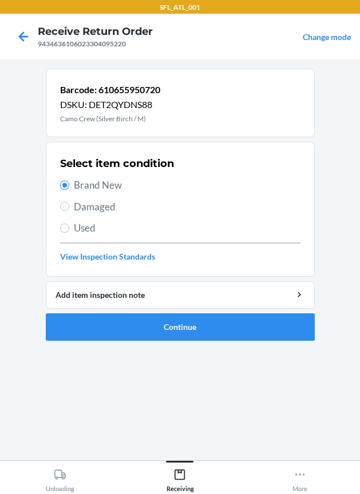
click at [191, 344] on ol "Barcode: 610655950720 DSKU: DET2QYDNS88 Camo Crew (Silver Birch / M) Select ite…" at bounding box center [180, 209] width 269 height 281
click at [185, 339] on button "Continue" at bounding box center [180, 327] width 269 height 27
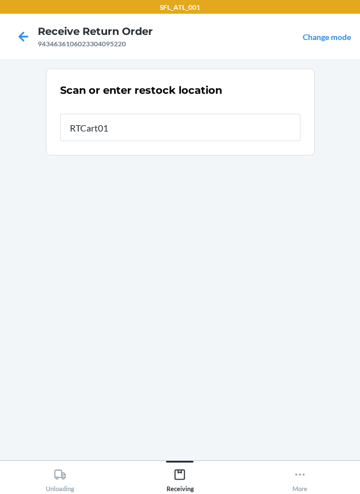
type input "RTCart014"
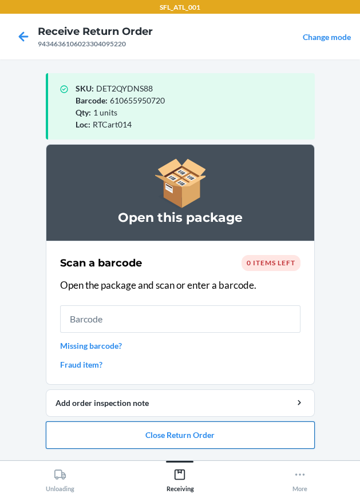
click at [173, 433] on button "Close Return Order" at bounding box center [180, 435] width 269 height 27
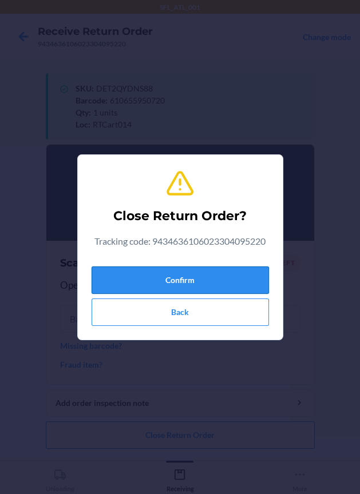
click at [183, 279] on button "Confirm" at bounding box center [180, 280] width 177 height 27
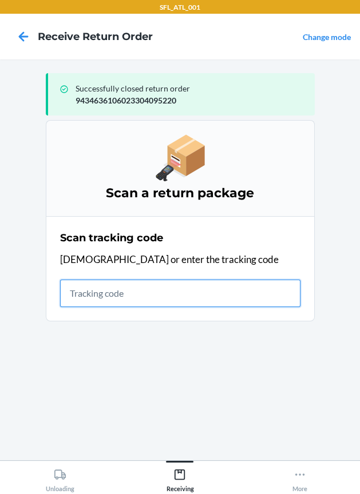
click at [128, 288] on input "text" at bounding box center [180, 293] width 240 height 27
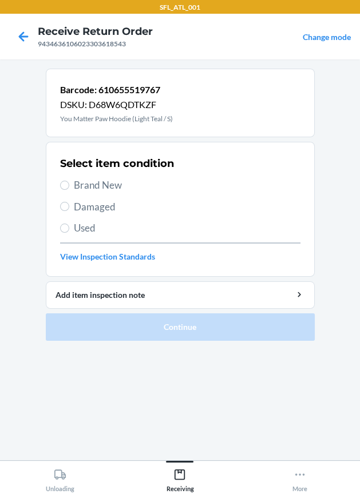
click at [98, 178] on span "Brand New" at bounding box center [187, 185] width 227 height 15
click at [69, 181] on input "Brand New" at bounding box center [64, 185] width 9 height 9
radio input "true"
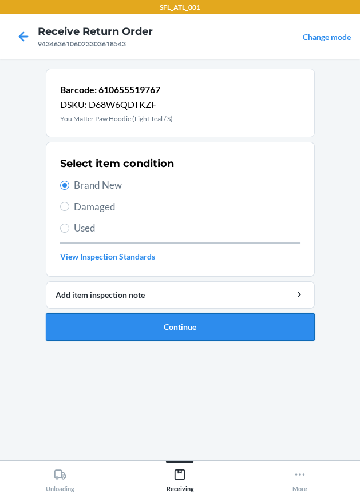
click at [168, 327] on button "Continue" at bounding box center [180, 327] width 269 height 27
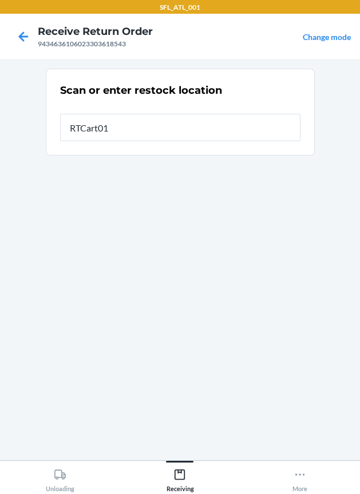
type input "RTCart014"
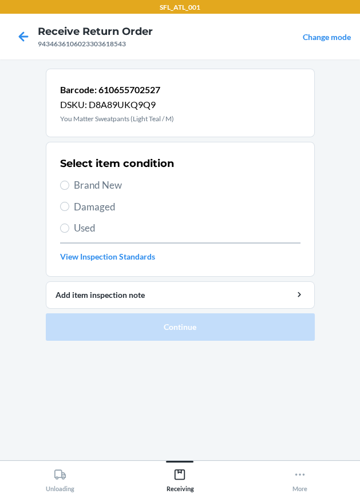
click at [96, 190] on span "Brand New" at bounding box center [187, 185] width 227 height 15
click at [69, 190] on input "Brand New" at bounding box center [64, 185] width 9 height 9
radio input "true"
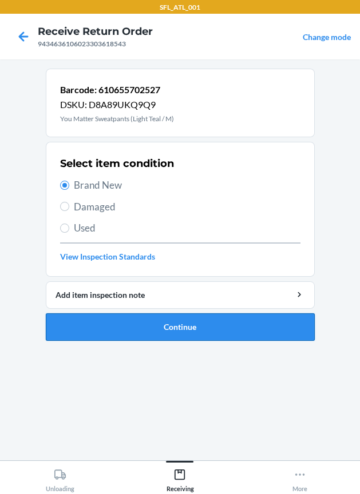
click at [158, 336] on button "Continue" at bounding box center [180, 327] width 269 height 27
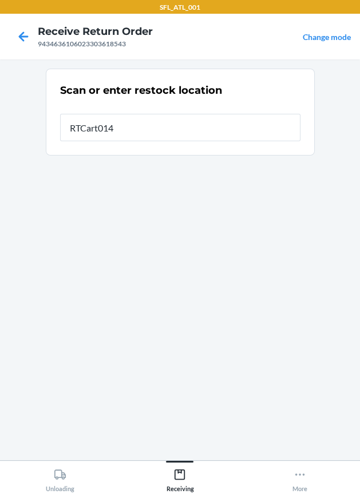
type input "RTCart014"
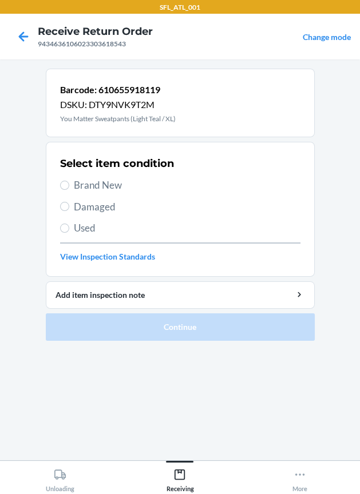
click at [68, 189] on label "Brand New" at bounding box center [180, 185] width 240 height 15
click at [68, 189] on input "Brand New" at bounding box center [64, 185] width 9 height 9
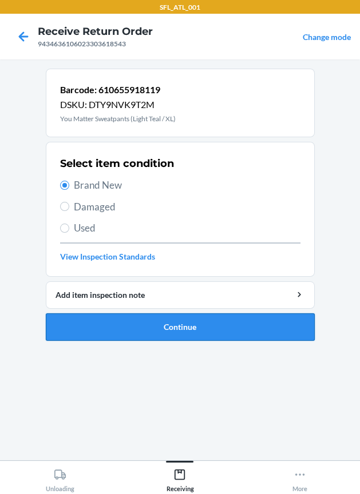
click at [130, 315] on button "Continue" at bounding box center [180, 327] width 269 height 27
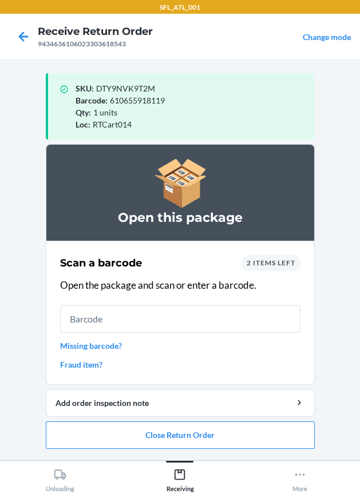
click at [106, 344] on link "Missing barcode?" at bounding box center [180, 346] width 240 height 12
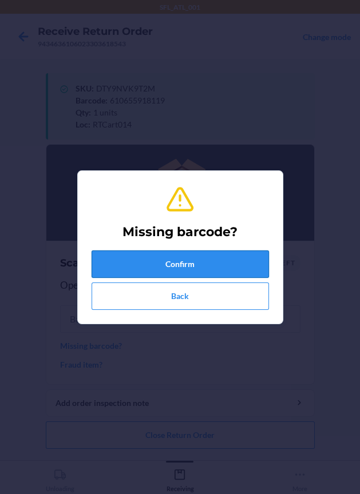
click at [180, 269] on button "Confirm" at bounding box center [180, 264] width 177 height 27
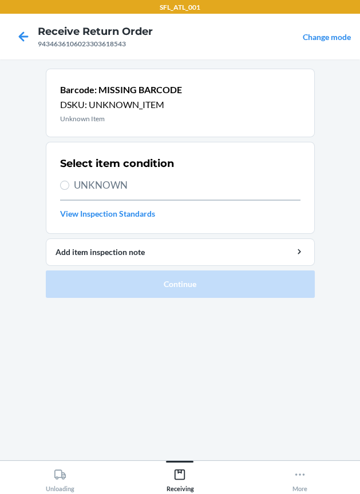
click at [97, 191] on span "UNKNOWN" at bounding box center [187, 185] width 227 height 15
click at [69, 190] on input "UNKNOWN" at bounding box center [64, 185] width 9 height 9
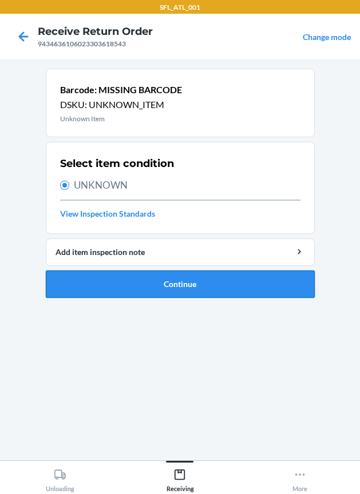
click at [130, 280] on button "Continue" at bounding box center [180, 284] width 269 height 27
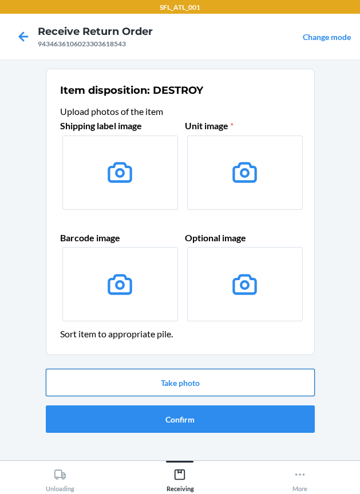
click at [176, 388] on button "Take photo" at bounding box center [180, 382] width 269 height 27
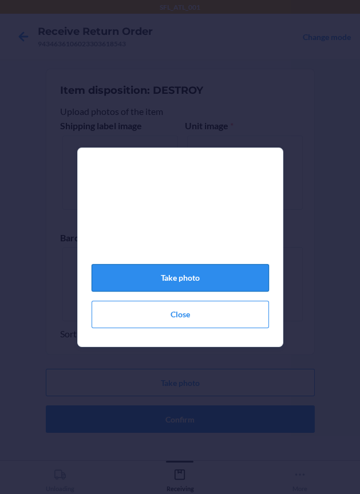
click at [161, 277] on button "Take photo" at bounding box center [180, 277] width 177 height 27
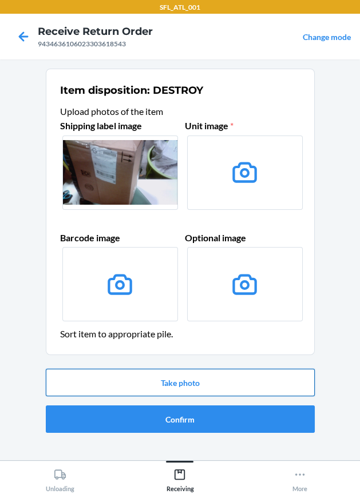
click at [169, 376] on button "Take photo" at bounding box center [180, 382] width 269 height 27
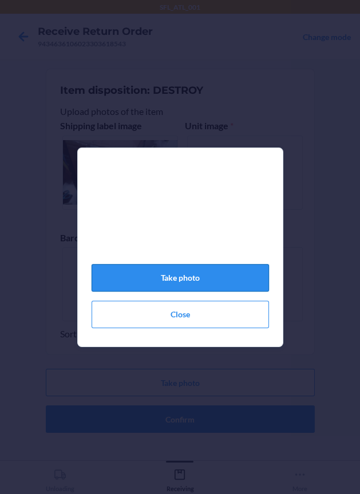
click at [211, 285] on button "Take photo" at bounding box center [180, 277] width 177 height 27
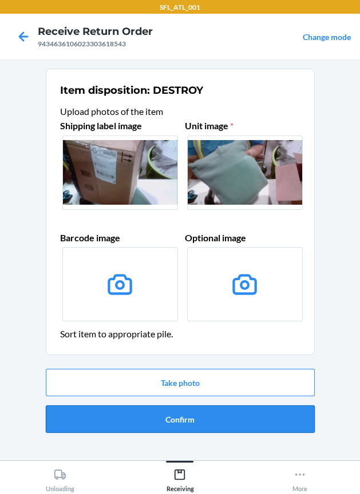
click at [180, 420] on button "Confirm" at bounding box center [180, 419] width 269 height 27
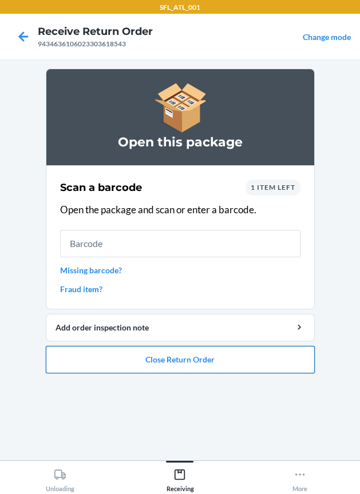
click at [220, 364] on button "Close Return Order" at bounding box center [180, 359] width 269 height 27
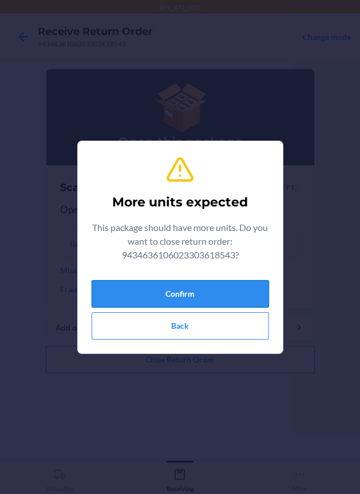
click at [183, 304] on button "Confirm" at bounding box center [180, 293] width 177 height 27
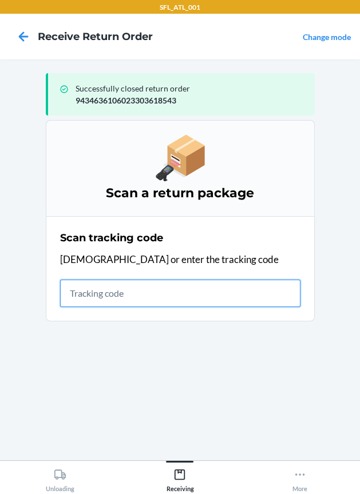
click at [103, 292] on input "text" at bounding box center [180, 293] width 240 height 27
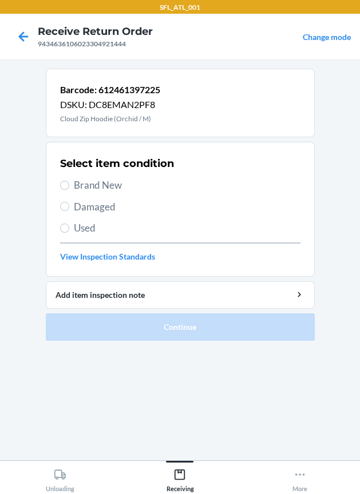
click at [97, 184] on span "Brand New" at bounding box center [187, 185] width 227 height 15
click at [69, 184] on input "Brand New" at bounding box center [64, 185] width 9 height 9
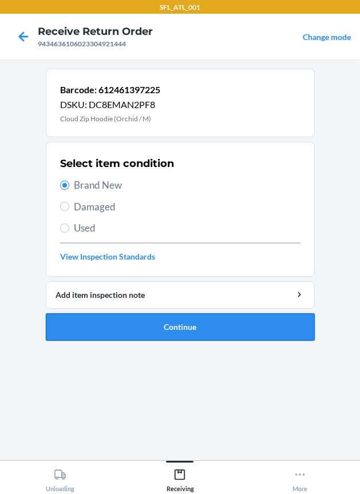
click at [165, 323] on button "Continue" at bounding box center [180, 327] width 269 height 27
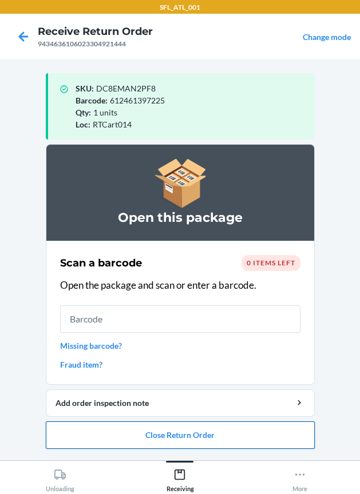
click at [170, 426] on button "Close Return Order" at bounding box center [180, 435] width 269 height 27
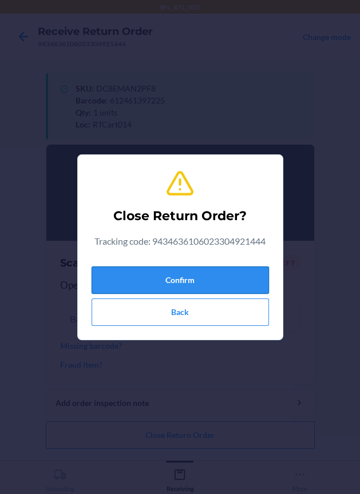
click at [184, 279] on button "Confirm" at bounding box center [180, 280] width 177 height 27
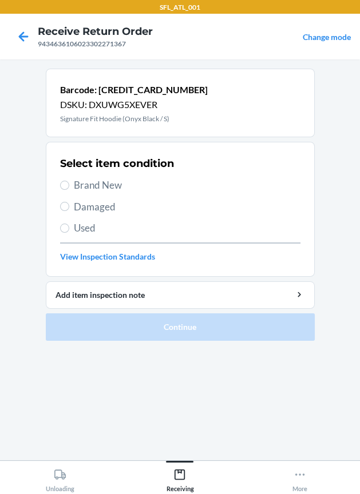
click at [98, 182] on span "Brand New" at bounding box center [187, 185] width 227 height 15
click at [69, 182] on input "Brand New" at bounding box center [64, 185] width 9 height 9
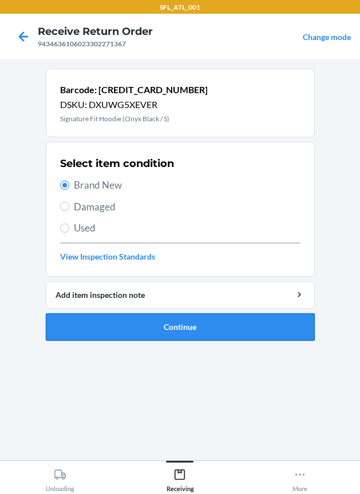
click at [214, 327] on button "Continue" at bounding box center [180, 327] width 269 height 27
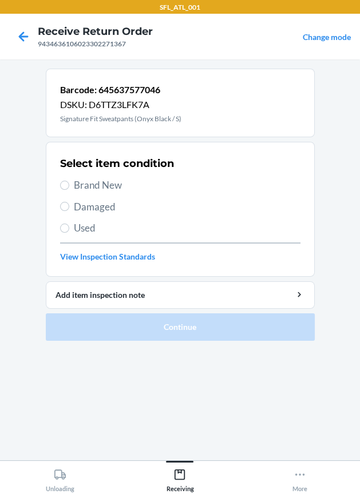
click at [88, 185] on span "Brand New" at bounding box center [187, 185] width 227 height 15
click at [69, 185] on input "Brand New" at bounding box center [64, 185] width 9 height 9
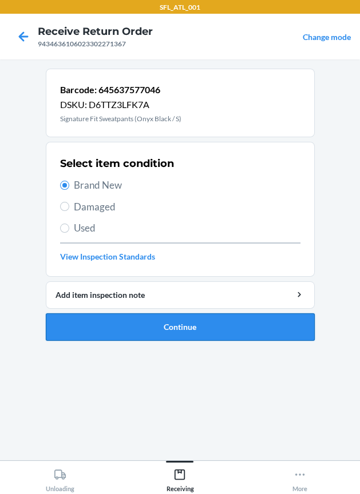
click at [151, 320] on button "Continue" at bounding box center [180, 327] width 269 height 27
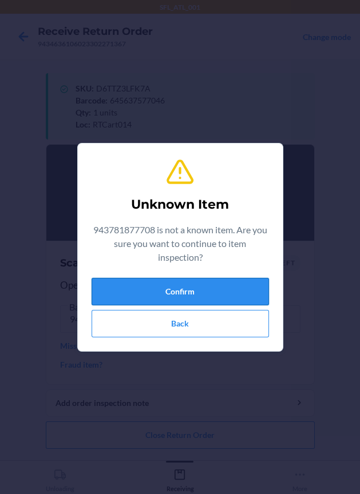
click at [221, 296] on button "Confirm" at bounding box center [180, 291] width 177 height 27
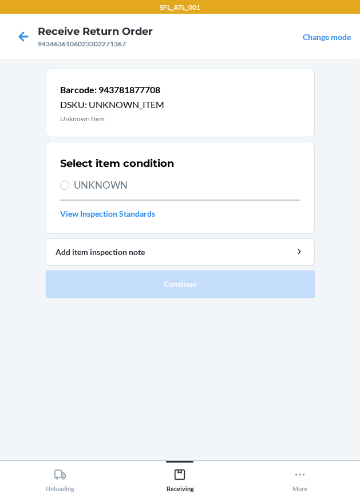
click at [108, 184] on span "UNKNOWN" at bounding box center [187, 185] width 227 height 15
click at [69, 184] on input "UNKNOWN" at bounding box center [64, 185] width 9 height 9
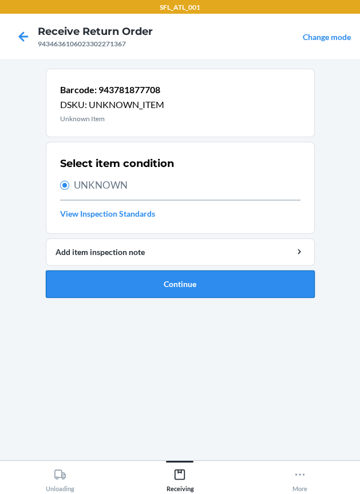
click at [128, 275] on button "Continue" at bounding box center [180, 284] width 269 height 27
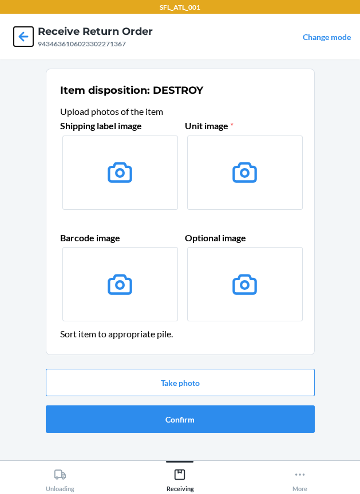
click at [26, 34] on icon at bounding box center [23, 36] width 19 height 19
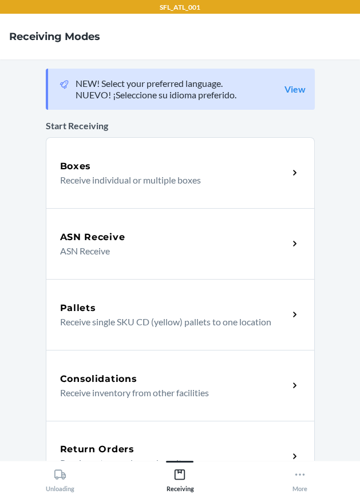
click at [193, 434] on div "Return Orders Receive return order package items" at bounding box center [180, 456] width 269 height 71
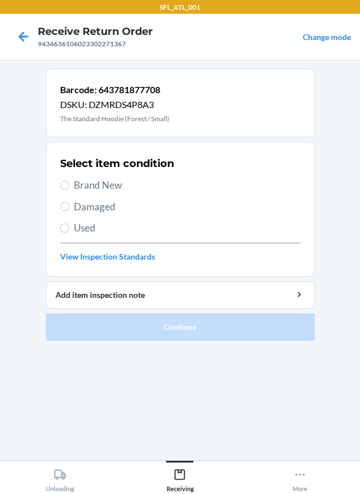
click at [125, 178] on span "Brand New" at bounding box center [187, 185] width 227 height 15
click at [69, 181] on input "Brand New" at bounding box center [64, 185] width 9 height 9
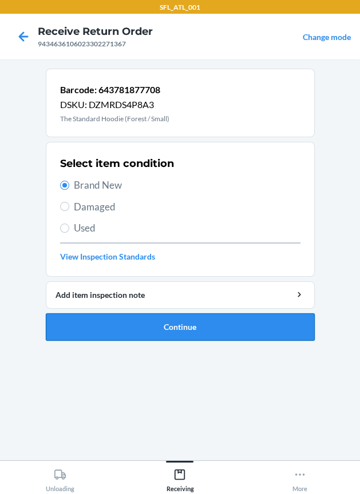
click at [173, 318] on button "Continue" at bounding box center [180, 327] width 269 height 27
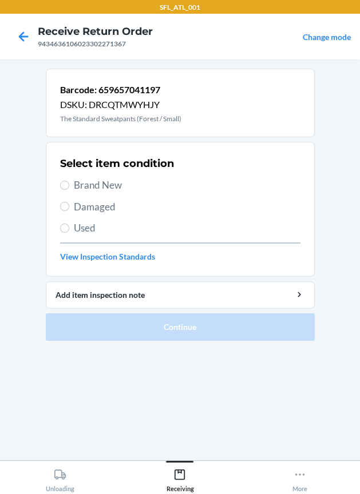
click at [82, 185] on span "Brand New" at bounding box center [187, 185] width 227 height 15
click at [69, 185] on input "Brand New" at bounding box center [64, 185] width 9 height 9
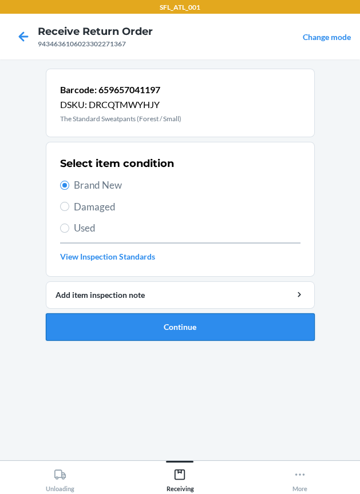
click at [174, 336] on button "Continue" at bounding box center [180, 327] width 269 height 27
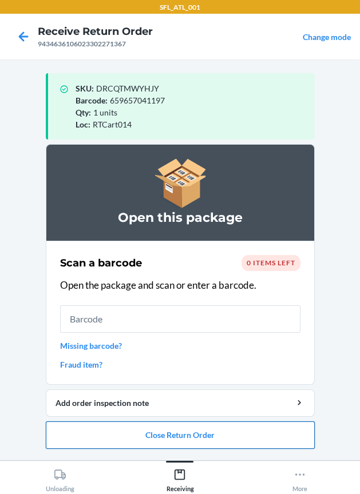
click at [139, 427] on button "Close Return Order" at bounding box center [180, 435] width 269 height 27
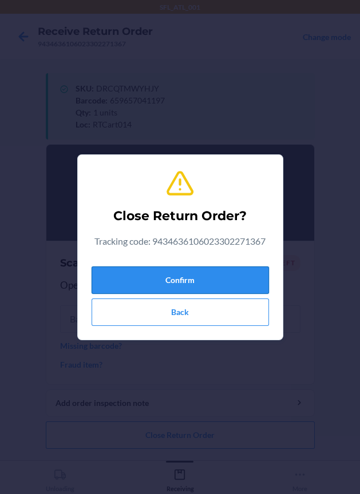
click at [145, 274] on button "Confirm" at bounding box center [180, 280] width 177 height 27
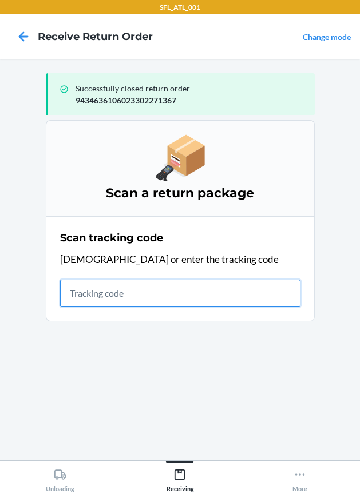
click at [76, 283] on input "text" at bounding box center [180, 293] width 240 height 27
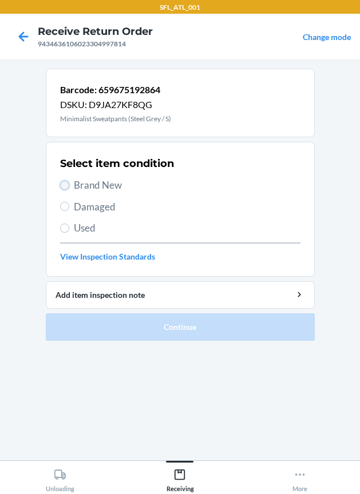
click at [64, 189] on input "Brand New" at bounding box center [64, 185] width 9 height 9
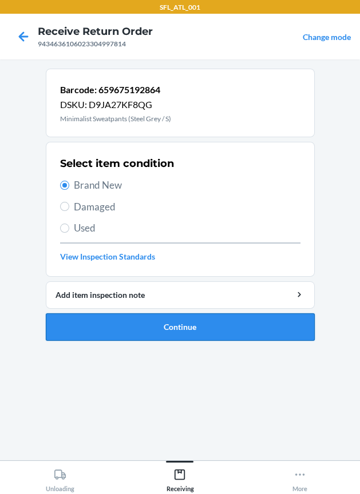
click at [163, 326] on button "Continue" at bounding box center [180, 327] width 269 height 27
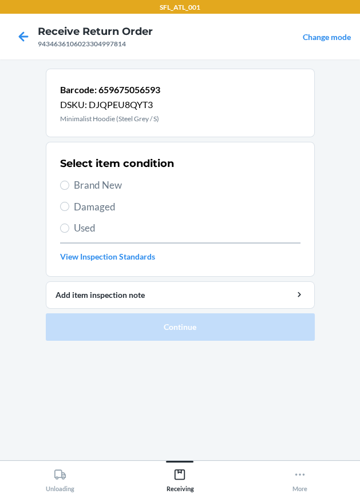
click at [96, 189] on span "Brand New" at bounding box center [187, 185] width 227 height 15
click at [69, 189] on input "Brand New" at bounding box center [64, 185] width 9 height 9
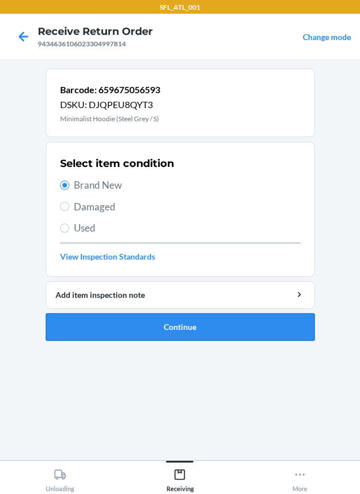
click at [187, 314] on button "Continue" at bounding box center [180, 327] width 269 height 27
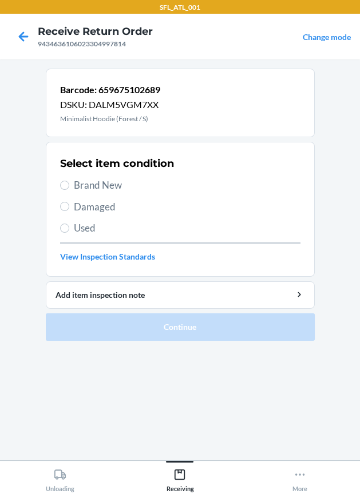
click at [98, 180] on span "Brand New" at bounding box center [187, 185] width 227 height 15
click at [69, 181] on input "Brand New" at bounding box center [64, 185] width 9 height 9
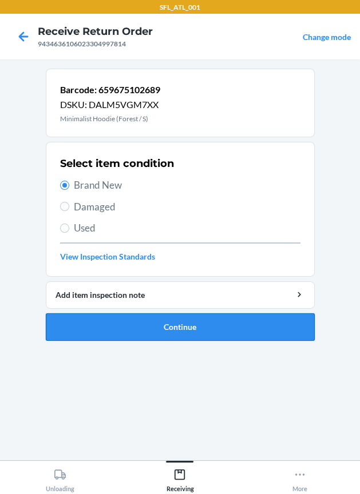
click at [163, 327] on button "Continue" at bounding box center [180, 327] width 269 height 27
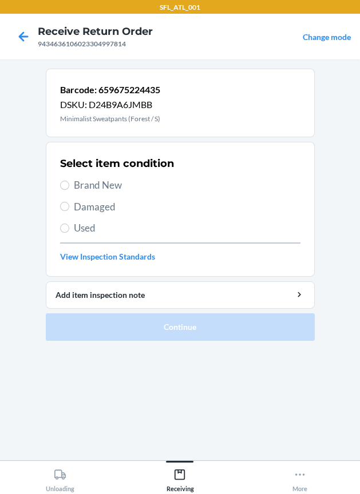
click at [122, 185] on span "Brand New" at bounding box center [187, 185] width 227 height 15
click at [69, 185] on input "Brand New" at bounding box center [64, 185] width 9 height 9
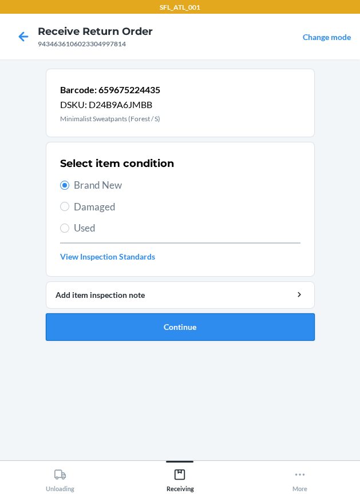
click at [192, 331] on button "Continue" at bounding box center [180, 327] width 269 height 27
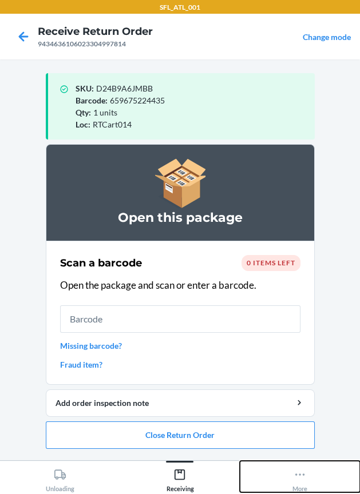
click at [291, 467] on button "More" at bounding box center [300, 476] width 120 height 31
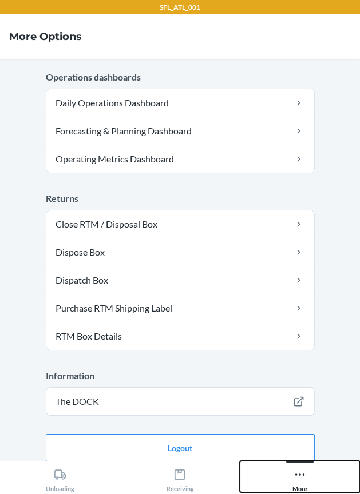
scroll to position [334, 0]
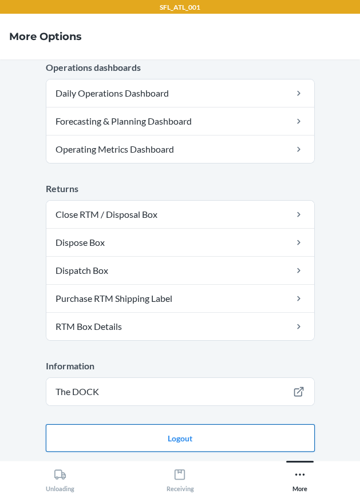
click at [195, 440] on button "Logout" at bounding box center [180, 438] width 269 height 27
